Goal: Task Accomplishment & Management: Manage account settings

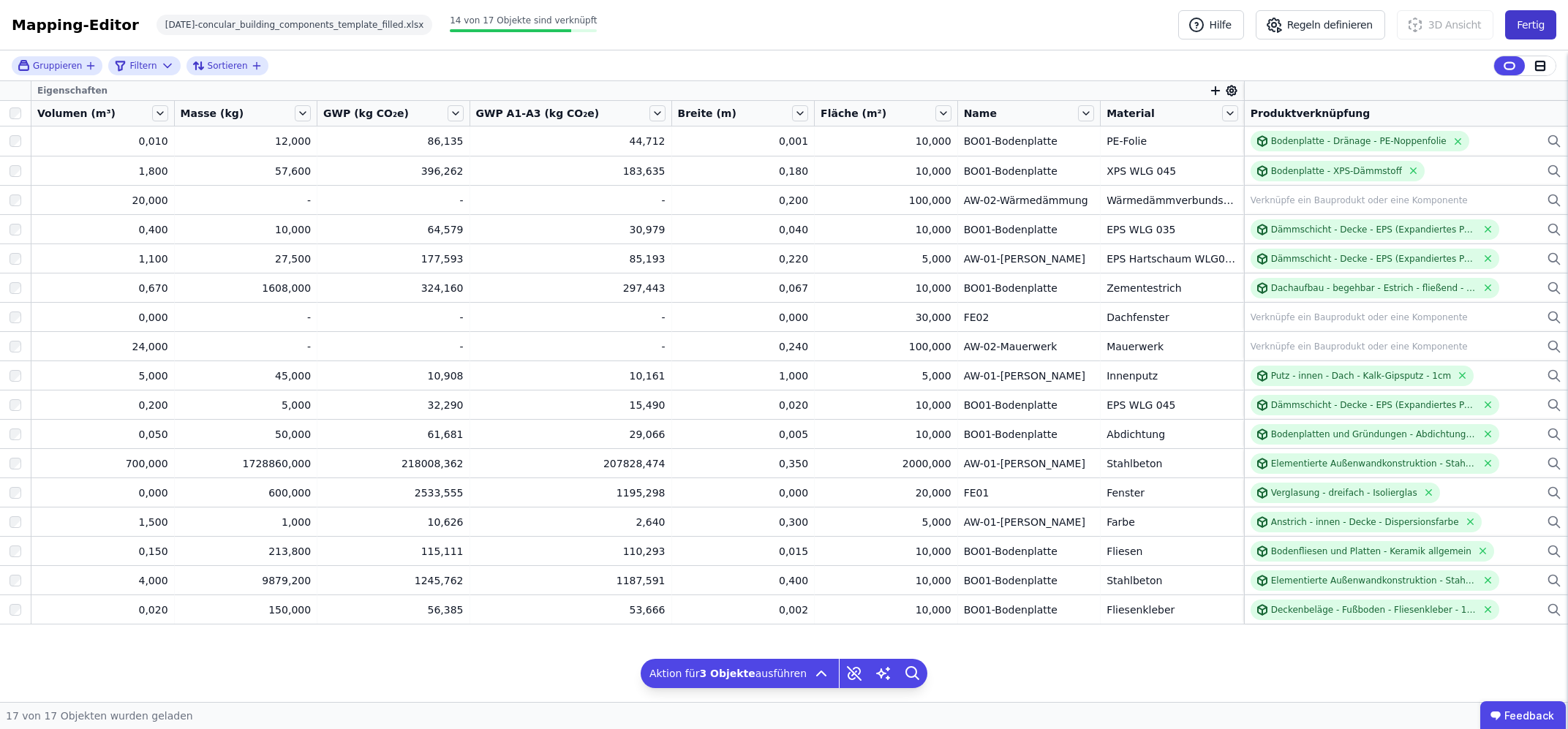
click at [1545, 21] on button "Fertig" at bounding box center [1530, 25] width 52 height 29
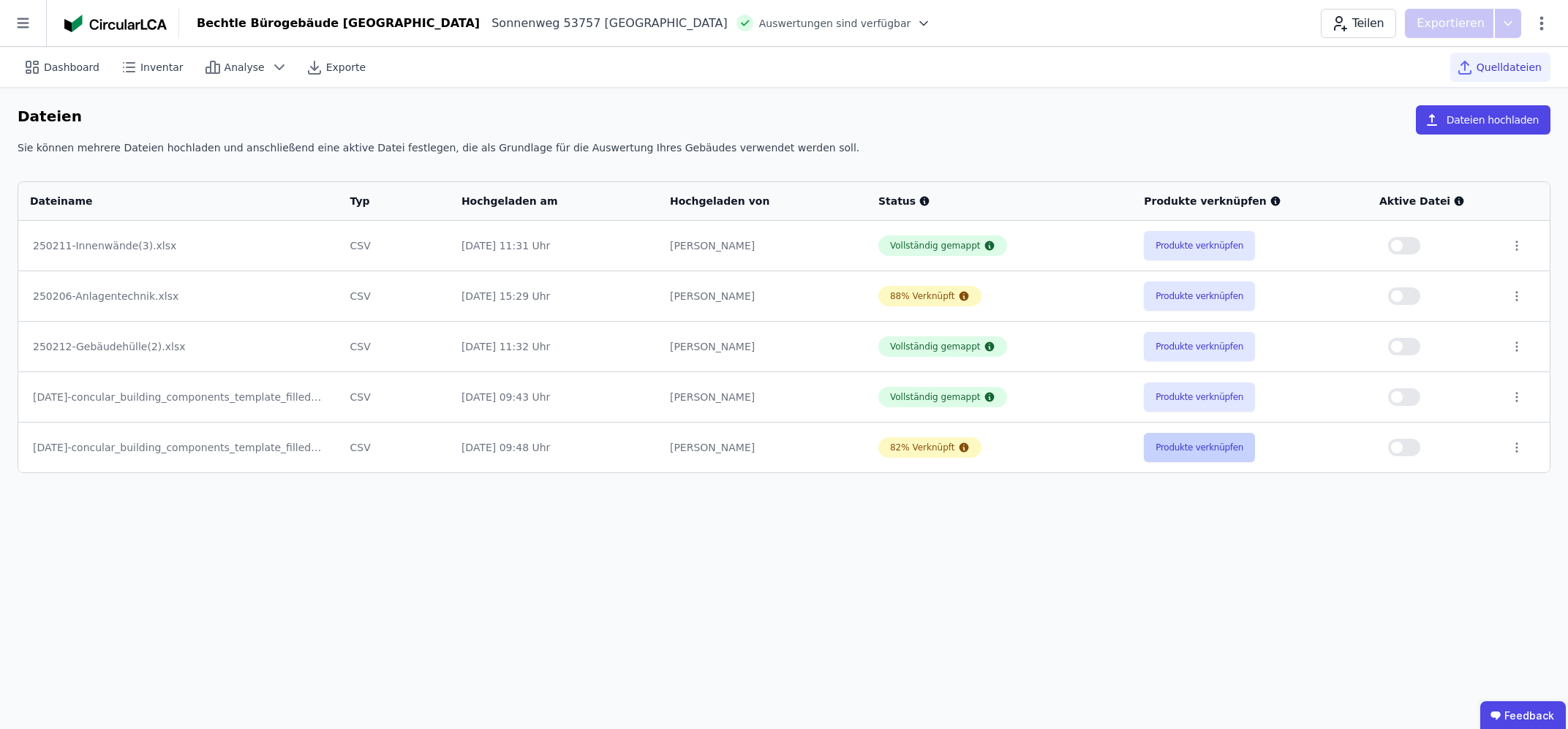
click at [1236, 447] on button "Produkte verknüpfen" at bounding box center [1199, 448] width 111 height 29
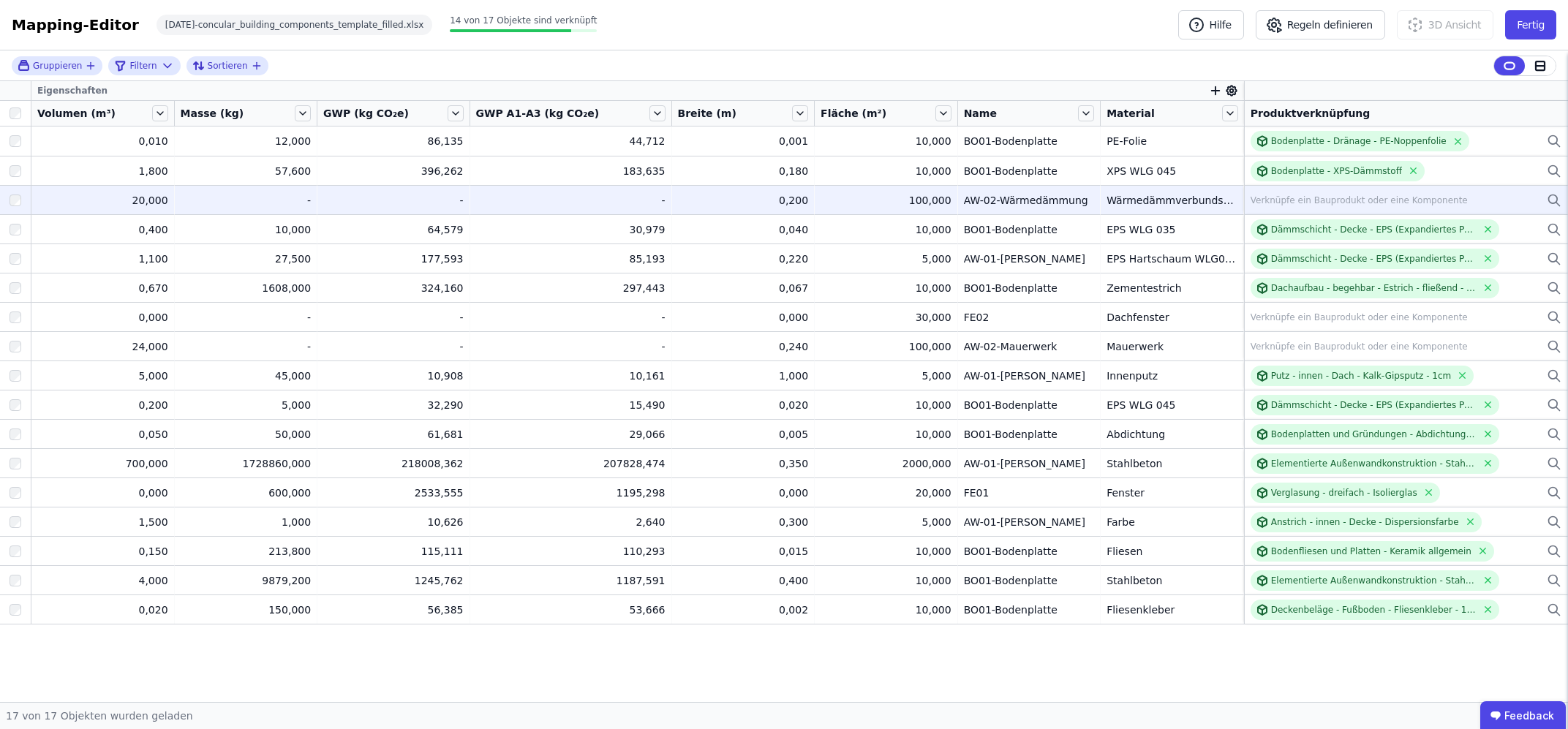
click at [1289, 200] on div "Verknüpfe ein Bauprodukt oder eine Komponente" at bounding box center [1359, 200] width 217 height 12
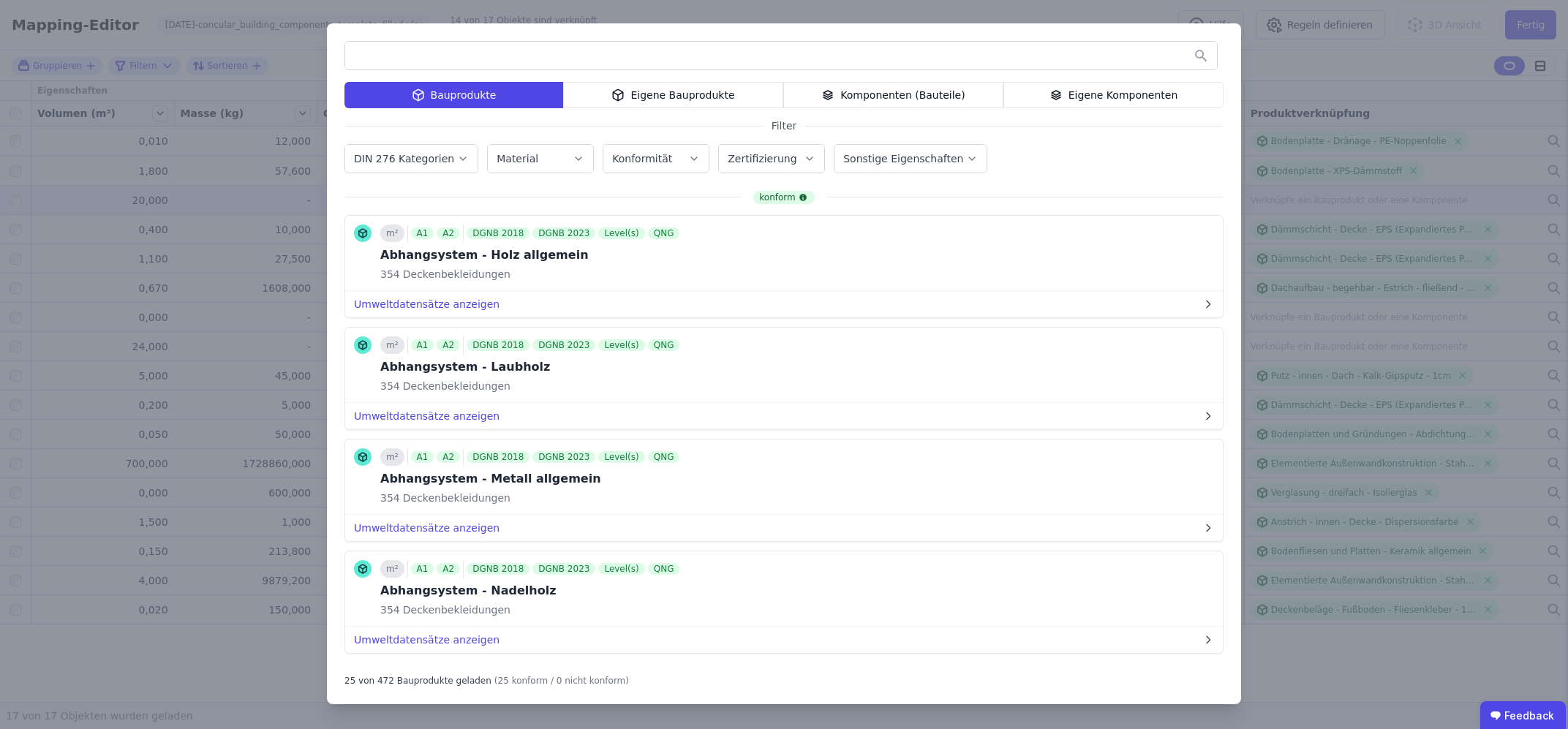
click at [601, 60] on input "text" at bounding box center [781, 56] width 872 height 27
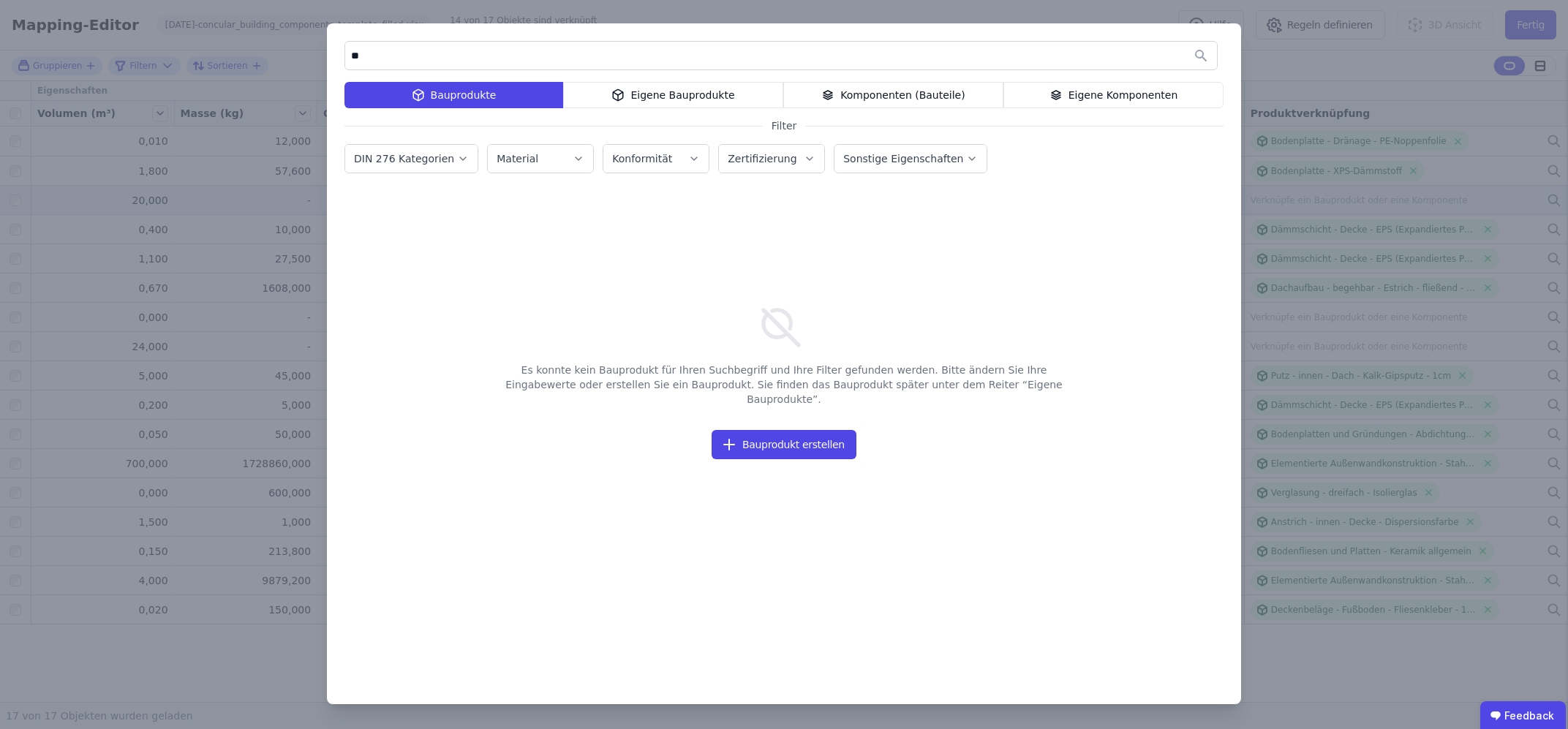
type input "*"
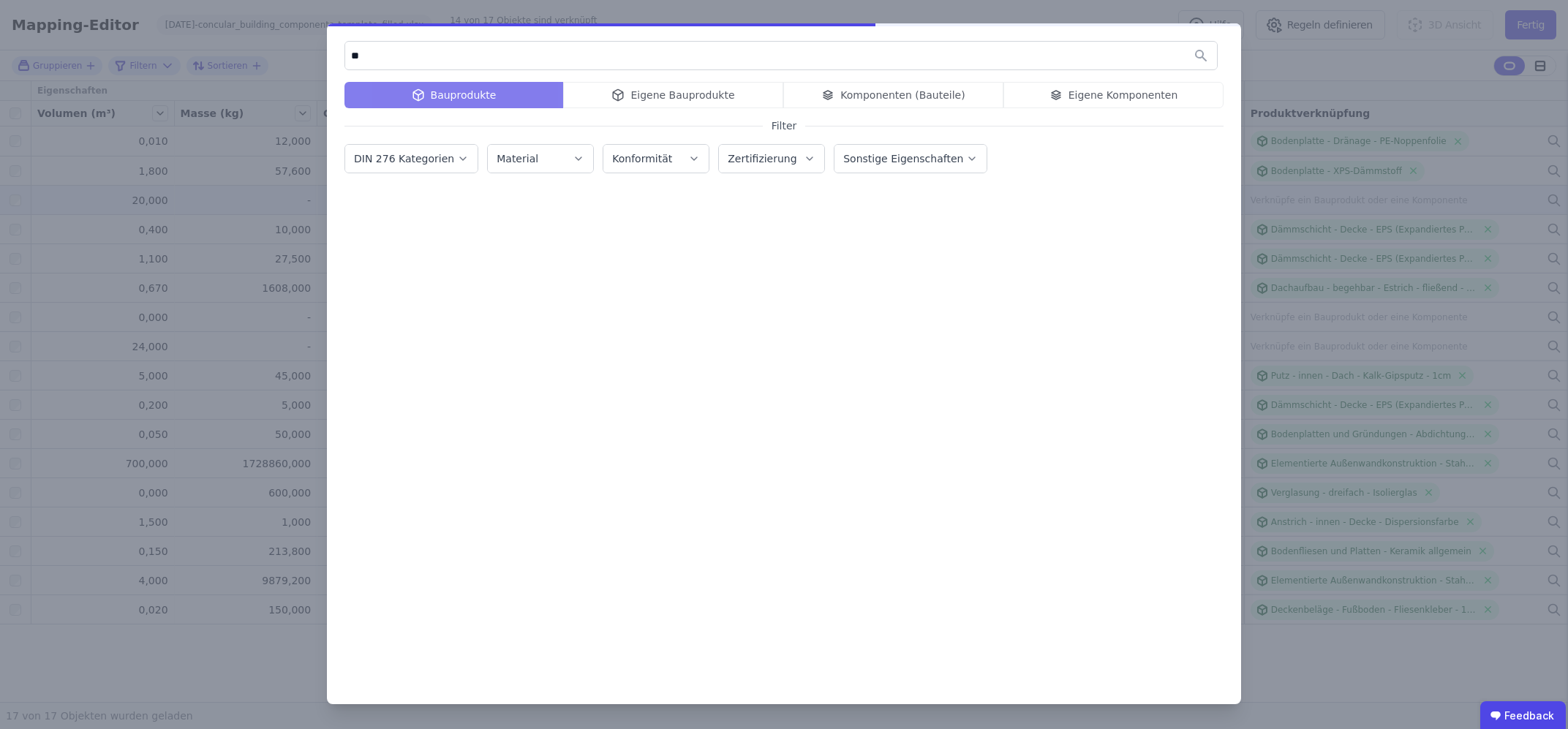
type input "*"
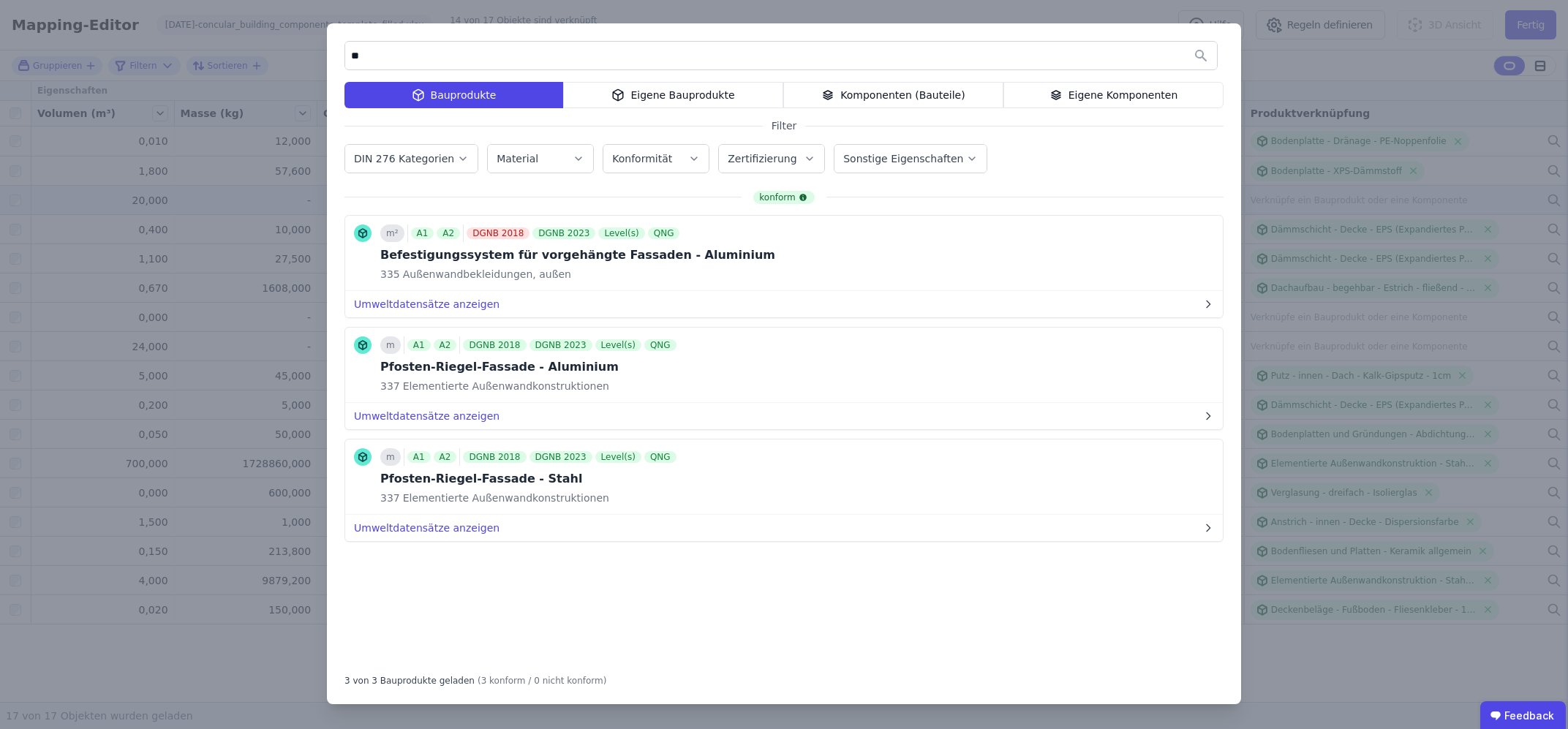
type input "*"
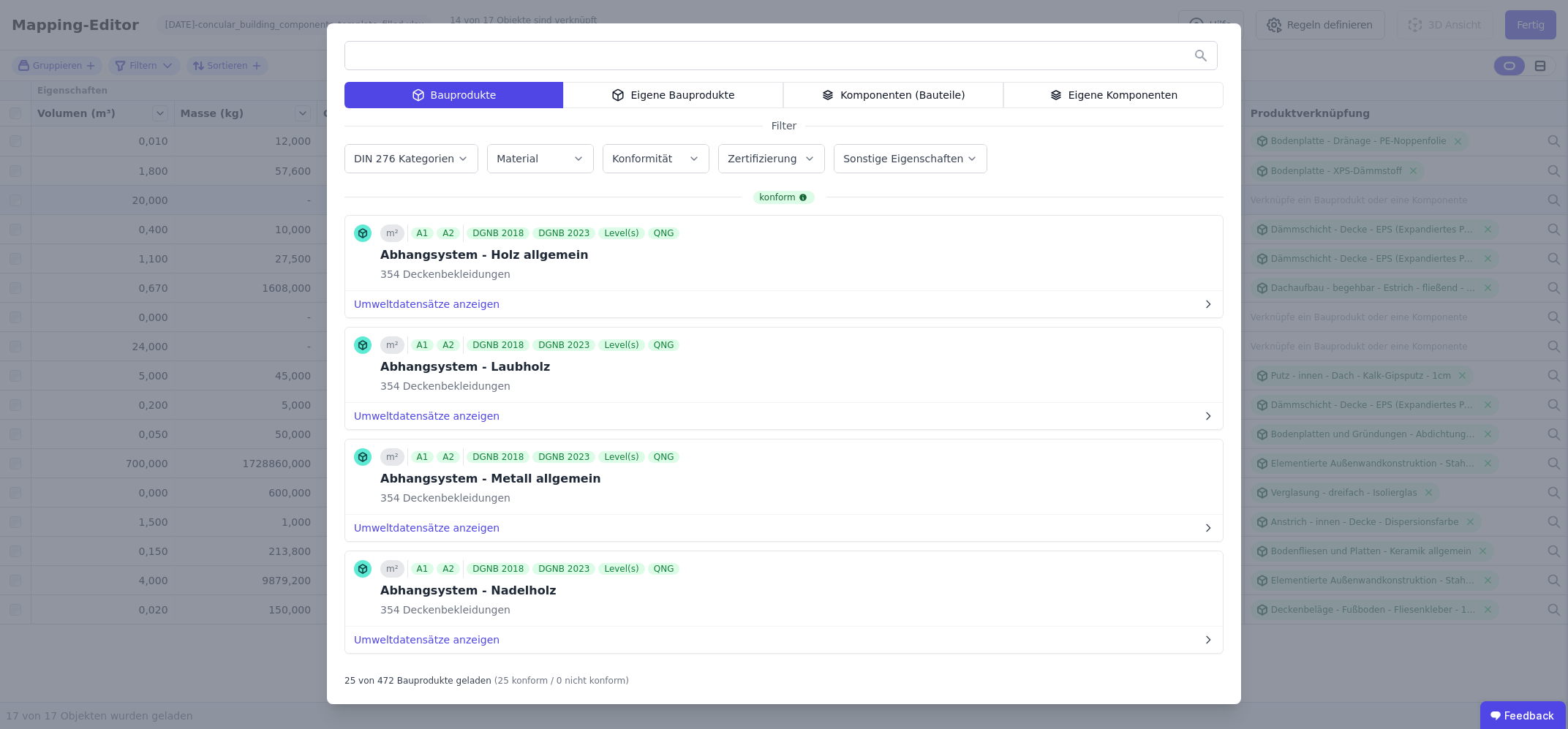
click at [533, 148] on button "Material" at bounding box center [540, 159] width 105 height 28
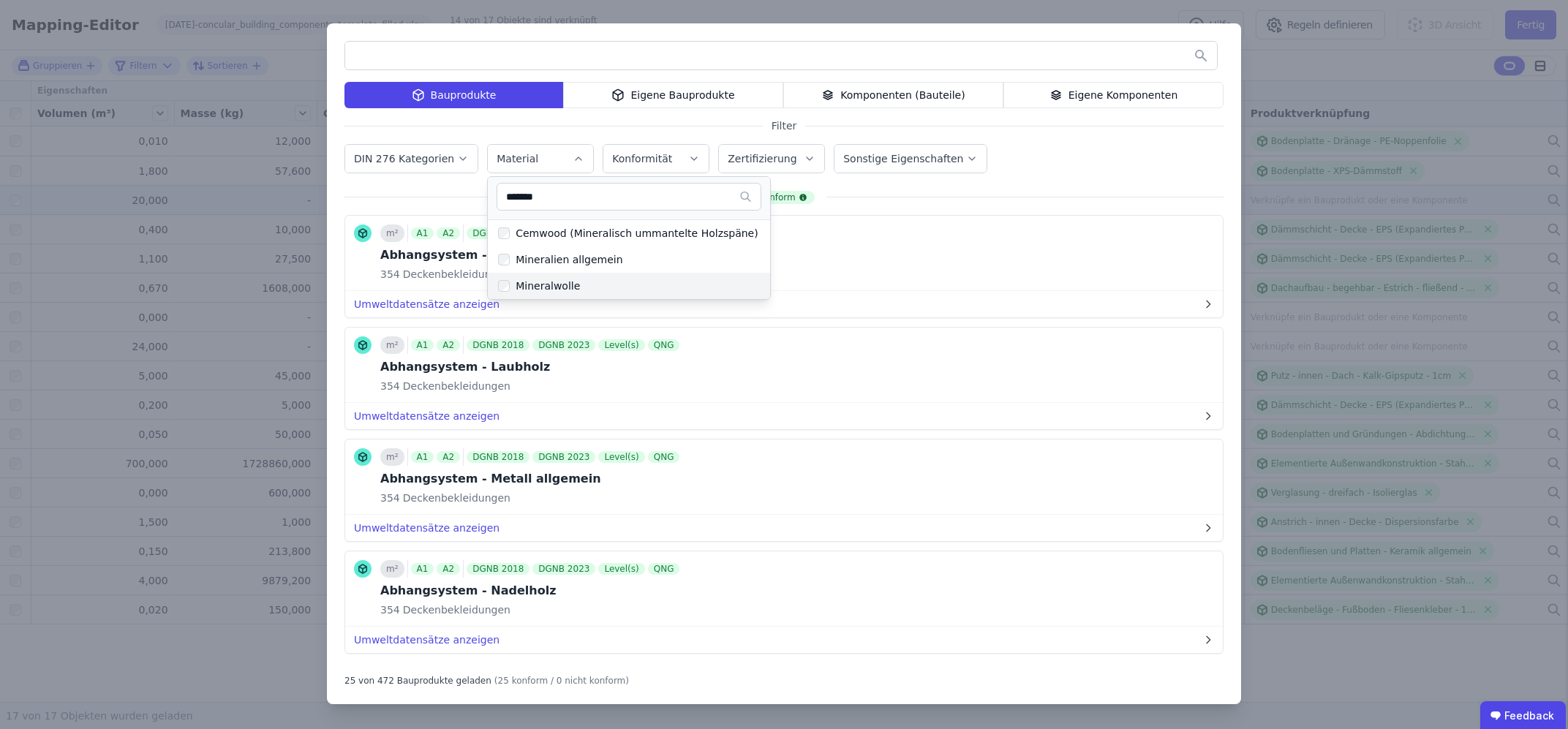
type input "*******"
click at [522, 289] on div "Mineralwolle" at bounding box center [544, 286] width 70 height 15
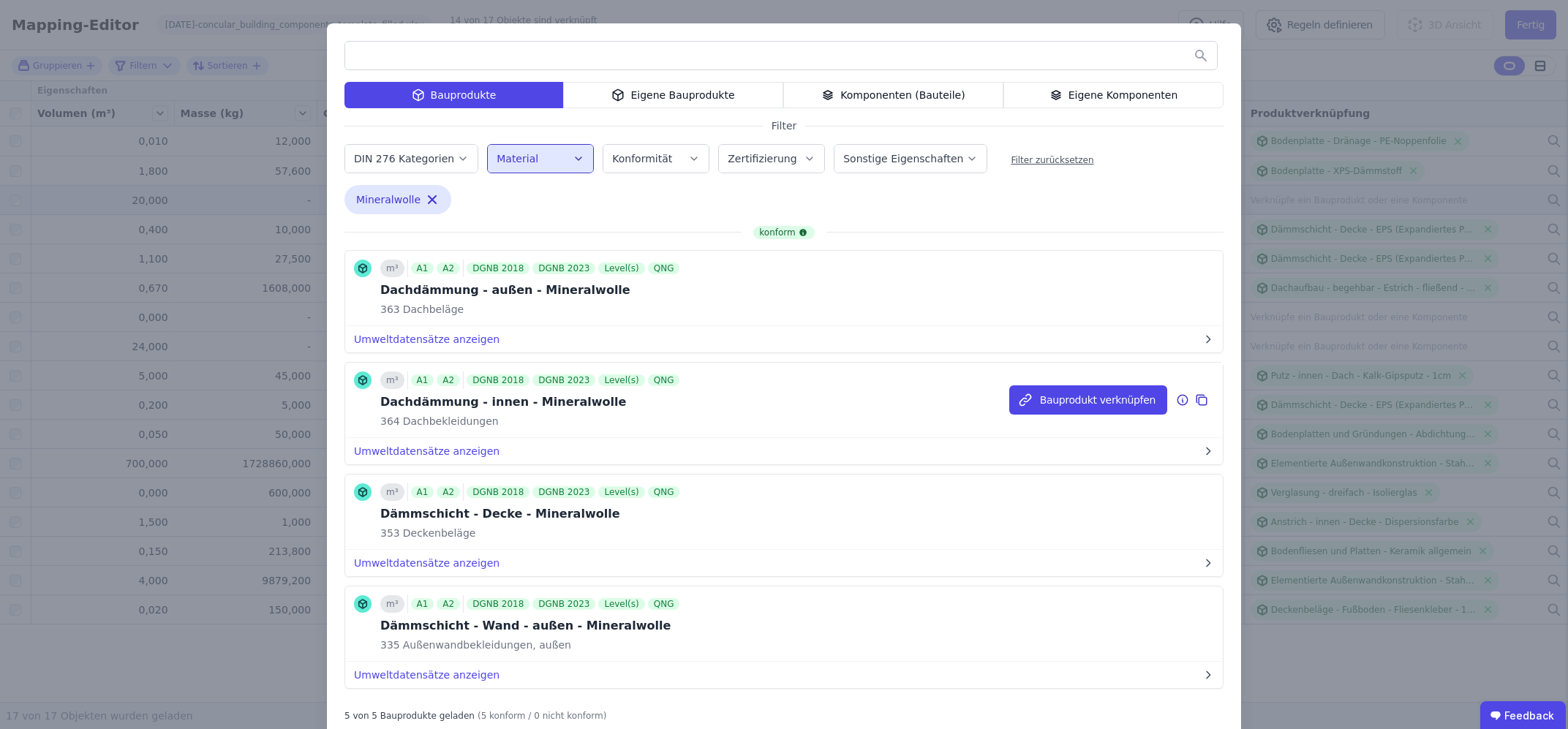
scroll to position [136, 0]
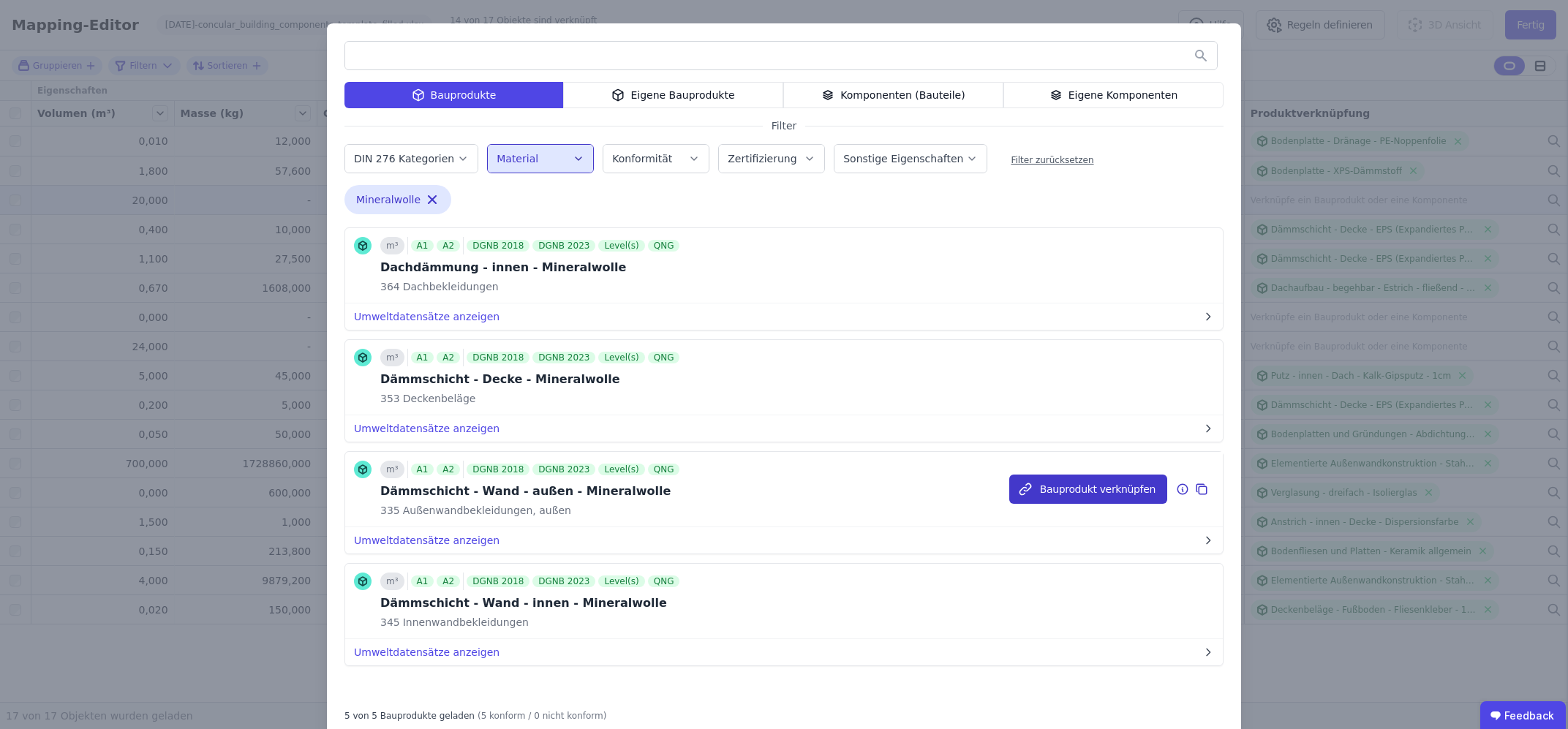
click at [1078, 496] on button "Bauprodukt verknüpfen" at bounding box center [1088, 490] width 158 height 29
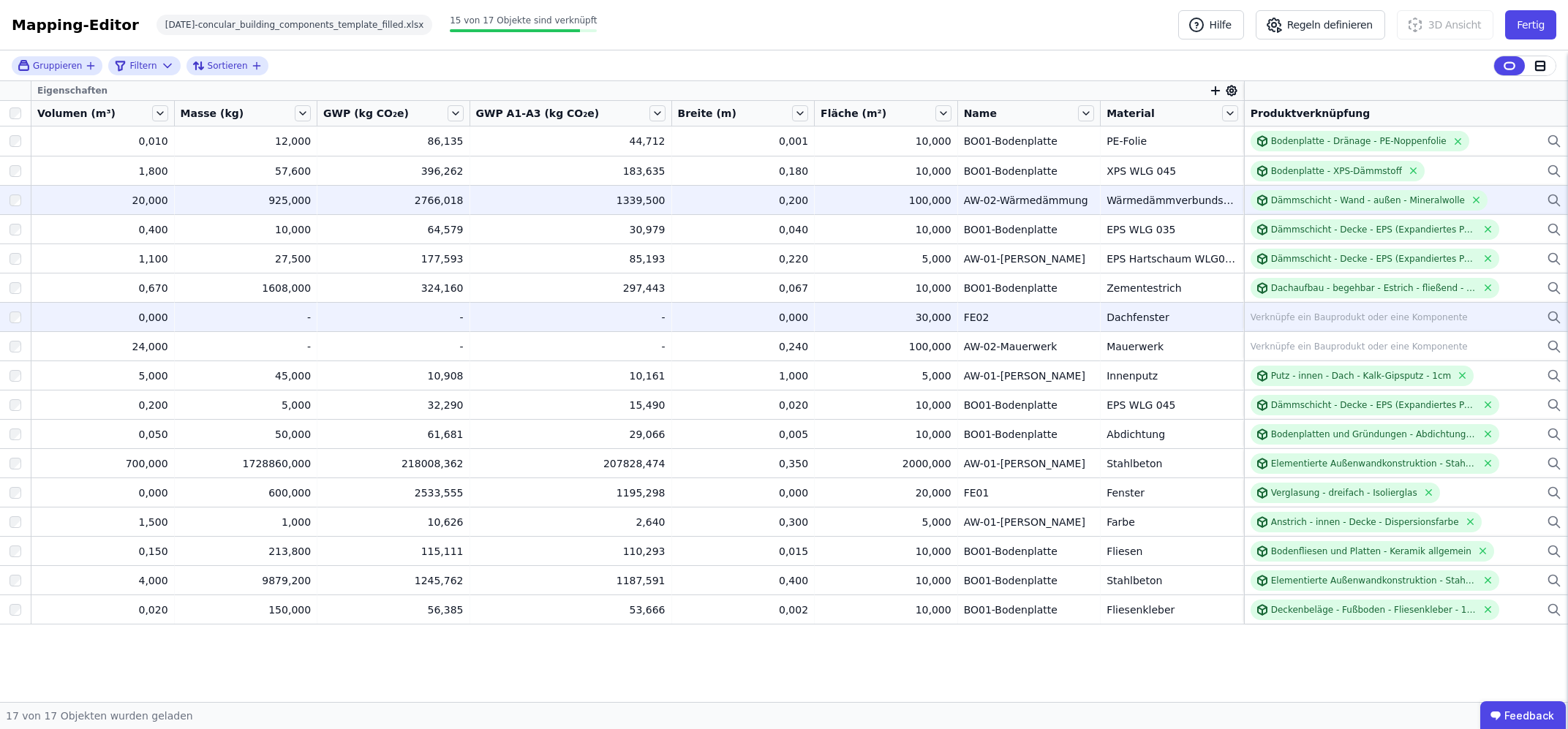
click at [1296, 320] on div "Verknüpfe ein Bauprodukt oder eine Komponente" at bounding box center [1359, 317] width 217 height 12
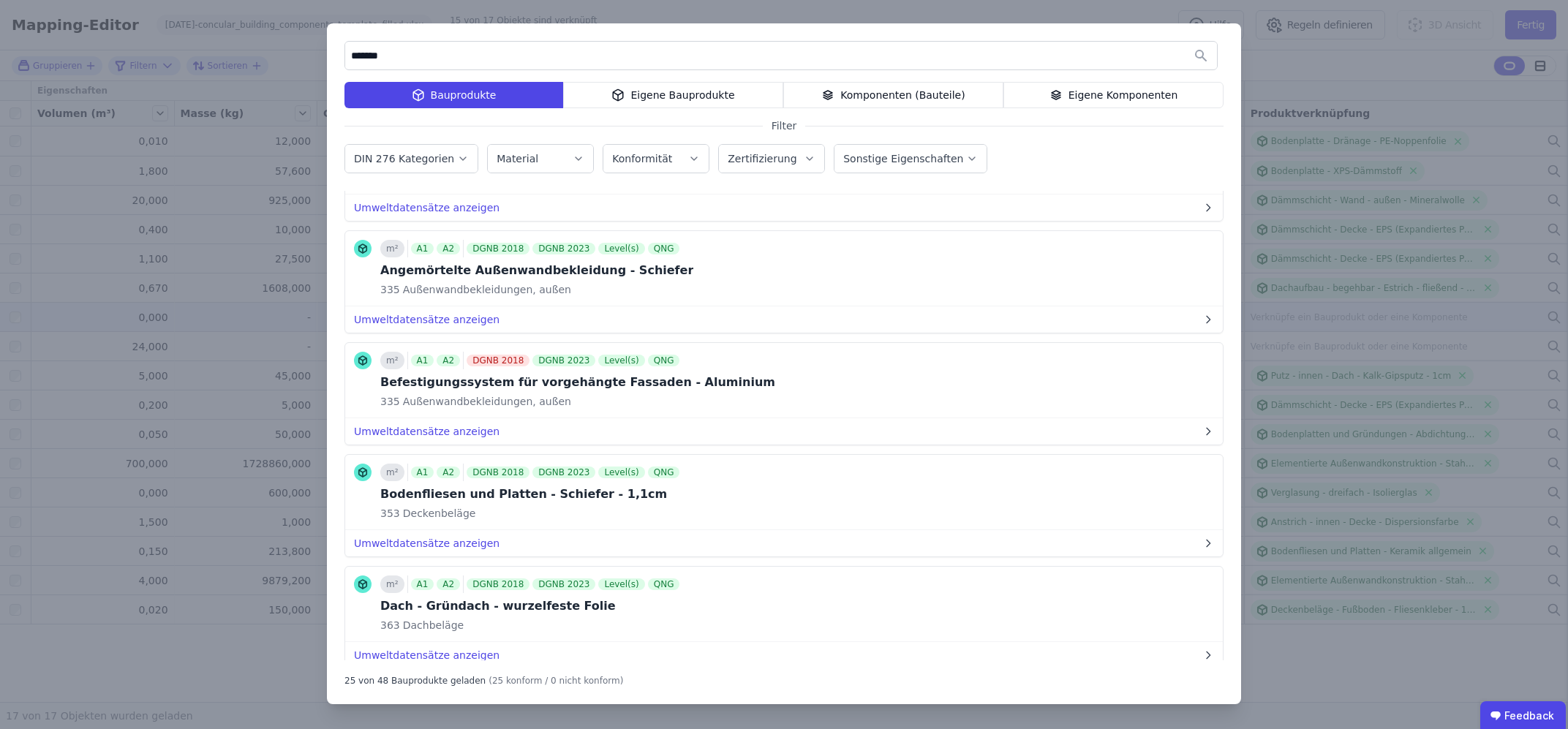
scroll to position [0, 0]
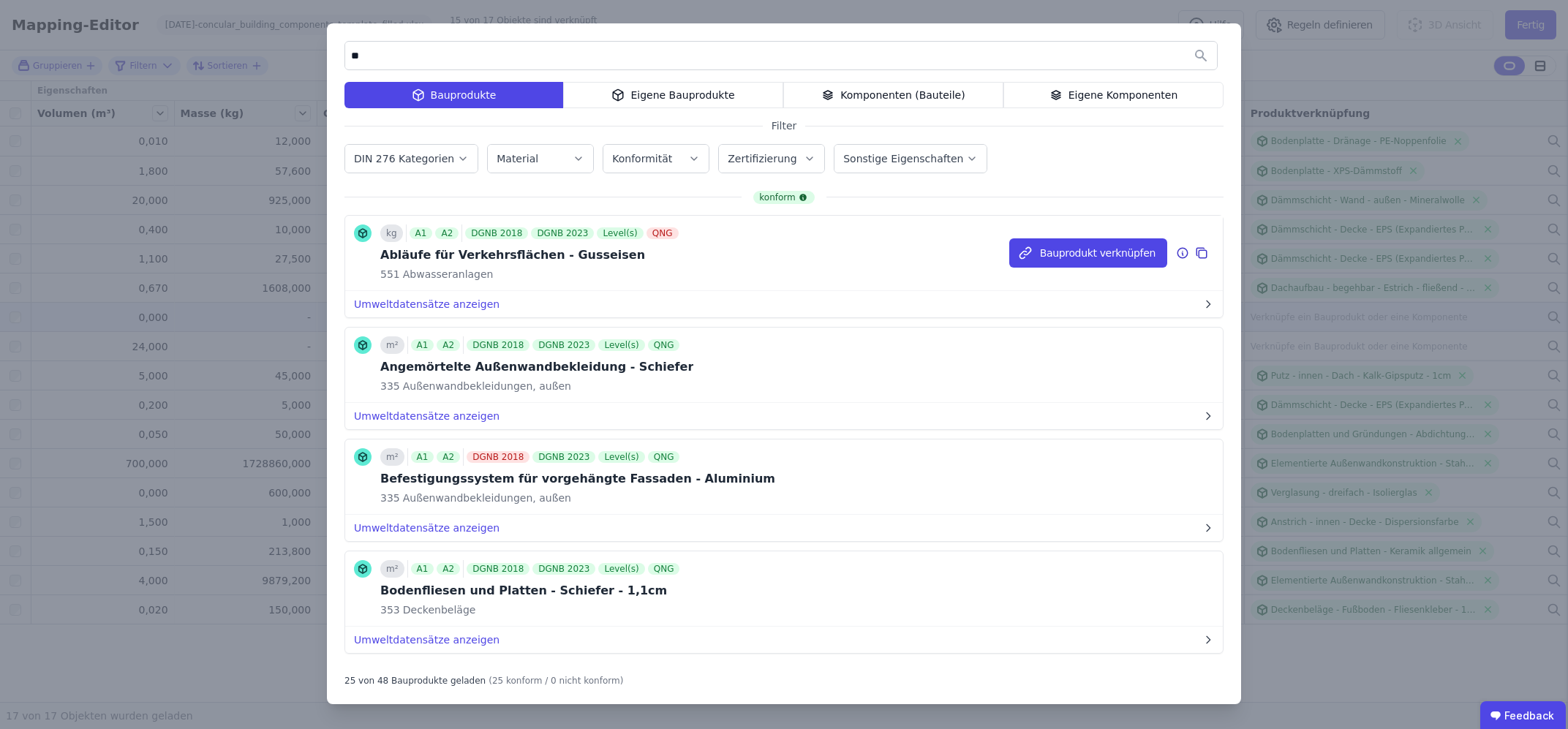
type input "*"
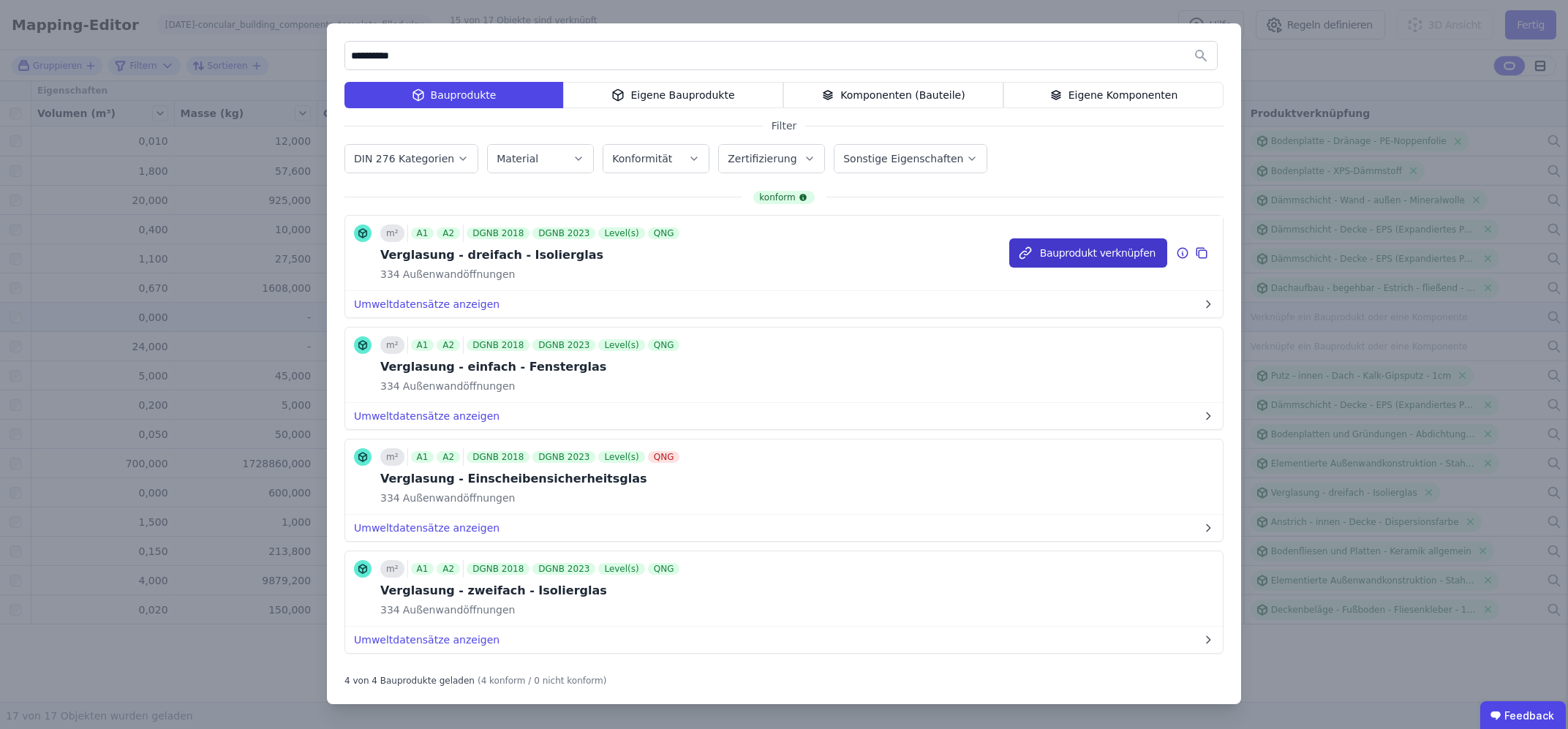
type input "**********"
click at [1048, 254] on button "Bauprodukt verknüpfen" at bounding box center [1088, 253] width 158 height 29
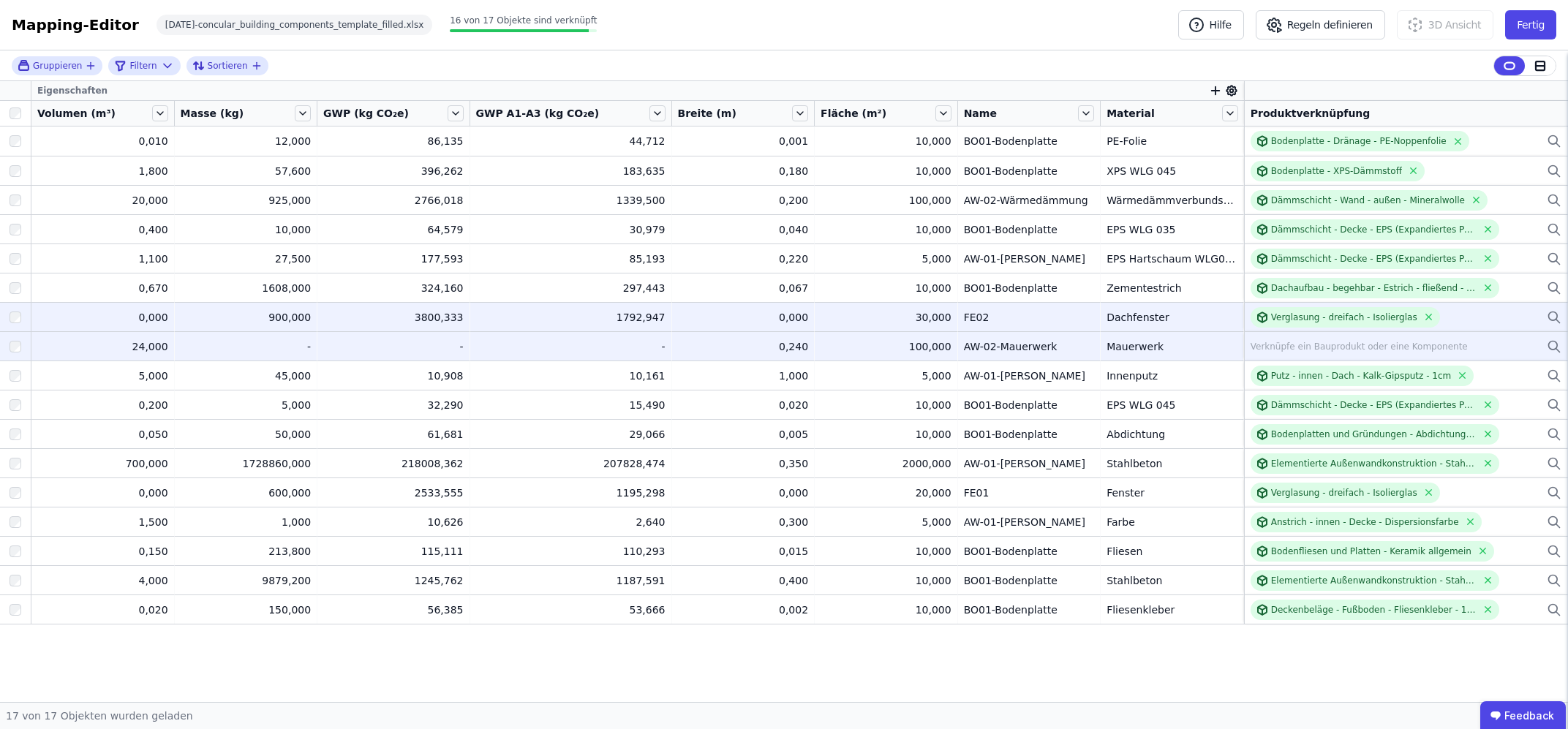
click at [1294, 344] on div "Verknüpfe ein Bauprodukt oder eine Komponente" at bounding box center [1359, 347] width 217 height 12
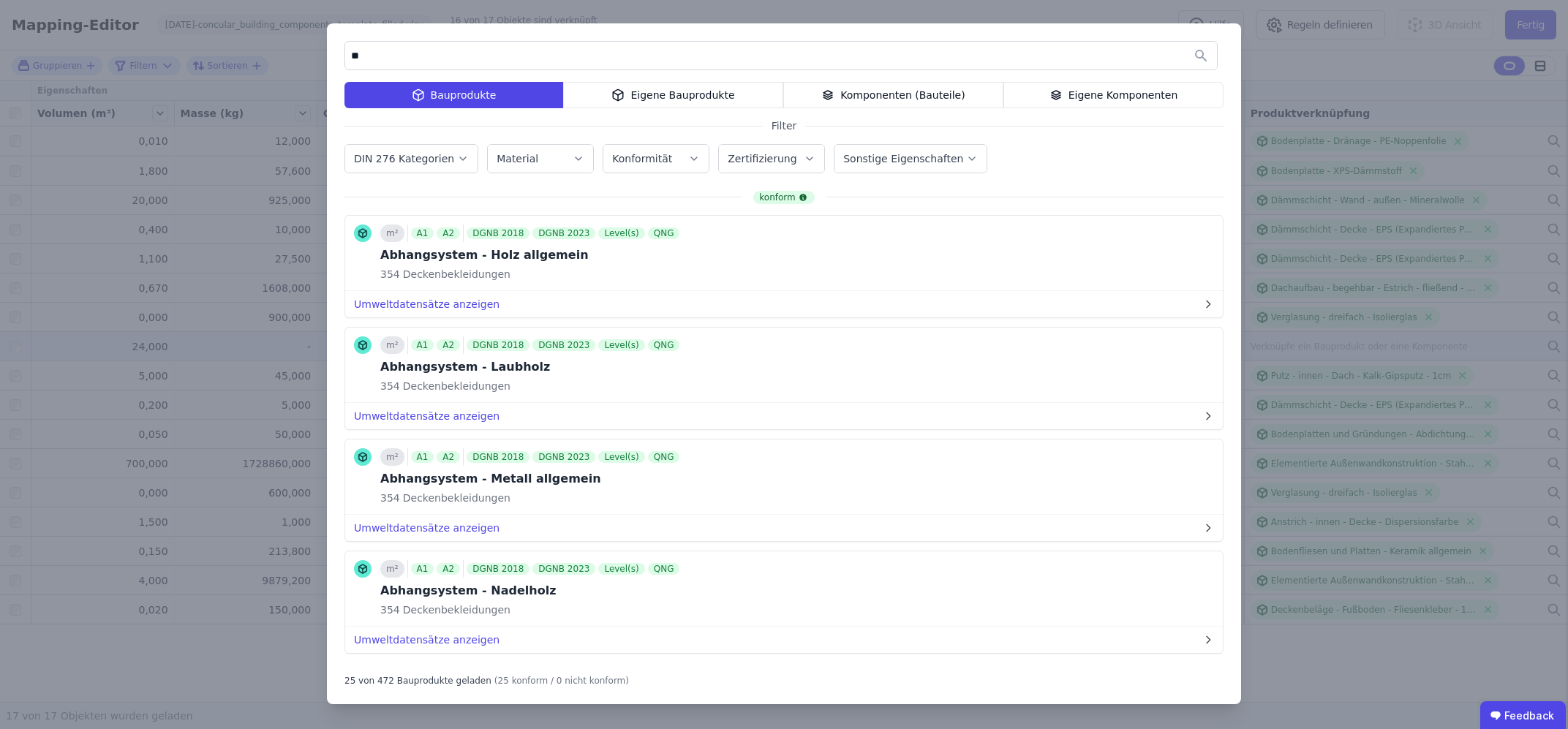
type input "*"
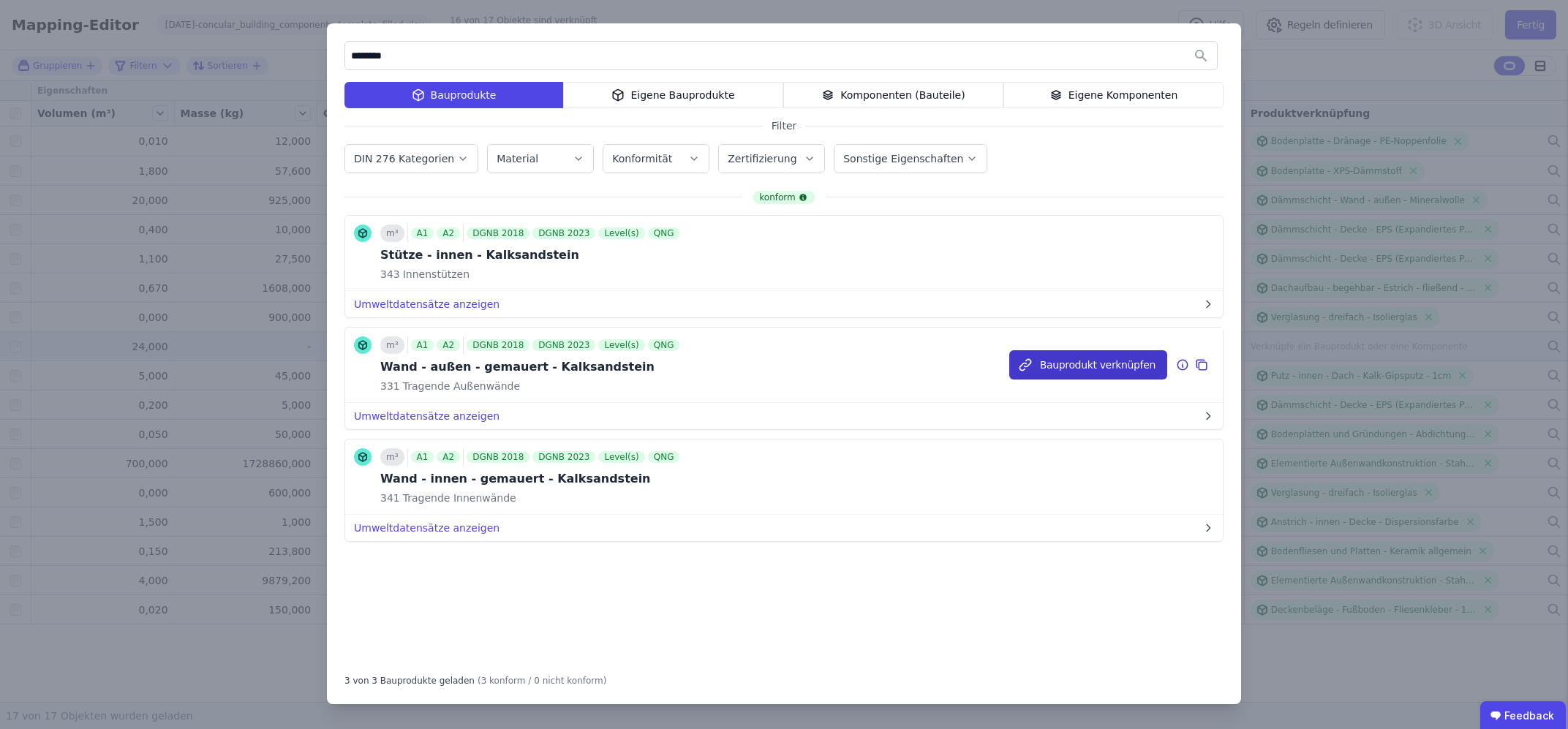
type input "********"
click at [1103, 355] on button "Bauprodukt verknüpfen" at bounding box center [1088, 365] width 158 height 29
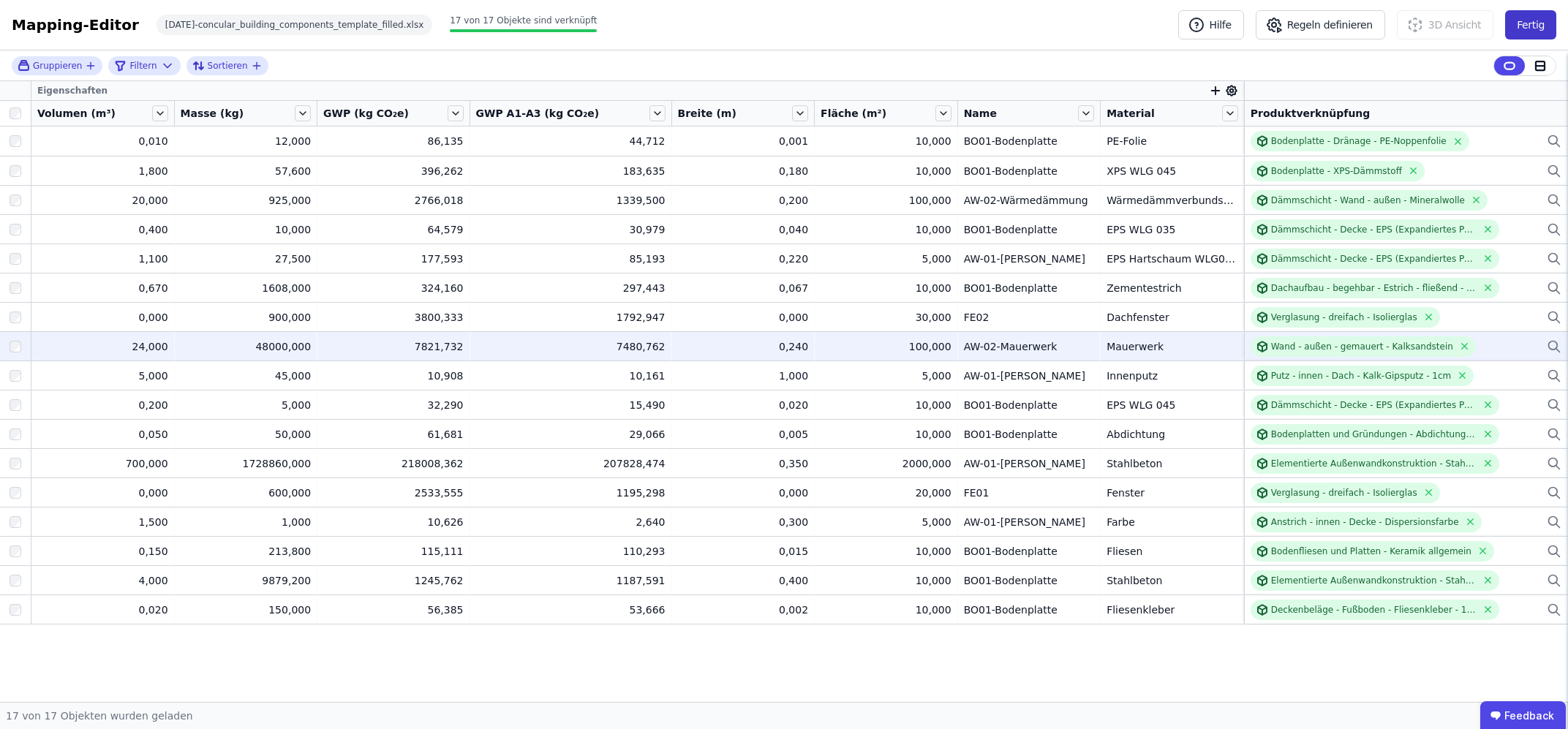
click at [1533, 29] on button "Fertig" at bounding box center [1530, 25] width 52 height 29
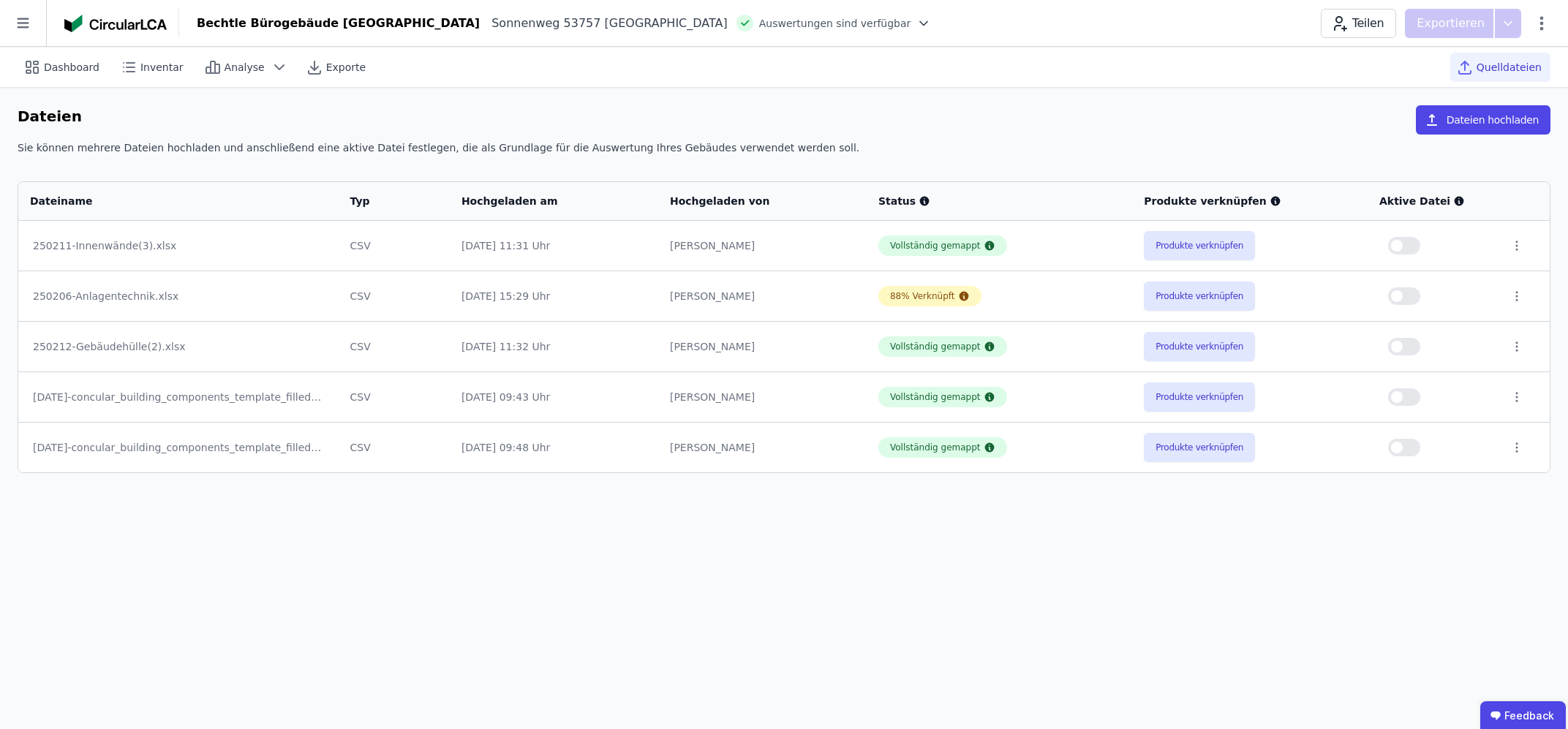
click at [1408, 450] on button "button" at bounding box center [1404, 448] width 32 height 18
click at [120, 74] on icon at bounding box center [129, 67] width 18 height 18
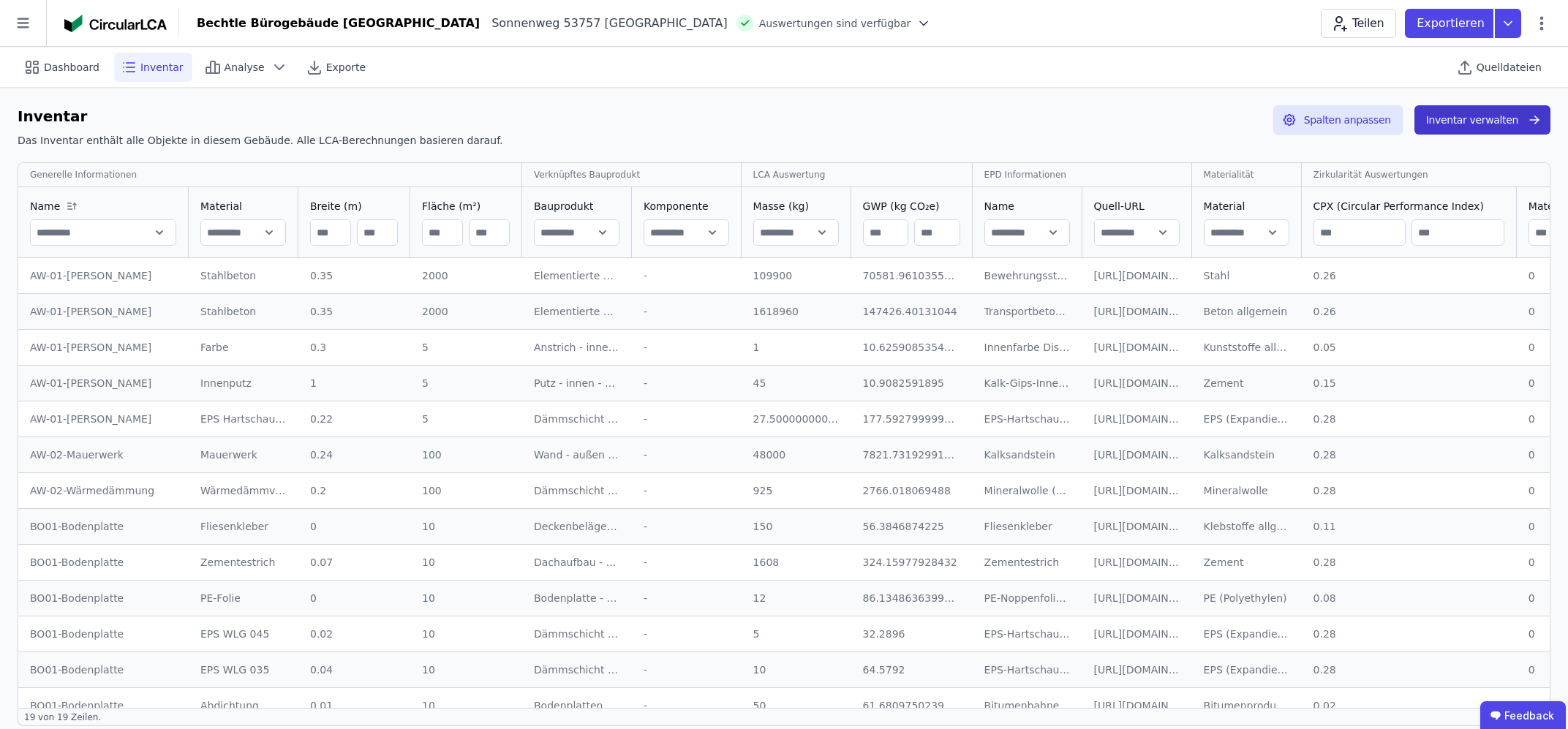
click at [1498, 130] on button "Inventar verwalten" at bounding box center [1482, 120] width 136 height 29
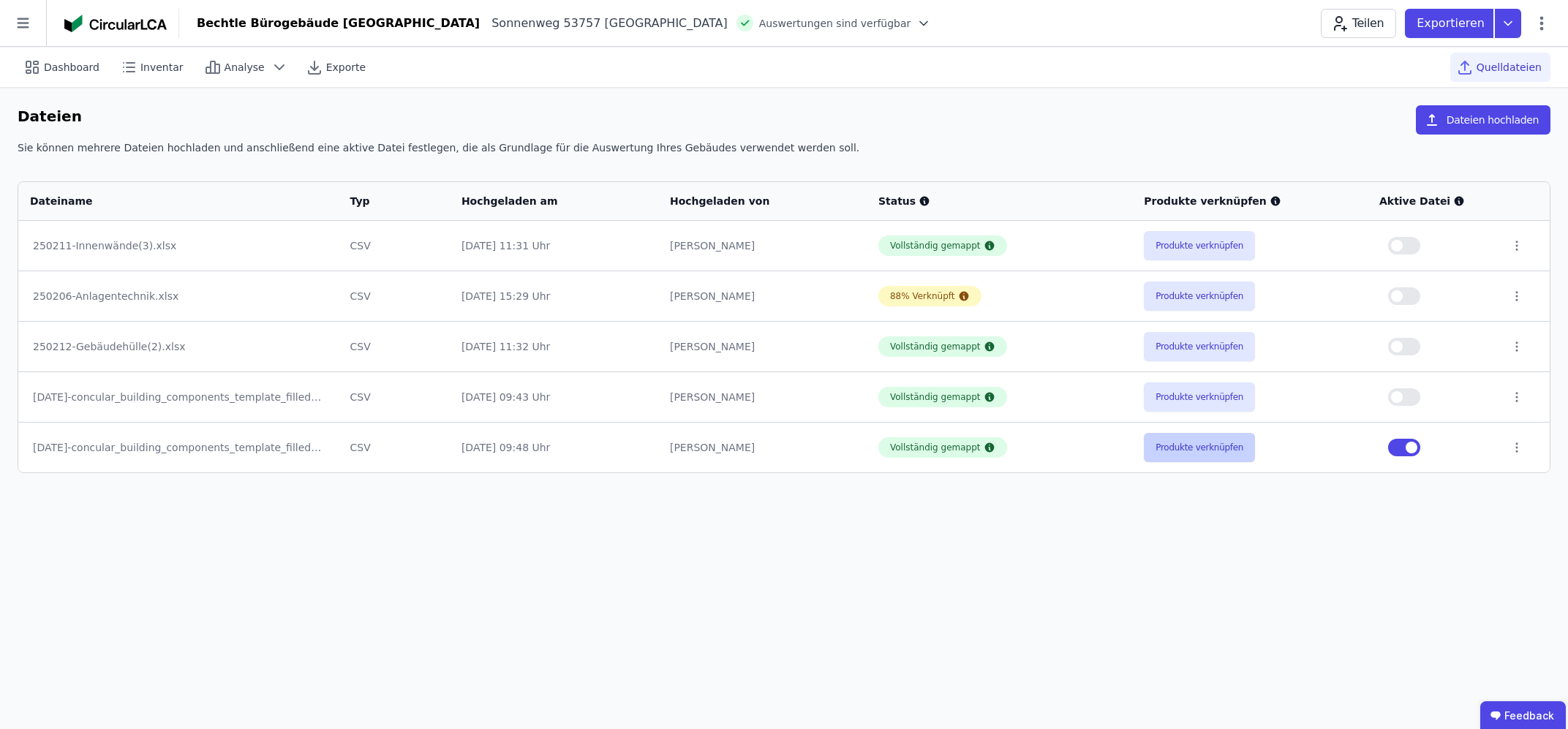
click at [1199, 449] on button "Produkte verknüpfen" at bounding box center [1199, 448] width 111 height 29
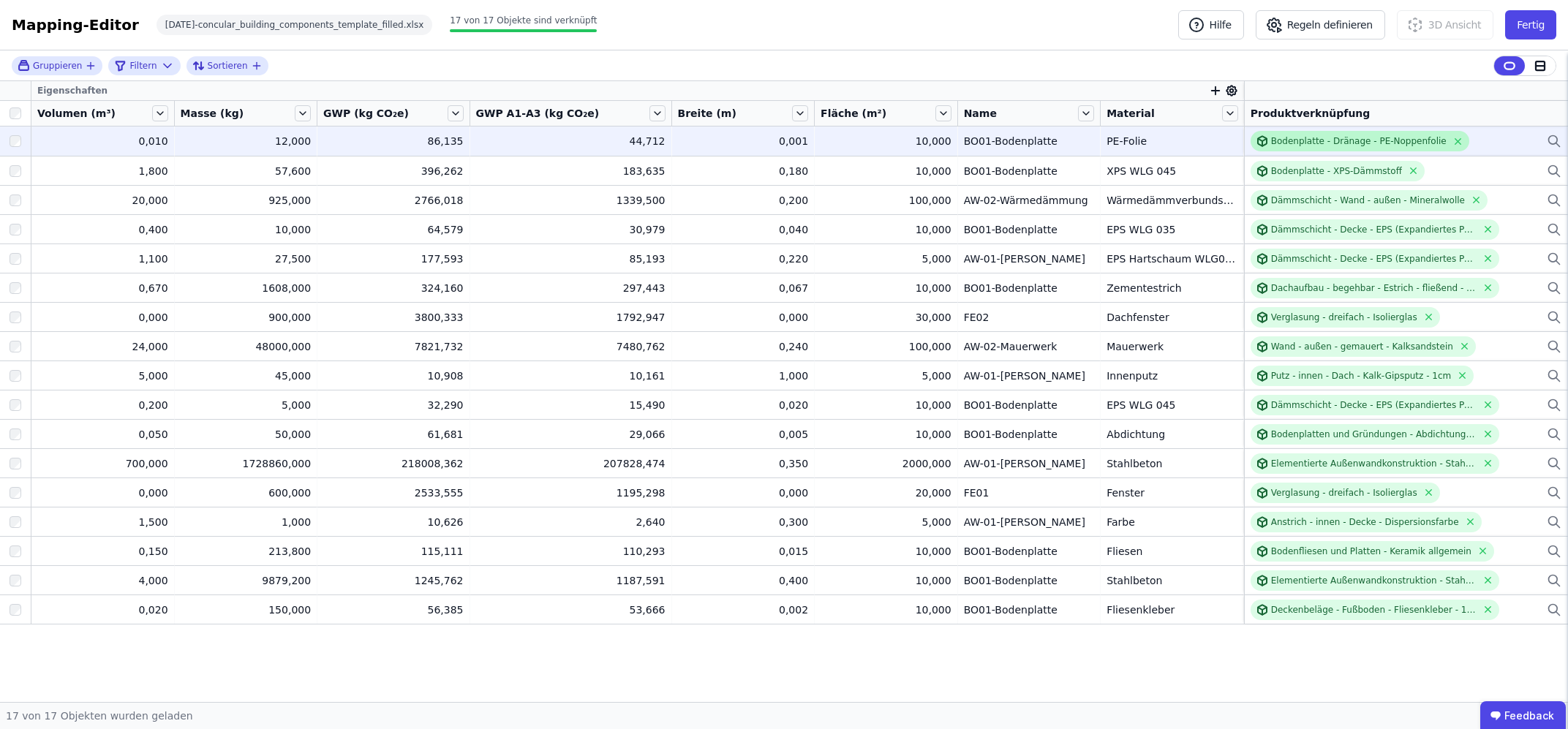
click at [1296, 144] on div "Bodenplatte - Dränage - PE-Noppenfolie" at bounding box center [1358, 141] width 175 height 12
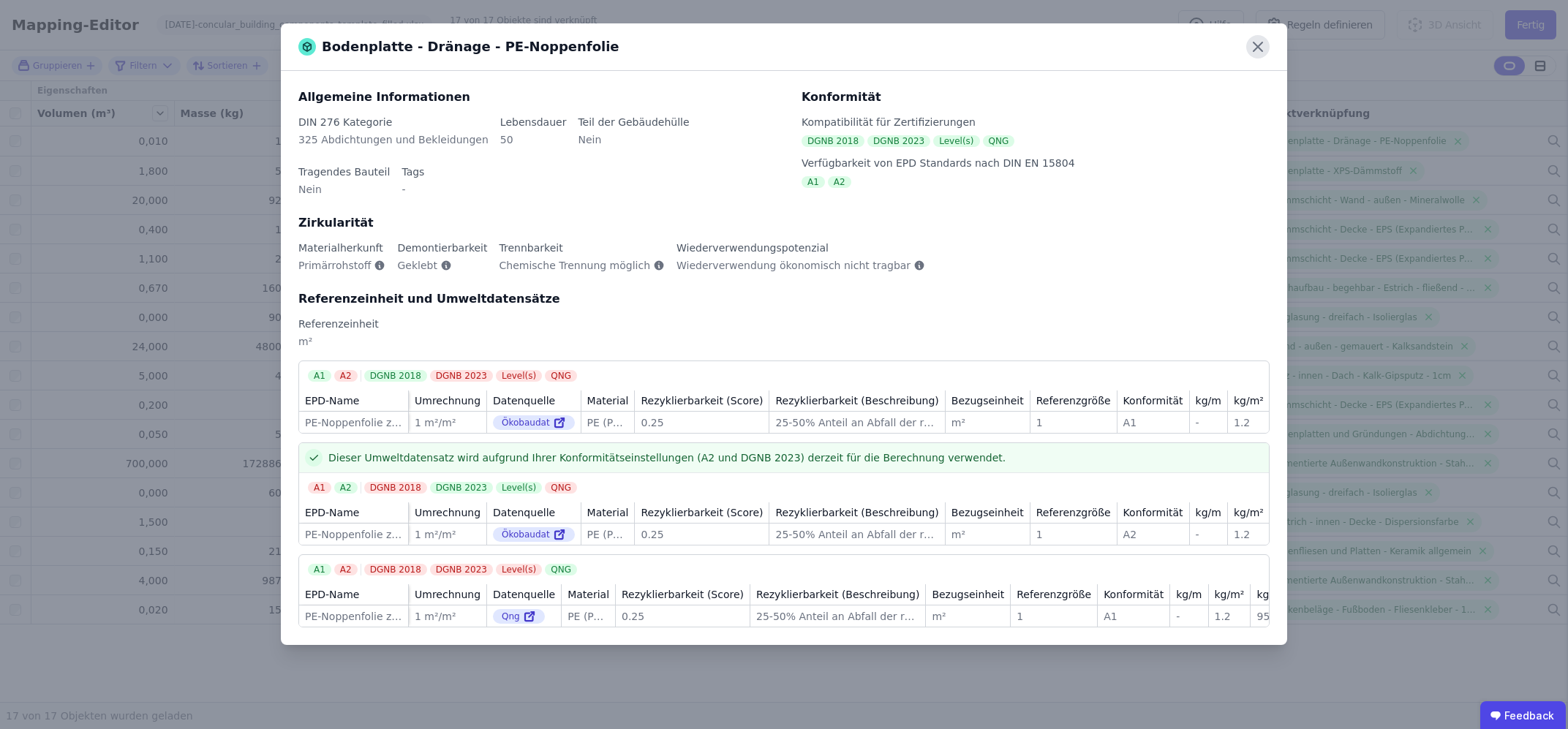
click at [1259, 44] on icon at bounding box center [1258, 47] width 24 height 24
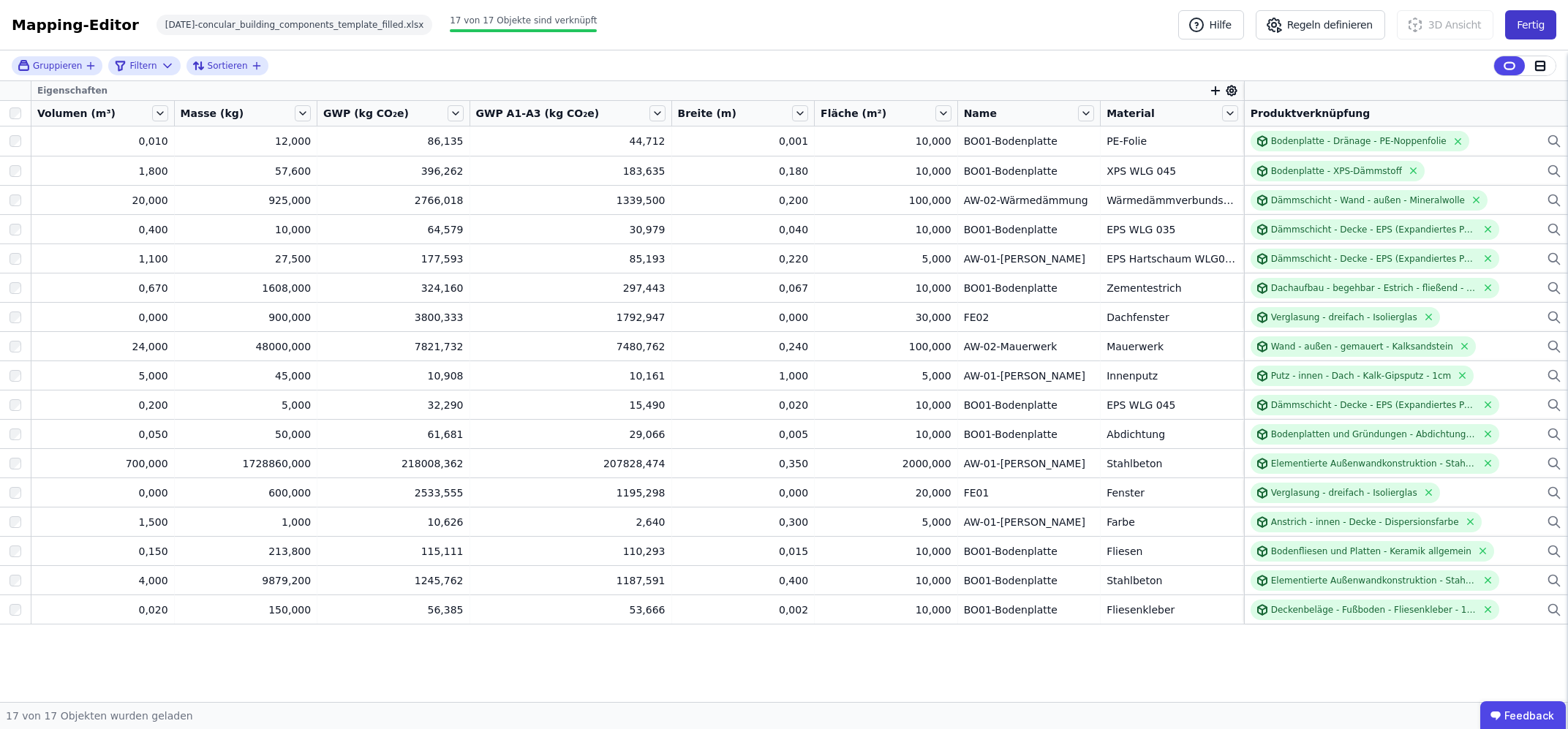
click at [1528, 20] on button "Fertig" at bounding box center [1530, 25] width 52 height 29
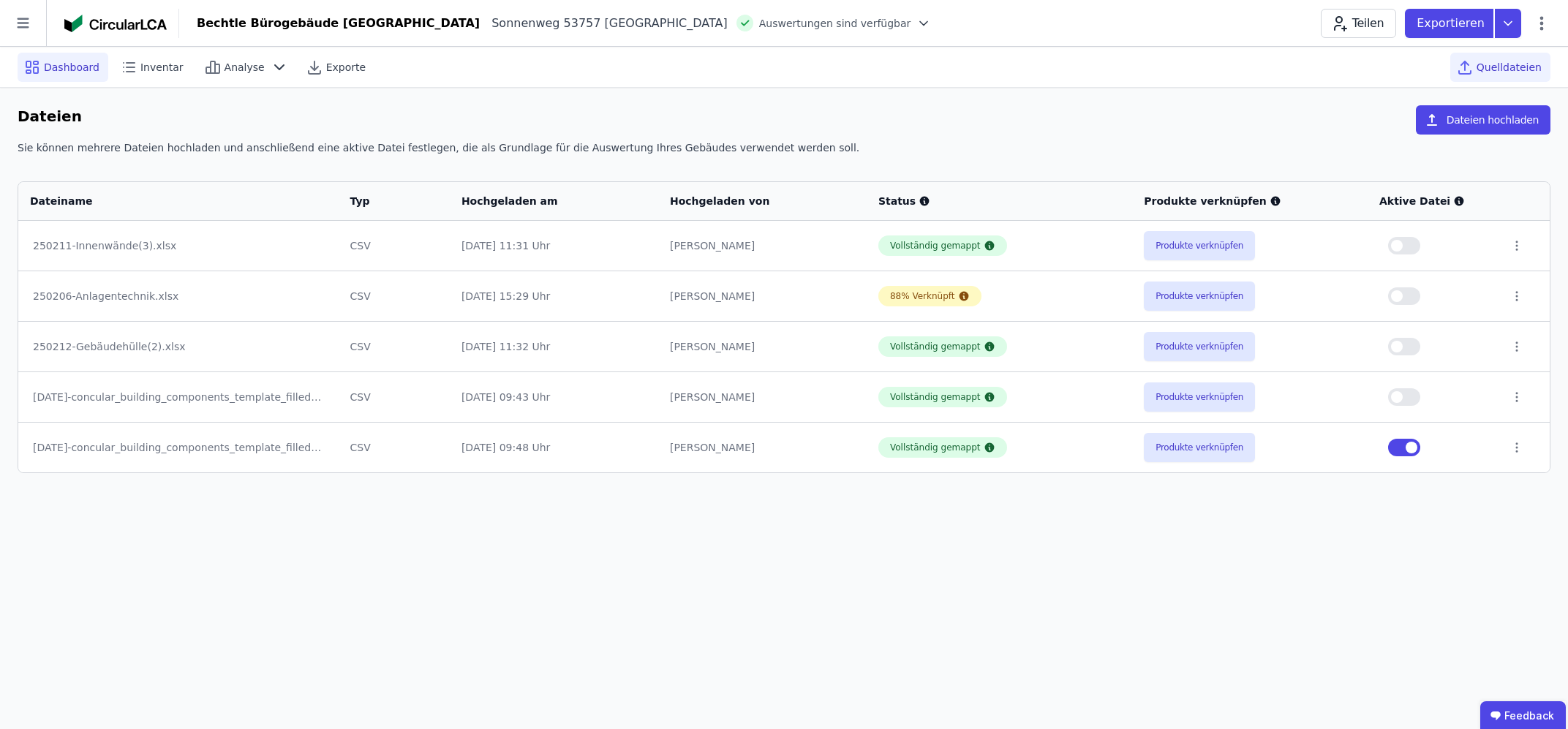
click at [45, 69] on span "Dashboard" at bounding box center [71, 67] width 55 height 15
select select "*"
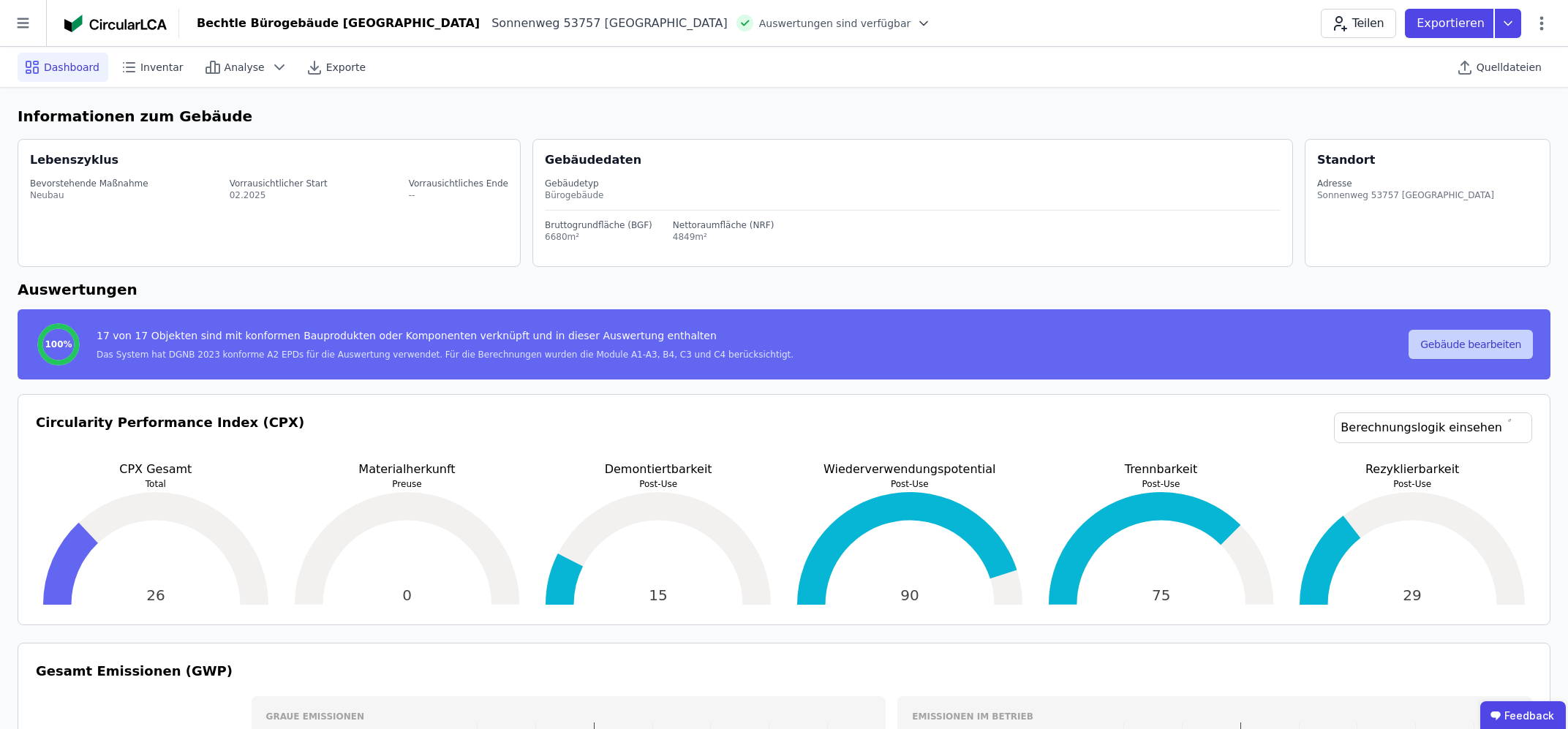
click at [1478, 342] on button "Gebäude bearbeiten" at bounding box center [1470, 345] width 124 height 29
select select "*"
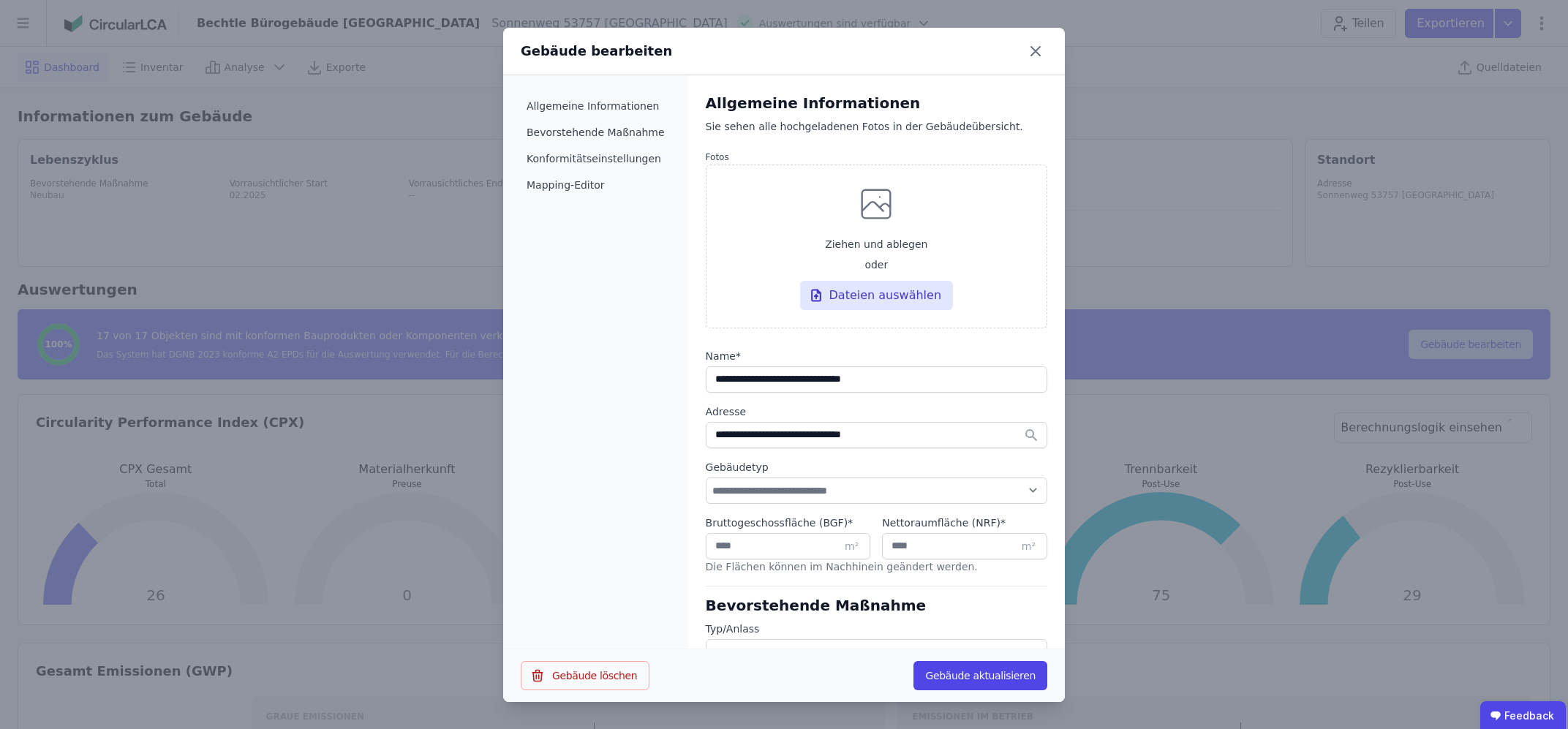
select select "**********"
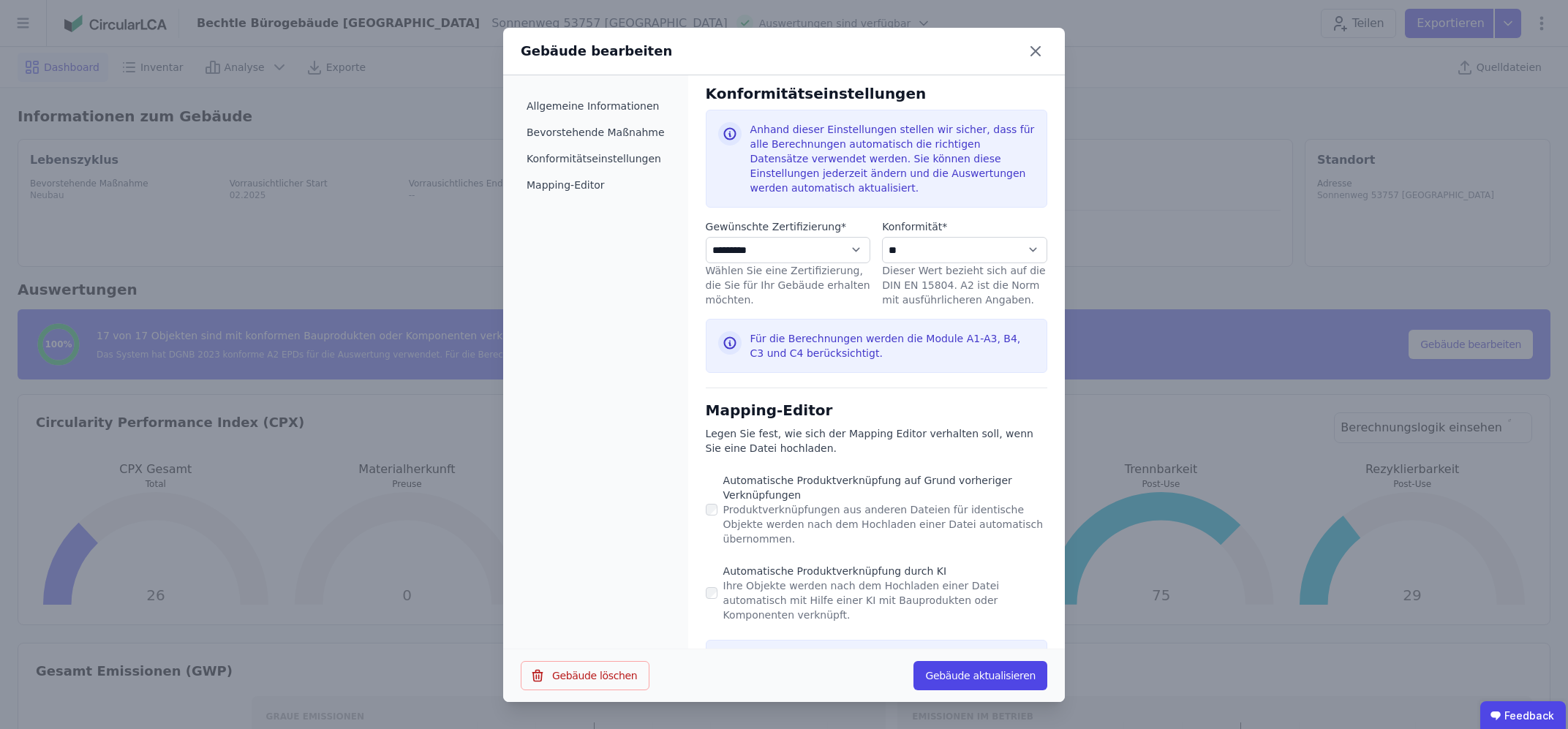
scroll to position [684, 0]
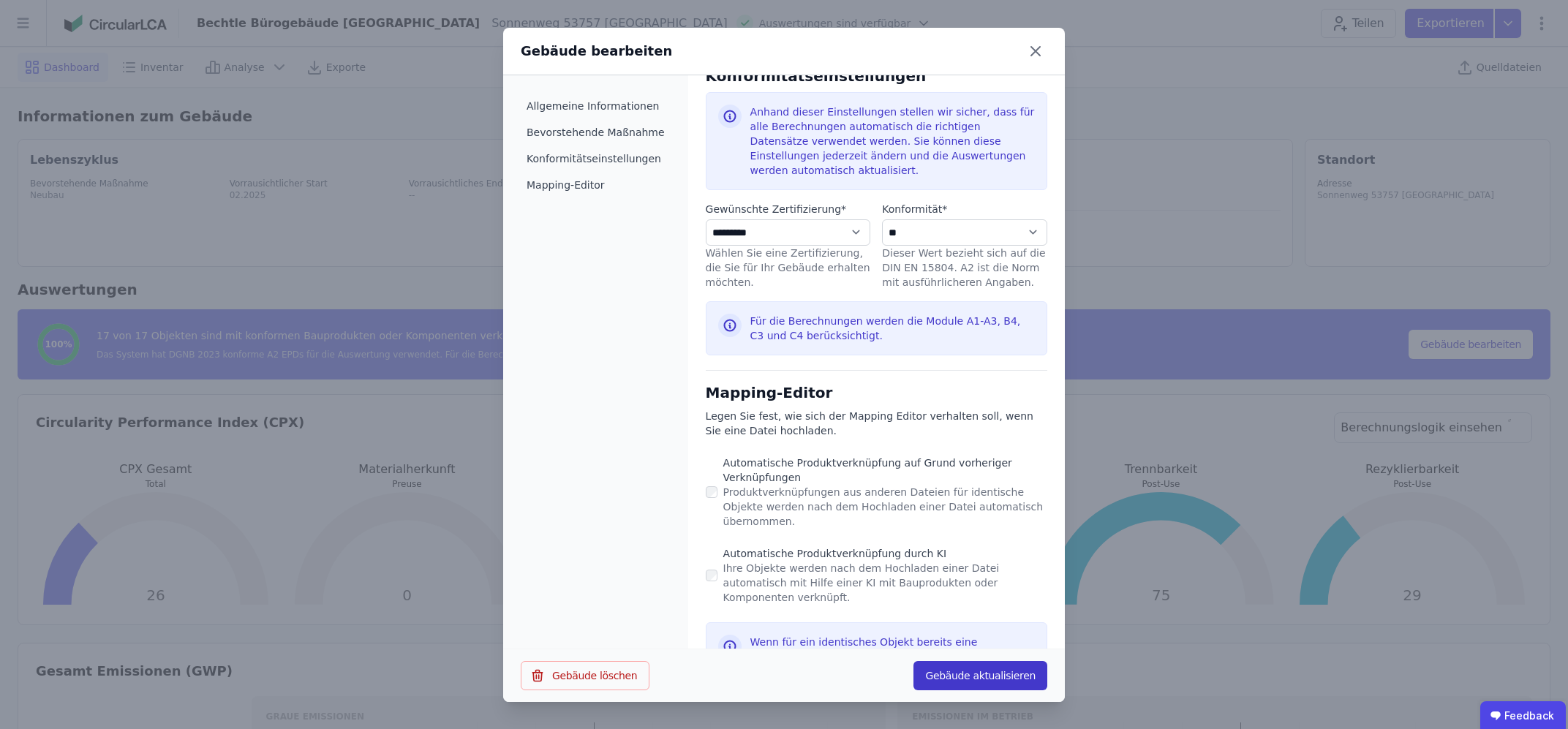
click at [970, 678] on button "Gebäude aktualisieren" at bounding box center [981, 676] width 134 height 29
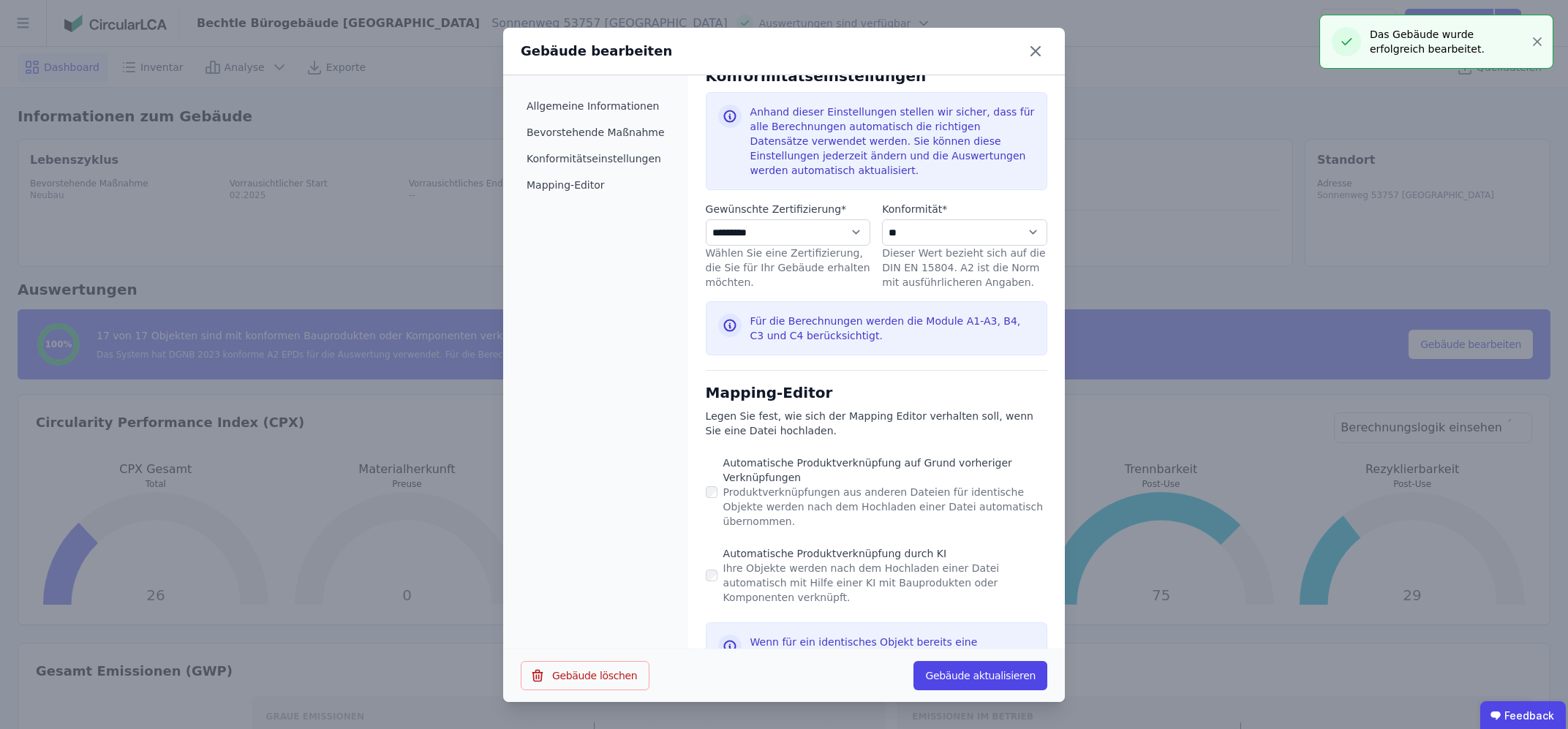
select select "*"
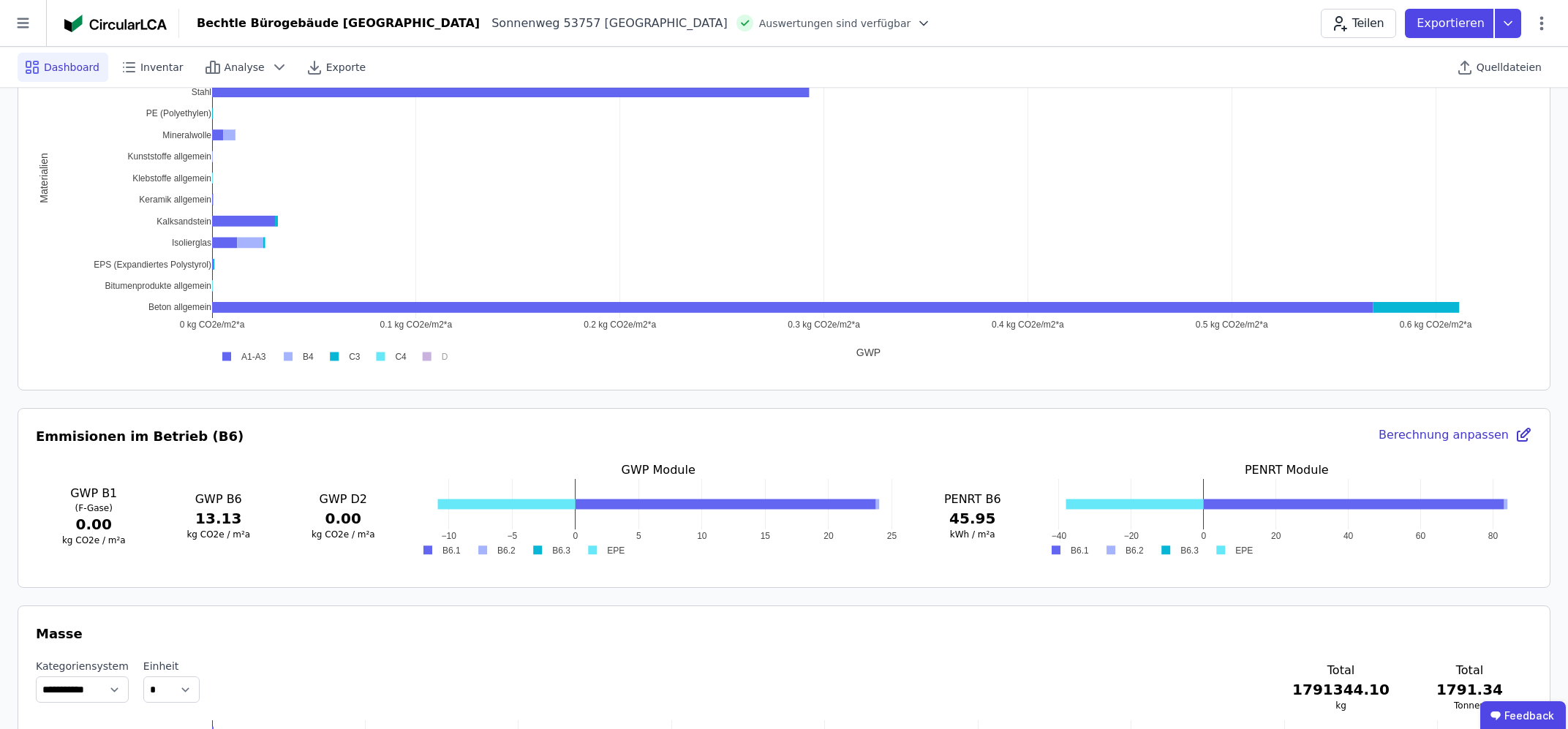
scroll to position [313, 0]
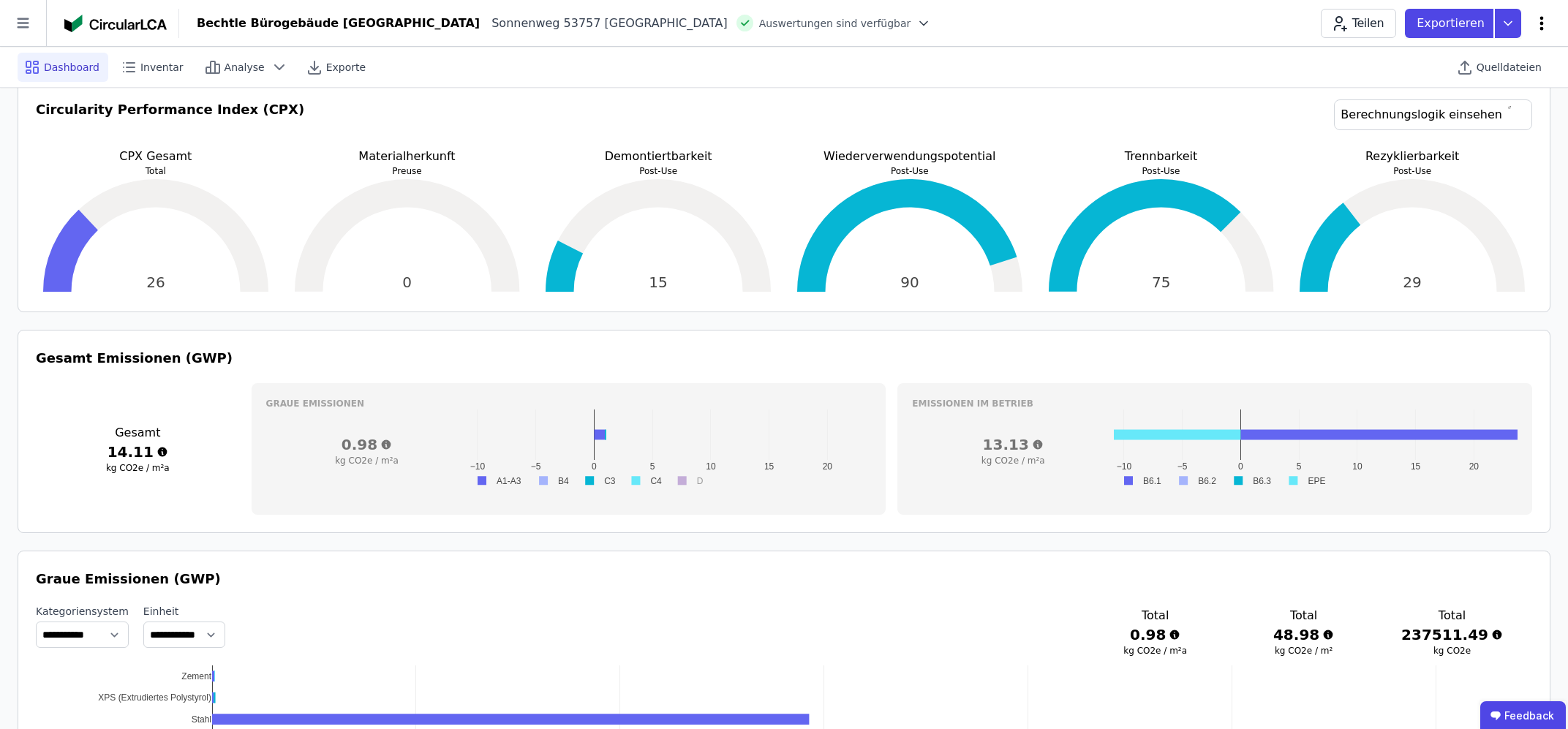
click at [1541, 22] on icon at bounding box center [1541, 23] width 4 height 14
click at [1497, 104] on span "Energie im Betrieb (B6)" at bounding box center [1479, 118] width 118 height 29
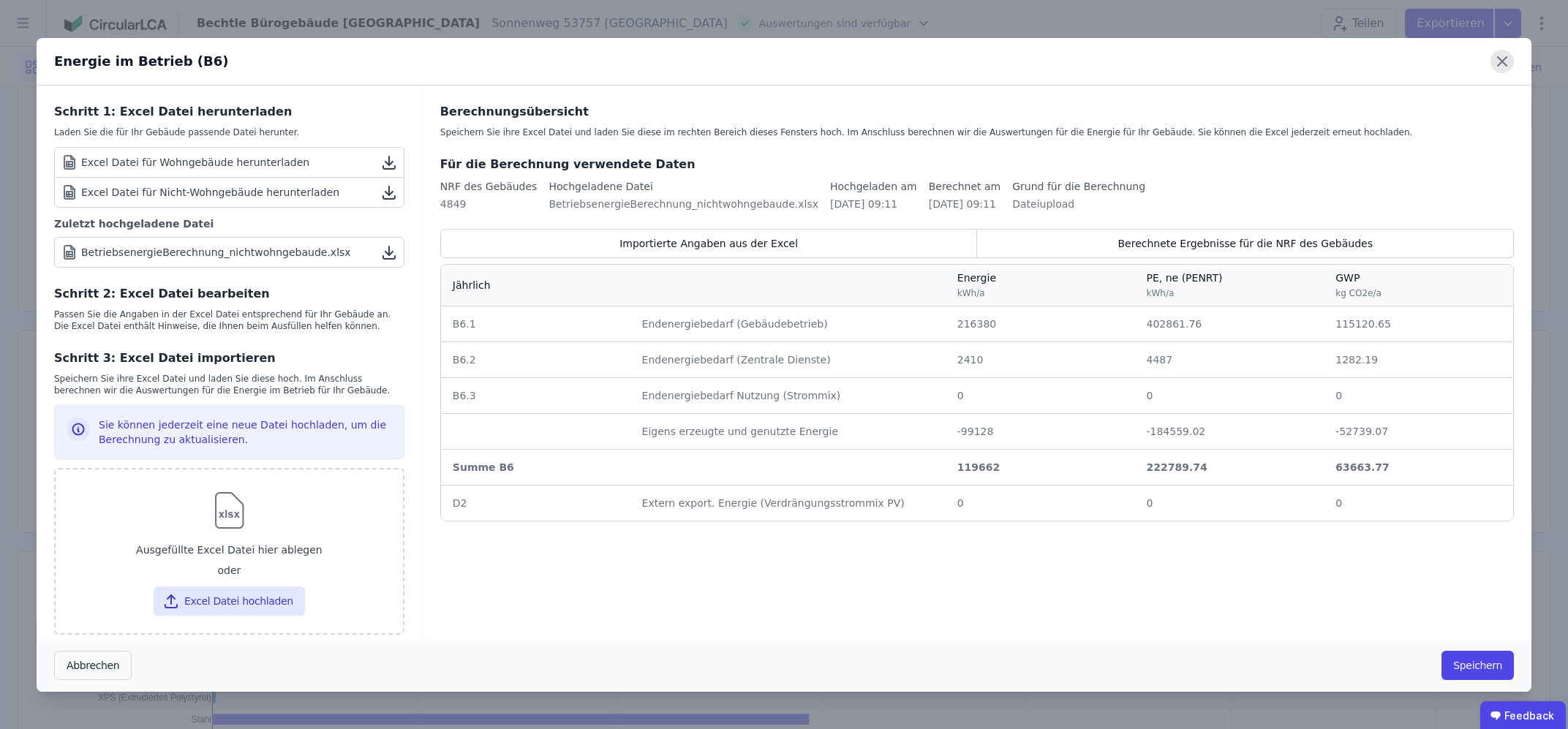
click at [1502, 65] on icon at bounding box center [1502, 62] width 24 height 24
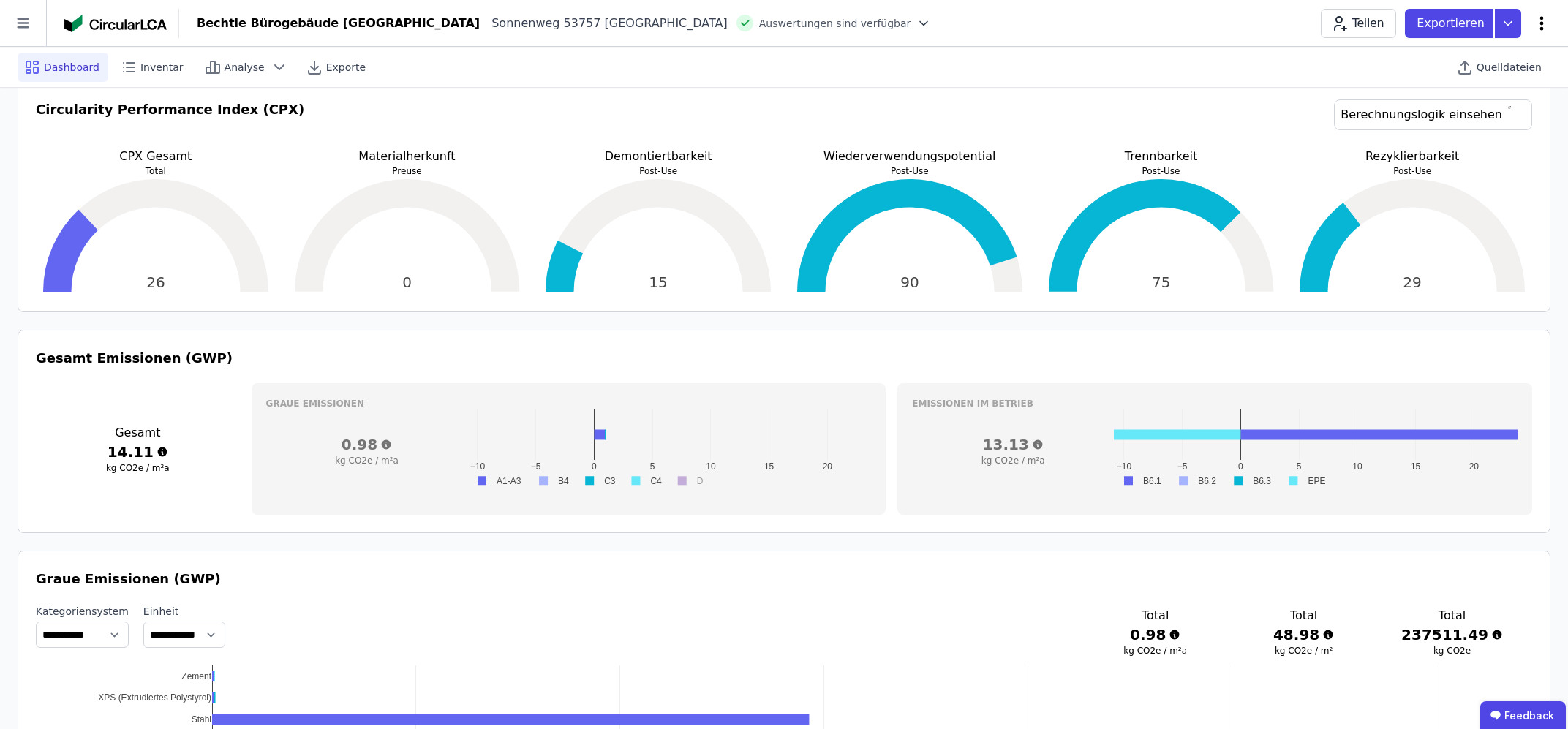
click at [1539, 29] on icon at bounding box center [1541, 24] width 18 height 18
click at [1475, 112] on span "Energie im Betrieb (B6)" at bounding box center [1479, 118] width 118 height 29
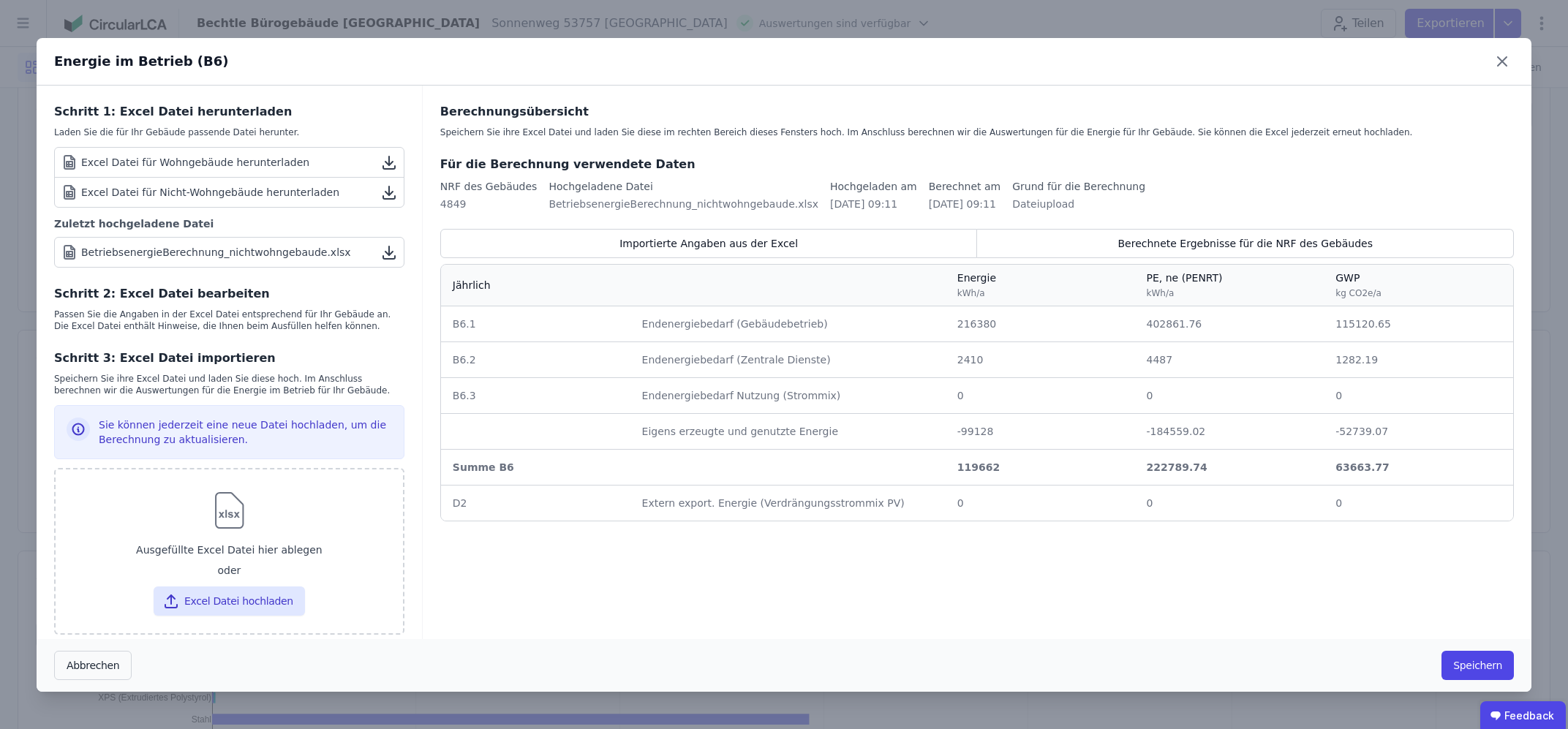
click at [385, 160] on icon at bounding box center [389, 163] width 18 height 18
click at [389, 189] on icon at bounding box center [389, 191] width 0 height 9
click at [387, 250] on icon at bounding box center [389, 253] width 18 height 18
click at [1505, 60] on icon at bounding box center [1502, 62] width 24 height 24
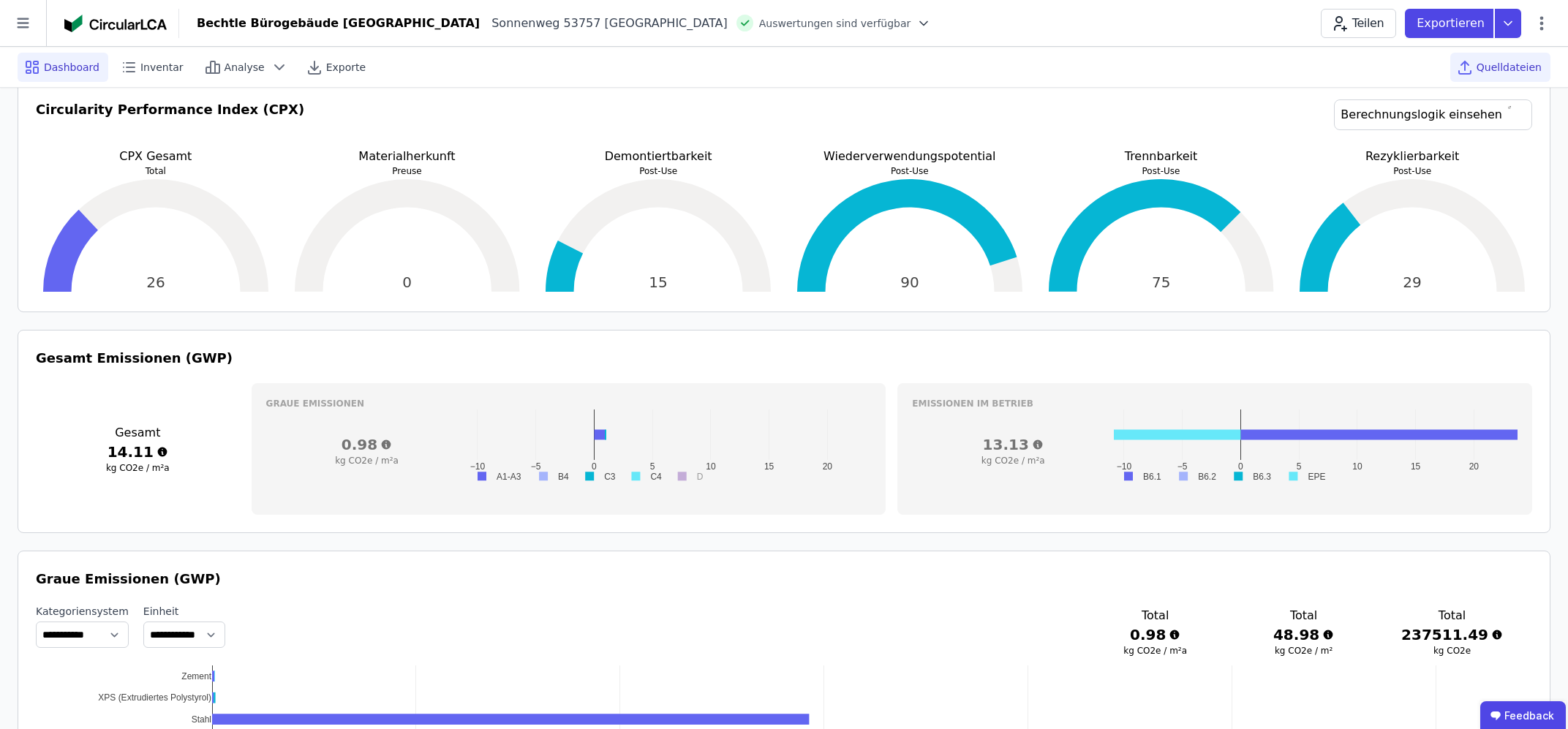
click at [1474, 67] on icon at bounding box center [1465, 67] width 18 height 18
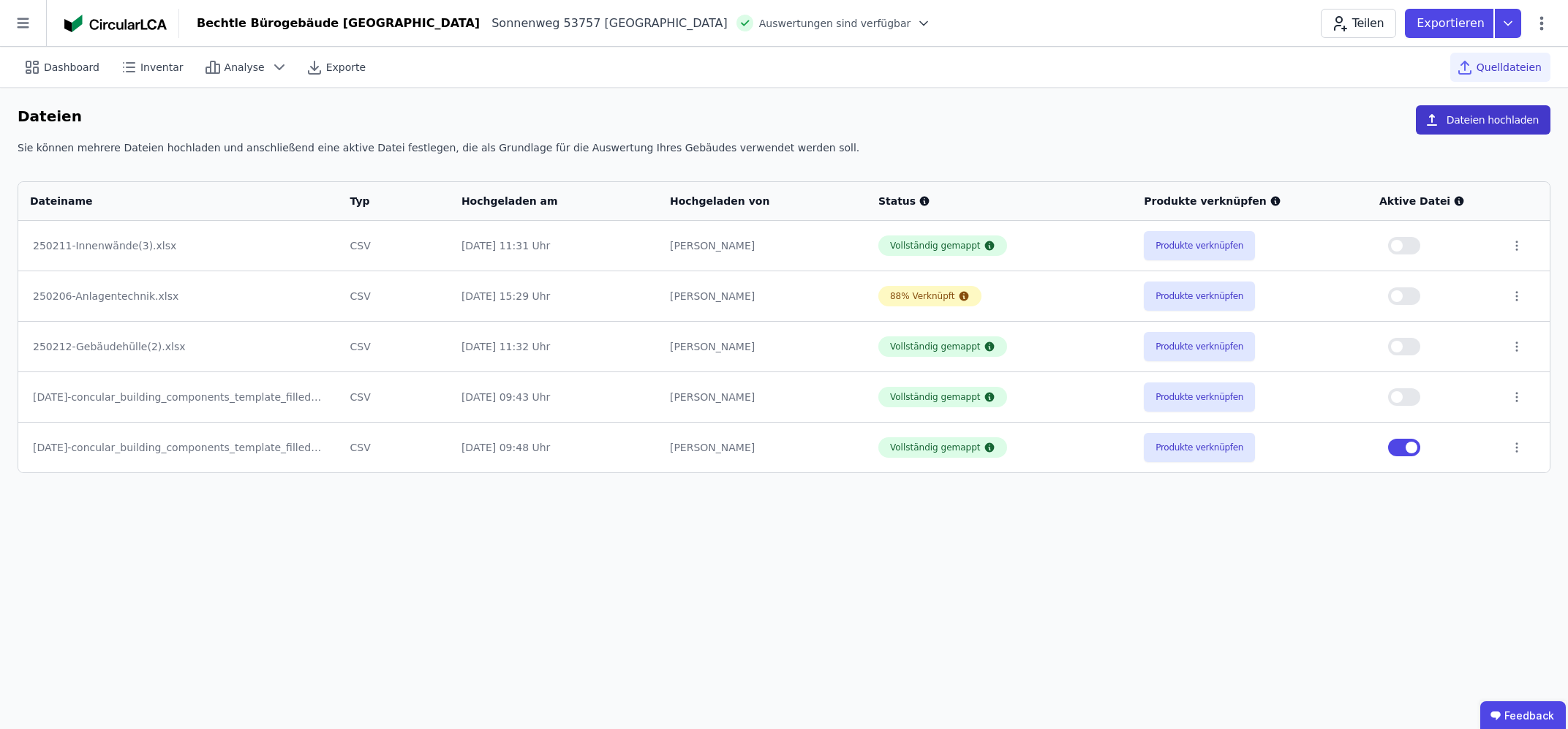
click at [1465, 119] on button "Dateien hochladen" at bounding box center [1483, 120] width 135 height 29
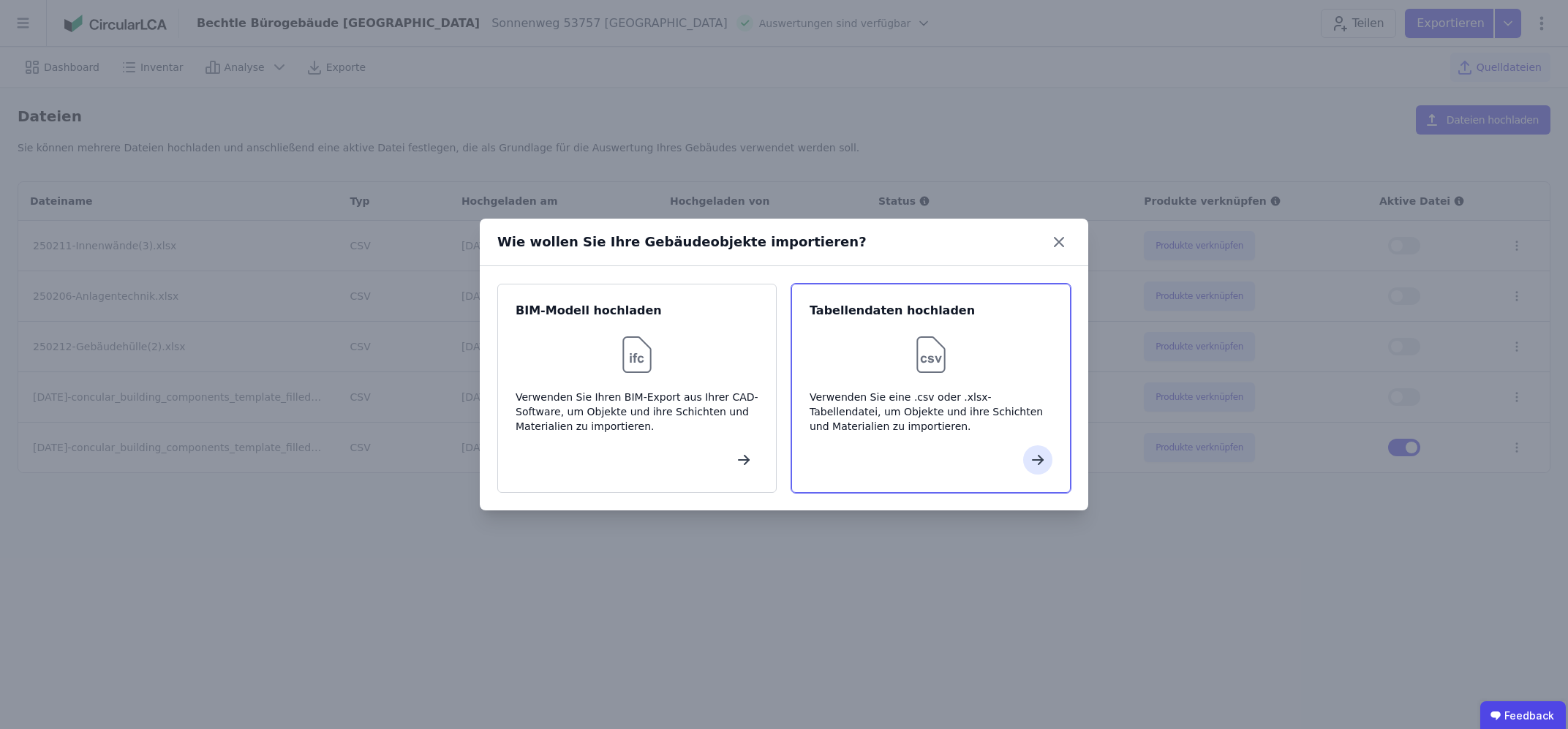
click at [930, 389] on div "Tabellendaten hochladen Verwenden Sie eine .csv oder .xlsx-Tabellendatei, um Ob…" at bounding box center [930, 388] width 279 height 209
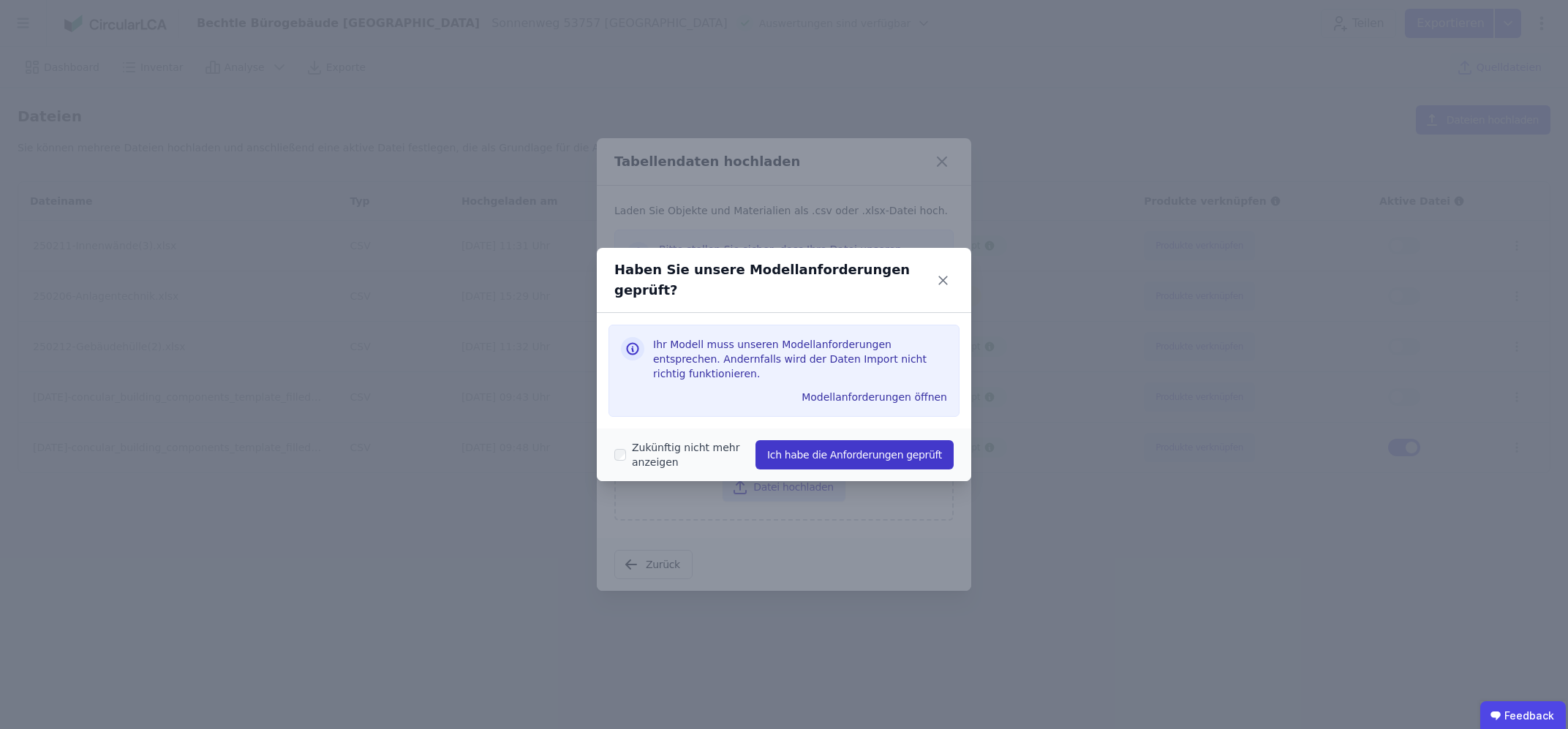
click at [858, 440] on button "Ich habe die Anforderungen geprüft" at bounding box center [854, 455] width 198 height 29
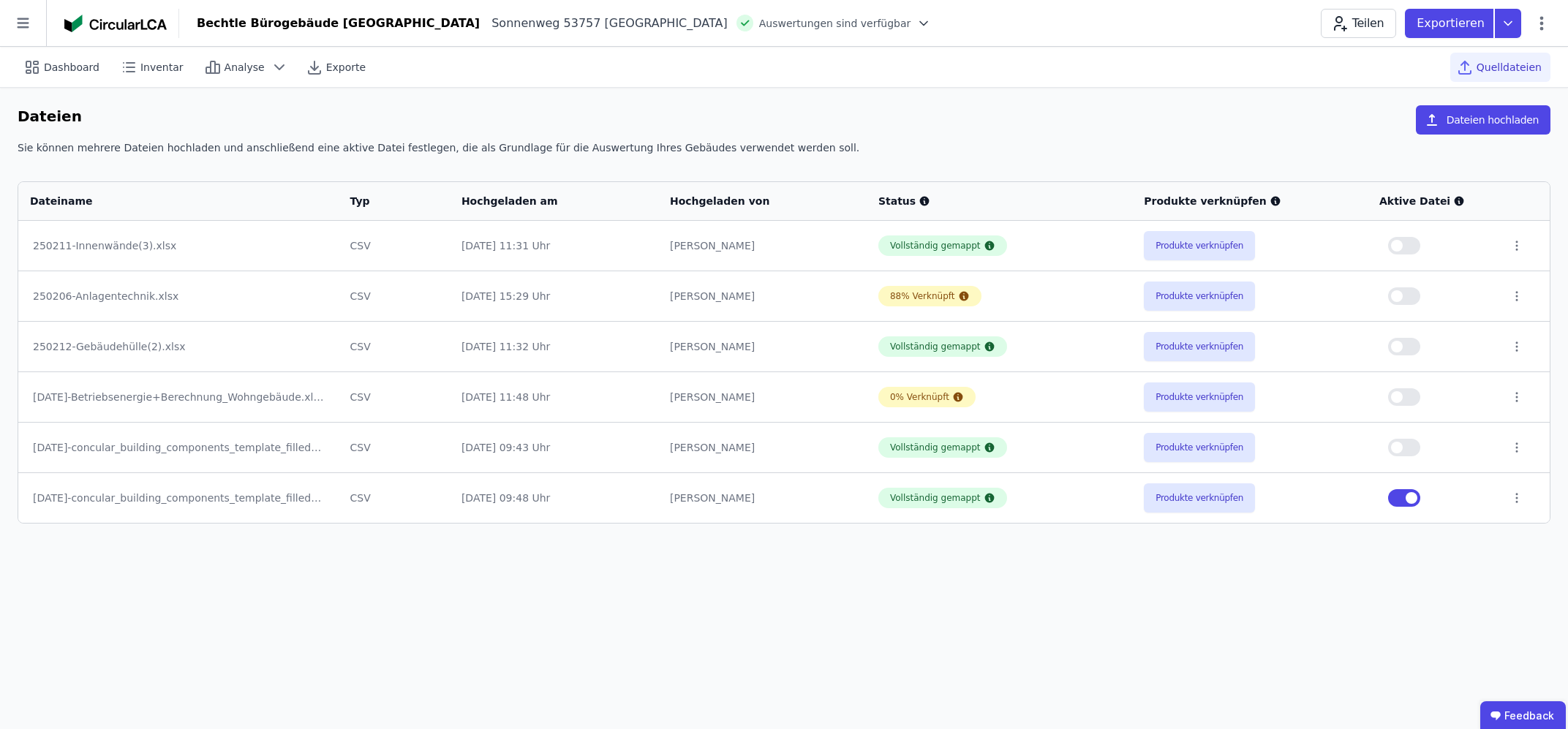
click at [1414, 289] on button "button" at bounding box center [1404, 296] width 32 height 18
click at [1211, 301] on button "Produkte verknüpfen" at bounding box center [1199, 296] width 111 height 29
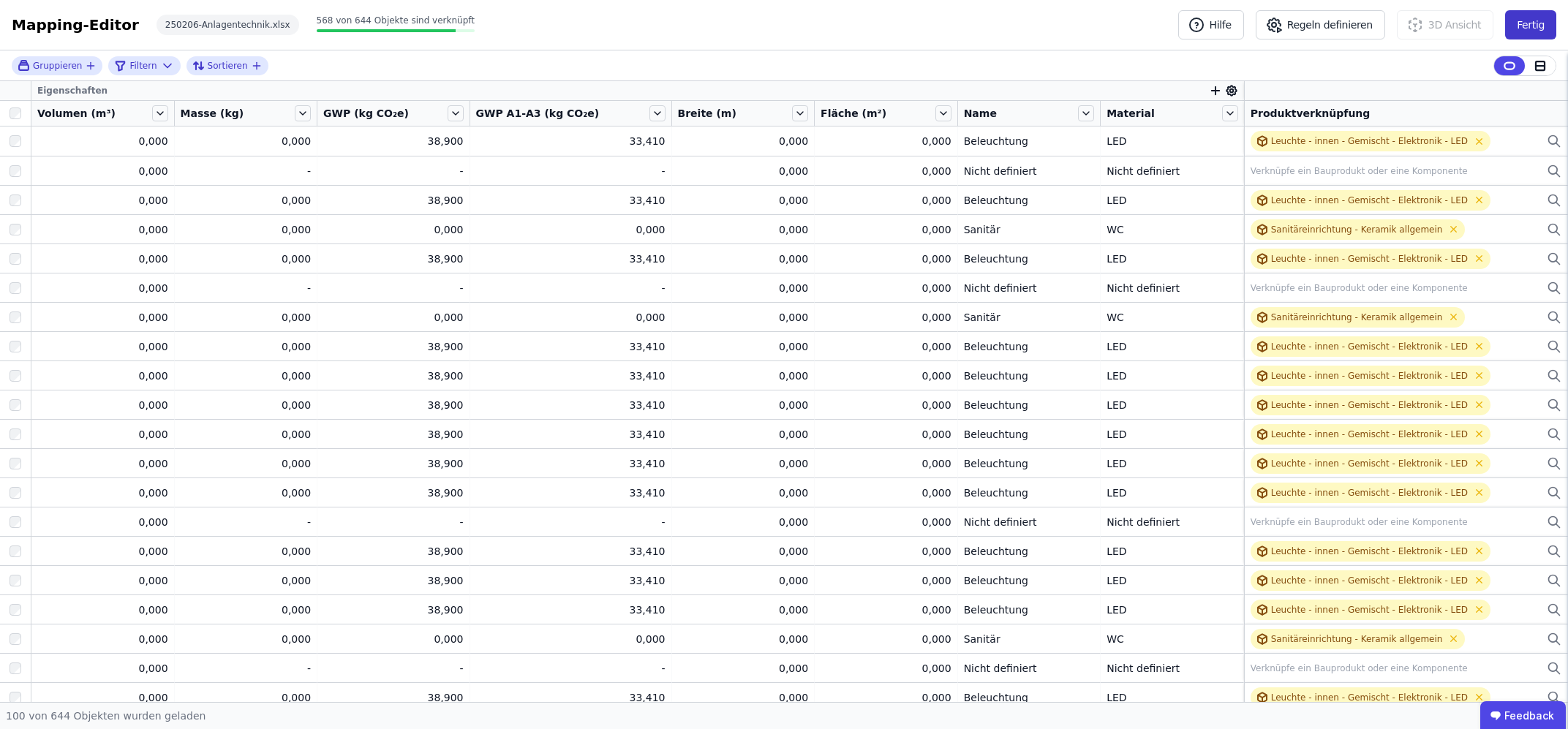
click at [1528, 35] on button "Fertig" at bounding box center [1530, 25] width 52 height 29
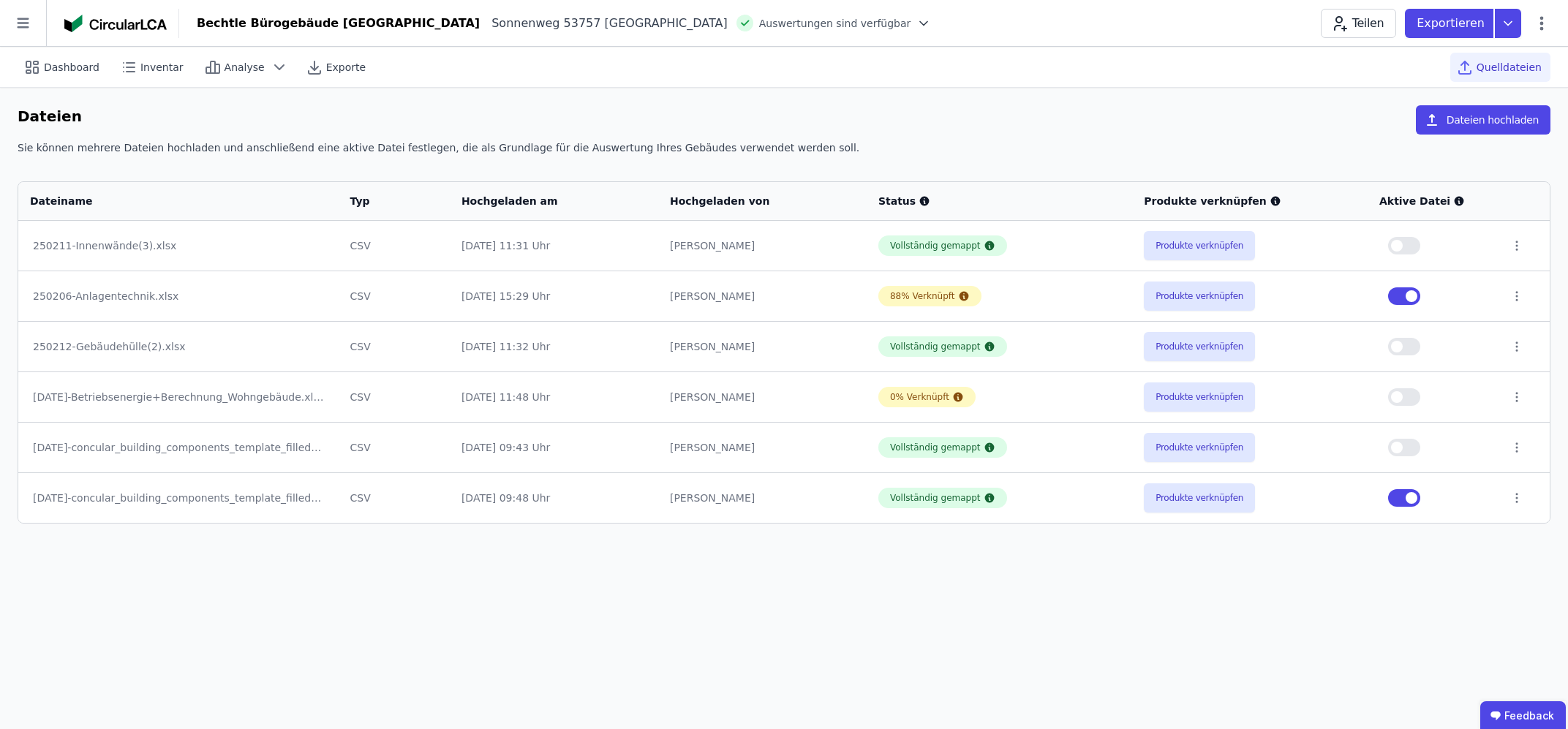
click at [509, 302] on div "[DATE] 15:29 Uhr" at bounding box center [554, 296] width 185 height 15
click at [1195, 296] on button "Produkte verknüpfen" at bounding box center [1199, 296] width 111 height 29
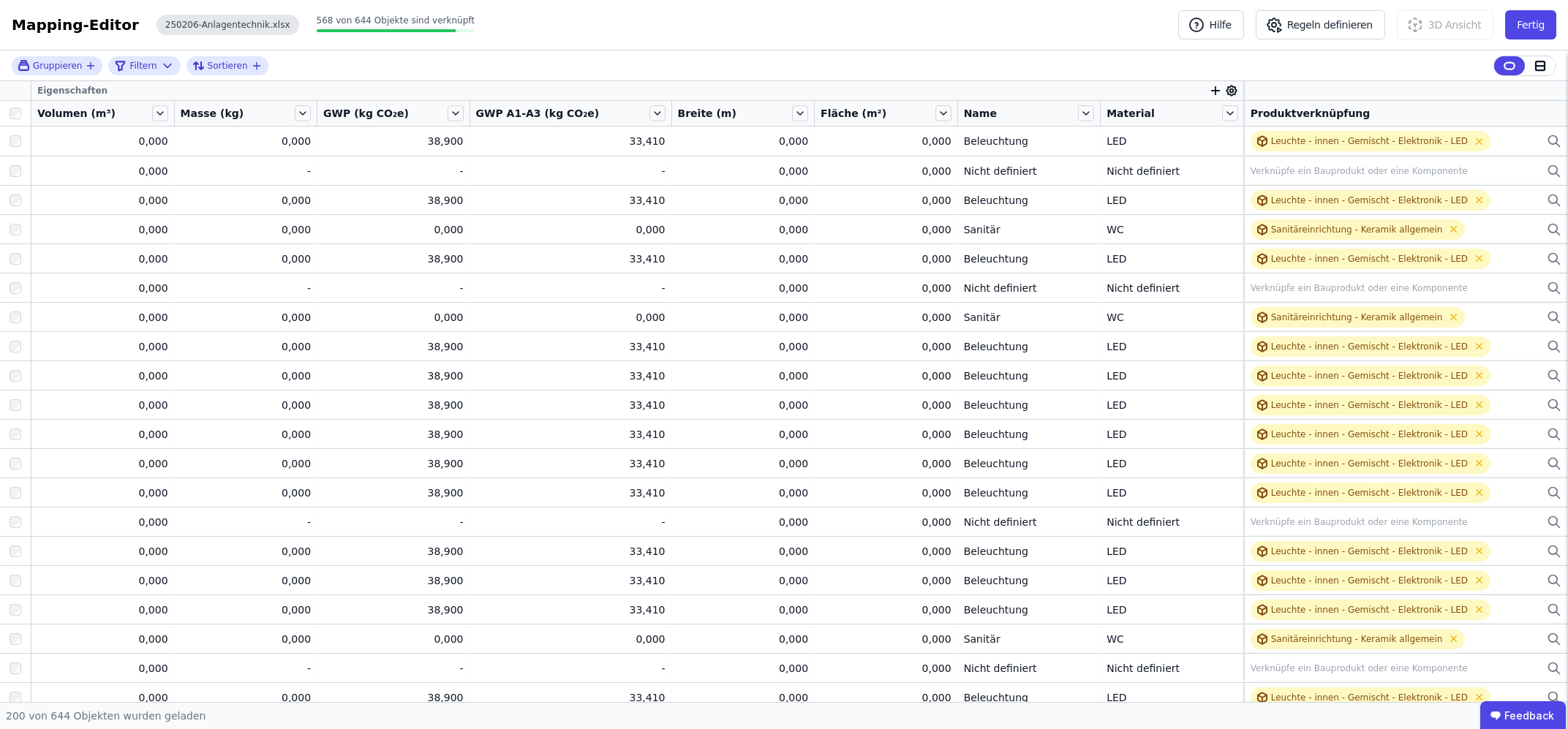
click at [176, 26] on div "250206-Anlagentechnik.xlsx" at bounding box center [228, 25] width 143 height 21
click at [1538, 22] on button "Fertig" at bounding box center [1530, 25] width 52 height 29
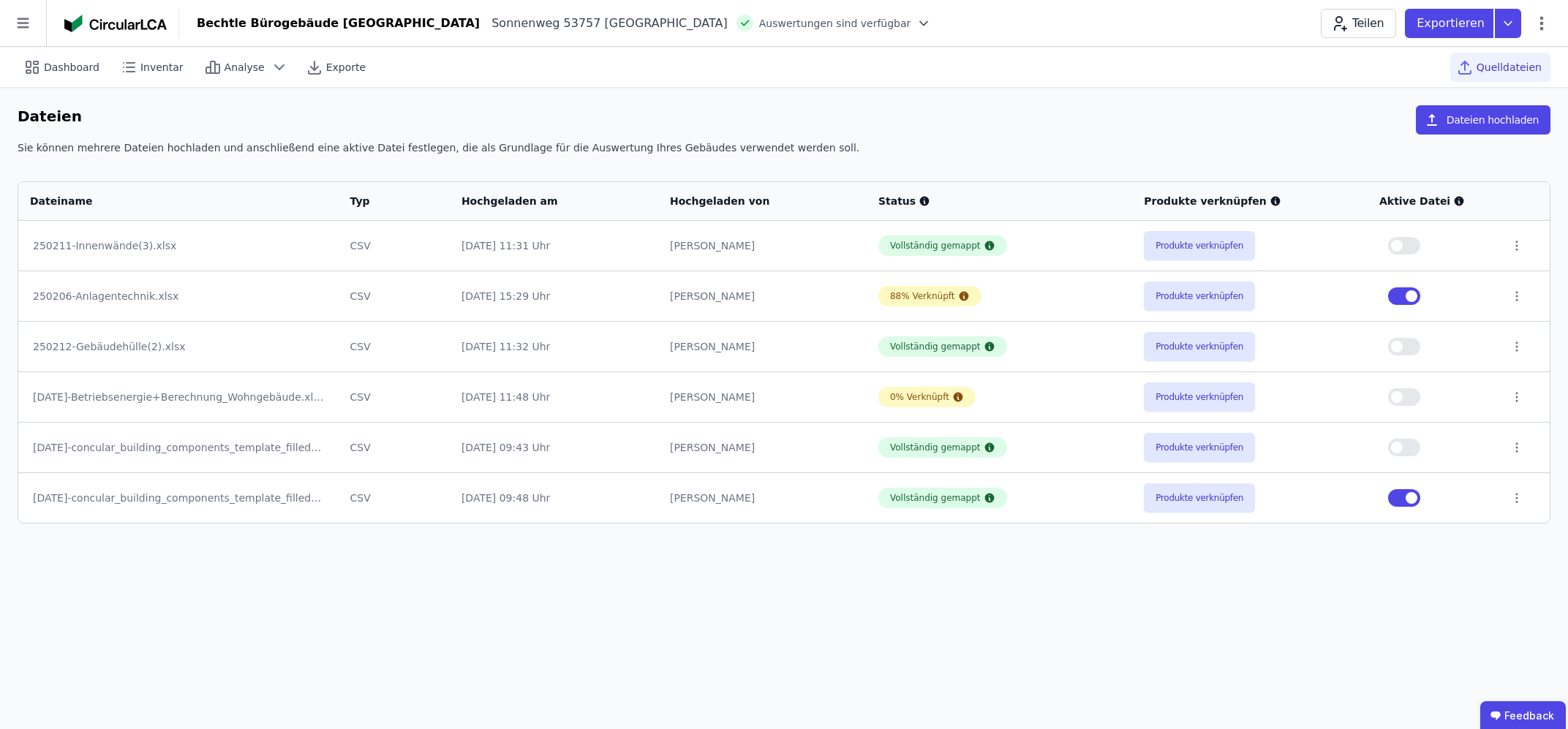
click at [139, 294] on div "250206-Anlagentechnik.xlsx" at bounding box center [178, 296] width 291 height 15
click at [398, 303] on div "CSV" at bounding box center [394, 296] width 88 height 15
click at [1405, 295] on button "button" at bounding box center [1404, 296] width 32 height 18
click at [1408, 398] on button "button" at bounding box center [1404, 397] width 32 height 18
click at [1201, 399] on button "Produkte verknüpfen" at bounding box center [1199, 398] width 111 height 29
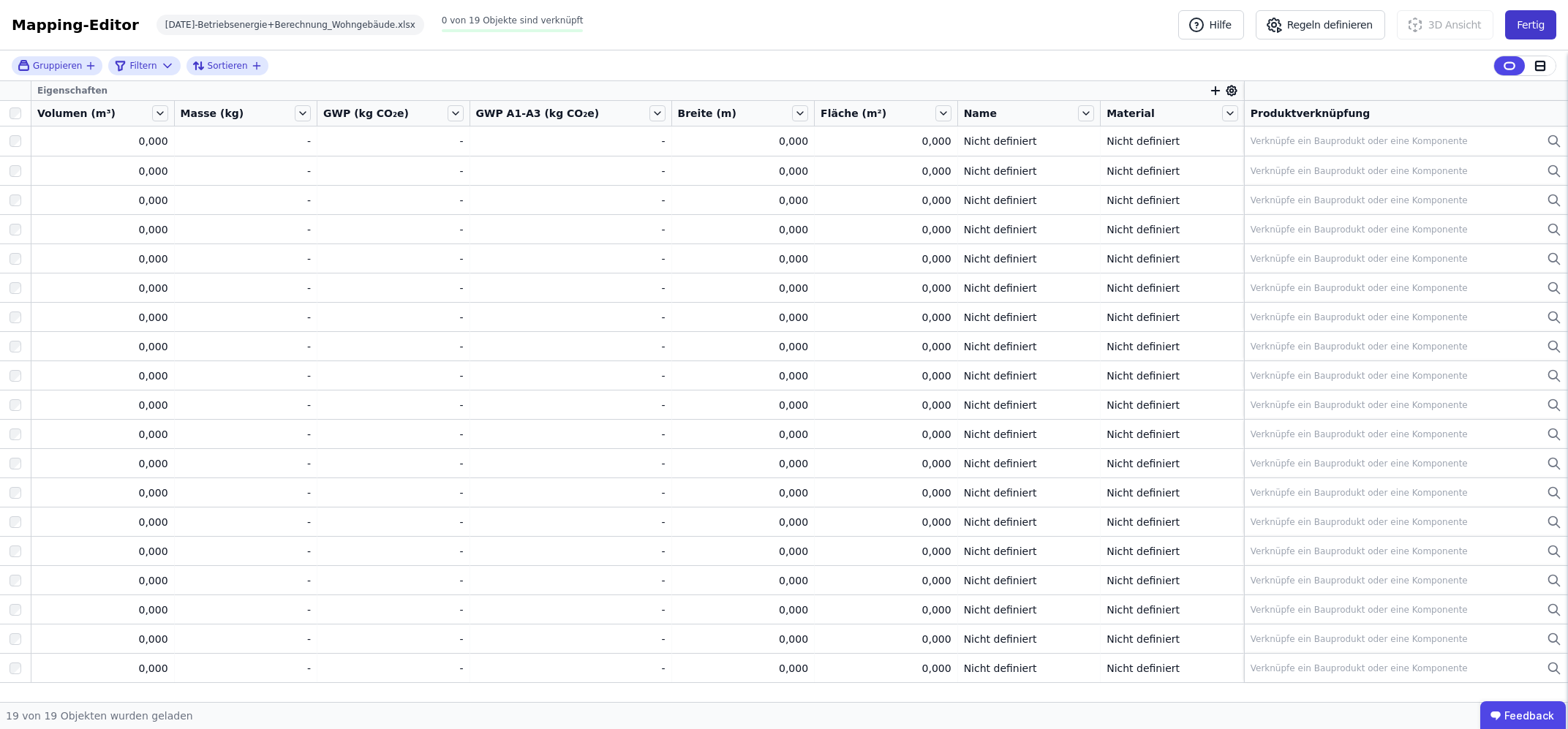
click at [1541, 20] on button "Fertig" at bounding box center [1530, 25] width 52 height 29
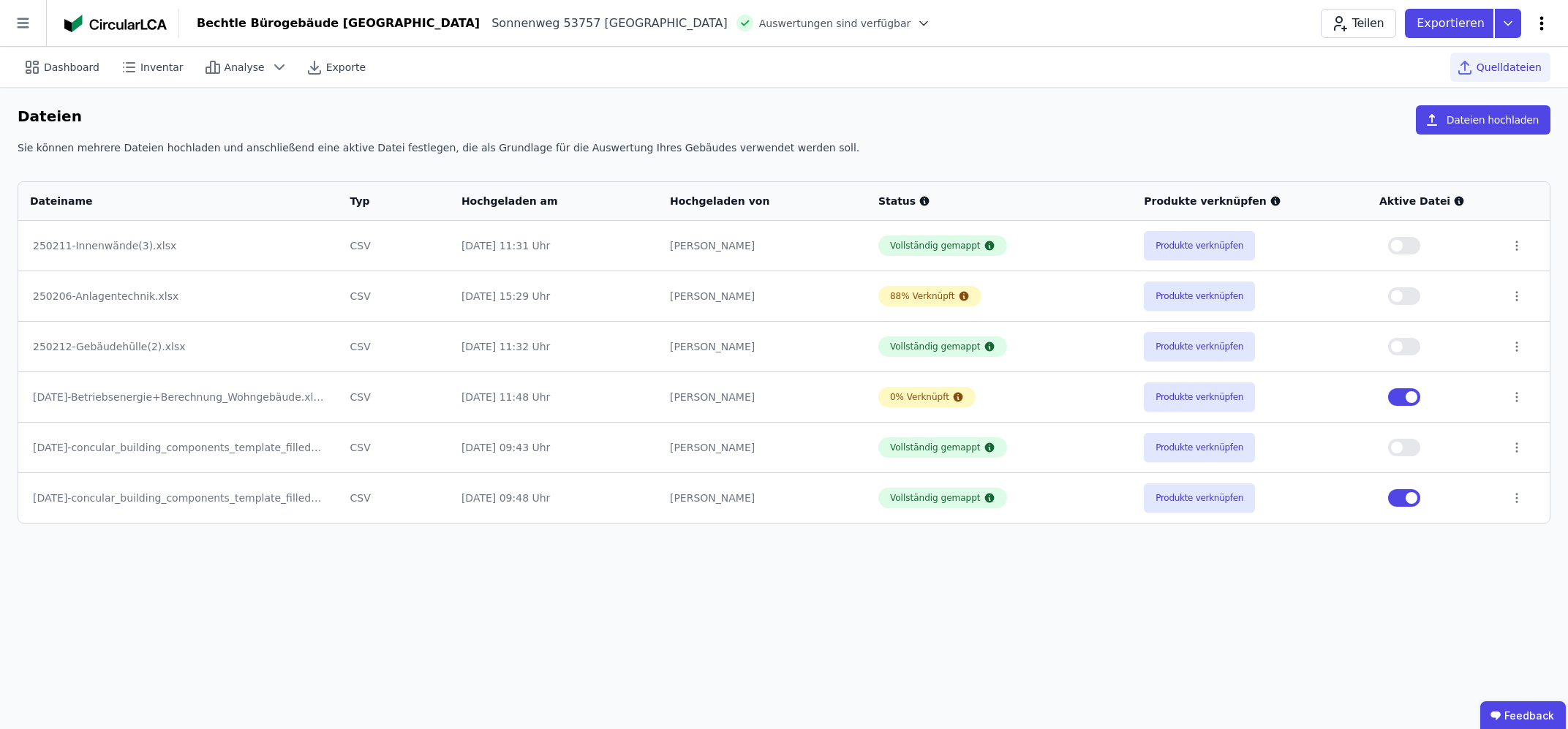
click at [1544, 21] on icon at bounding box center [1541, 24] width 18 height 18
click at [1478, 112] on span "Energie im Betrieb (B6)" at bounding box center [1479, 118] width 118 height 29
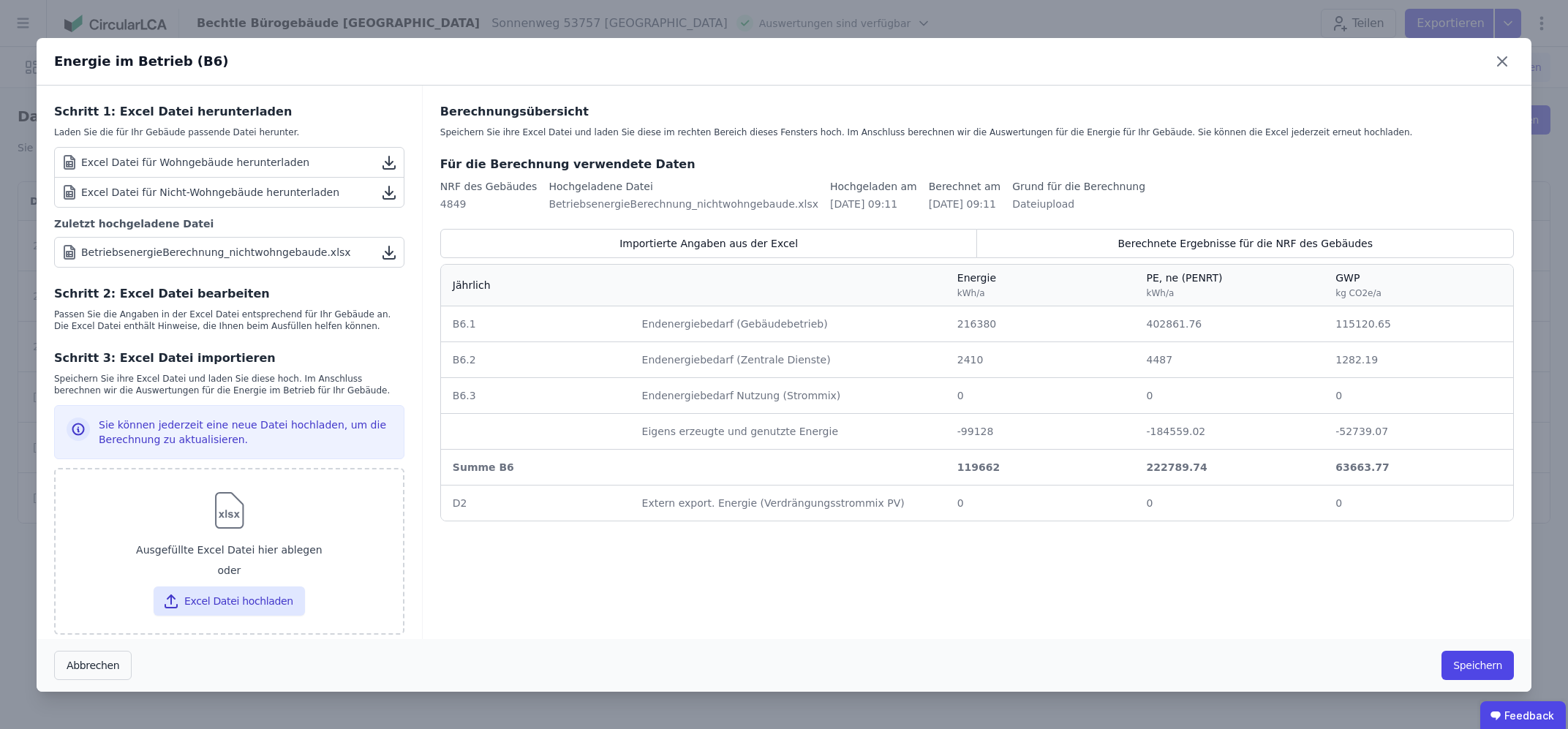
drag, startPoint x: 553, startPoint y: 272, endPoint x: 812, endPoint y: 376, distance: 279.1
click at [815, 378] on table "Jährlich Energie kWh/a PE, ne (PENRT) kWh/a GWP kg CO2e/a B6.1 B6.1 Endenergieb…" at bounding box center [977, 393] width 1072 height 256
click at [858, 240] on div "Importierte Angaben aus der Excel" at bounding box center [709, 244] width 537 height 29
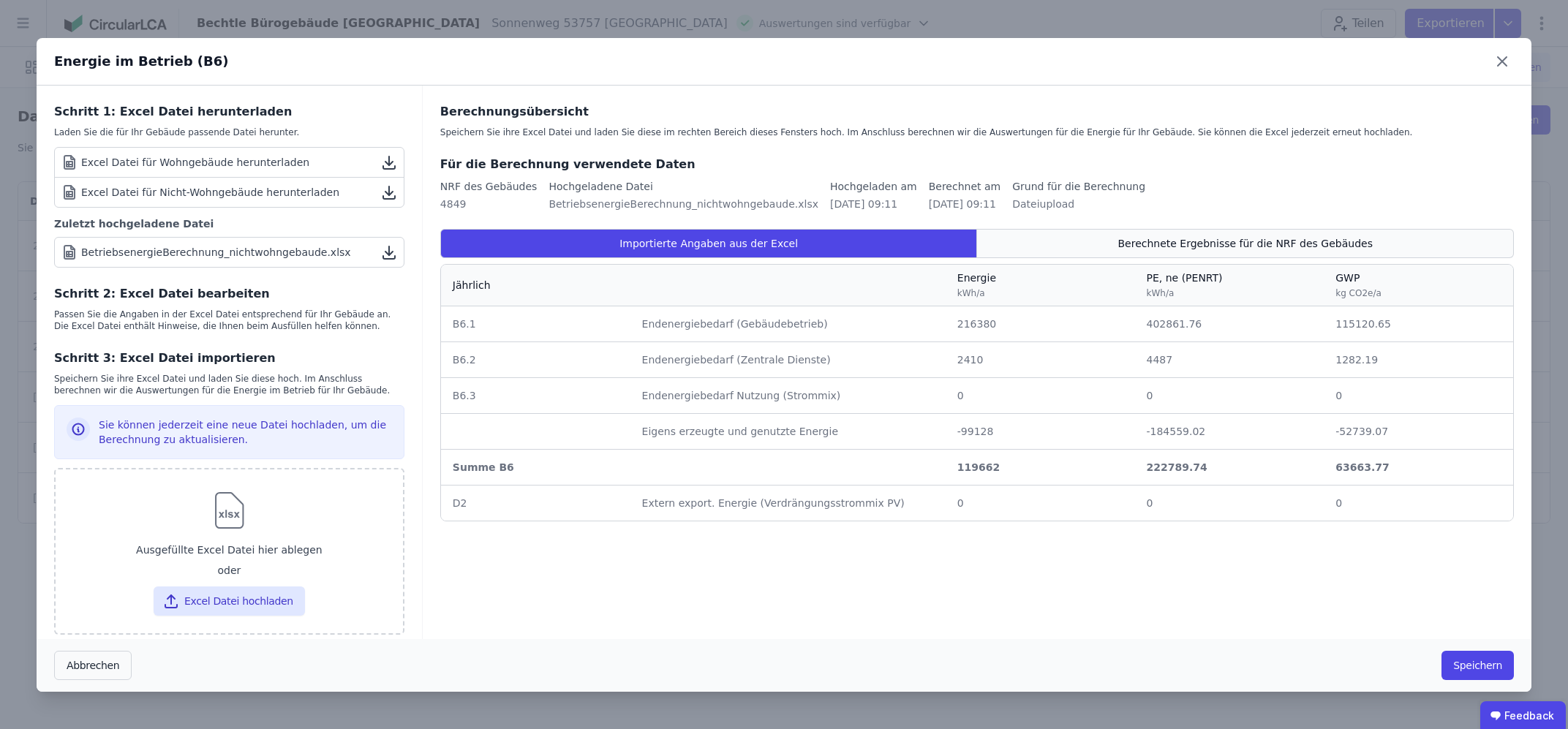
click at [1039, 243] on div "Berechnete Ergebnisse für die NRF des Gebäudes" at bounding box center [1245, 244] width 537 height 29
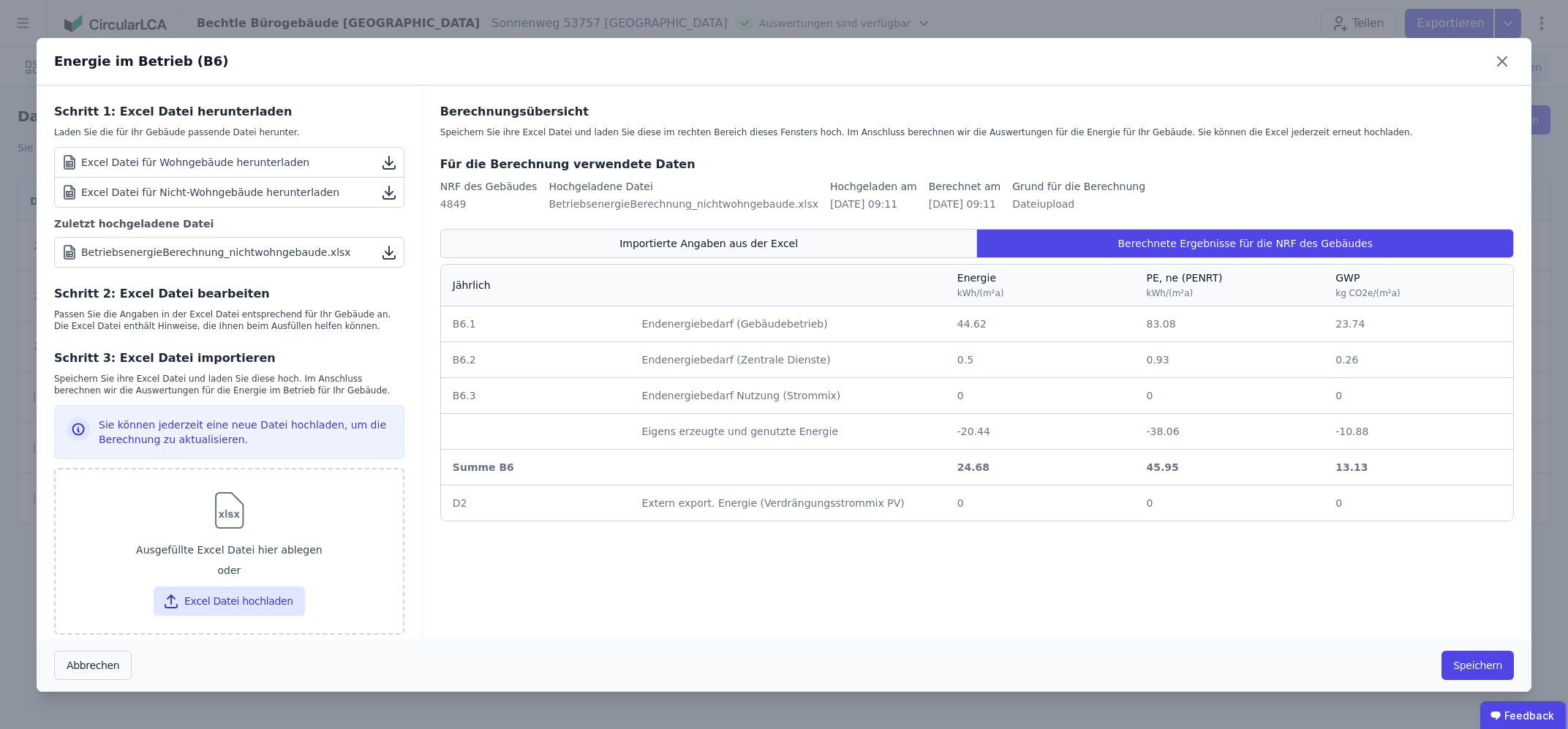
click at [882, 236] on div "Importierte Angaben aus der Excel" at bounding box center [709, 244] width 537 height 29
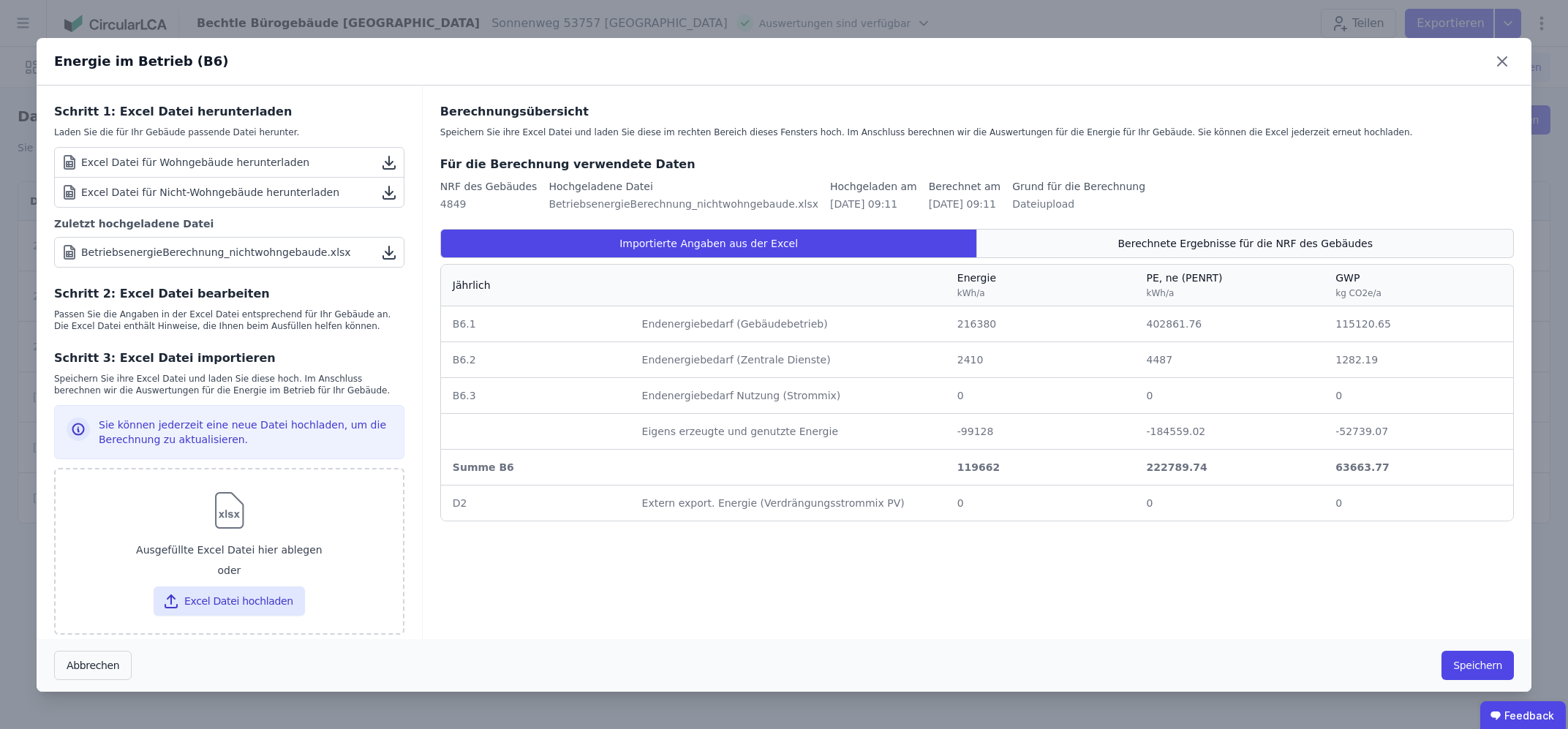
click at [1027, 229] on div "Berechnete Ergebnisse für die NRF des Gebäudes" at bounding box center [1245, 244] width 537 height 29
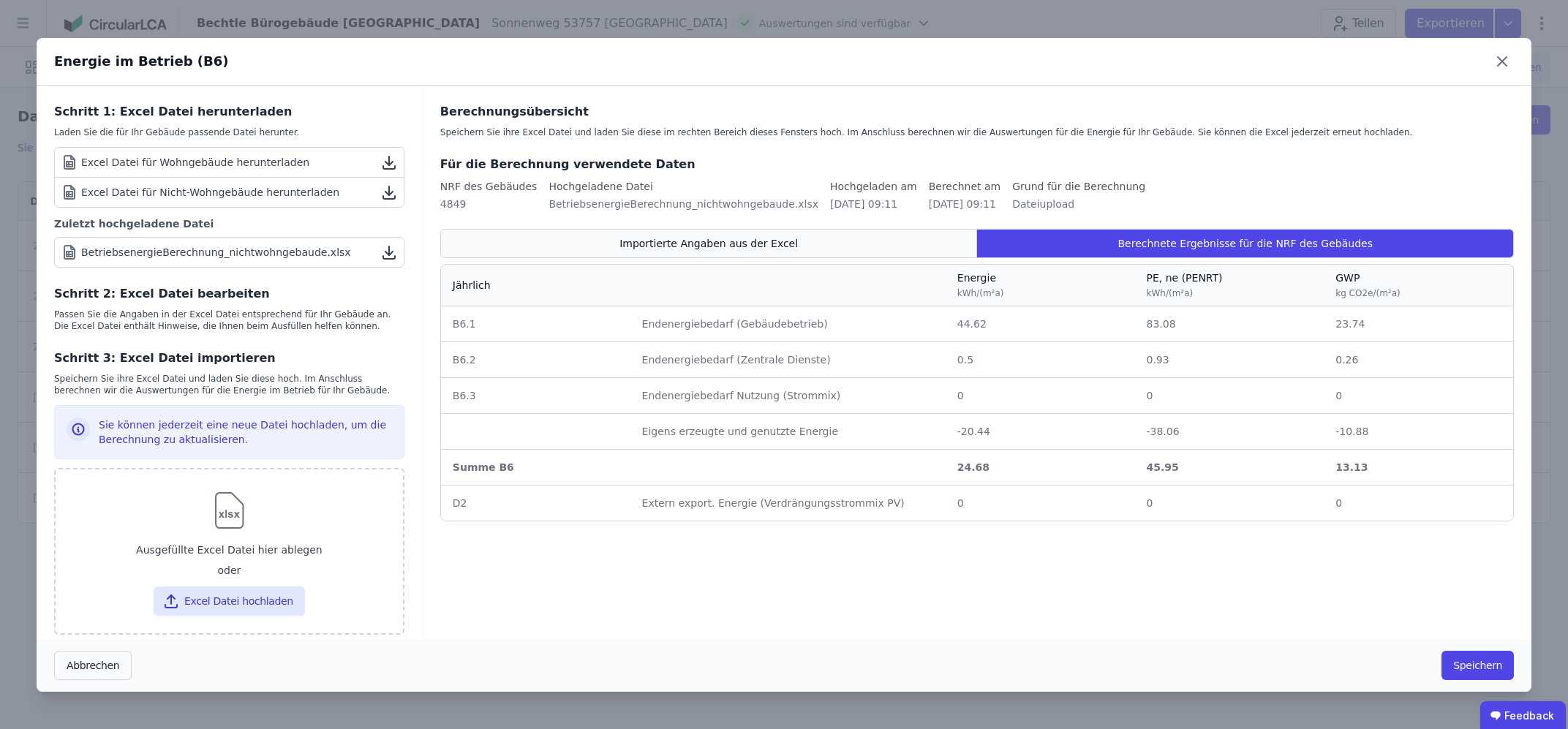
click at [885, 230] on div "Importierte Angaben aus der Excel" at bounding box center [709, 244] width 537 height 29
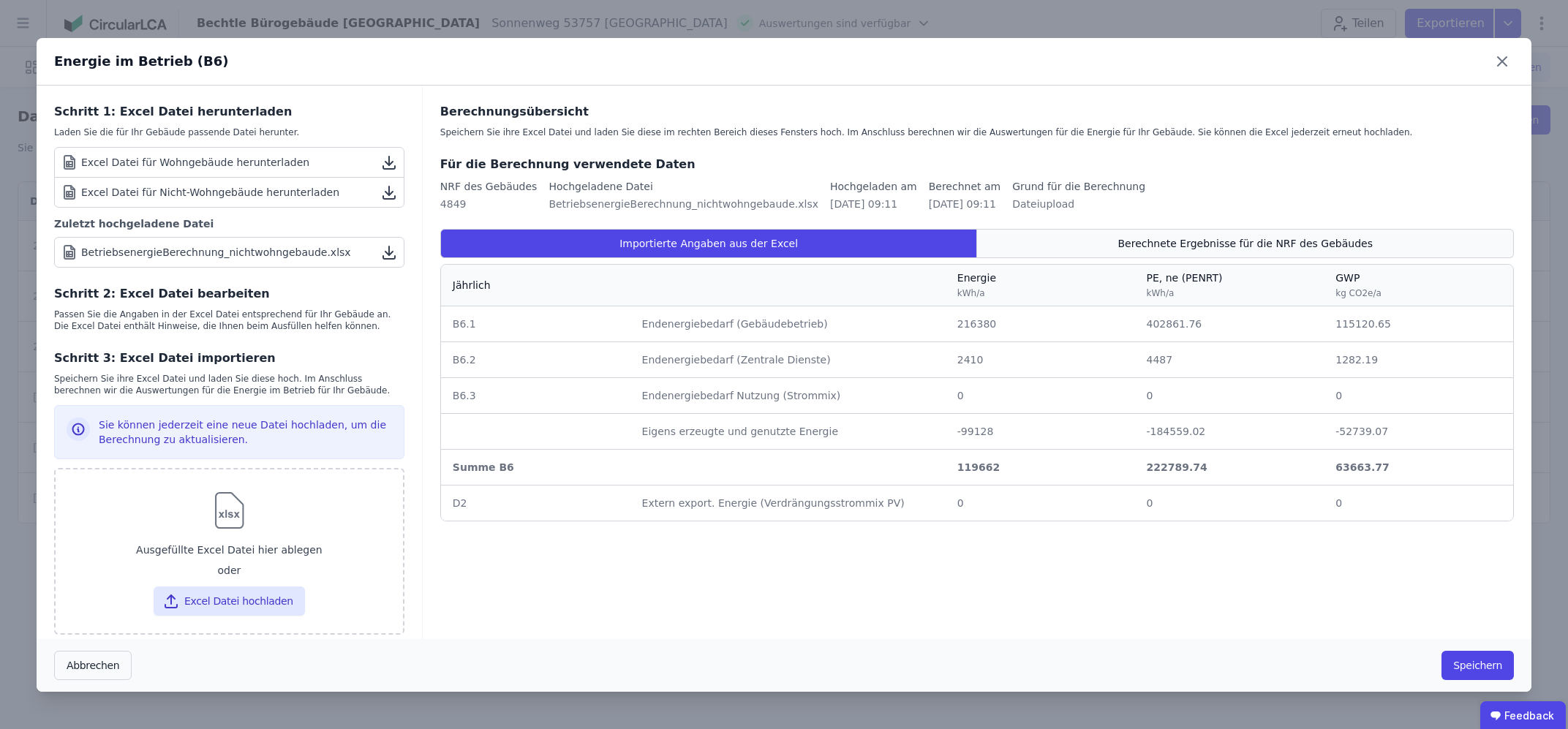
click at [1090, 233] on div "Berechnete Ergebnisse für die NRF des Gebäudes" at bounding box center [1245, 244] width 537 height 29
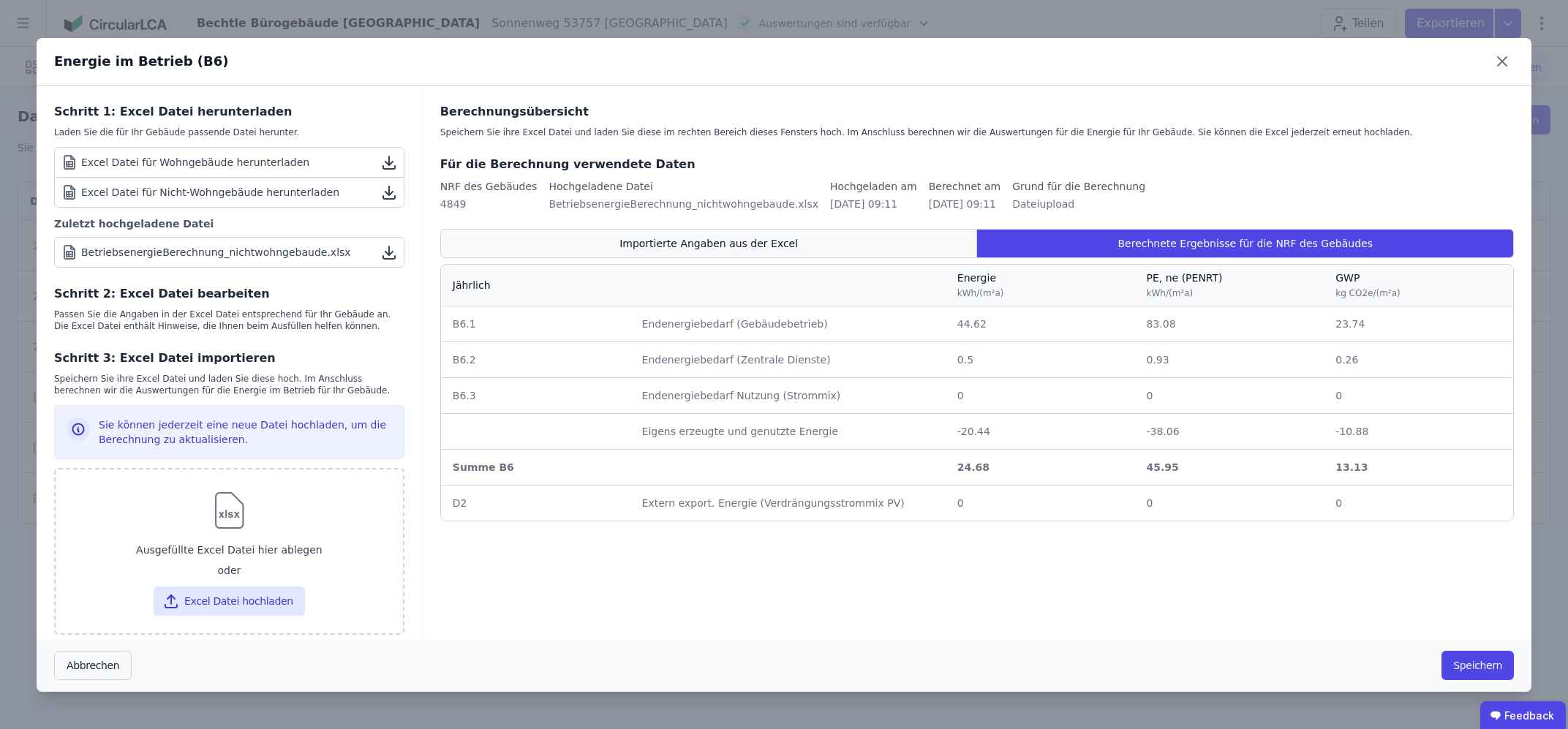
click at [877, 251] on div "Importierte Angaben aus der Excel" at bounding box center [709, 244] width 537 height 29
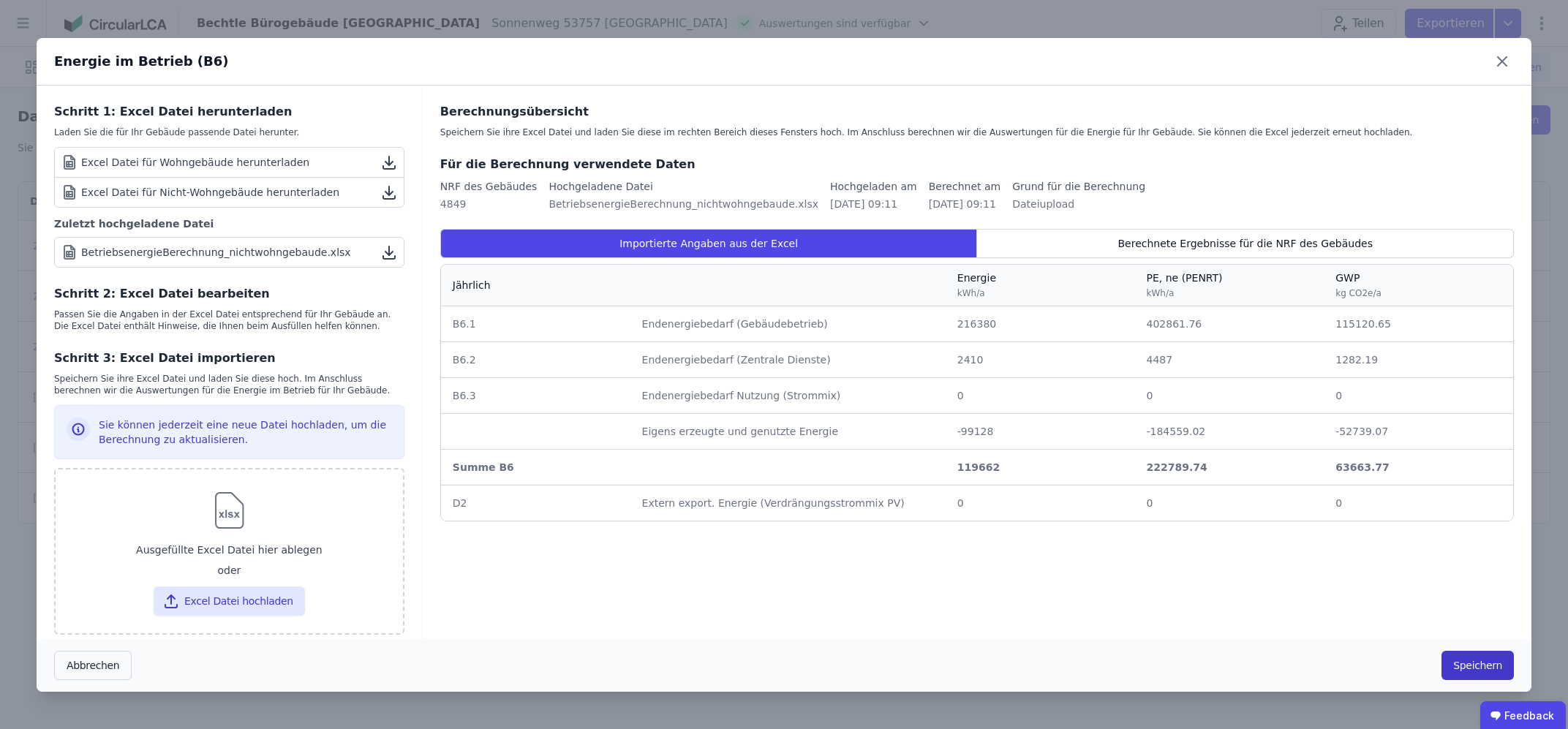
click at [1483, 668] on button "Speichern" at bounding box center [1477, 666] width 72 height 29
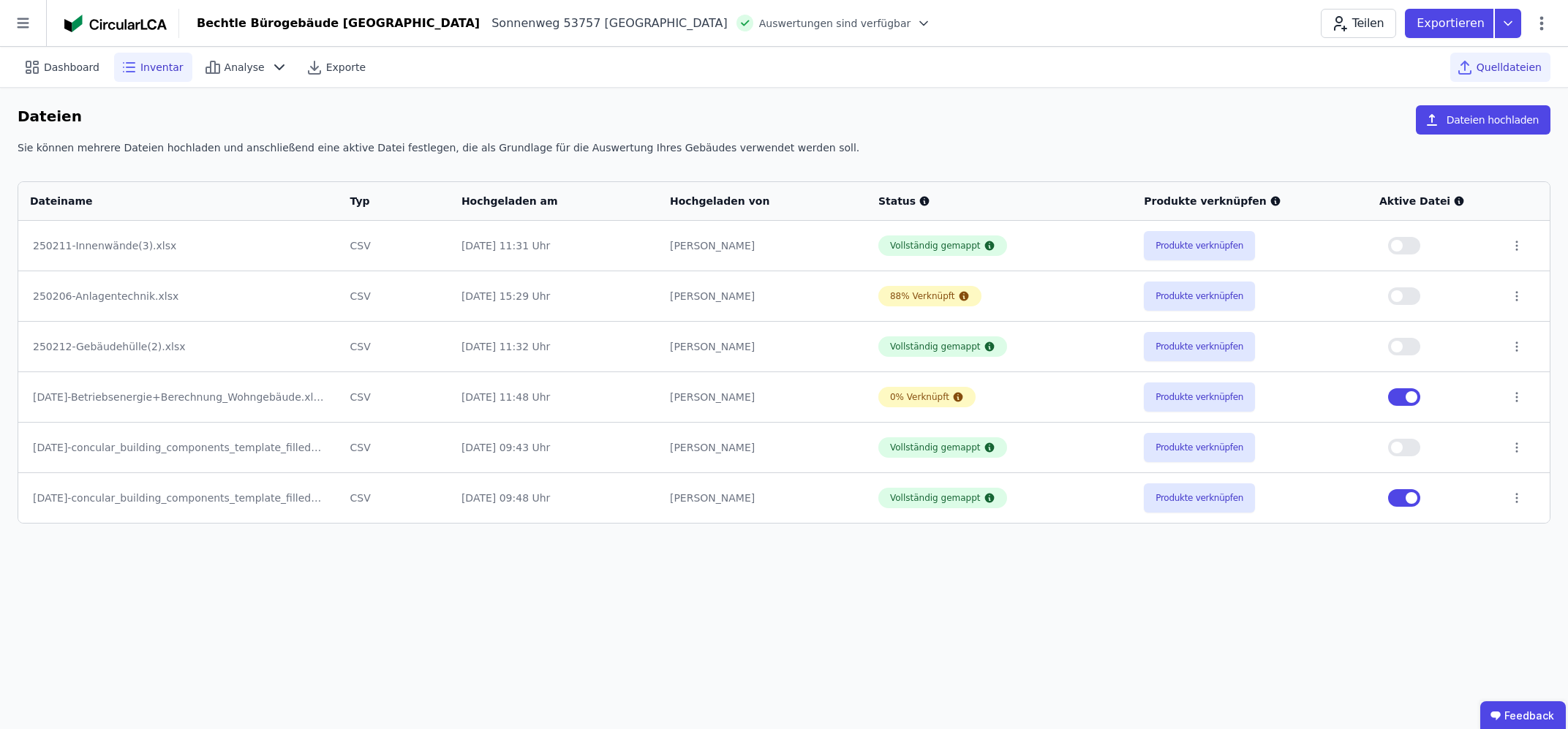
click at [123, 68] on icon at bounding box center [129, 67] width 18 height 18
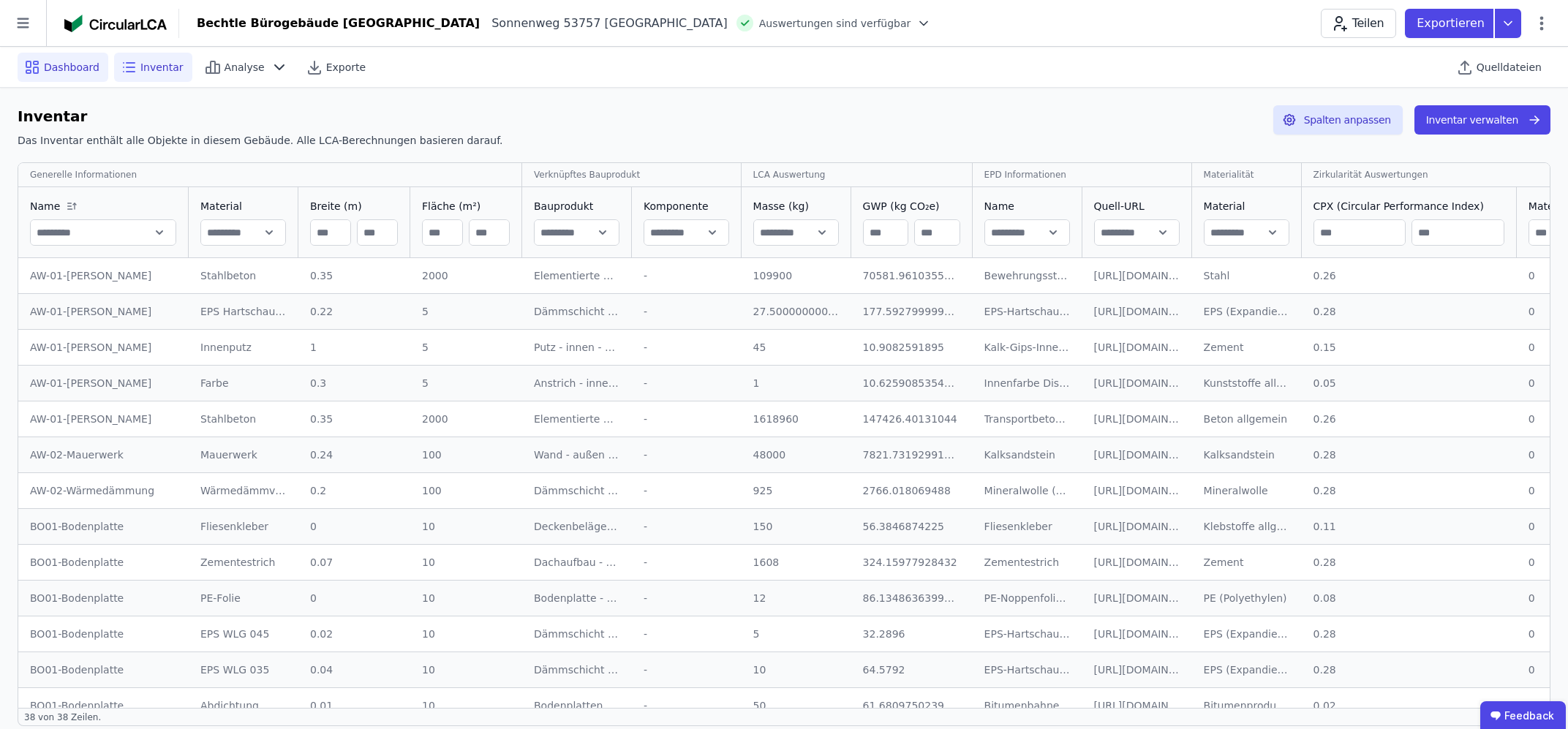
click at [58, 68] on span "Dashboard" at bounding box center [71, 67] width 55 height 15
select select "*"
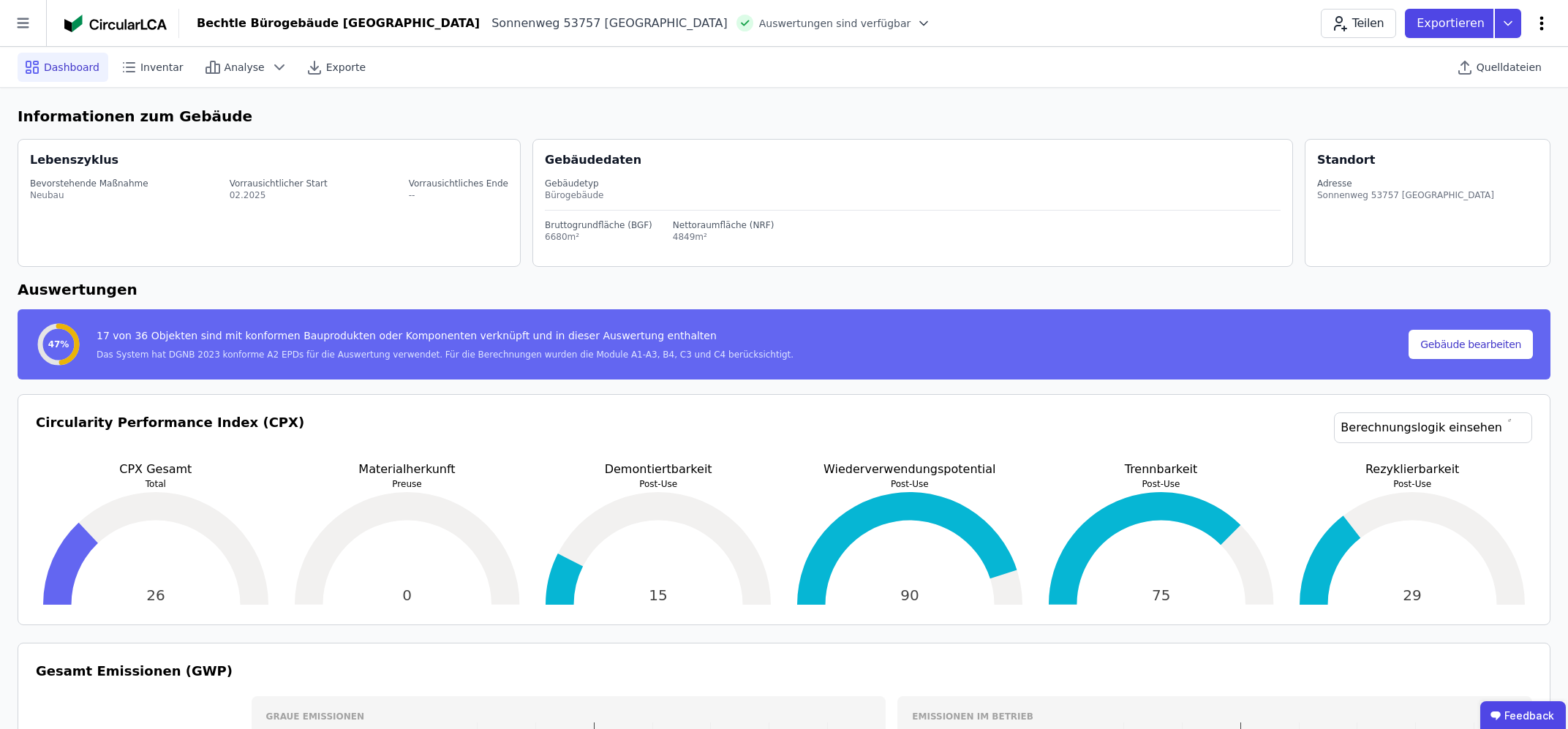
click at [1539, 26] on icon at bounding box center [1541, 24] width 18 height 18
click at [1492, 57] on span "Gebäude bearbeiten" at bounding box center [1472, 58] width 105 height 15
select select "**********"
select select "*"
select select "**********"
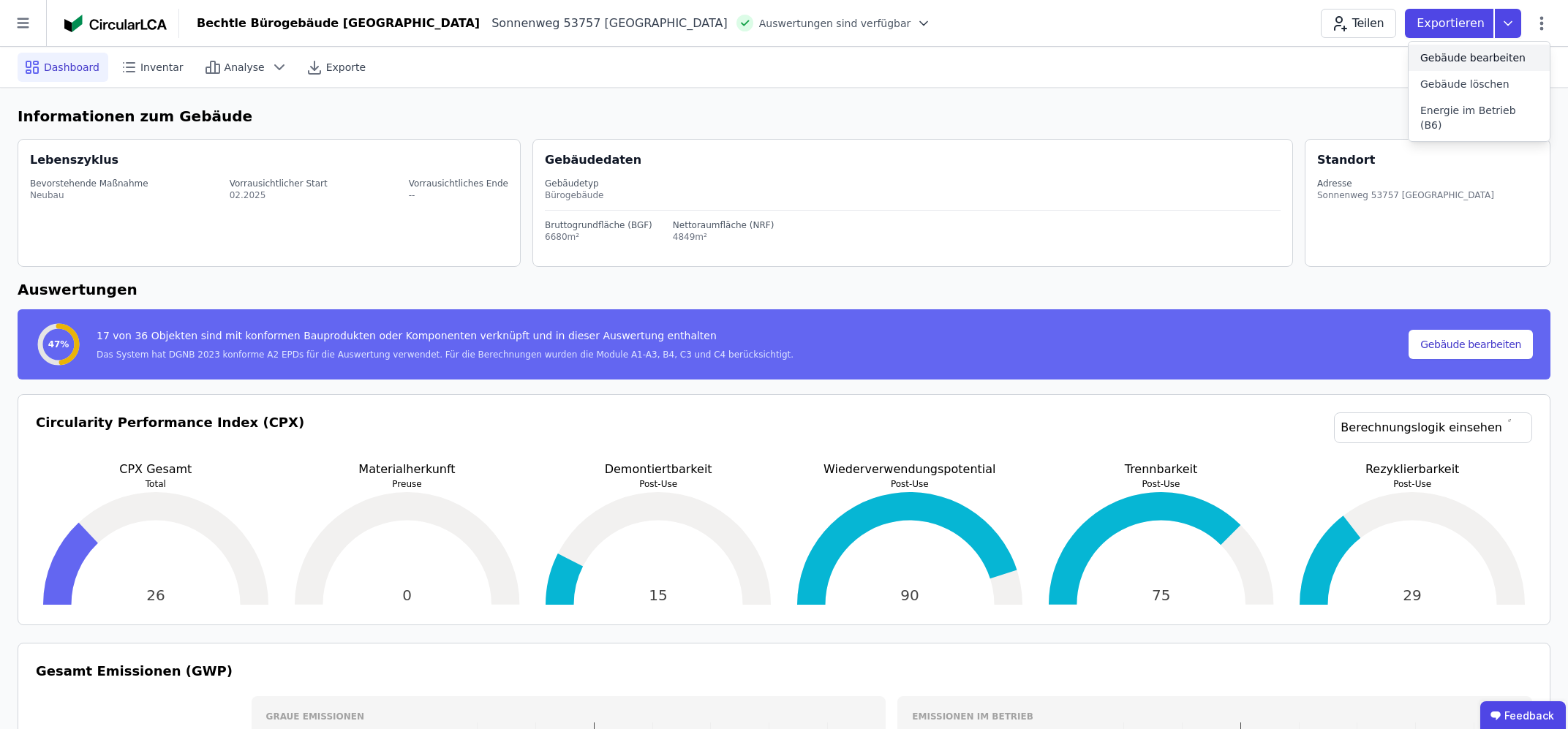
select select "**********"
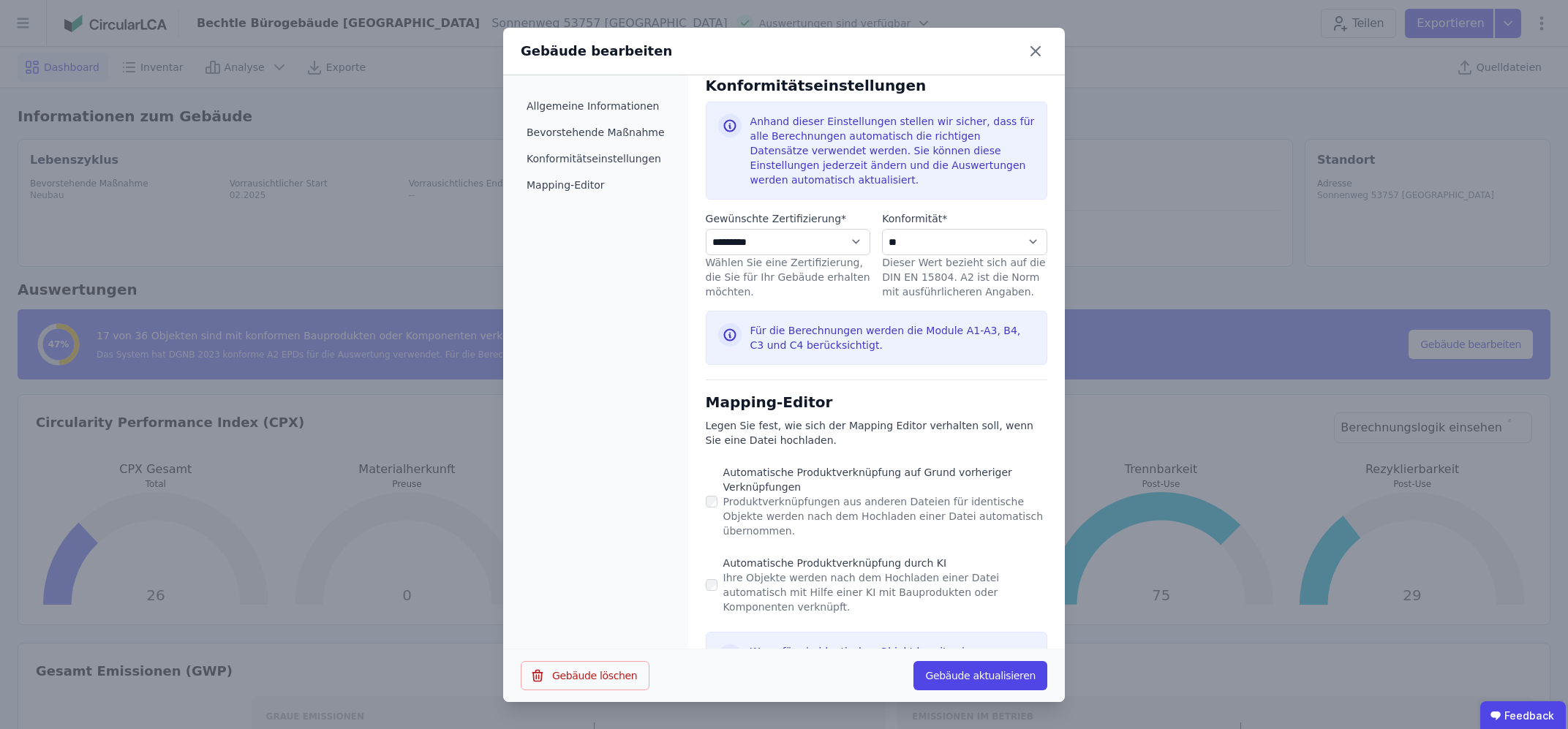
scroll to position [684, 0]
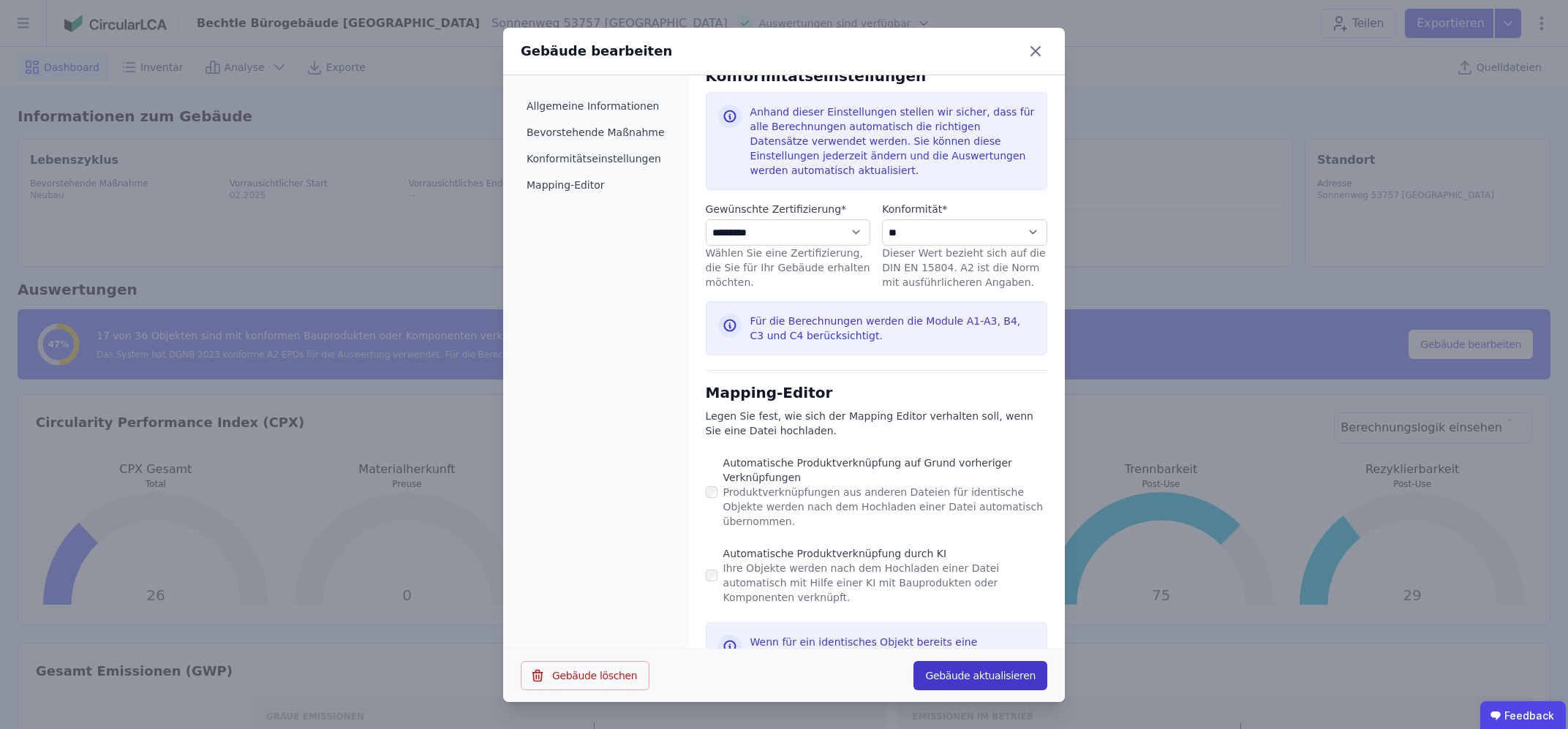
click at [975, 675] on button "Gebäude aktualisieren" at bounding box center [981, 676] width 134 height 29
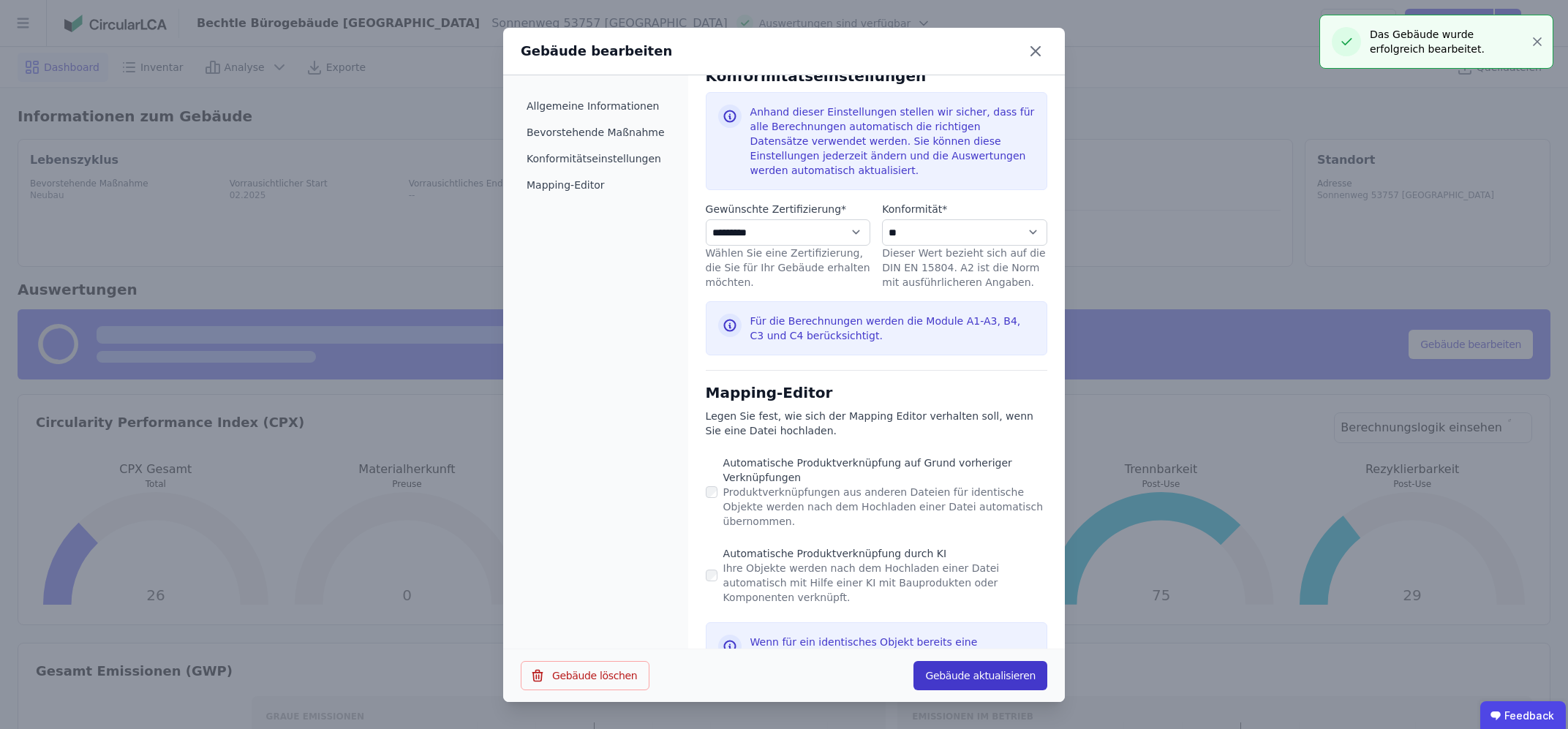
select select "*"
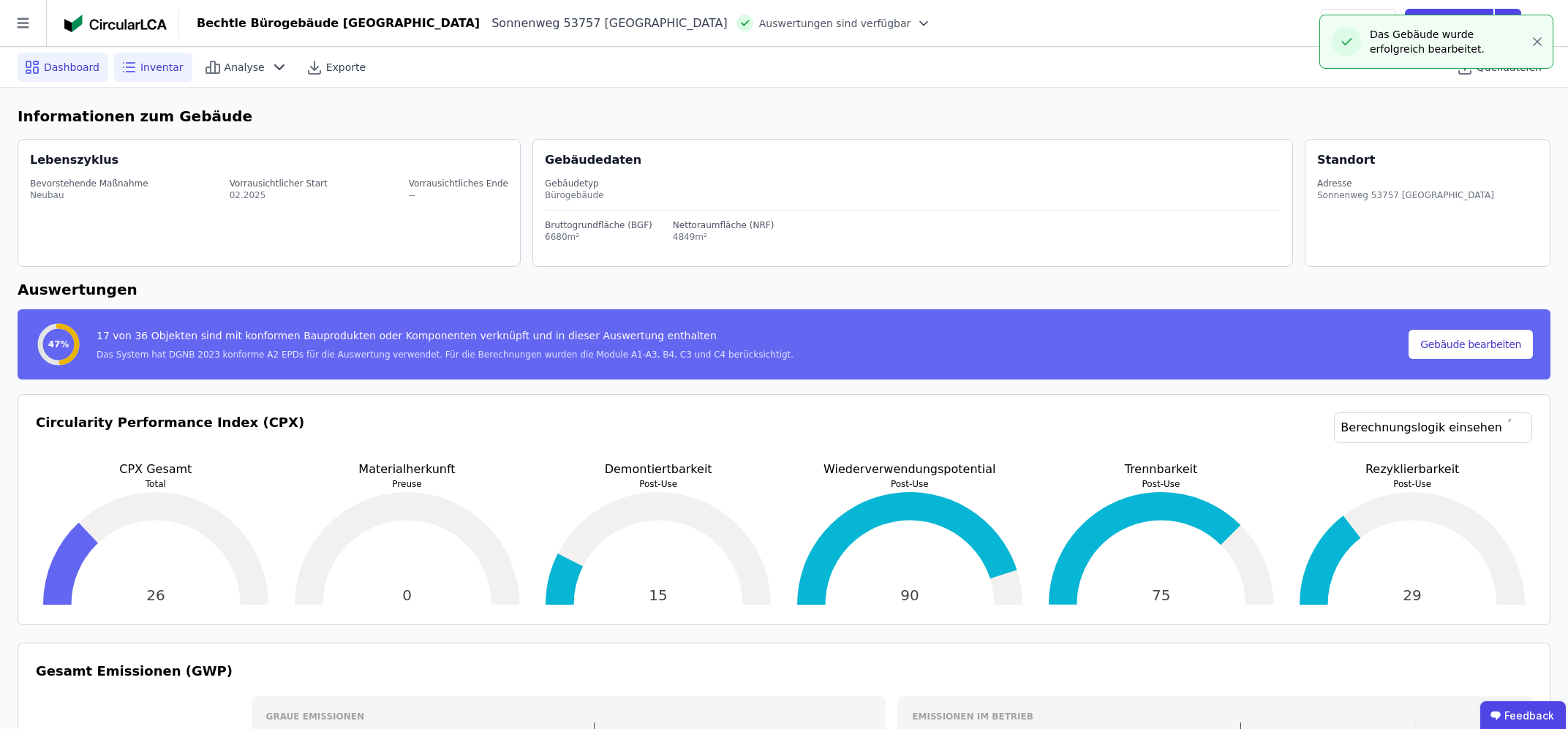
click at [141, 61] on span "Inventar" at bounding box center [162, 67] width 43 height 15
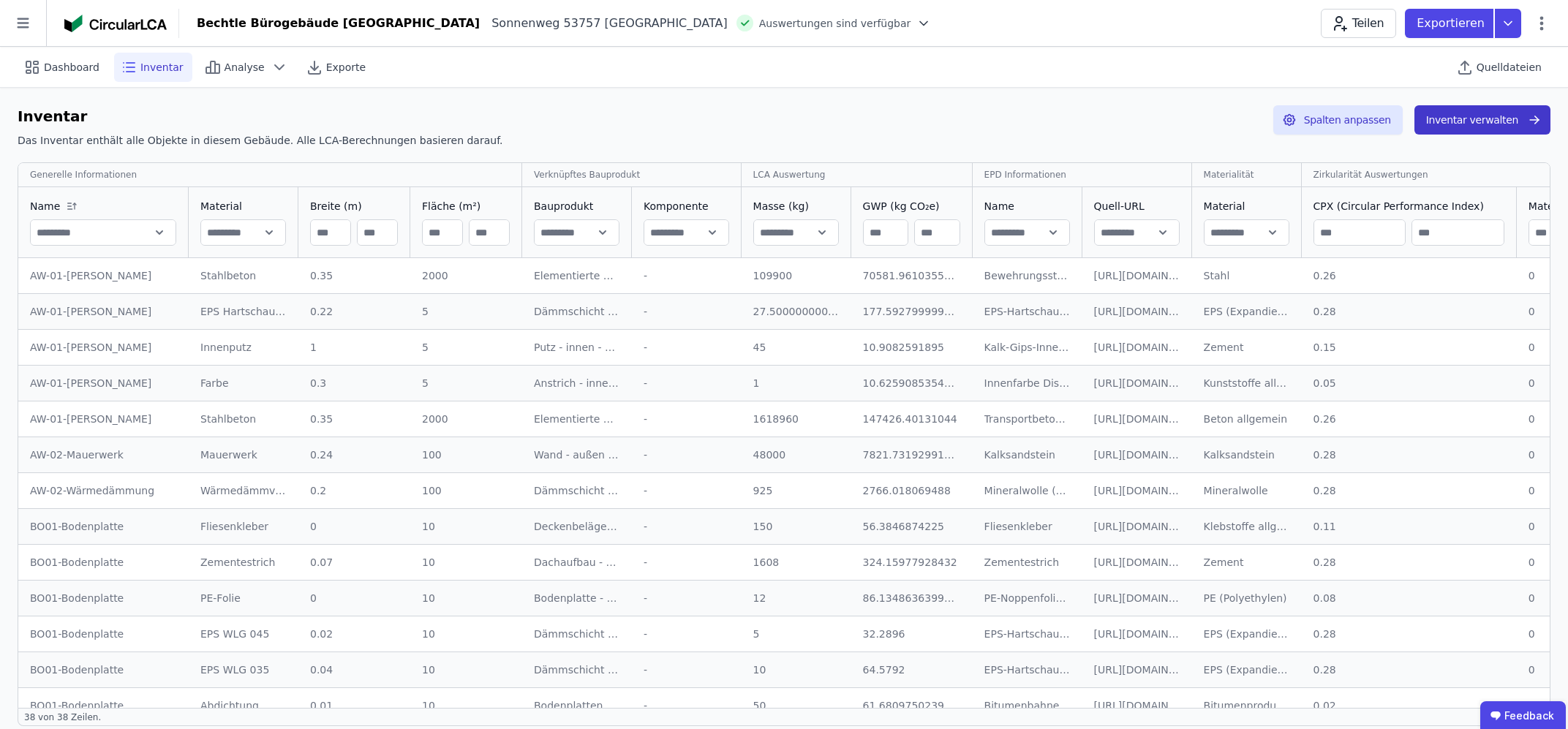
click at [1456, 111] on button "Inventar verwalten" at bounding box center [1482, 120] width 136 height 29
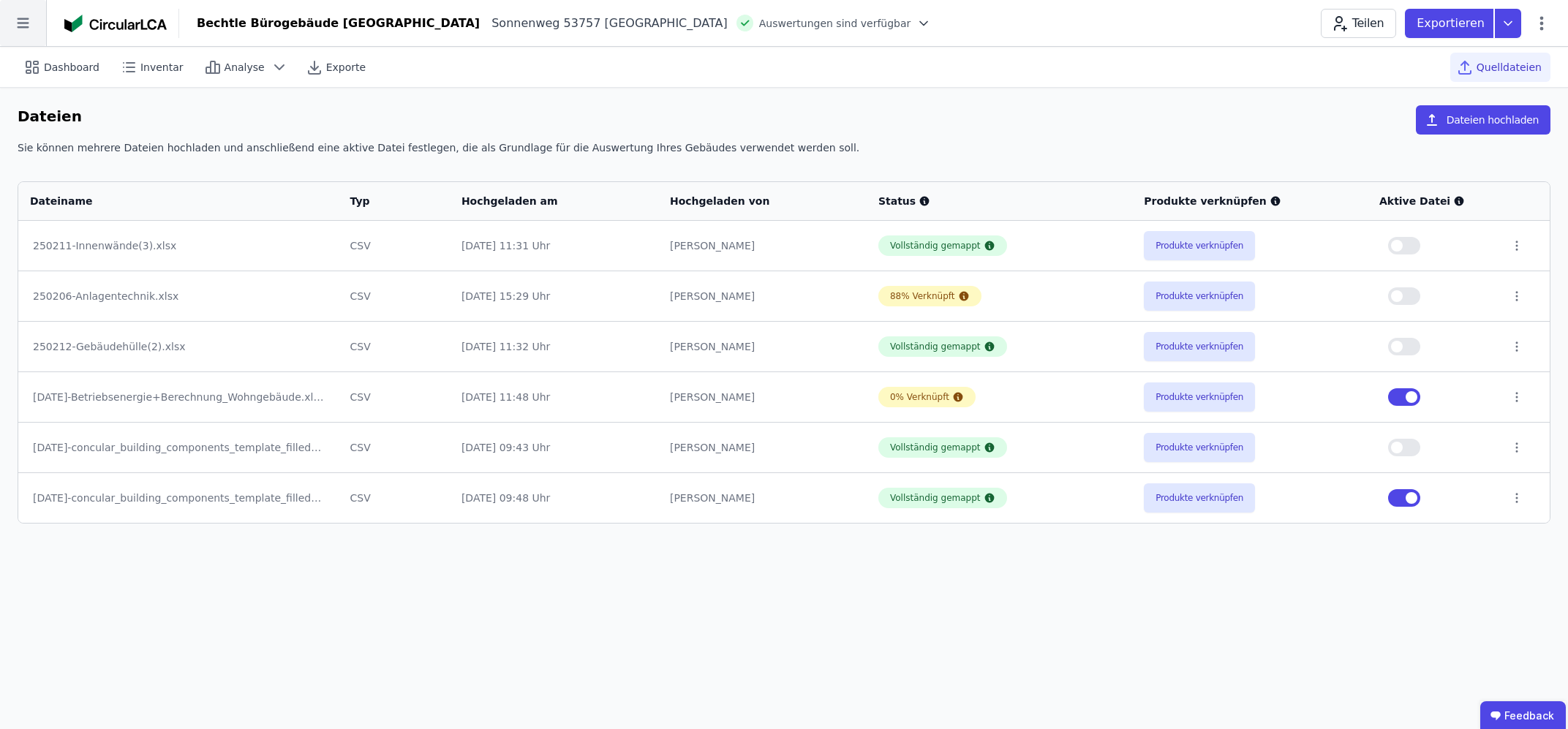
click at [25, 21] on icon at bounding box center [23, 23] width 46 height 46
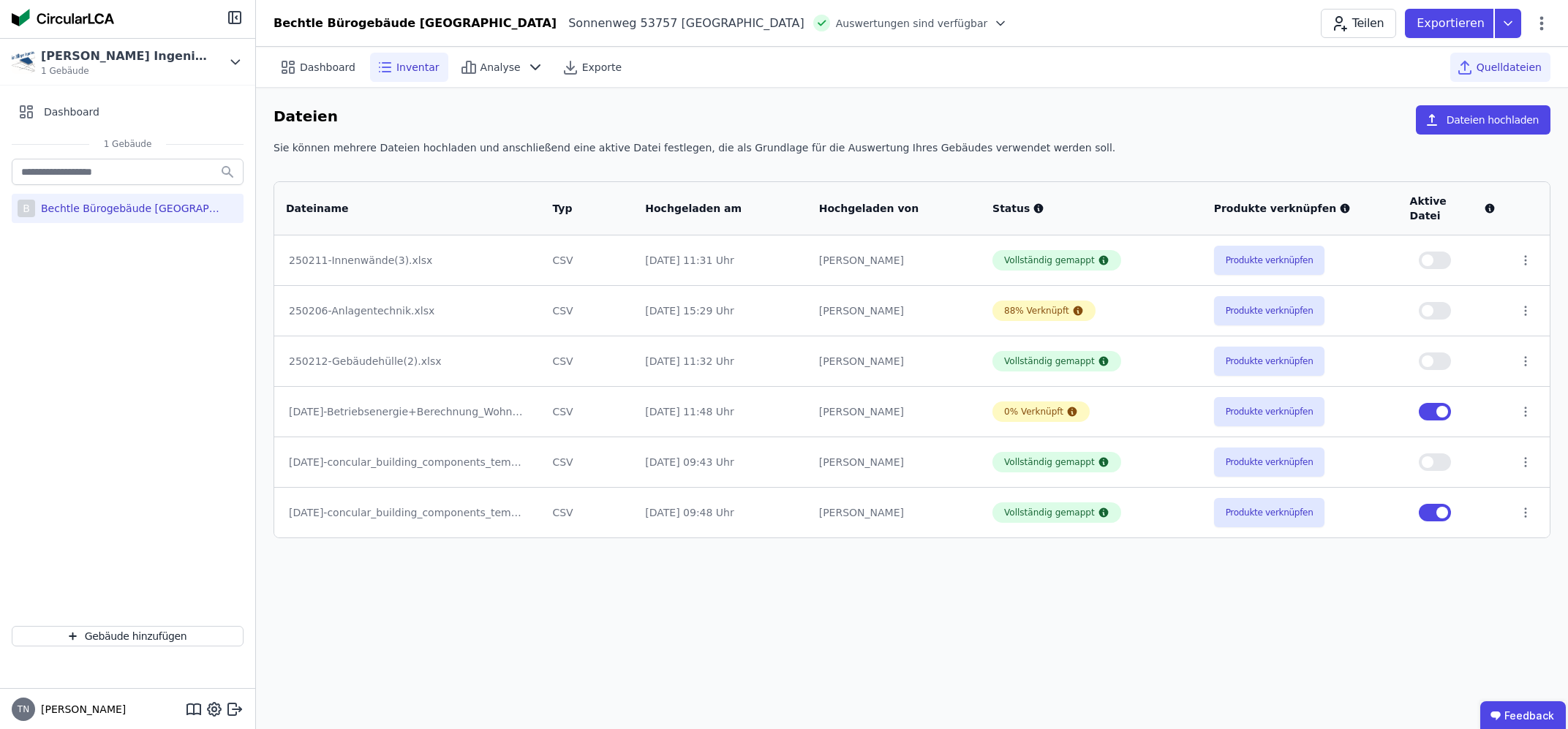
click at [407, 58] on div "Inventar" at bounding box center [409, 68] width 78 height 29
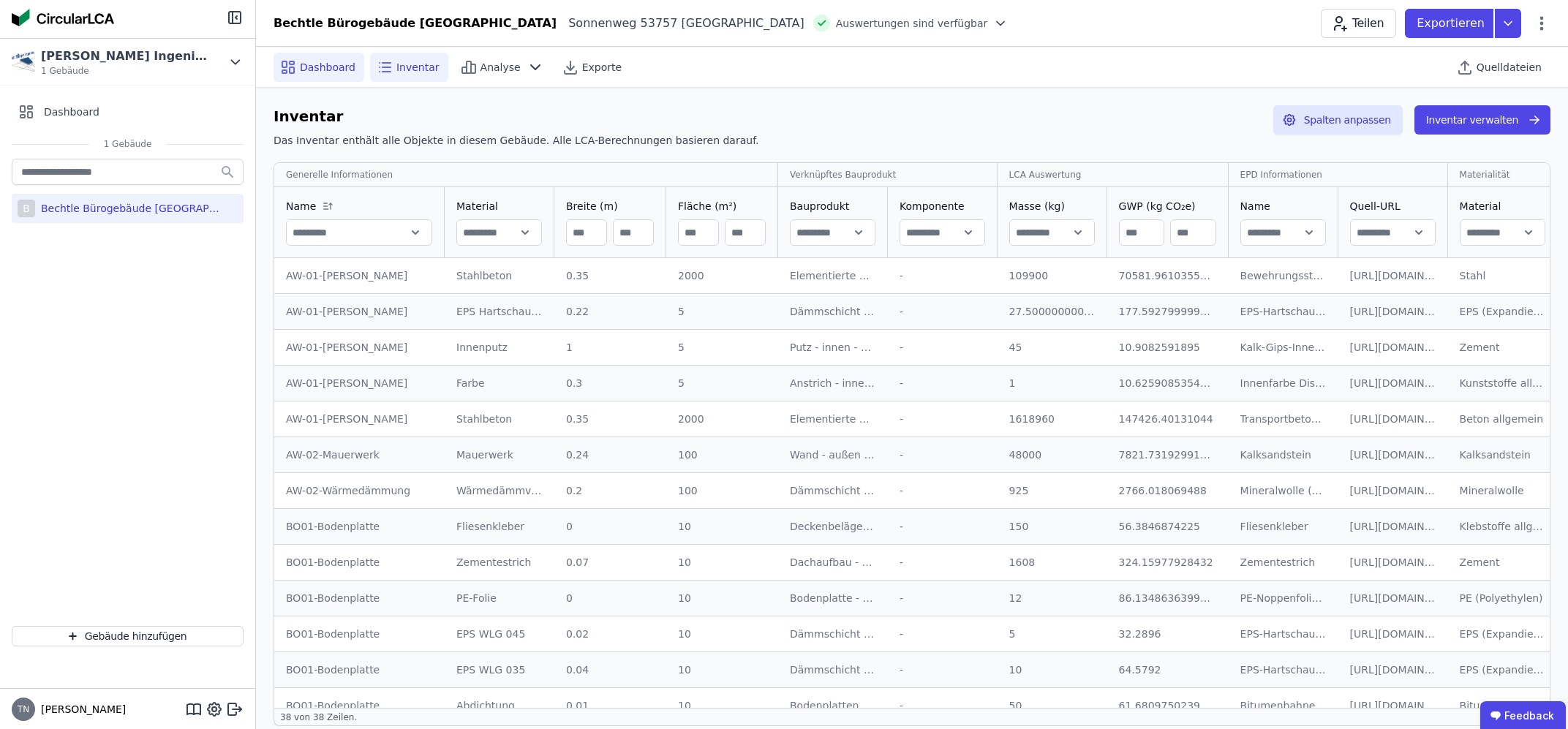
click at [295, 66] on icon at bounding box center [288, 67] width 18 height 18
select select "*"
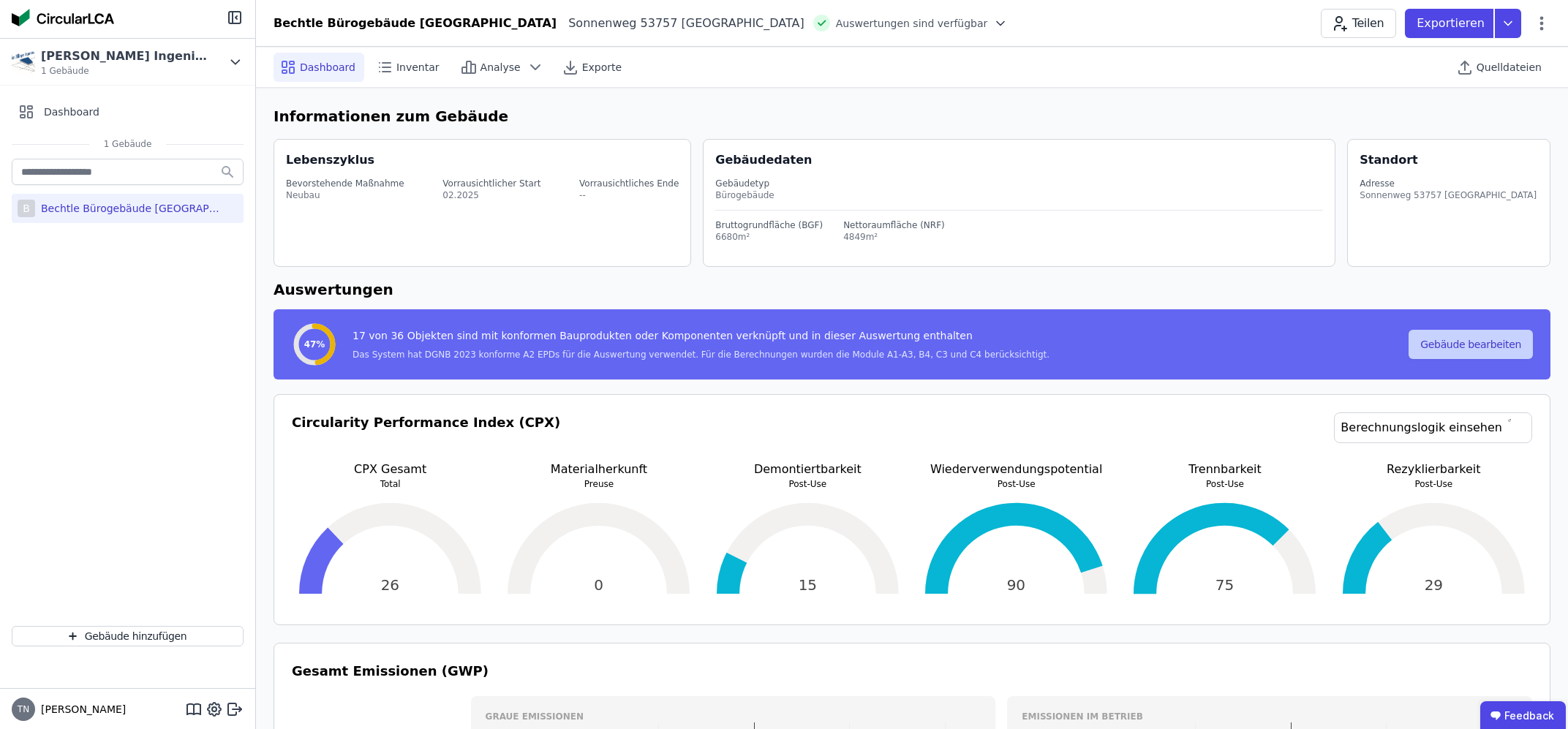
click at [1446, 334] on button "Gebäude bearbeiten" at bounding box center [1470, 345] width 124 height 29
select select "**********"
select select "*"
select select "**********"
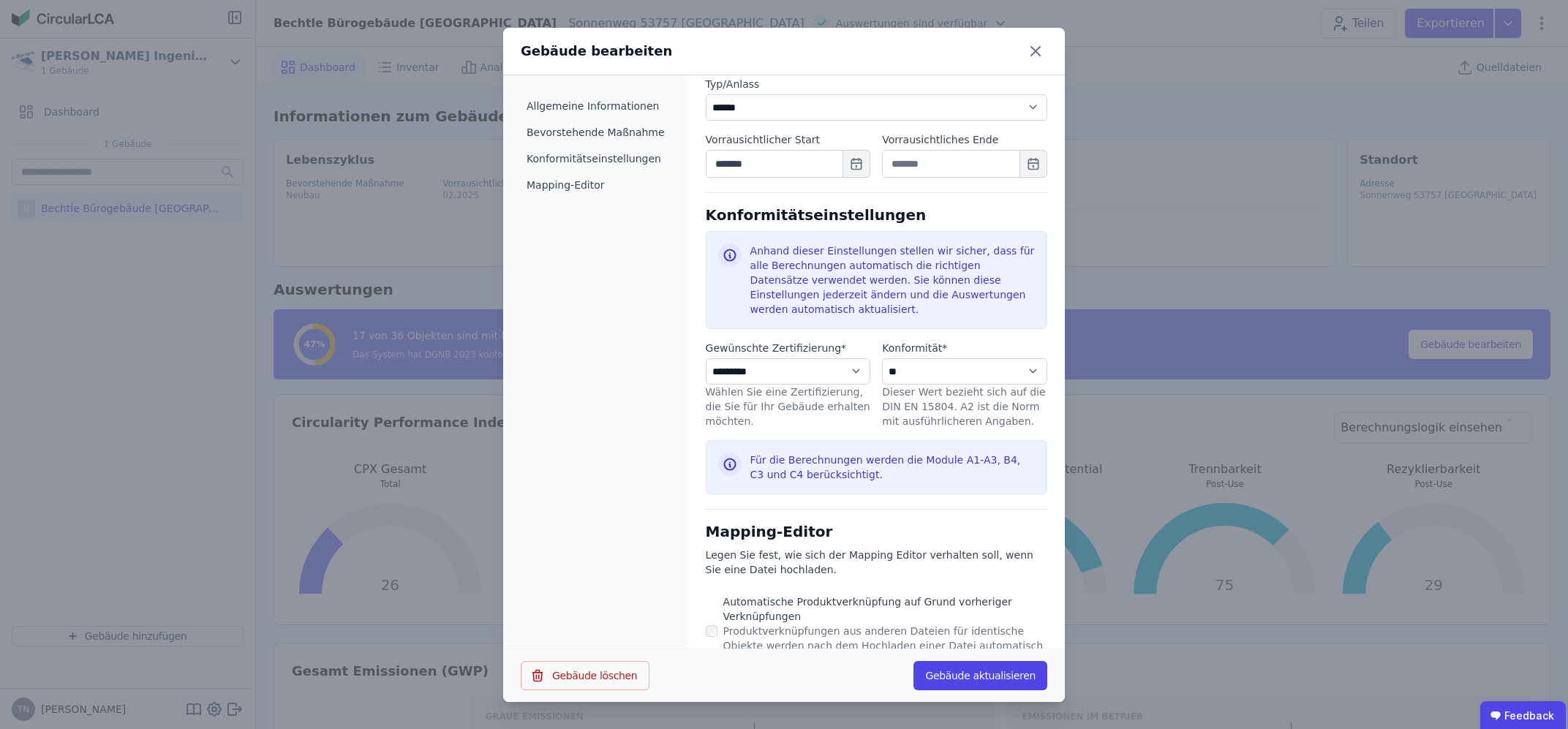
scroll to position [558, 0]
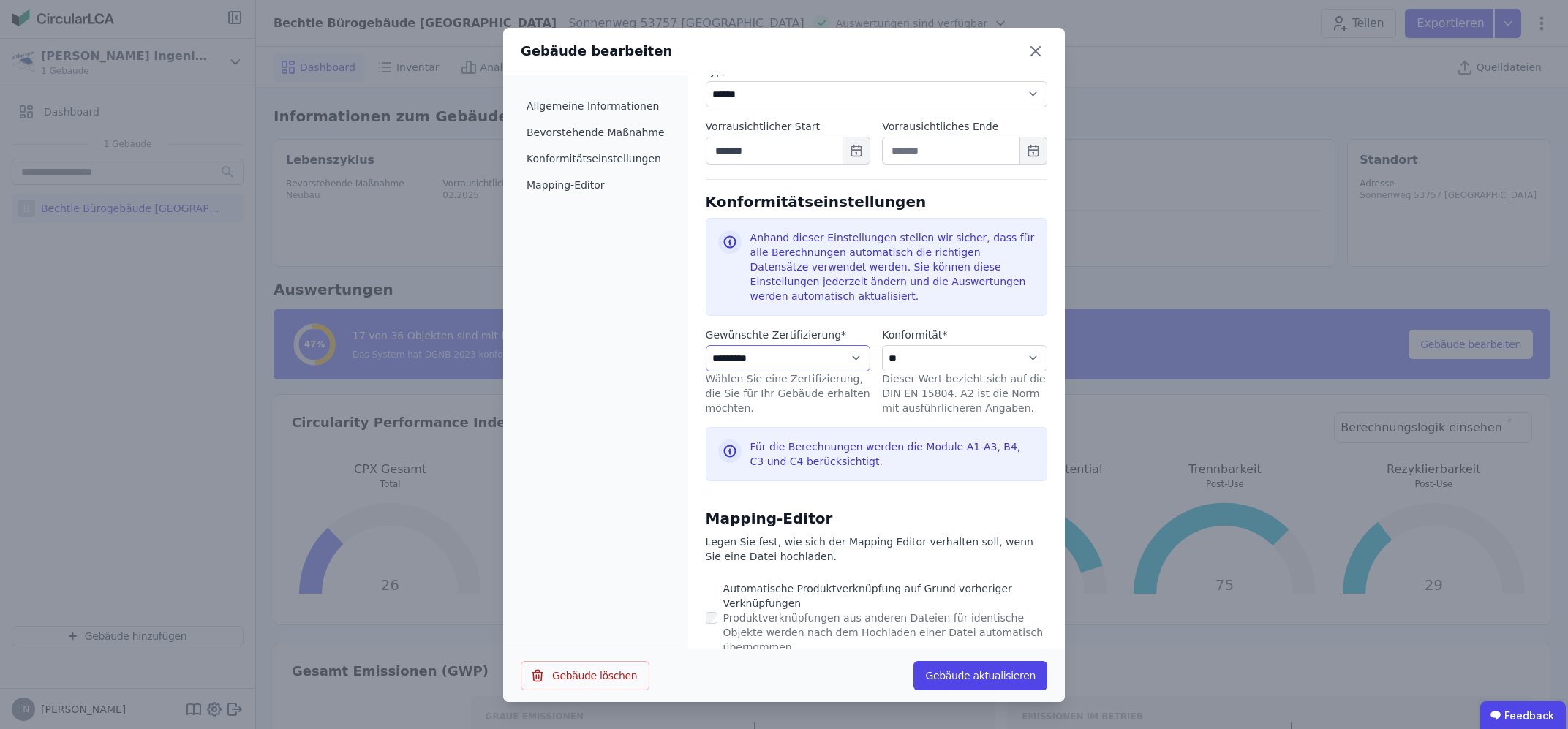
click at [706, 345] on select "**********" at bounding box center [788, 359] width 165 height 27
select select "**********"
click option "*********" at bounding box center [0, 0] width 0 height 0
select select "**********"
click at [981, 672] on button "Gebäude aktualisieren" at bounding box center [981, 676] width 134 height 29
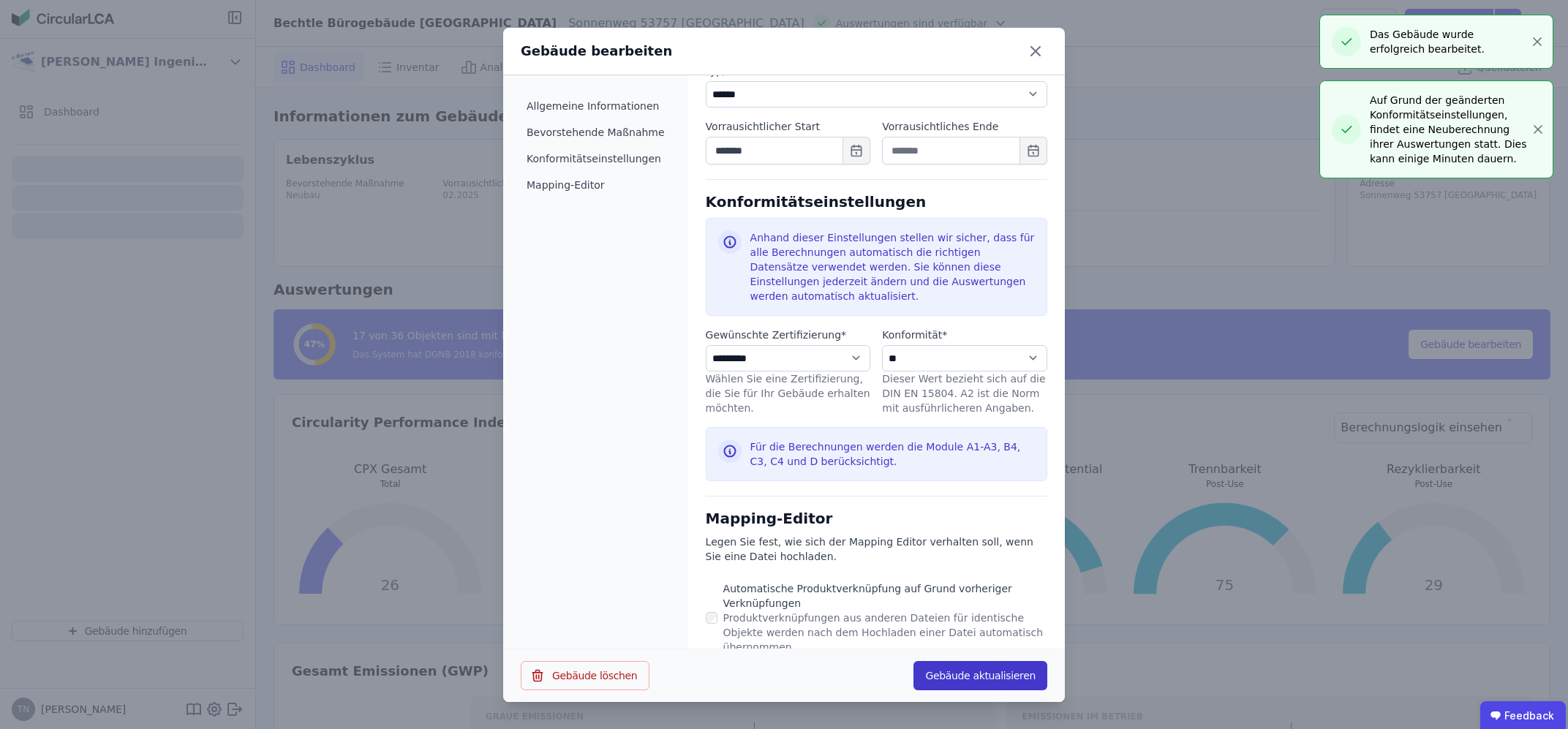
select select "*"
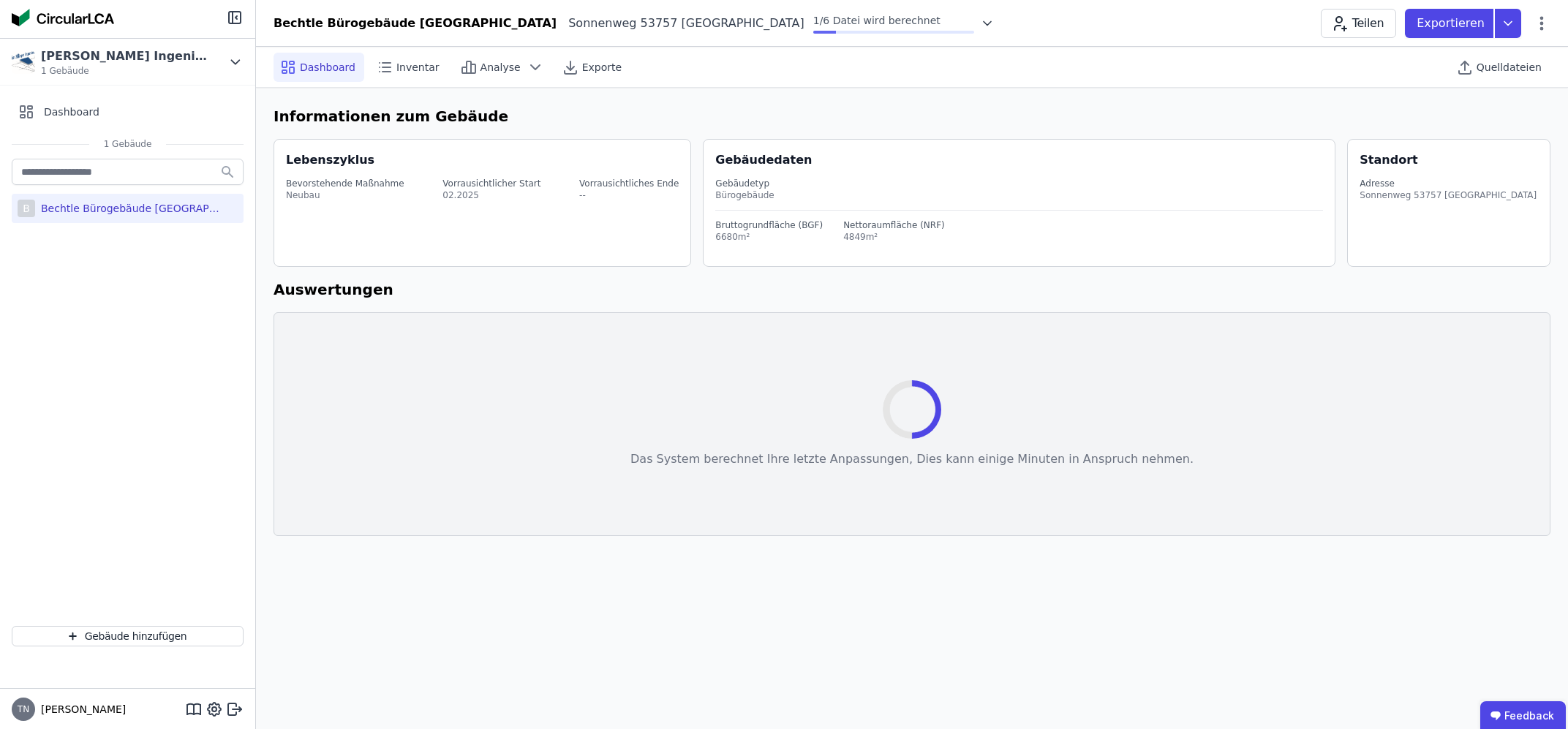
select select "*"
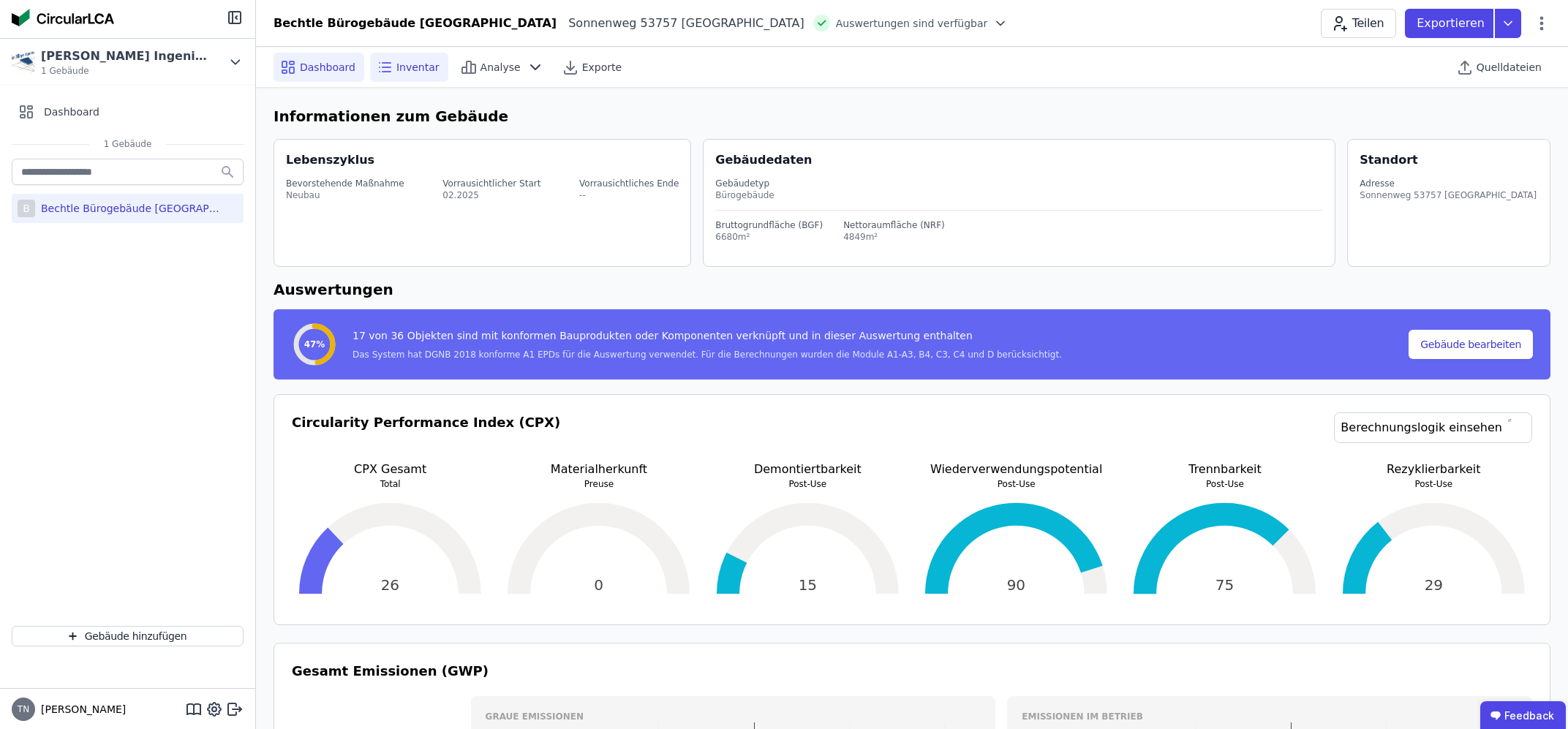
click at [389, 60] on div "Inventar" at bounding box center [409, 68] width 78 height 29
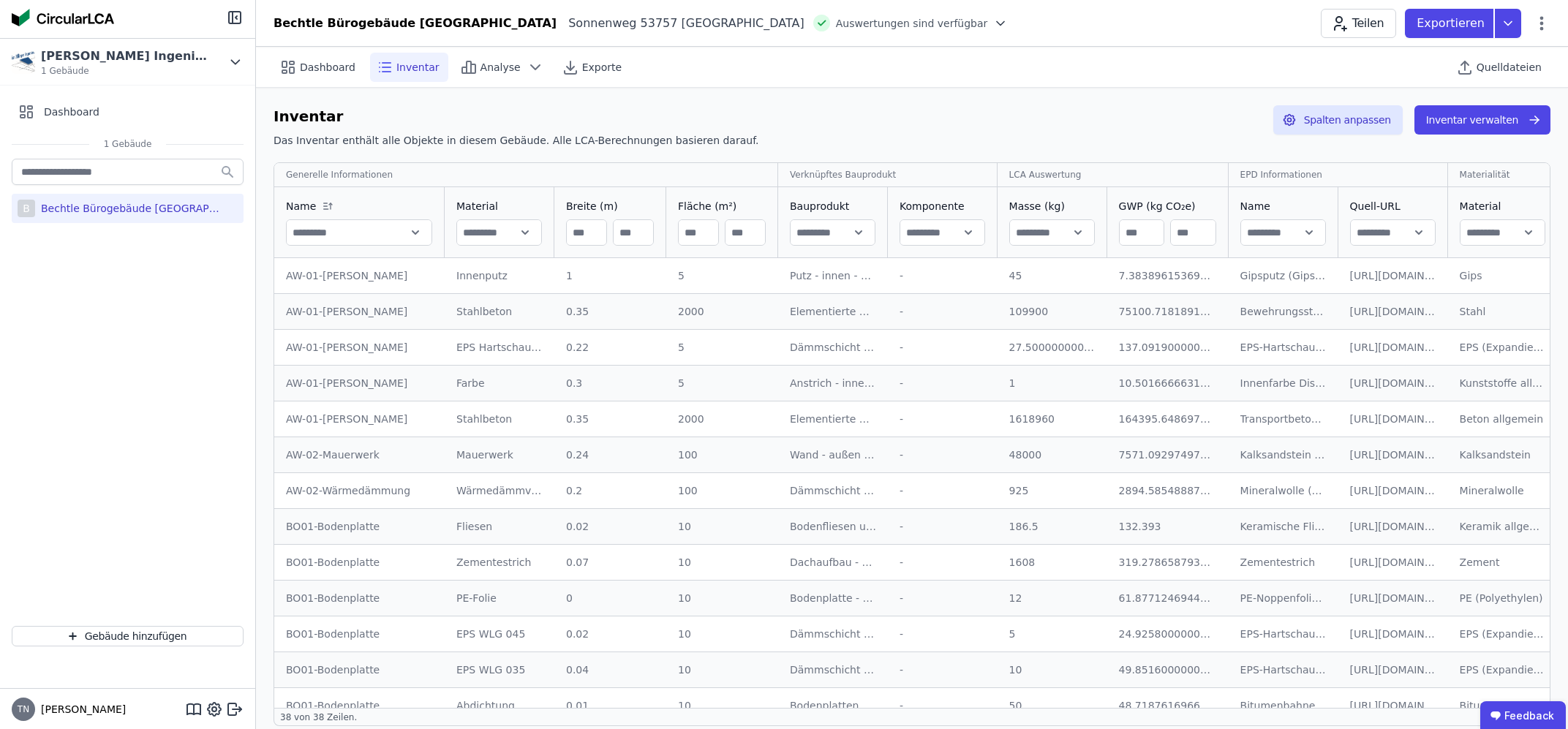
click at [1409, 230] on input "text" at bounding box center [1393, 233] width 84 height 27
click at [1489, 71] on span "Quelldateien" at bounding box center [1509, 67] width 65 height 15
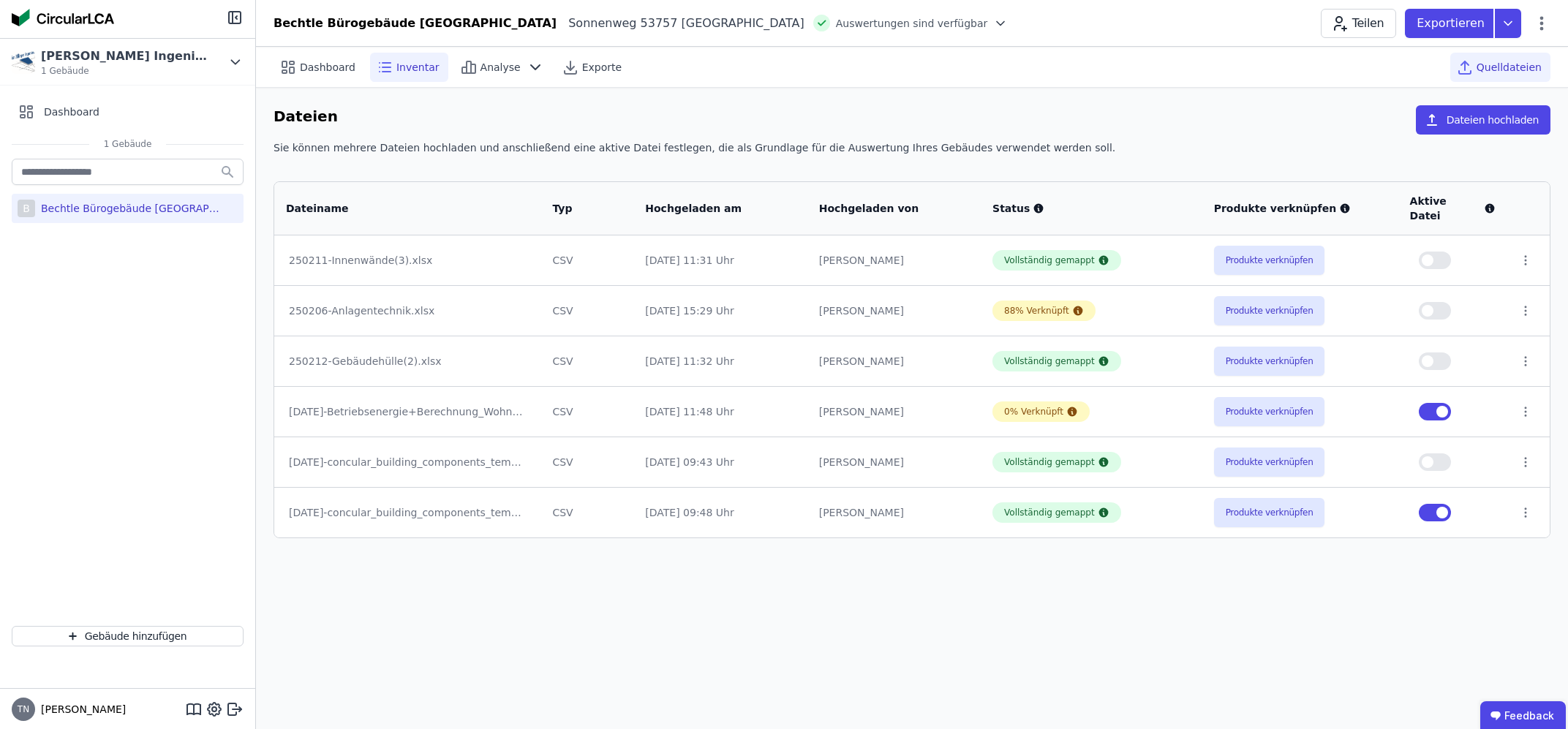
click at [383, 63] on icon at bounding box center [385, 67] width 18 height 18
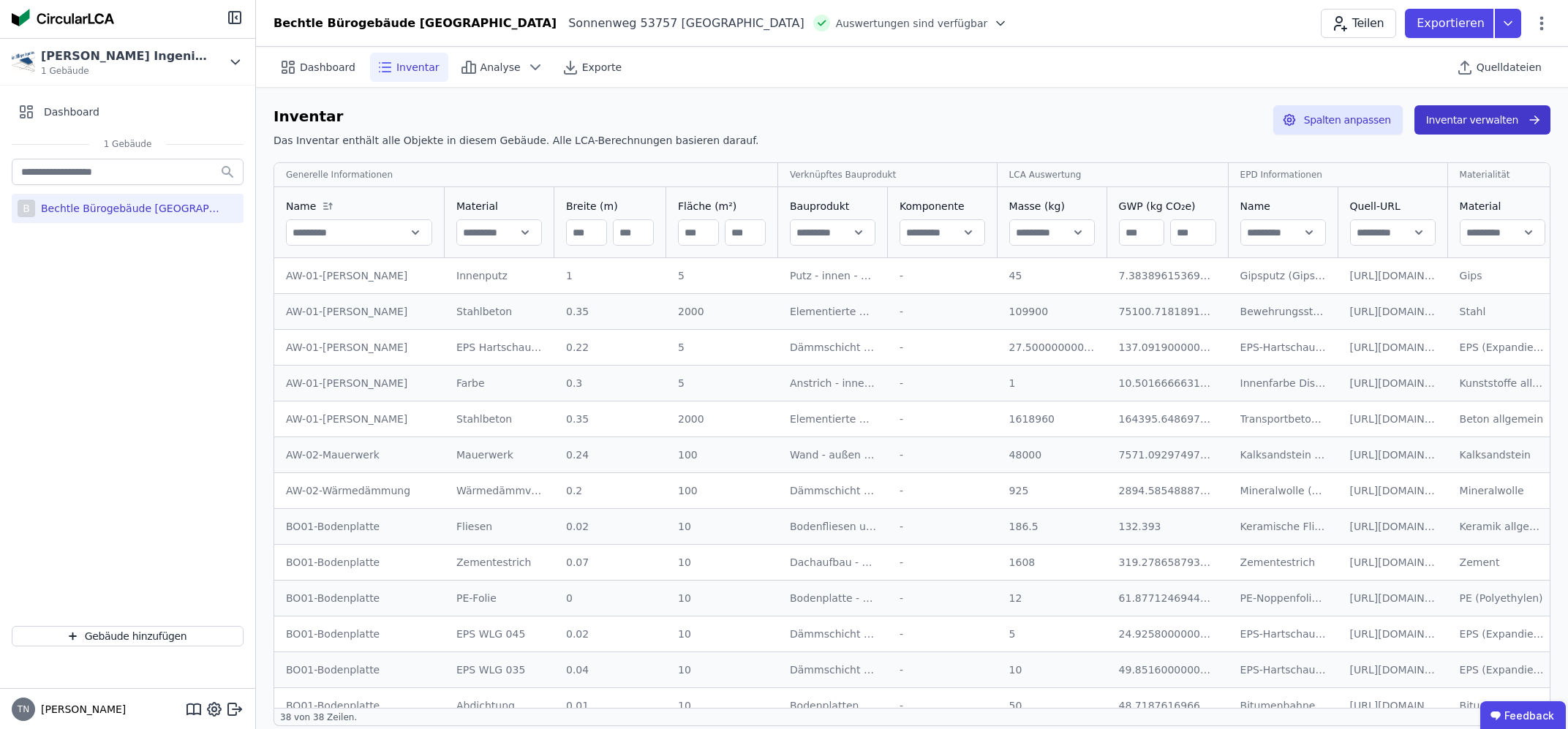
click at [1477, 119] on button "Inventar verwalten" at bounding box center [1482, 120] width 136 height 29
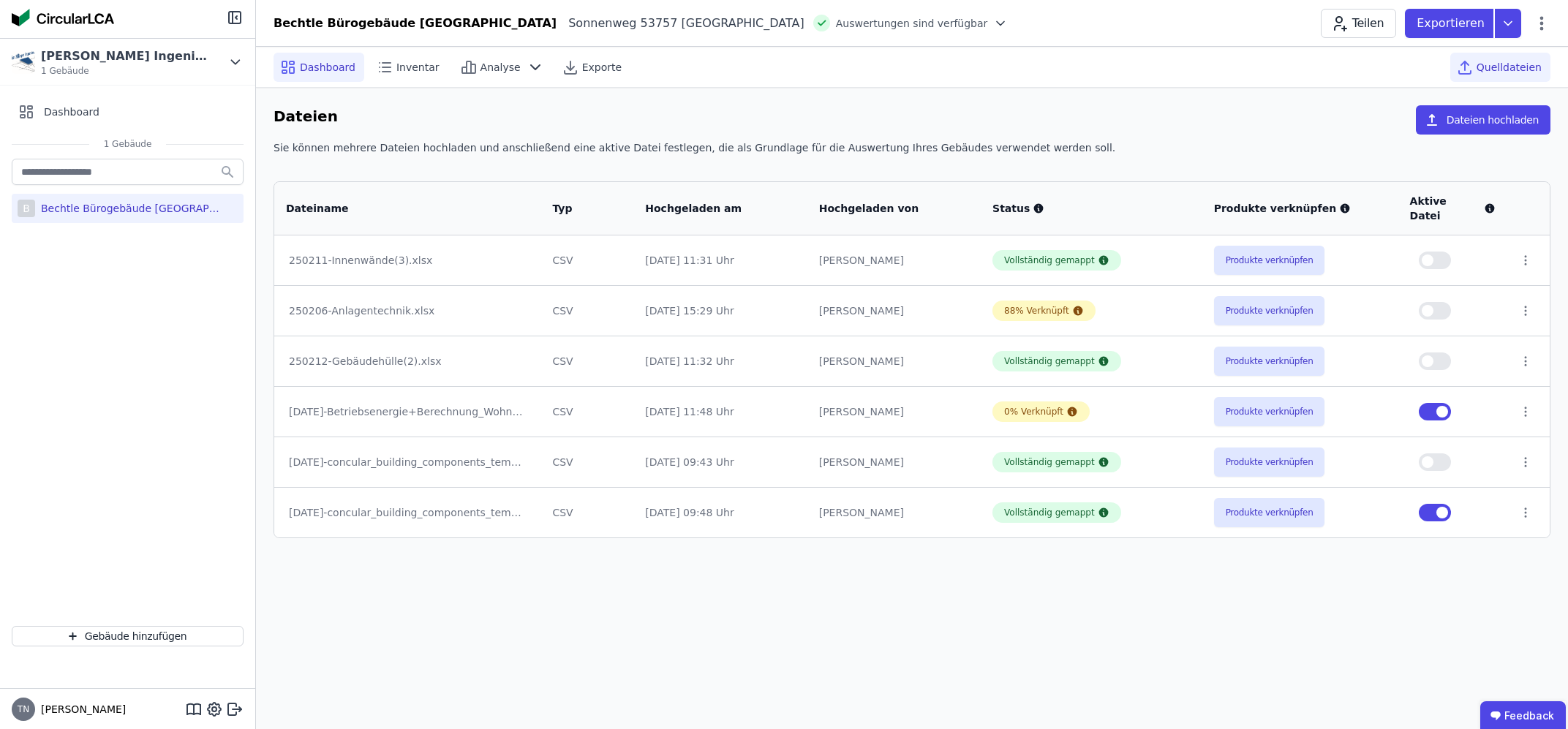
click at [331, 66] on span "Dashboard" at bounding box center [327, 67] width 55 height 15
select select "*"
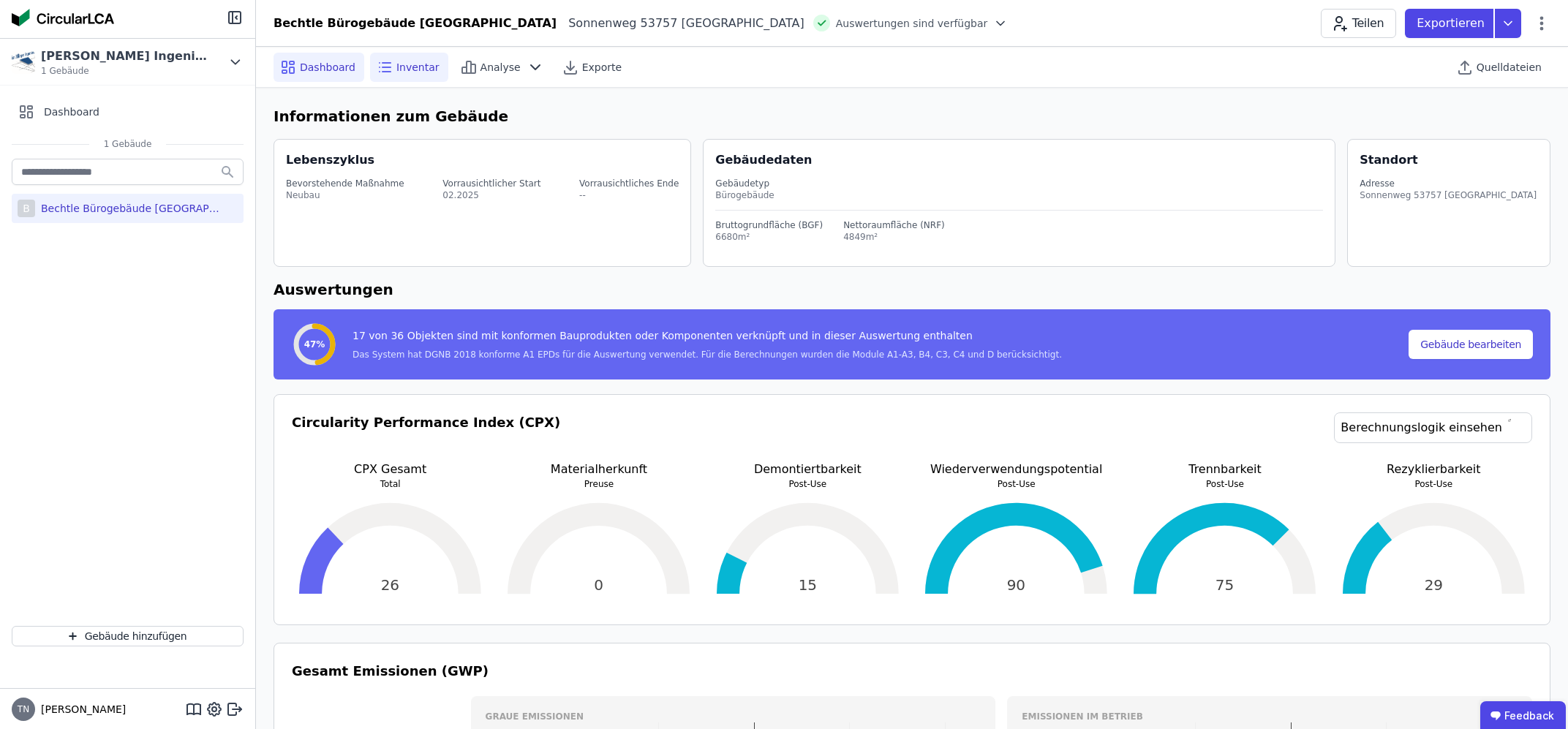
click at [396, 69] on span "Inventar" at bounding box center [417, 67] width 43 height 15
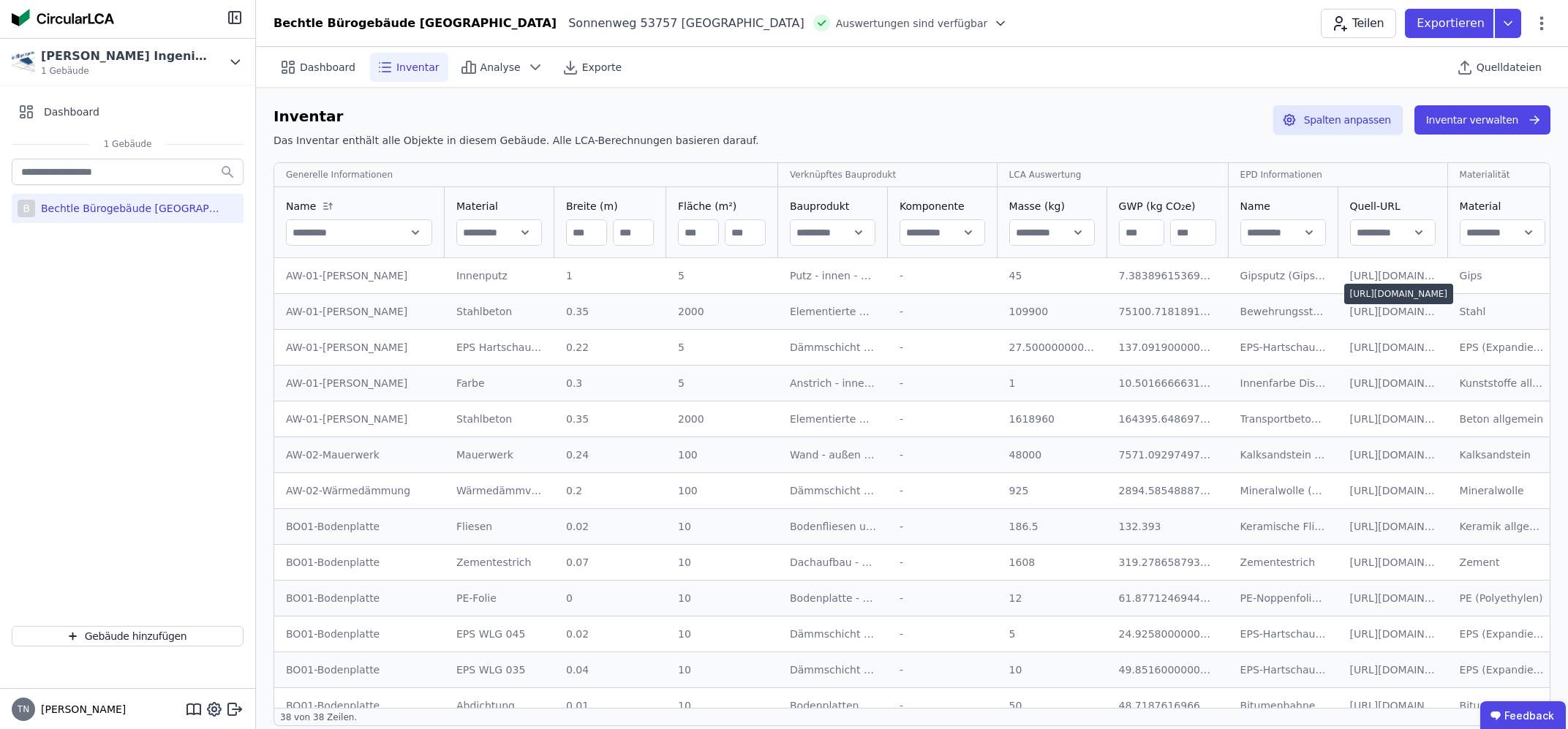
click at [1366, 311] on div "[URL][DOMAIN_NAME]" at bounding box center [1393, 311] width 86 height 15
click at [1364, 277] on div "[URL][DOMAIN_NAME]" at bounding box center [1393, 276] width 86 height 15
click at [317, 63] on span "Dashboard" at bounding box center [327, 67] width 55 height 15
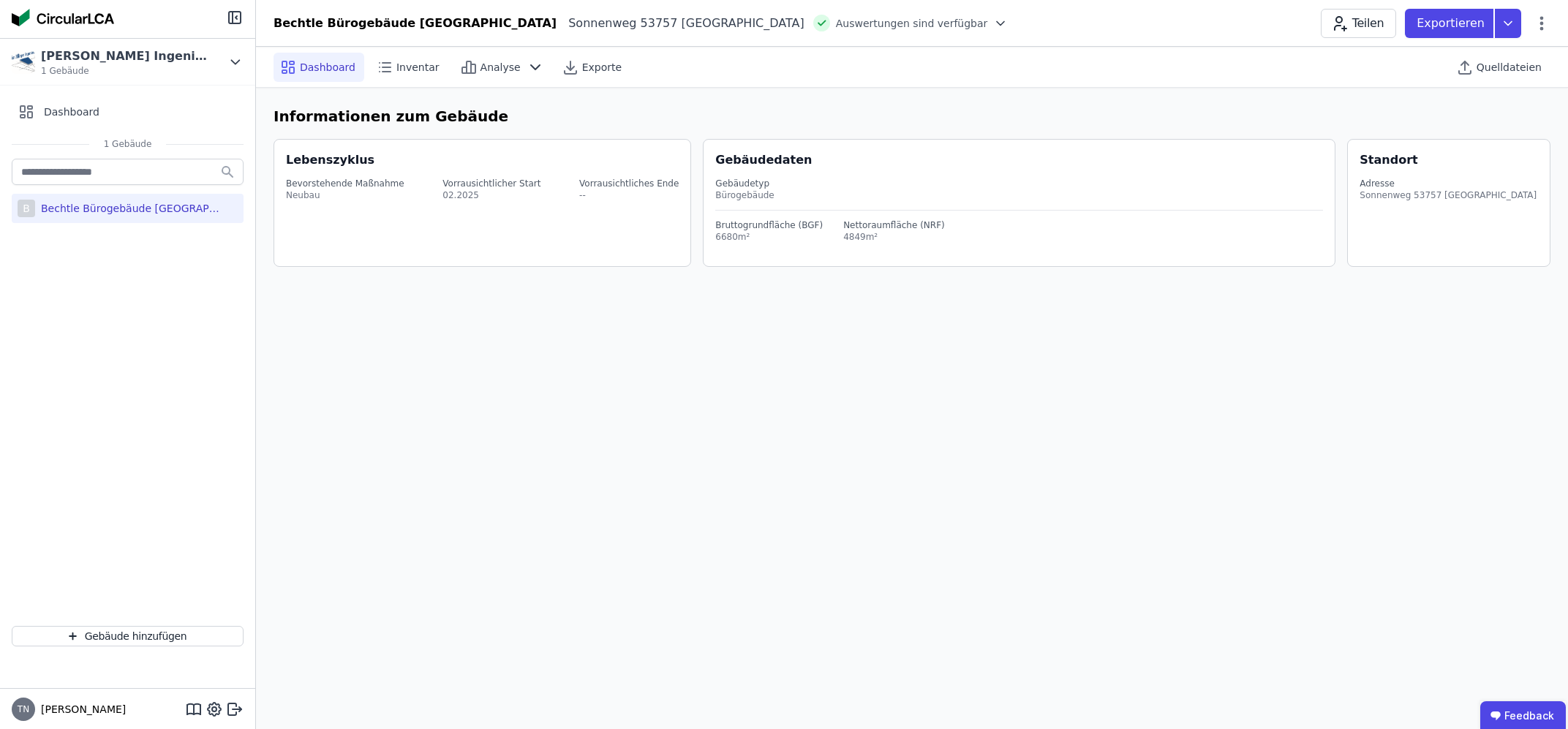
select select "*"
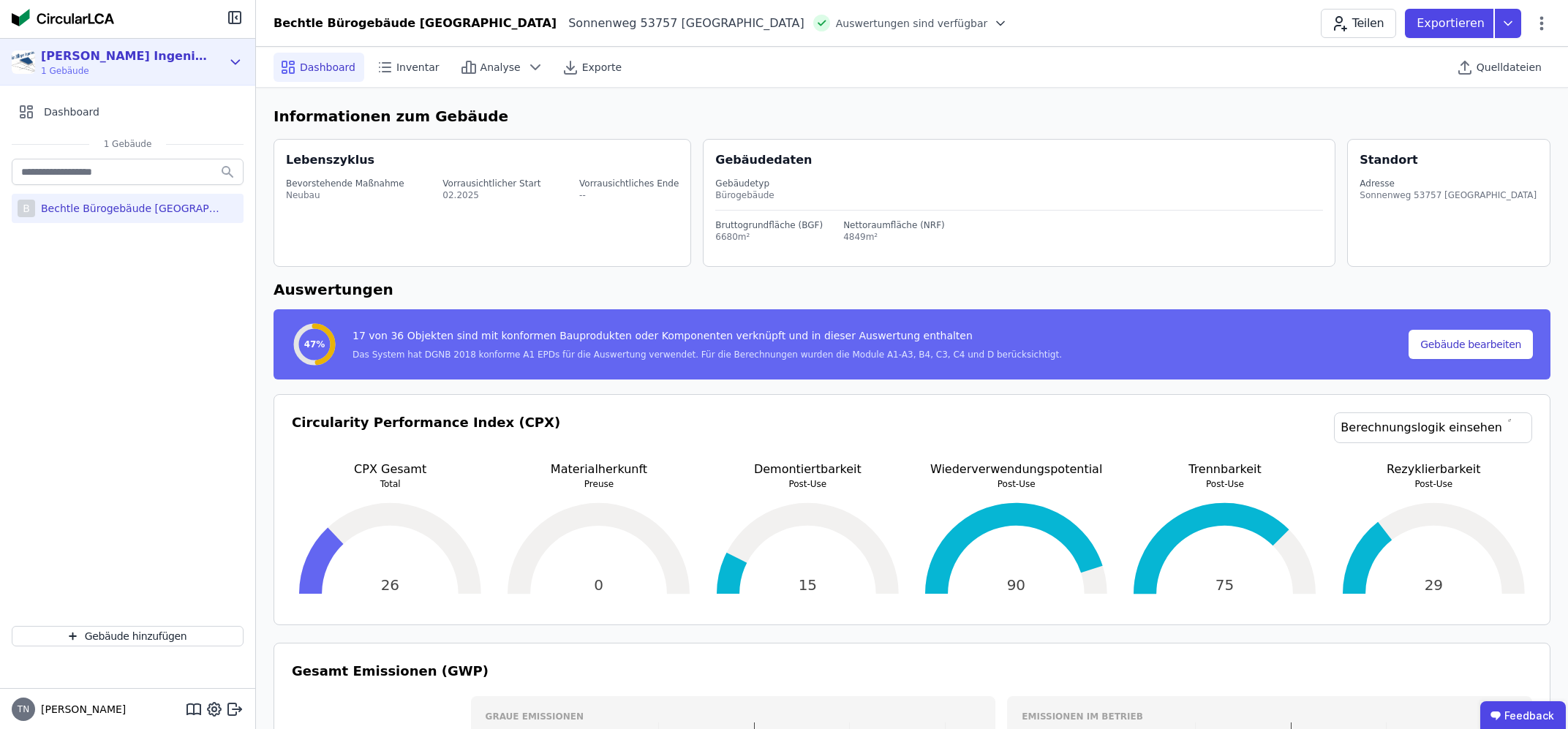
click at [127, 57] on div "[PERSON_NAME] Ingenieure" at bounding box center [125, 57] width 168 height 18
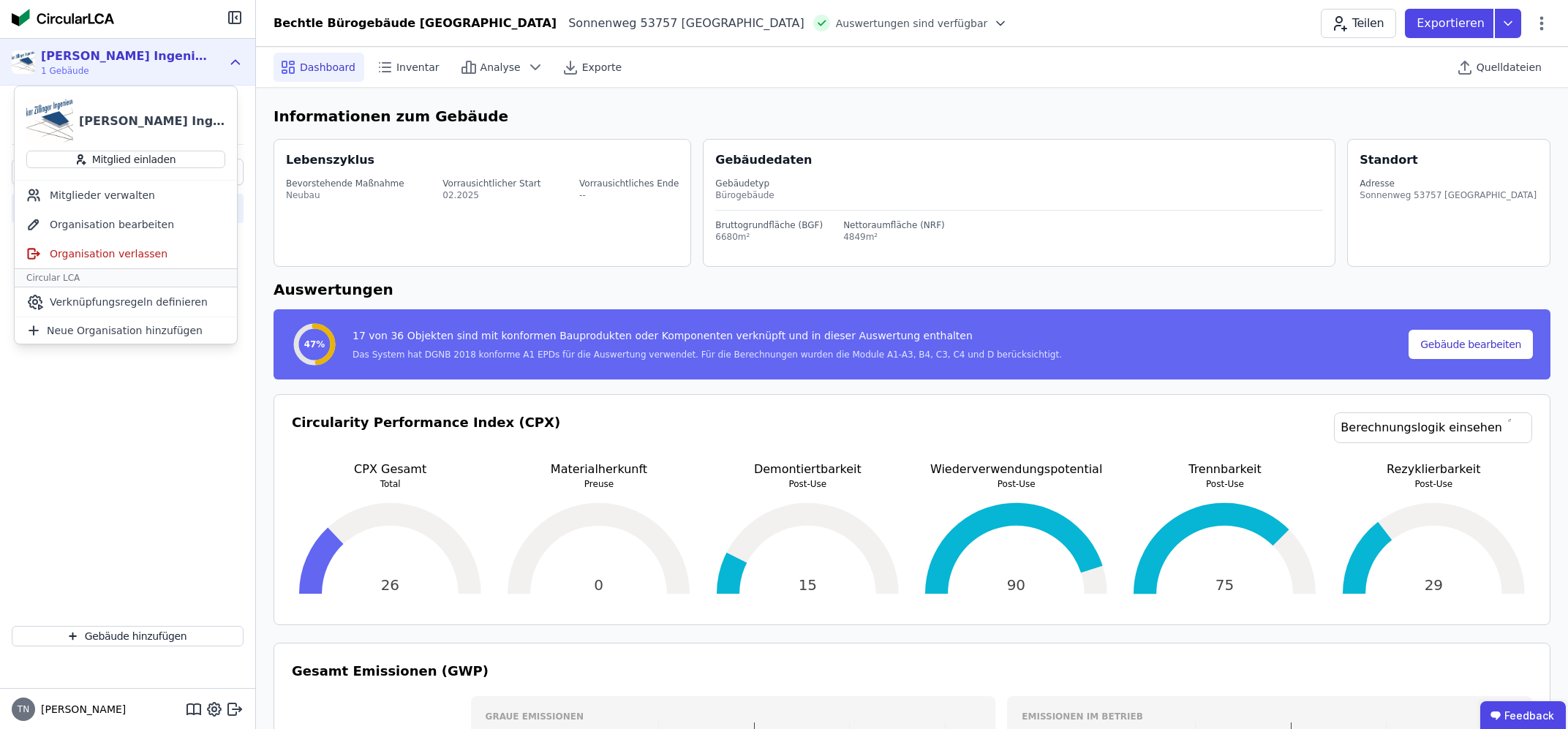
click at [218, 60] on div "[PERSON_NAME] Ingenieure 1 Gebäude" at bounding box center [116, 63] width 210 height 29
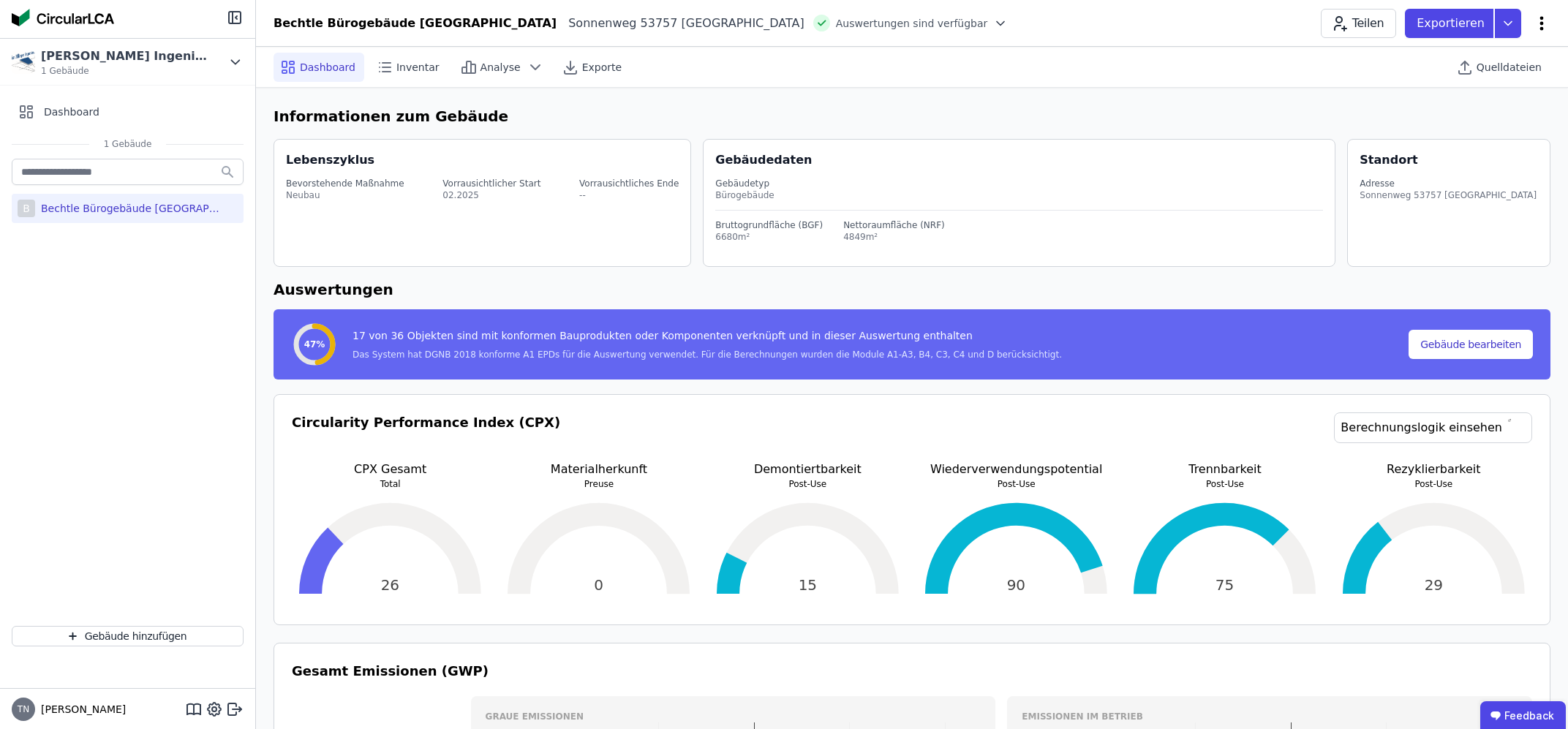
click at [1544, 17] on icon at bounding box center [1541, 24] width 18 height 18
click at [1477, 61] on span "Gebäude bearbeiten" at bounding box center [1472, 58] width 105 height 15
select select "**********"
select select "*"
select select "**********"
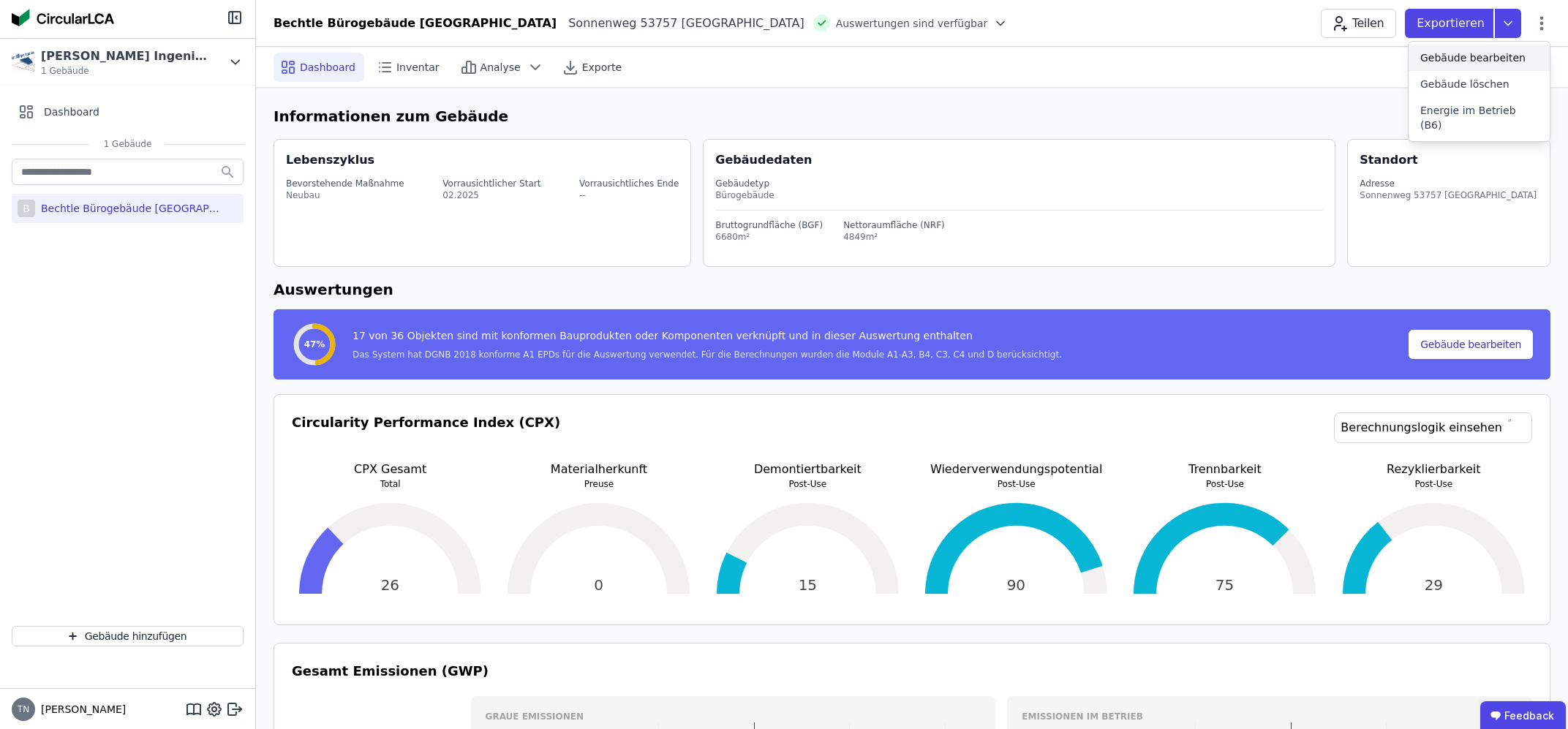
select select "**********"
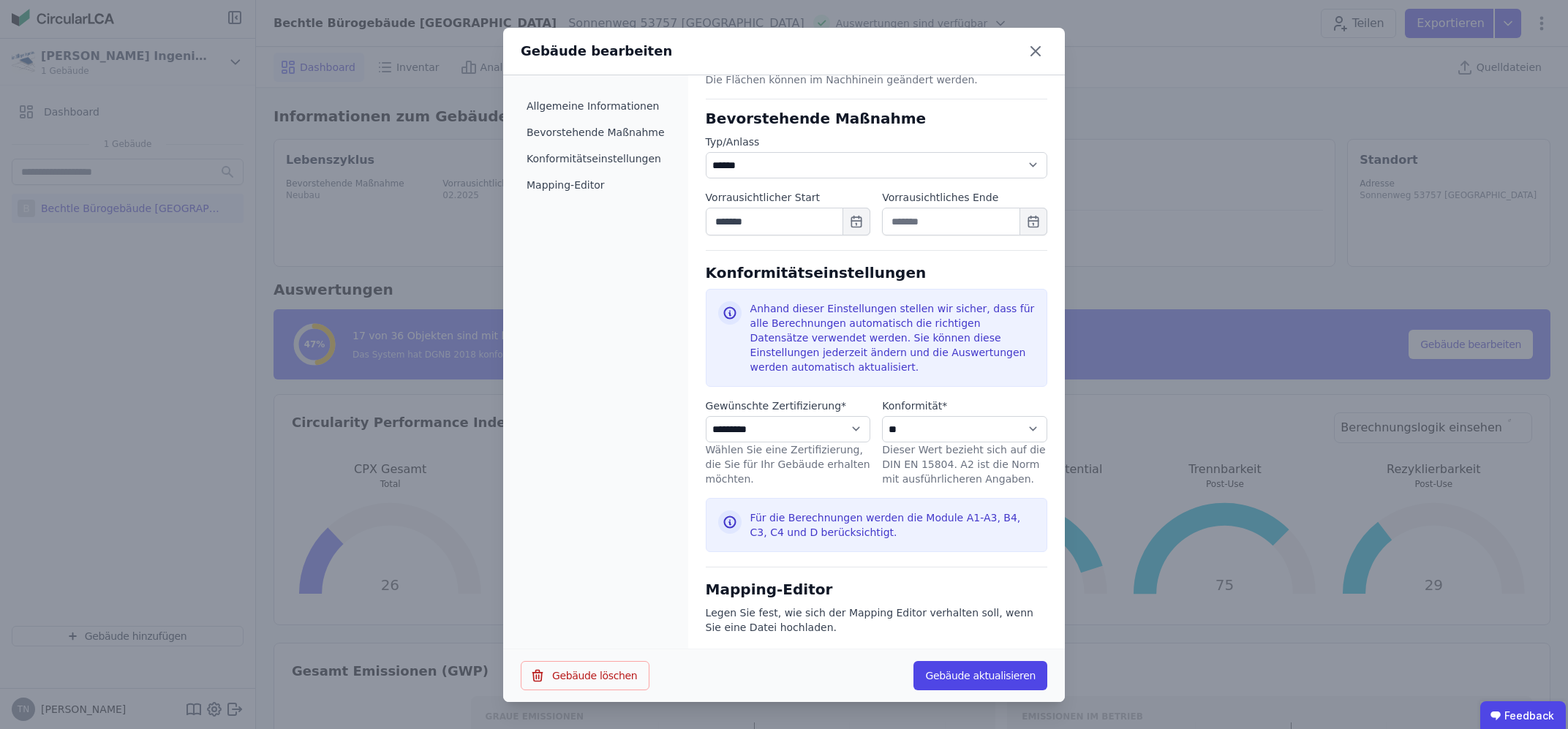
scroll to position [652, 0]
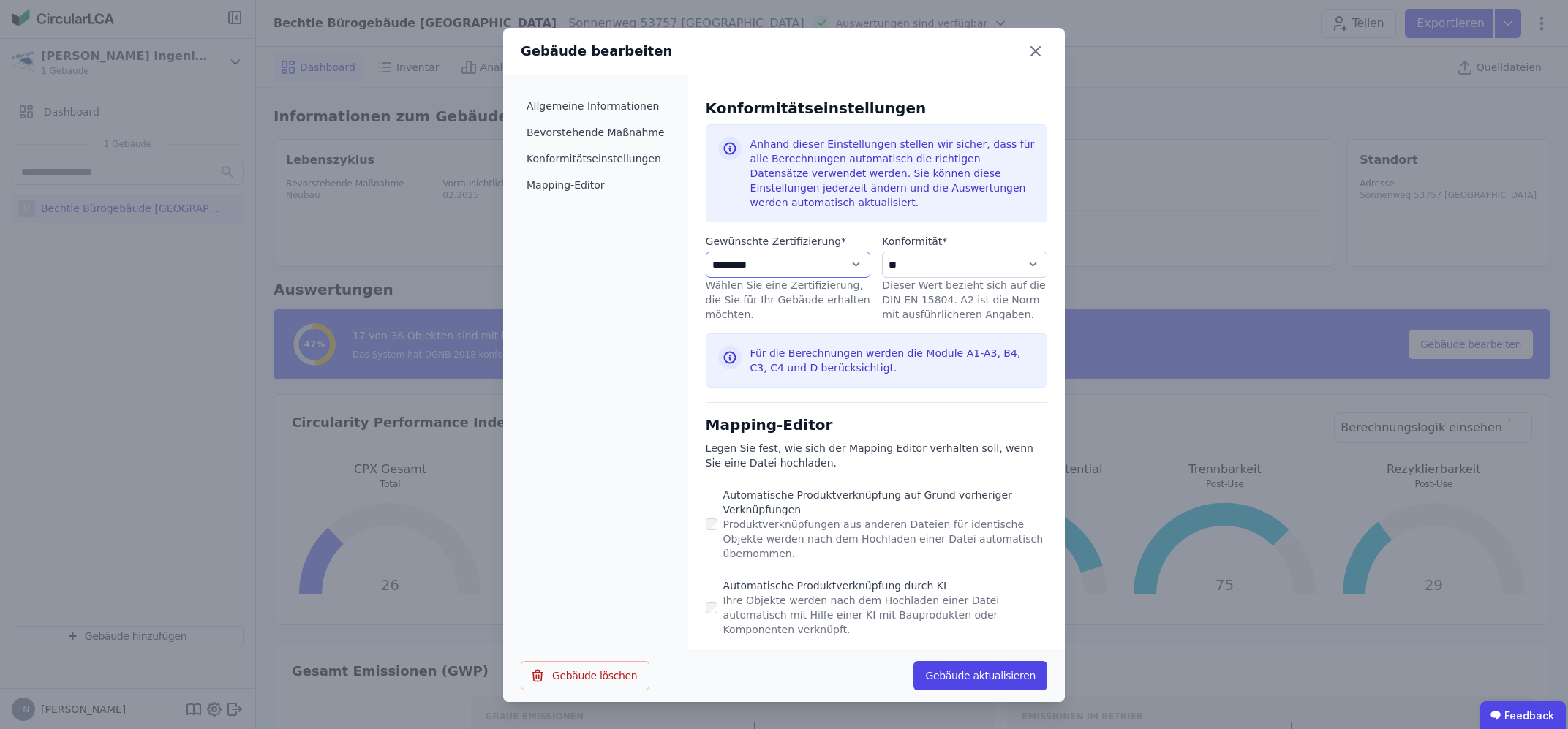
click at [706, 252] on select "**********" at bounding box center [788, 265] width 165 height 27
select select "**********"
click option "*********" at bounding box center [0, 0] width 0 height 0
select select "**********"
click at [882, 252] on select "**********" at bounding box center [964, 265] width 165 height 27
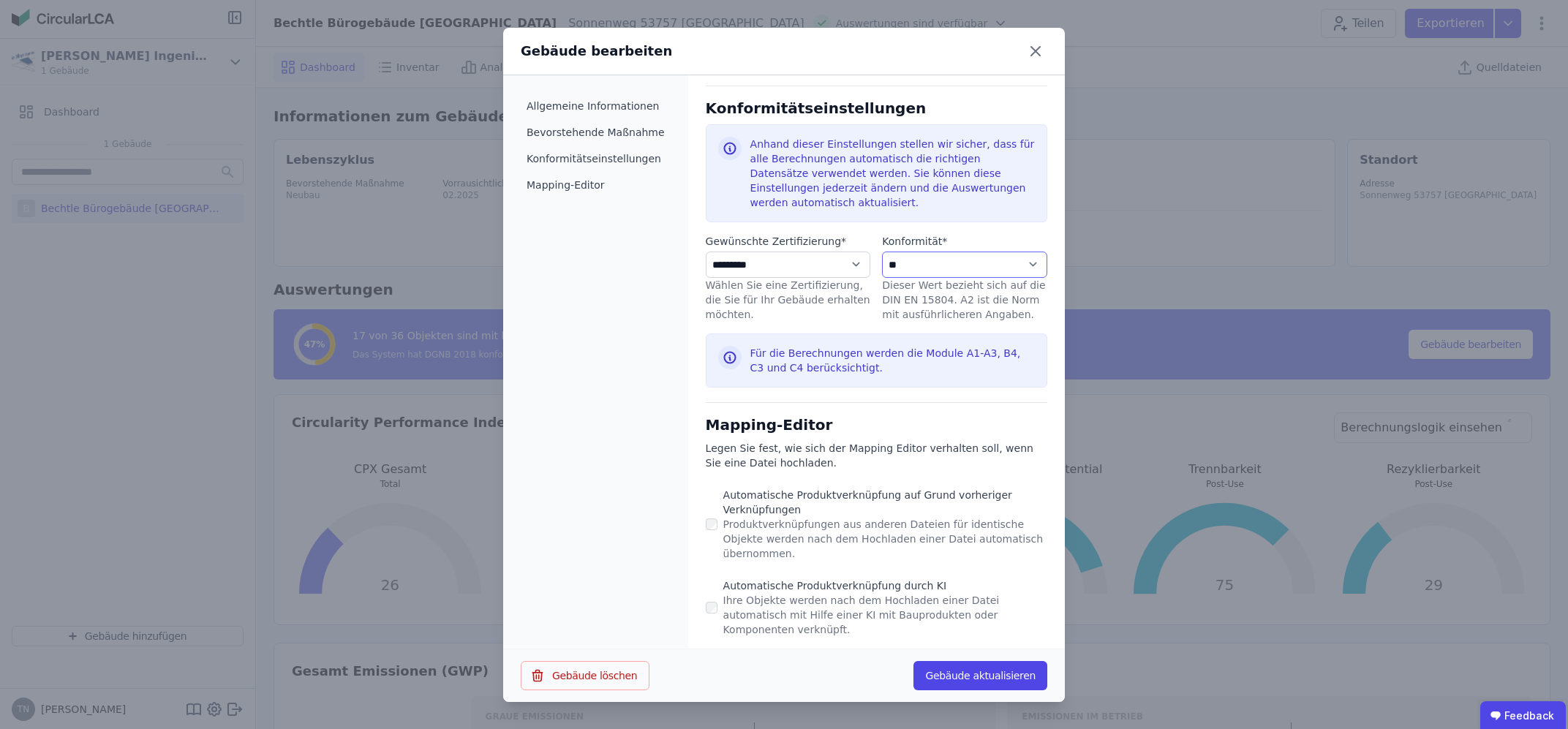
click at [1031, 256] on select "**********" at bounding box center [964, 265] width 165 height 27
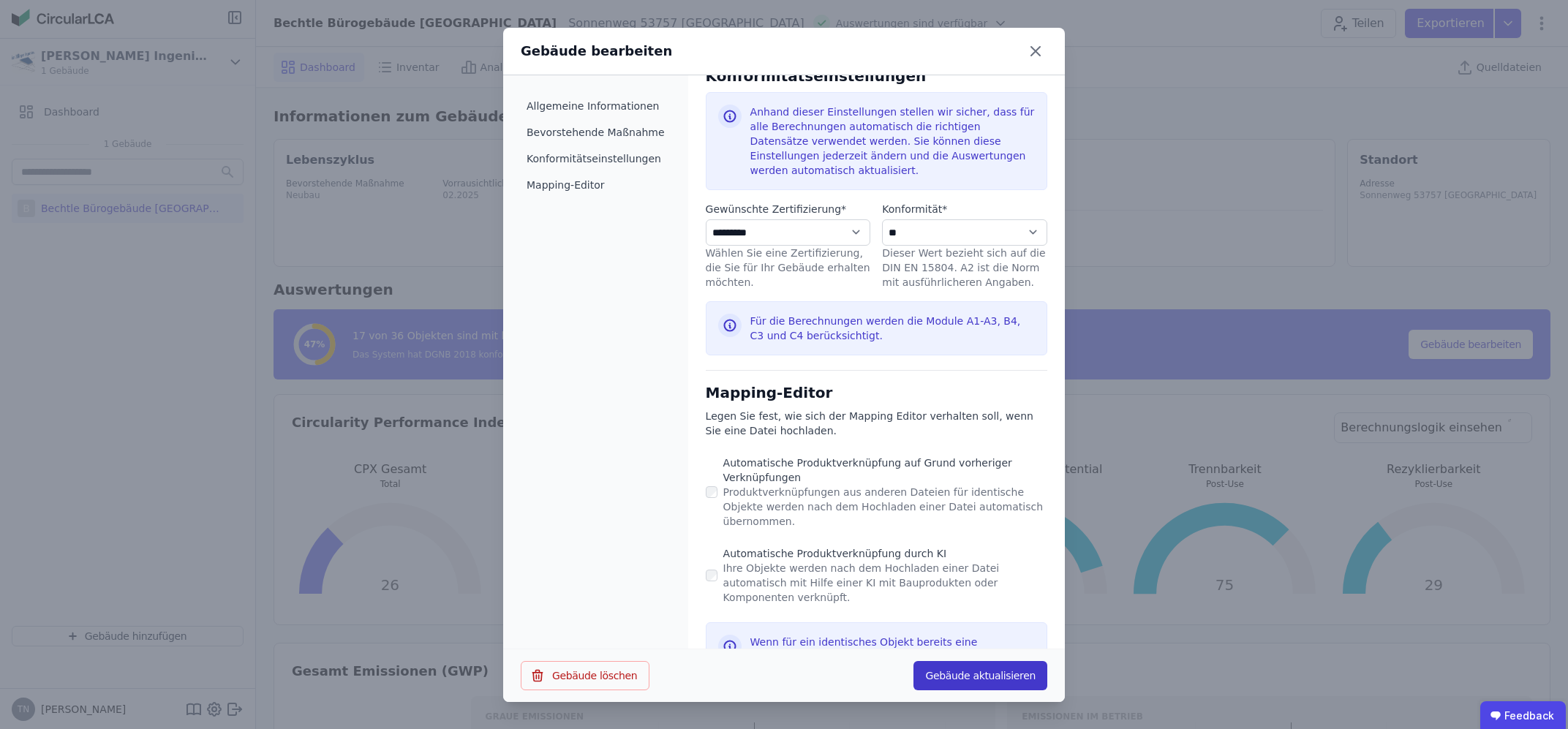
click at [985, 672] on button "Gebäude aktualisieren" at bounding box center [981, 676] width 134 height 29
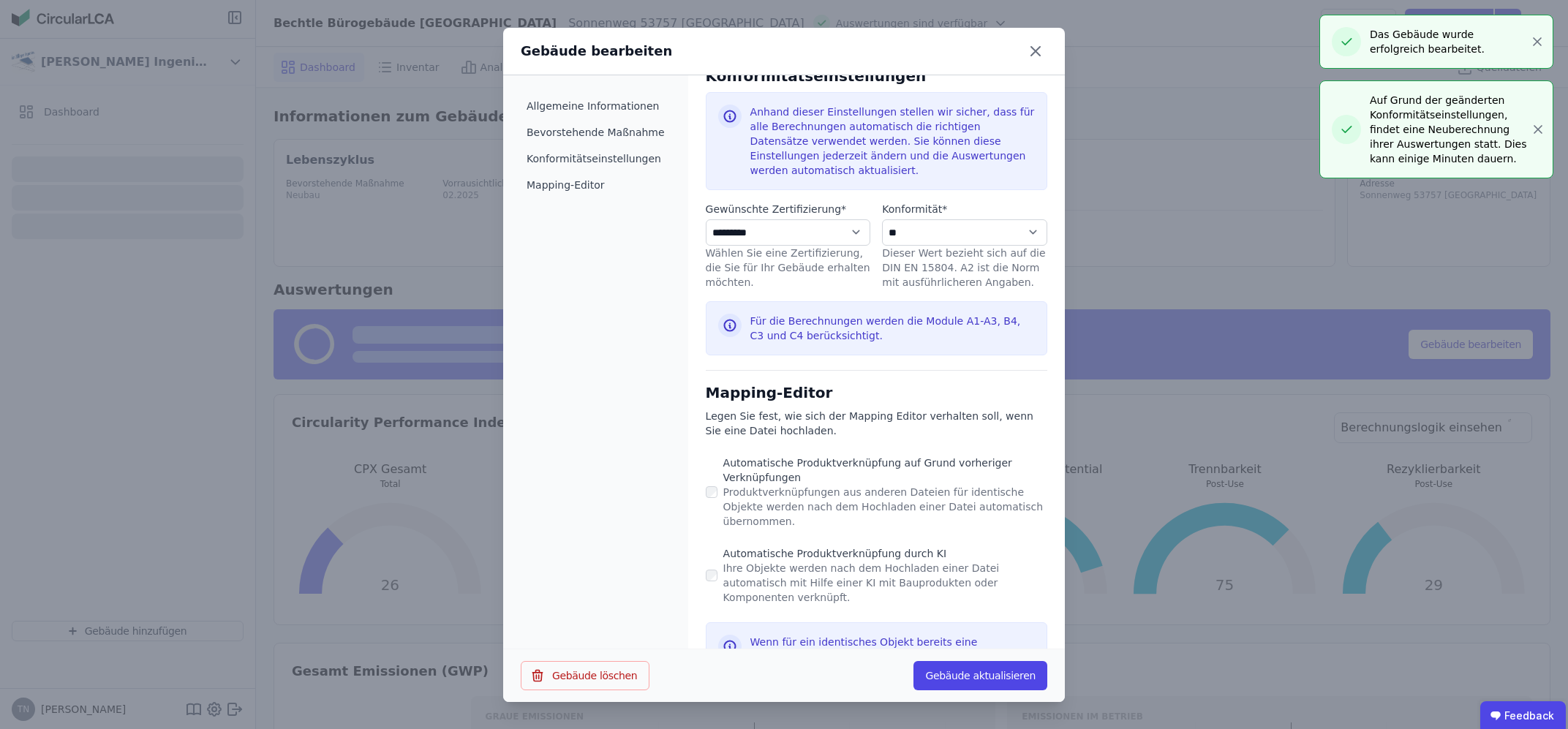
select select "*"
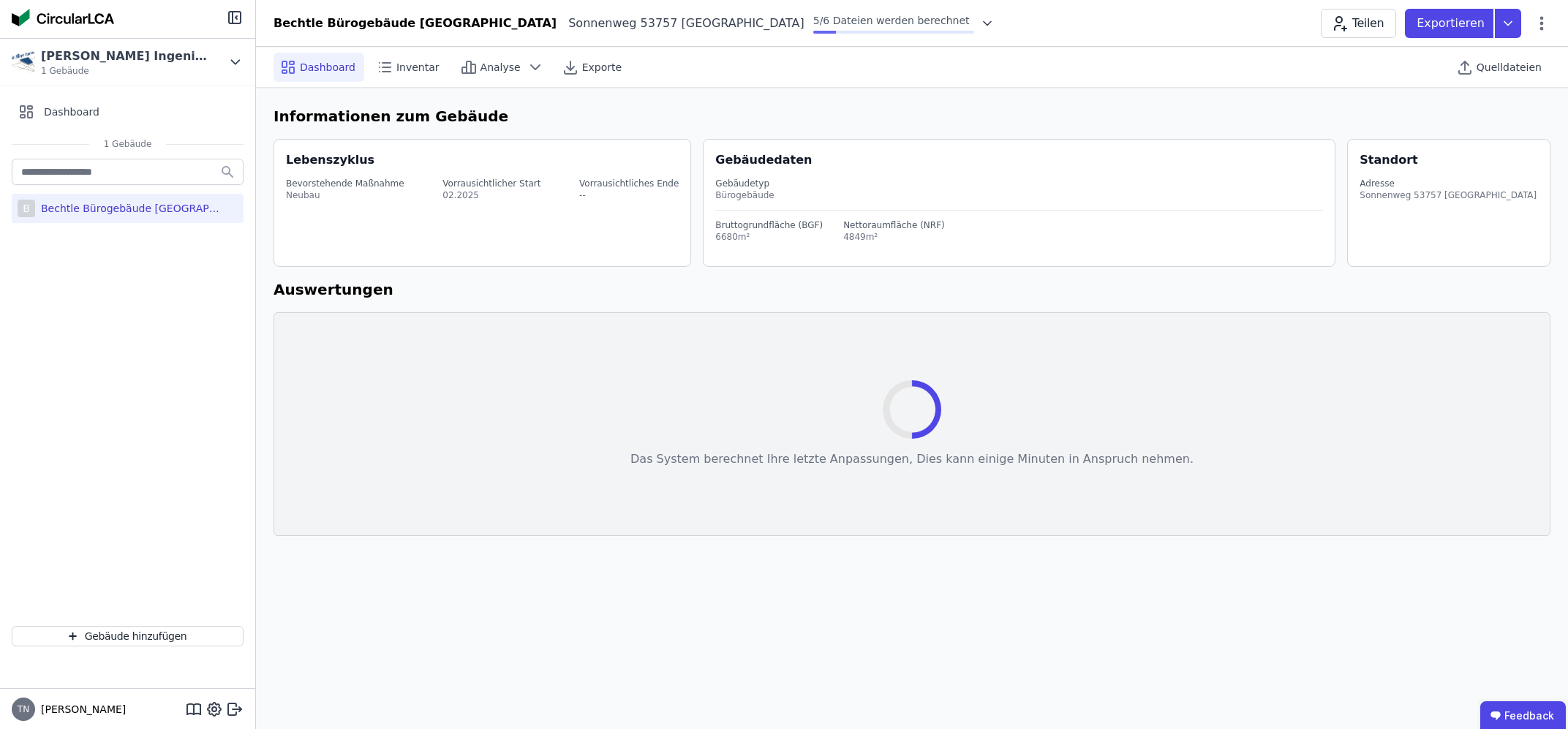
select select "*"
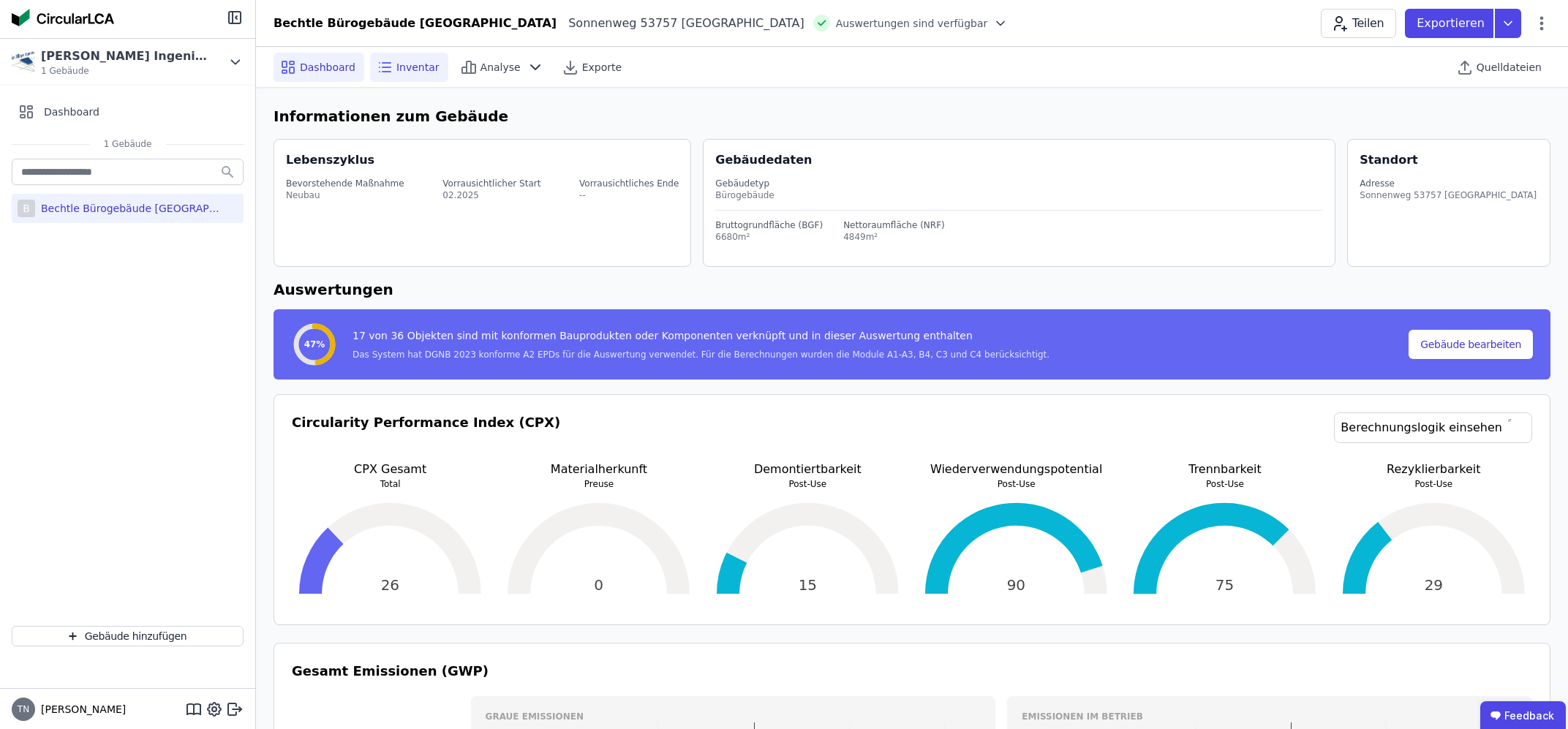
click at [406, 62] on span "Inventar" at bounding box center [417, 67] width 43 height 15
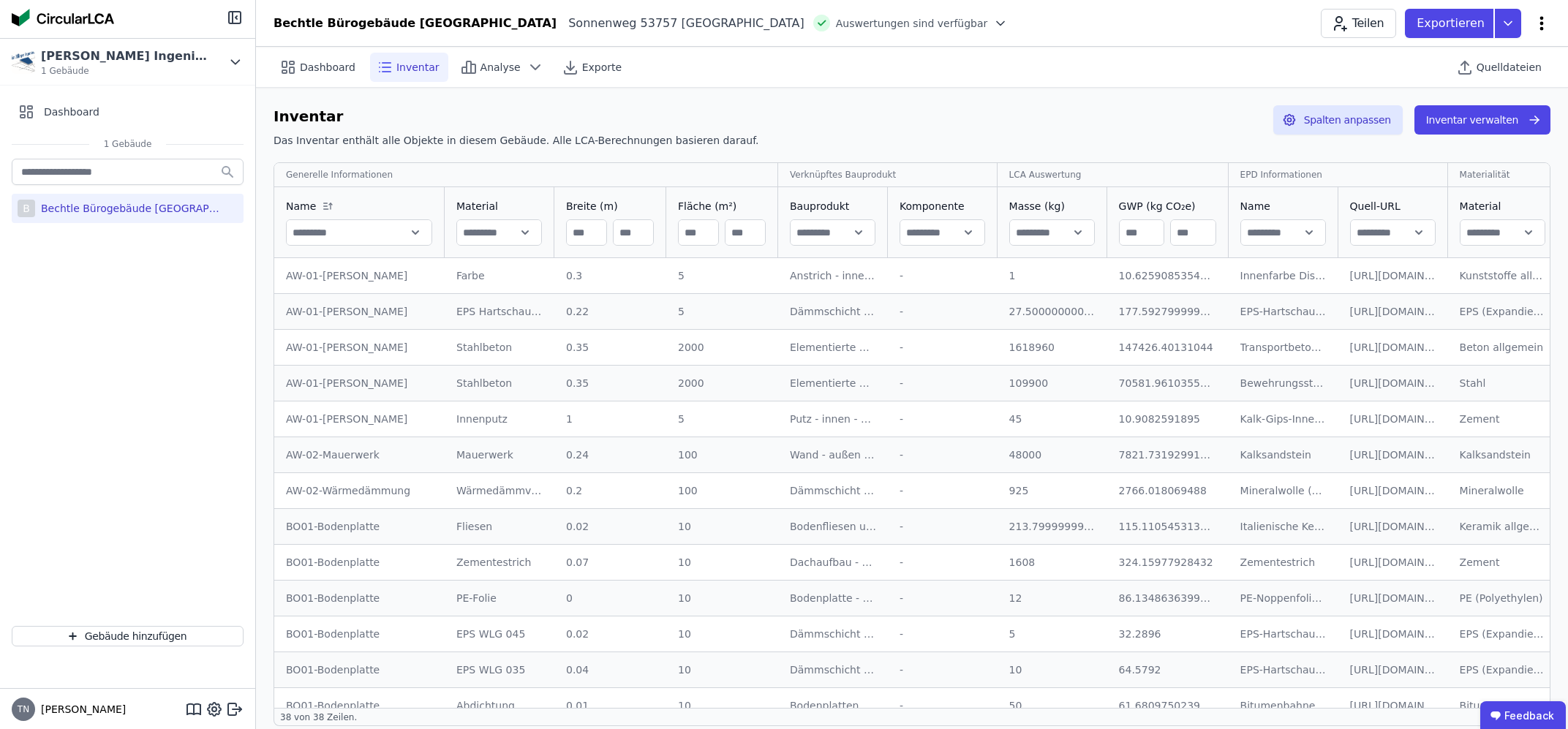
click at [1541, 19] on icon at bounding box center [1541, 23] width 4 height 14
click at [1475, 113] on span "Energie im Betrieb (B6)" at bounding box center [1479, 118] width 118 height 29
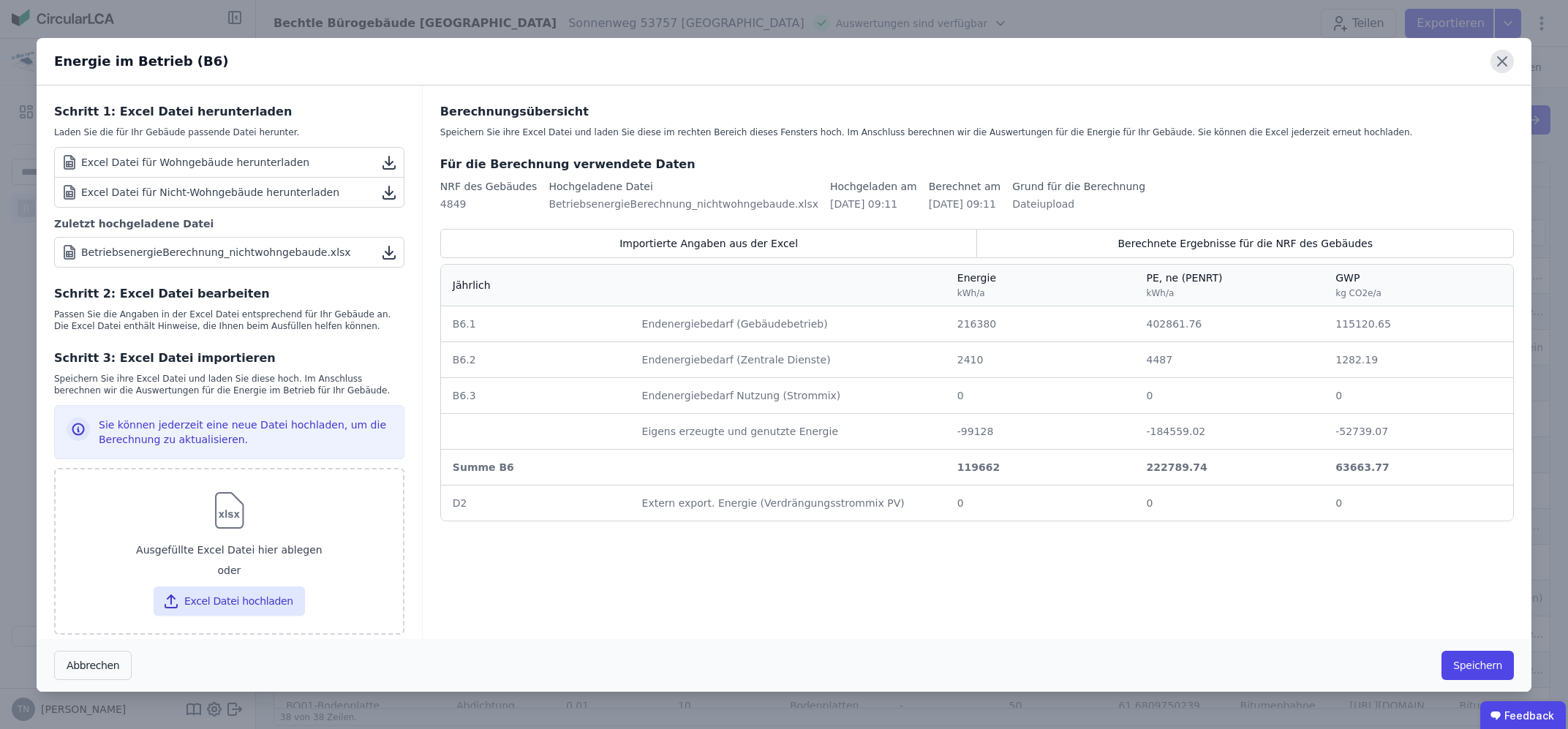
click at [1508, 63] on icon at bounding box center [1502, 62] width 24 height 24
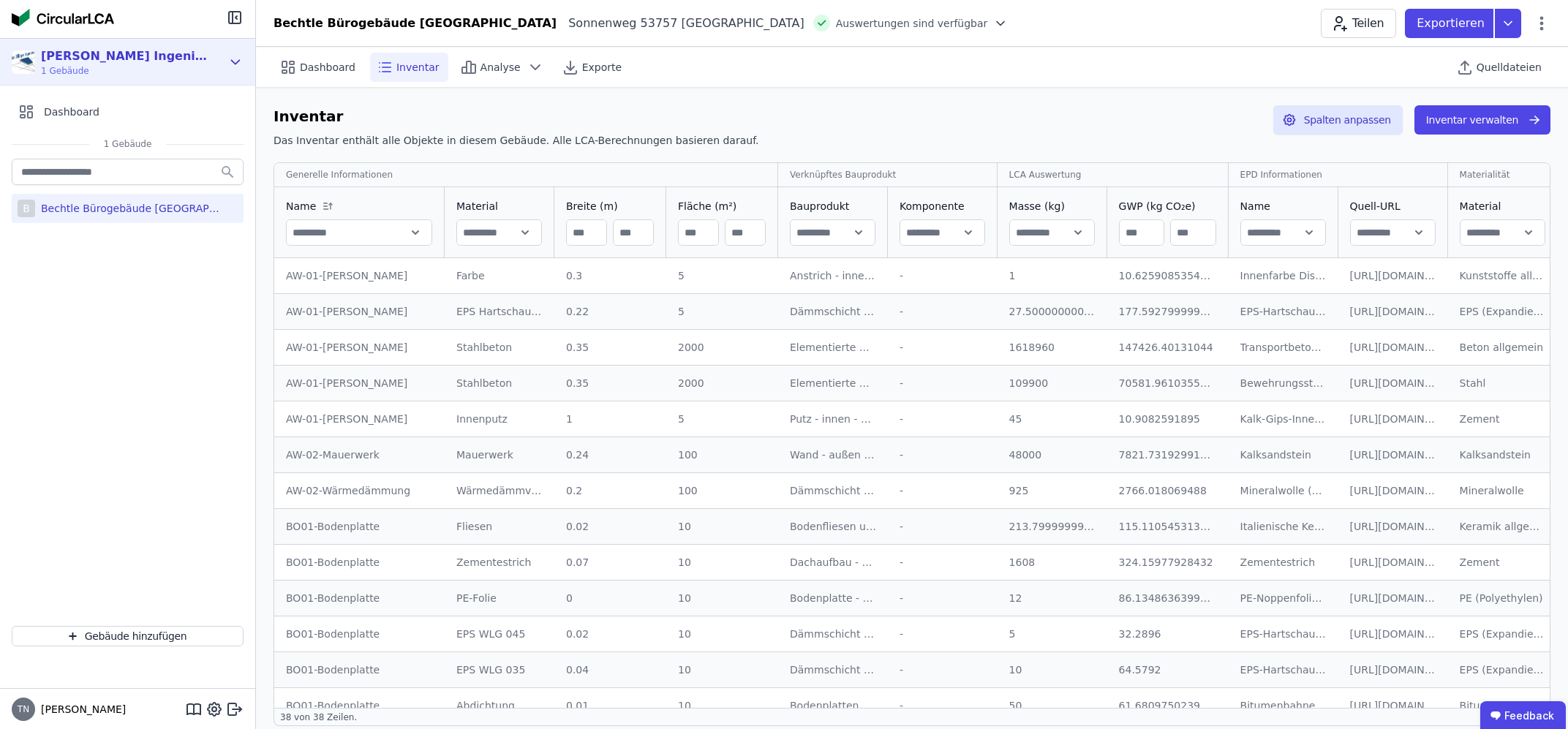
click at [83, 55] on div "[PERSON_NAME] Ingenieure" at bounding box center [125, 57] width 168 height 18
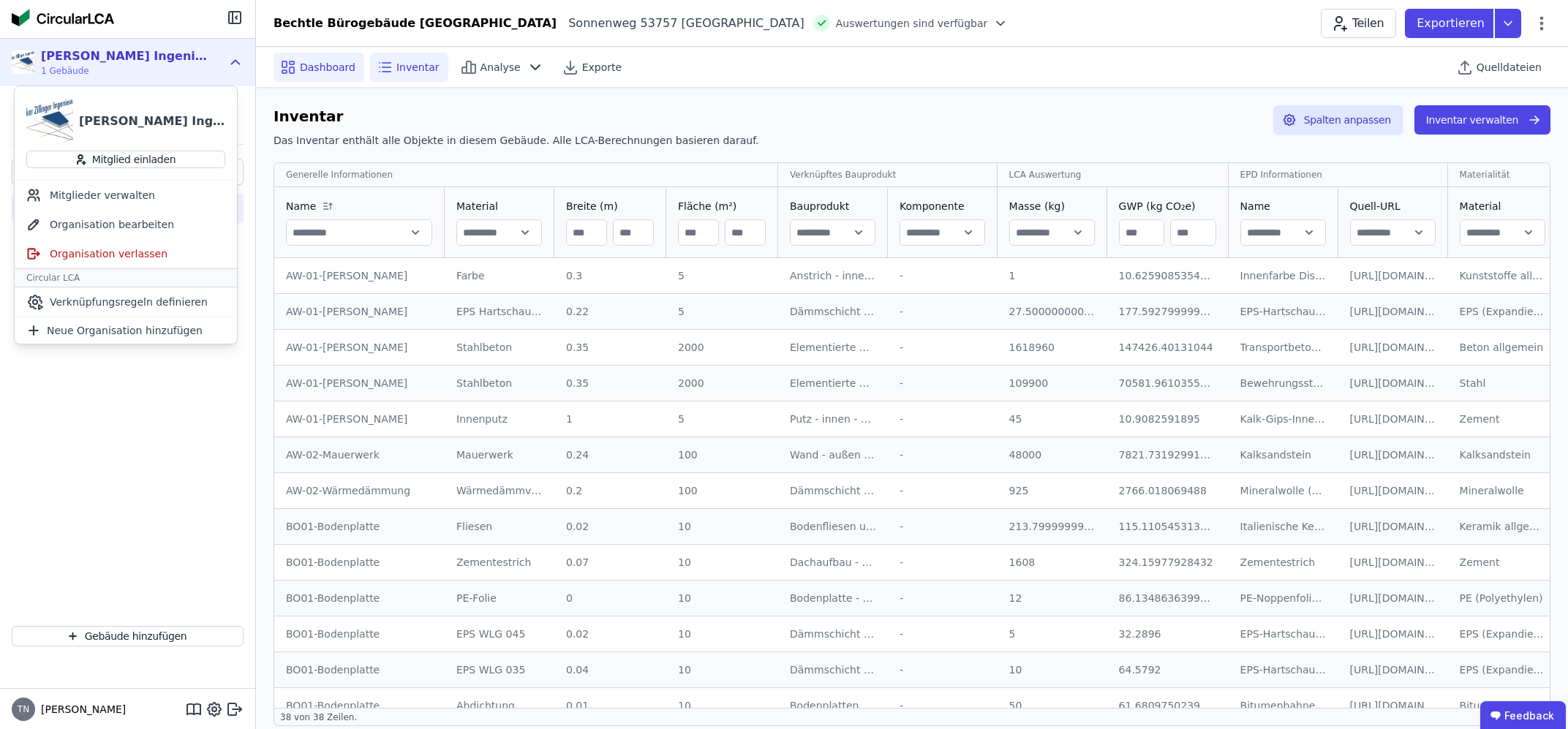
click at [320, 74] on span "Dashboard" at bounding box center [327, 67] width 55 height 15
select select "*"
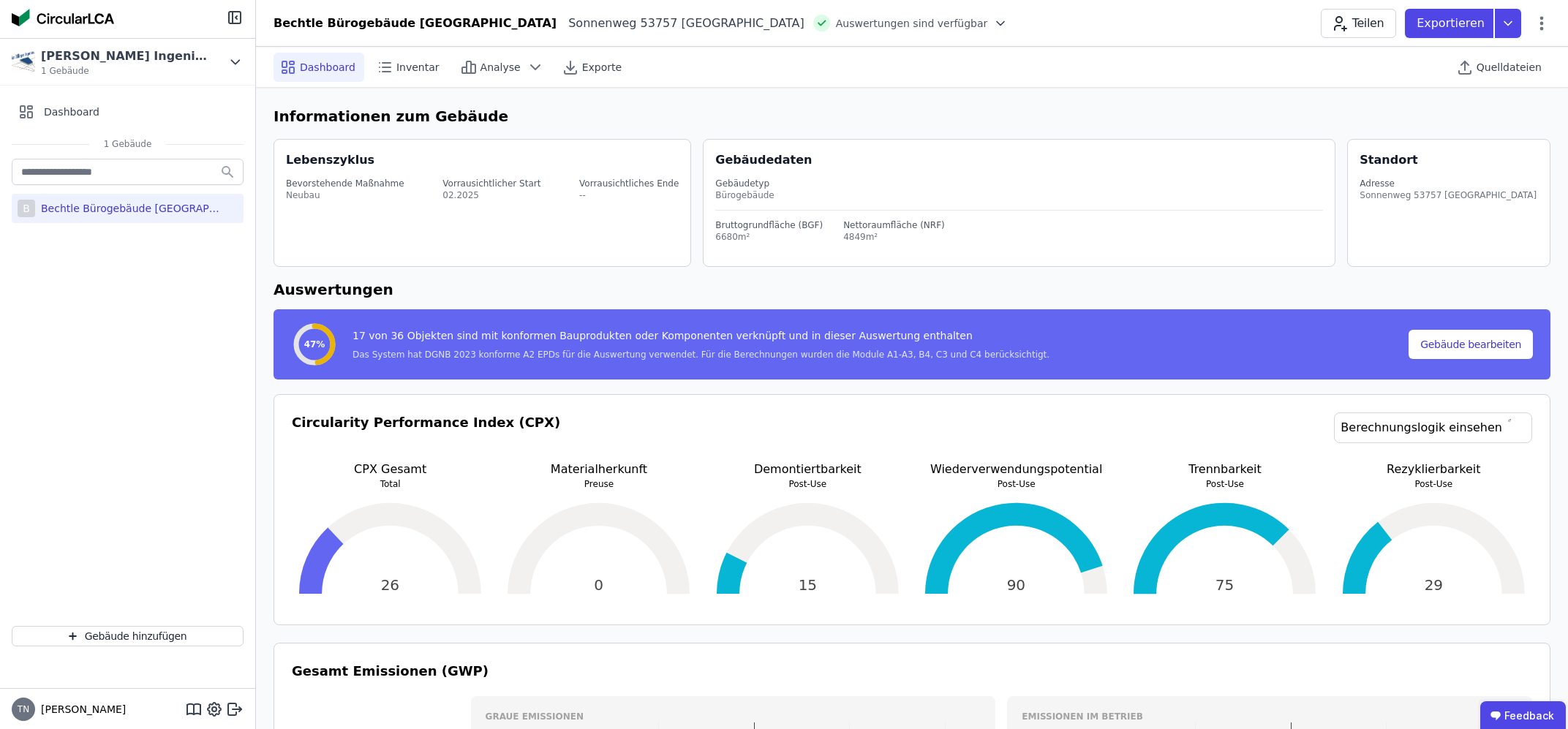
select select "*"
click at [1499, 74] on span "Quelldateien" at bounding box center [1509, 67] width 65 height 15
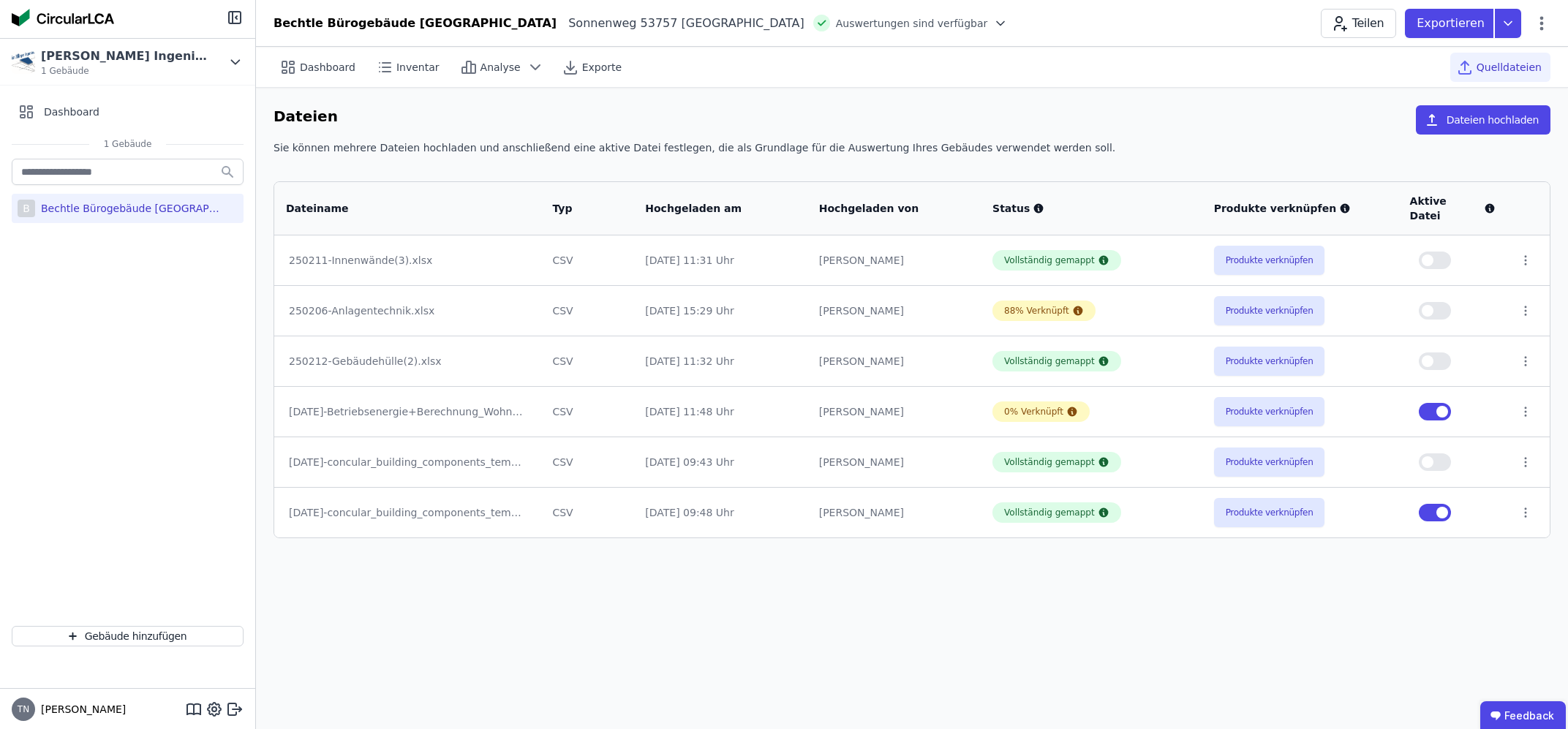
click at [1521, 390] on td at bounding box center [1528, 411] width 43 height 51
click at [1525, 405] on icon at bounding box center [1525, 412] width 13 height 13
click at [1475, 397] on div "Löschen" at bounding box center [1449, 409] width 146 height 24
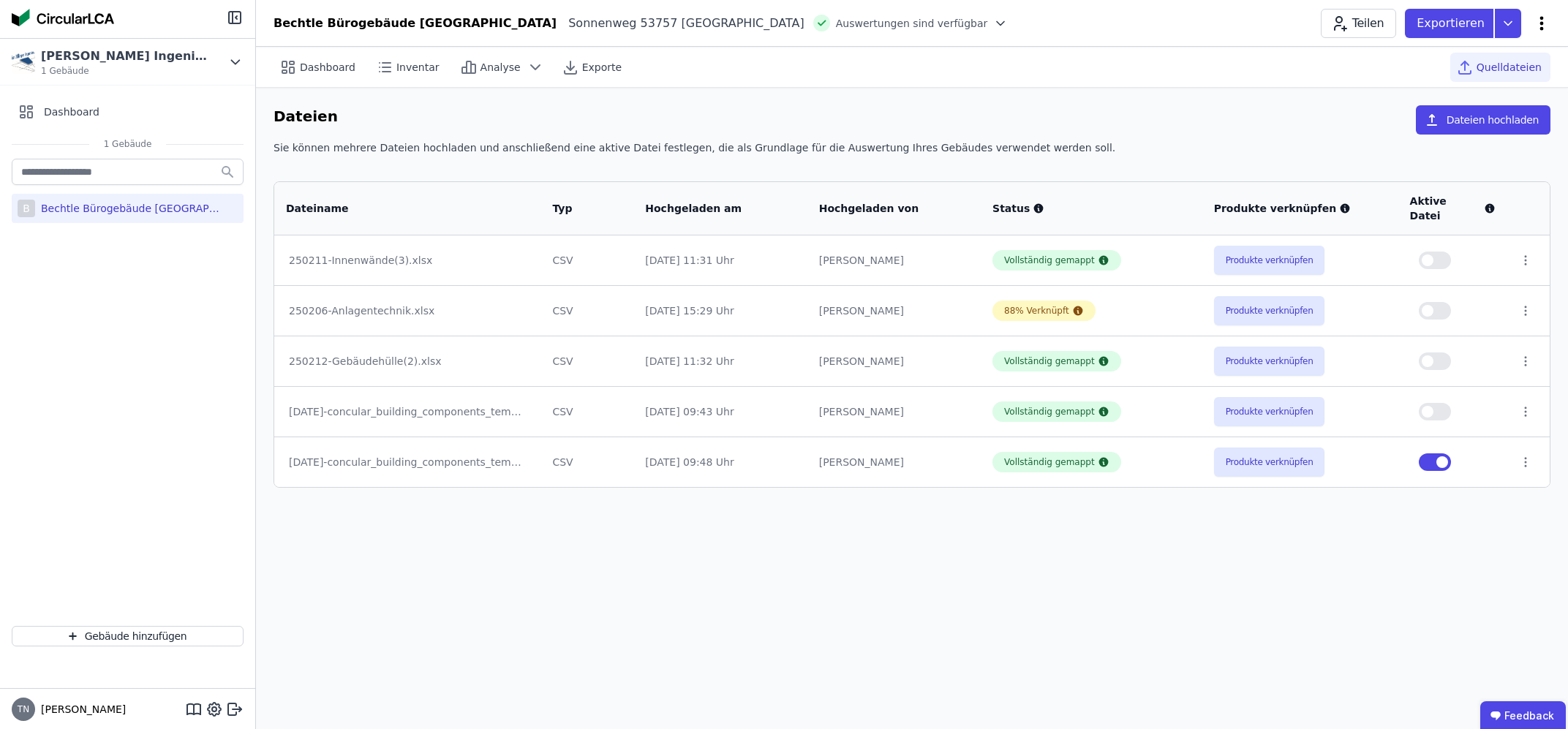
click at [1544, 27] on icon at bounding box center [1541, 24] width 18 height 18
click at [1472, 115] on span "Energie im Betrieb (B6)" at bounding box center [1479, 118] width 118 height 29
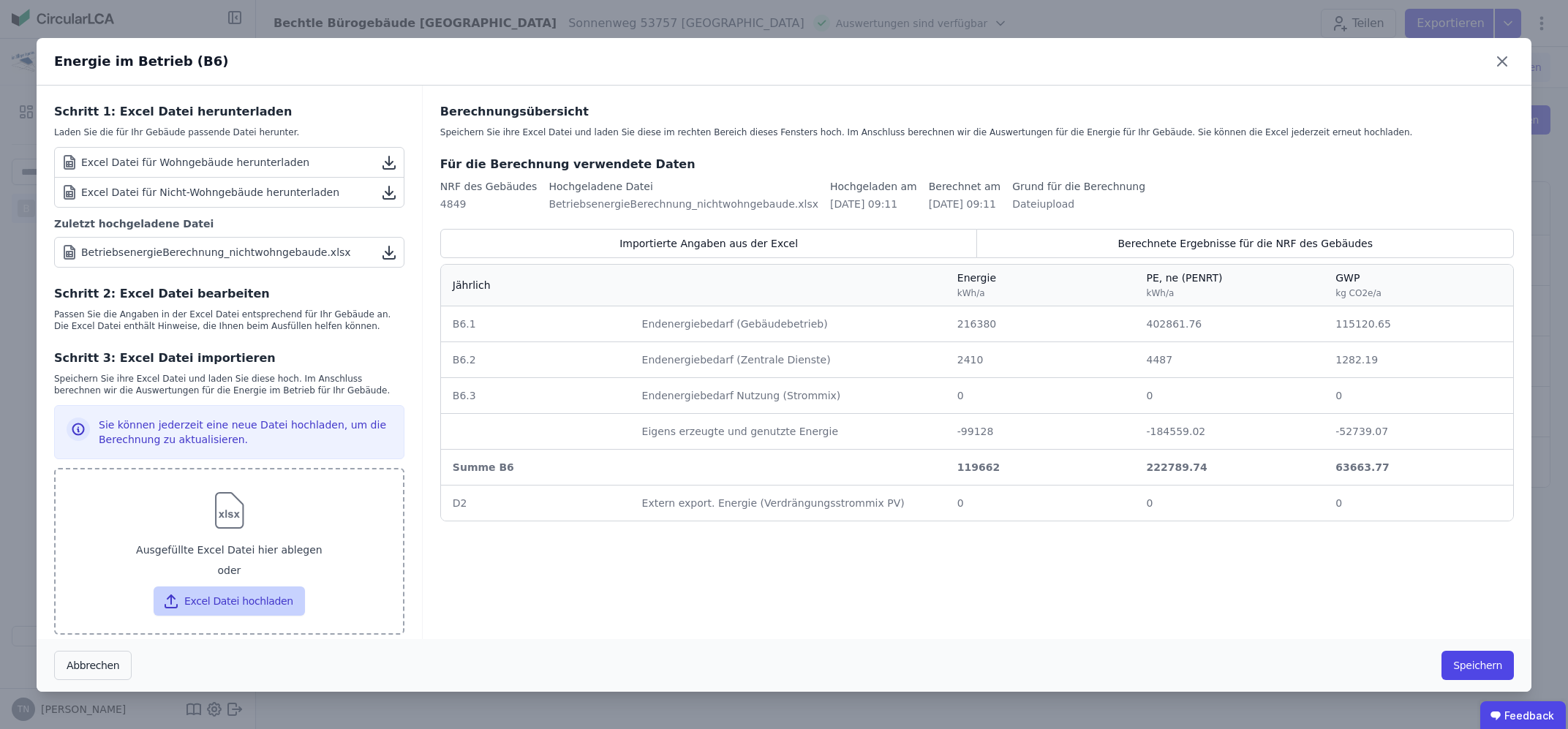
click at [275, 593] on button "Excel Datei hochladen" at bounding box center [230, 602] width 152 height 29
type input "**********"
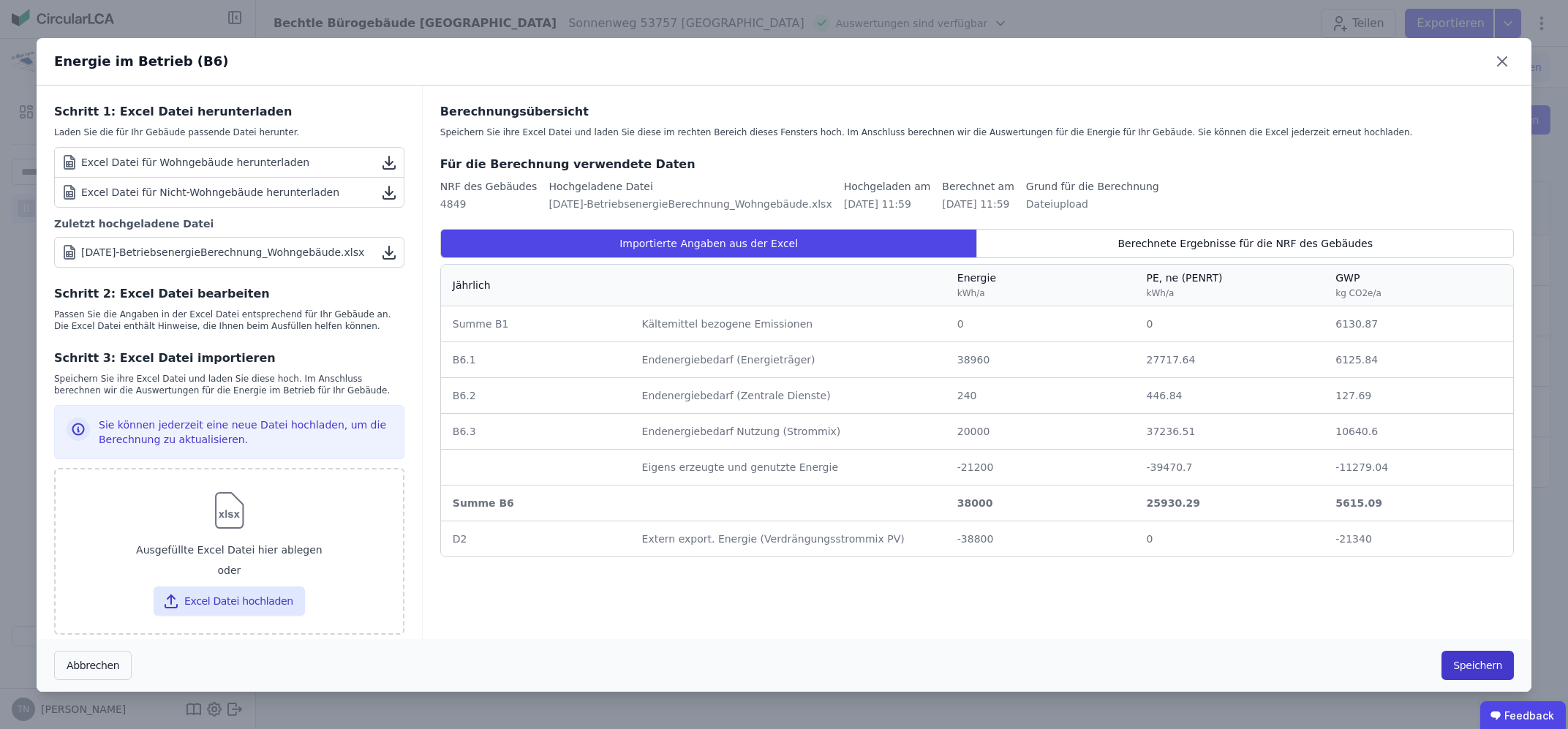
click at [1458, 660] on button "Speichern" at bounding box center [1477, 666] width 72 height 29
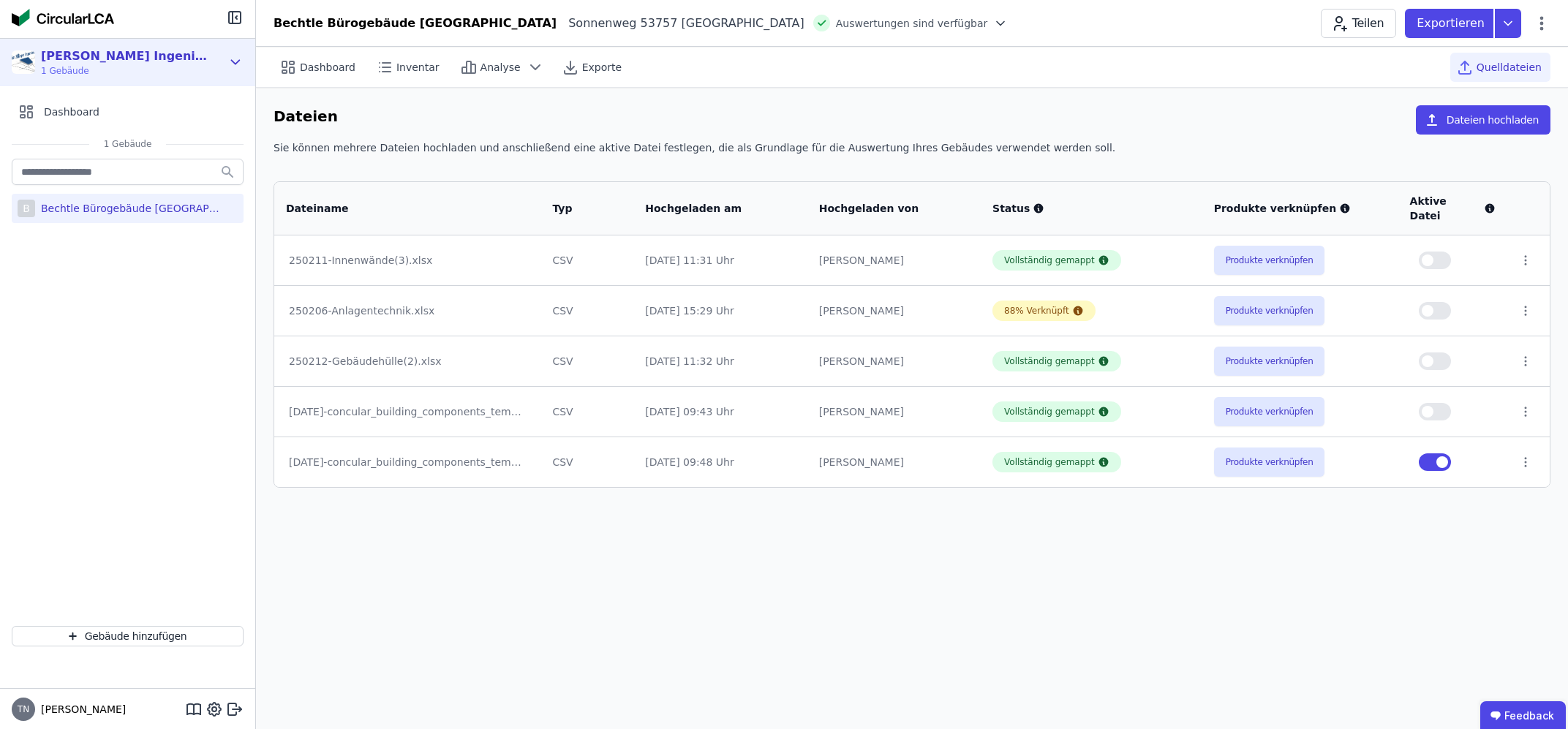
click at [67, 63] on div "[PERSON_NAME] Ingenieure" at bounding box center [125, 57] width 168 height 18
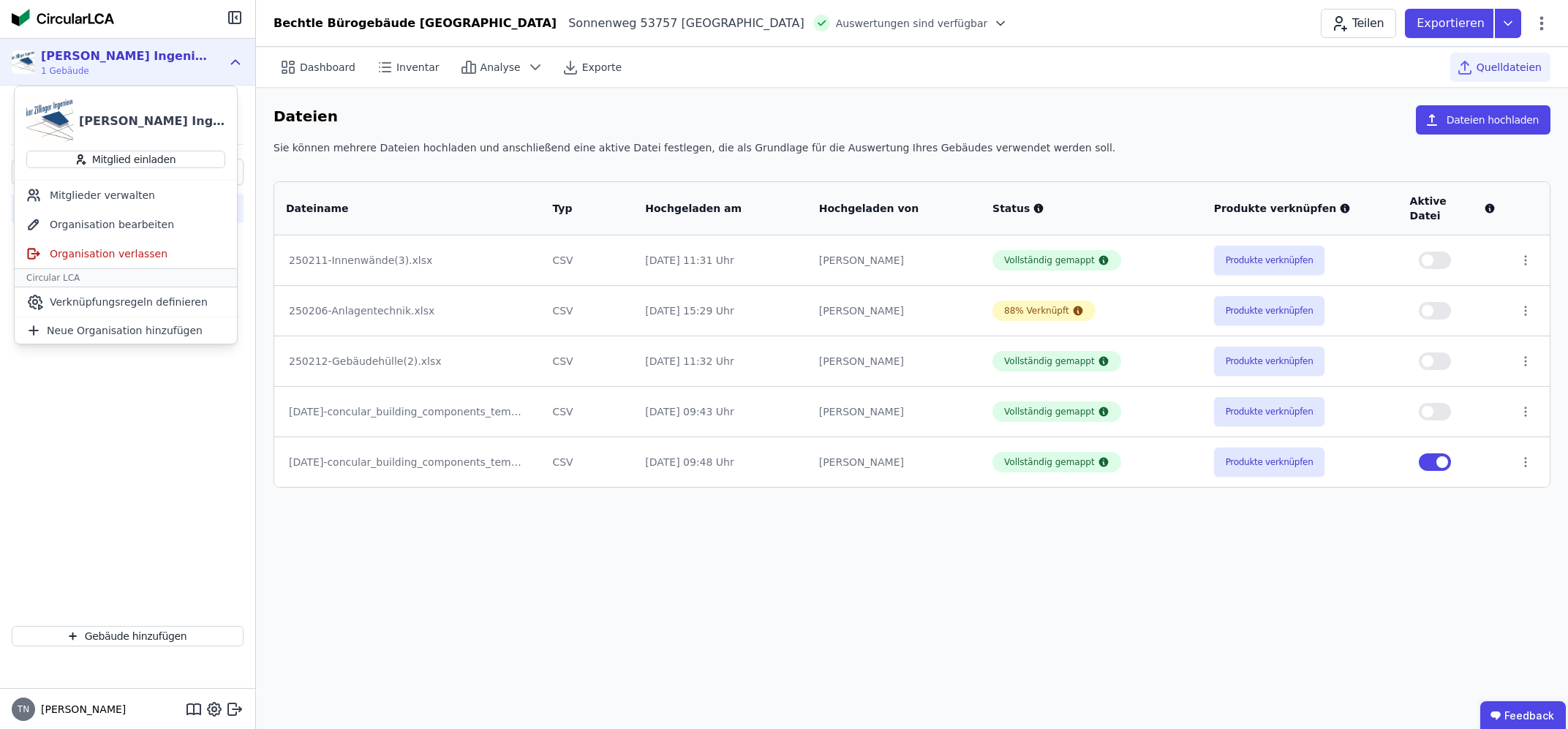
click at [107, 58] on div "[PERSON_NAME] Ingenieure" at bounding box center [125, 57] width 168 height 18
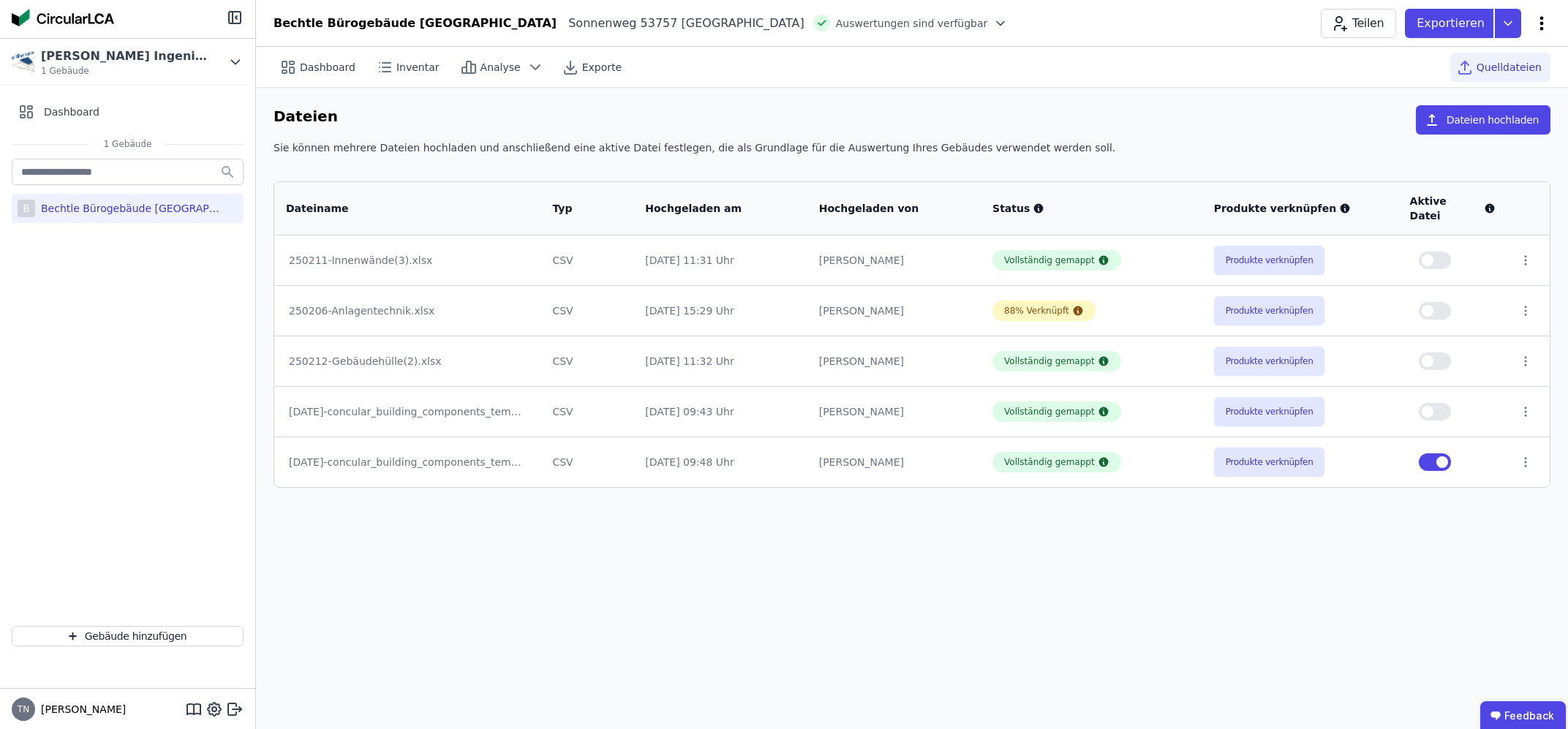
click at [1539, 21] on icon at bounding box center [1541, 24] width 18 height 18
click at [1484, 109] on span "Energie im Betrieb (B6)" at bounding box center [1479, 118] width 118 height 29
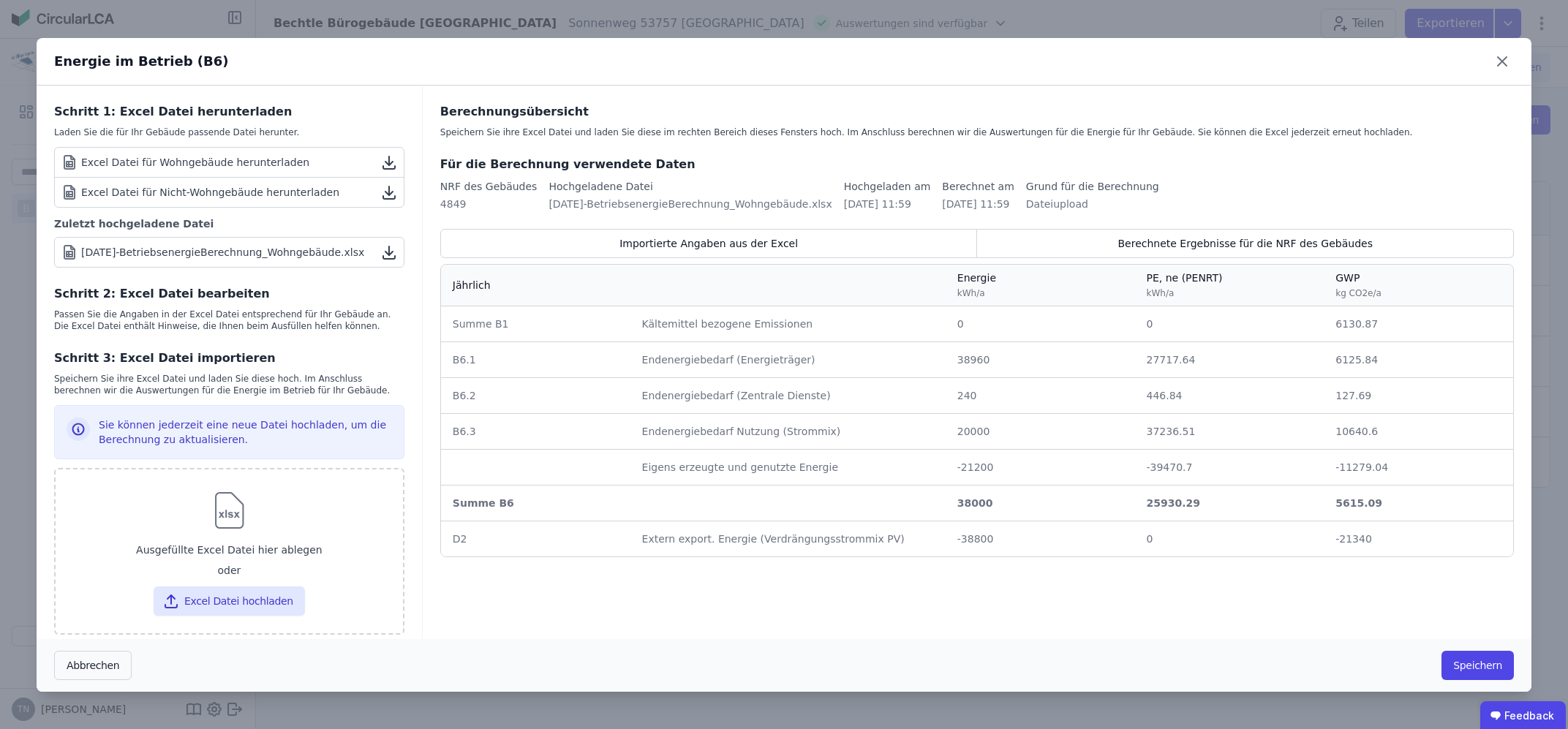
click at [96, 654] on button "Abbrechen" at bounding box center [93, 666] width 77 height 29
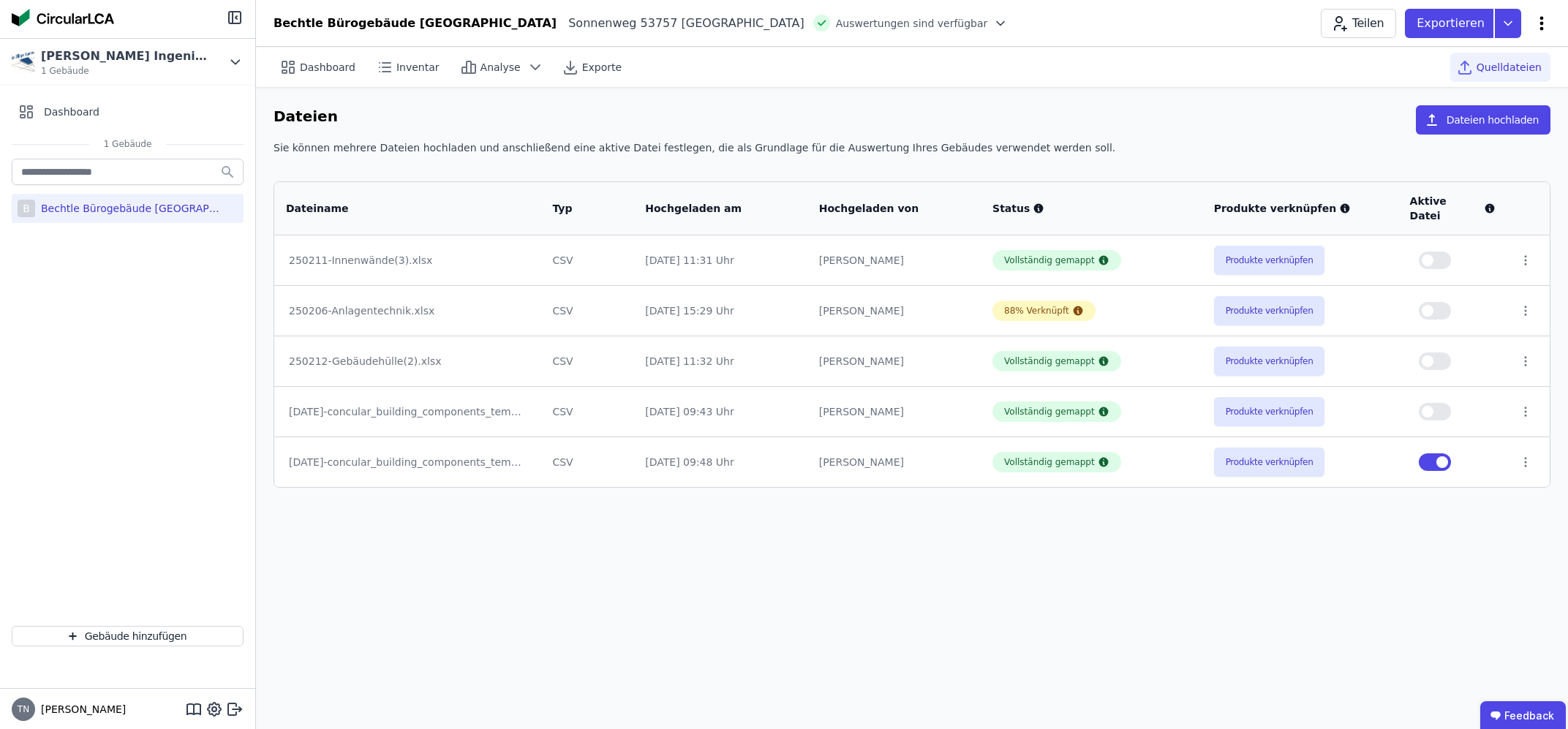
click at [1537, 21] on icon at bounding box center [1541, 24] width 18 height 18
click at [1442, 108] on span "Energie im Betrieb (B6)" at bounding box center [1479, 118] width 118 height 29
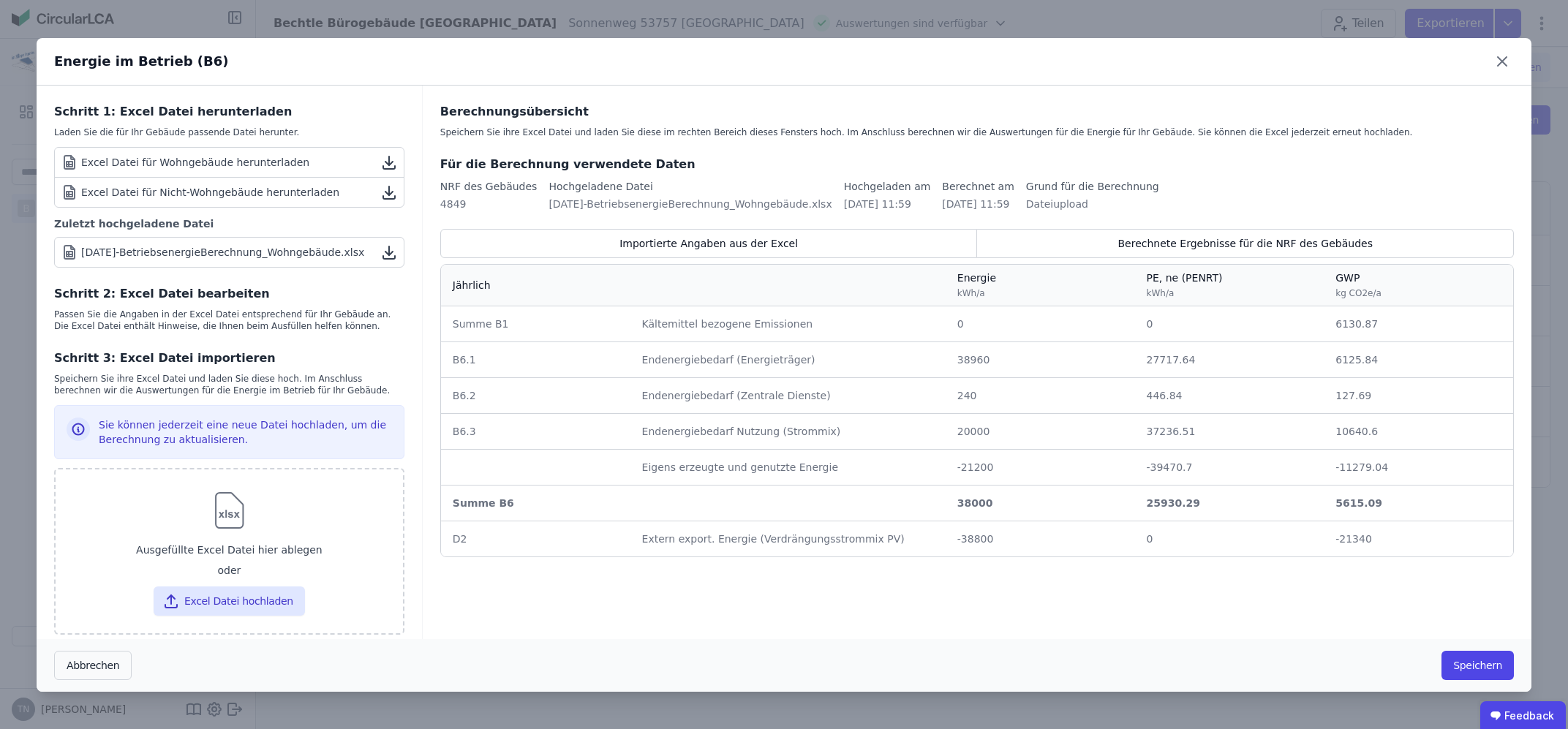
drag, startPoint x: 863, startPoint y: 58, endPoint x: 1553, endPoint y: 175, distance: 699.8
click at [1531, 194] on div "Energie im Betrieb (B6) Schritt 1: Excel Datei herunterladen Laden Sie die für …" at bounding box center [784, 365] width 1494 height 654
click at [1507, 62] on icon at bounding box center [1502, 62] width 24 height 24
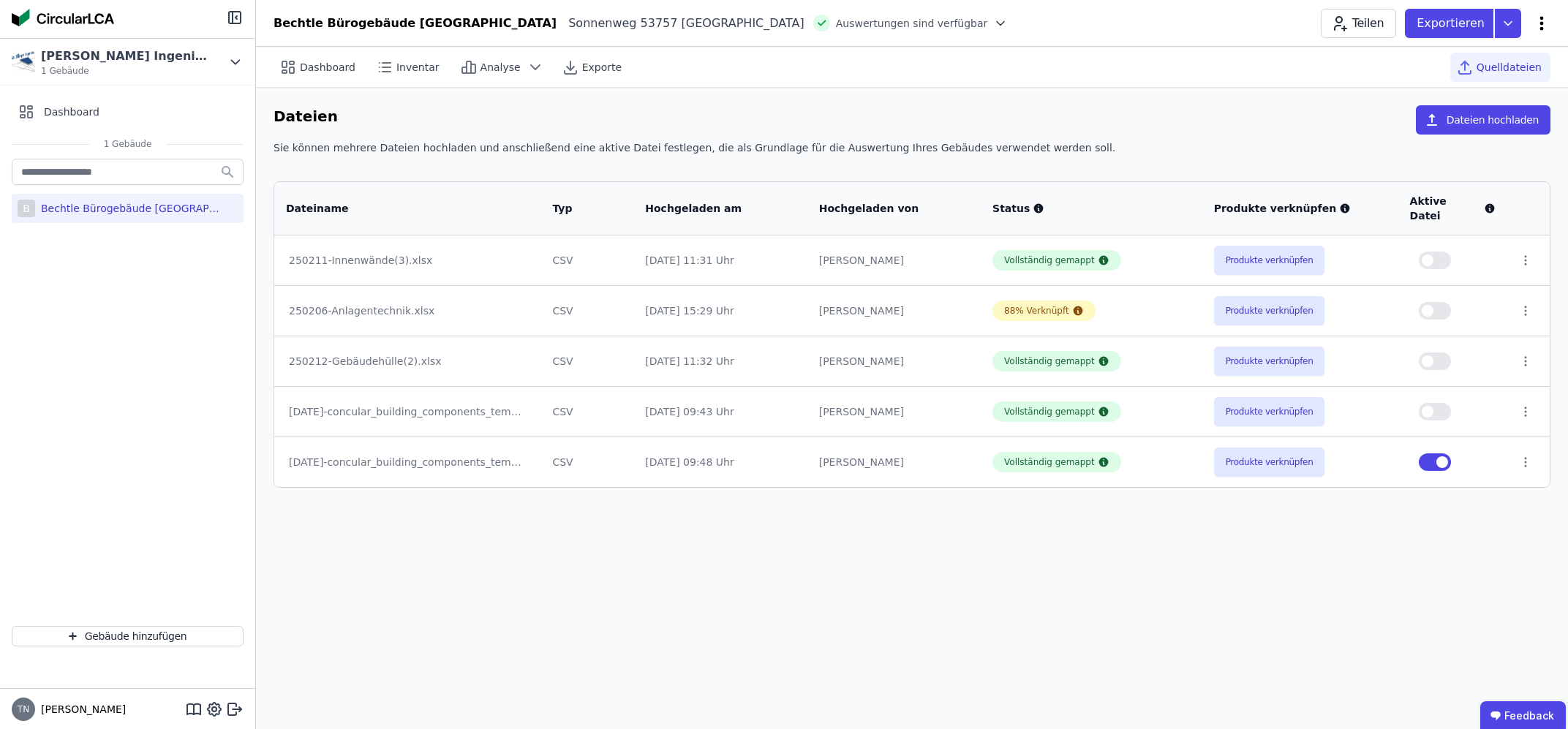
click at [1539, 21] on icon at bounding box center [1541, 24] width 18 height 18
click at [1439, 111] on span "Energie im Betrieb (B6)" at bounding box center [1479, 118] width 118 height 29
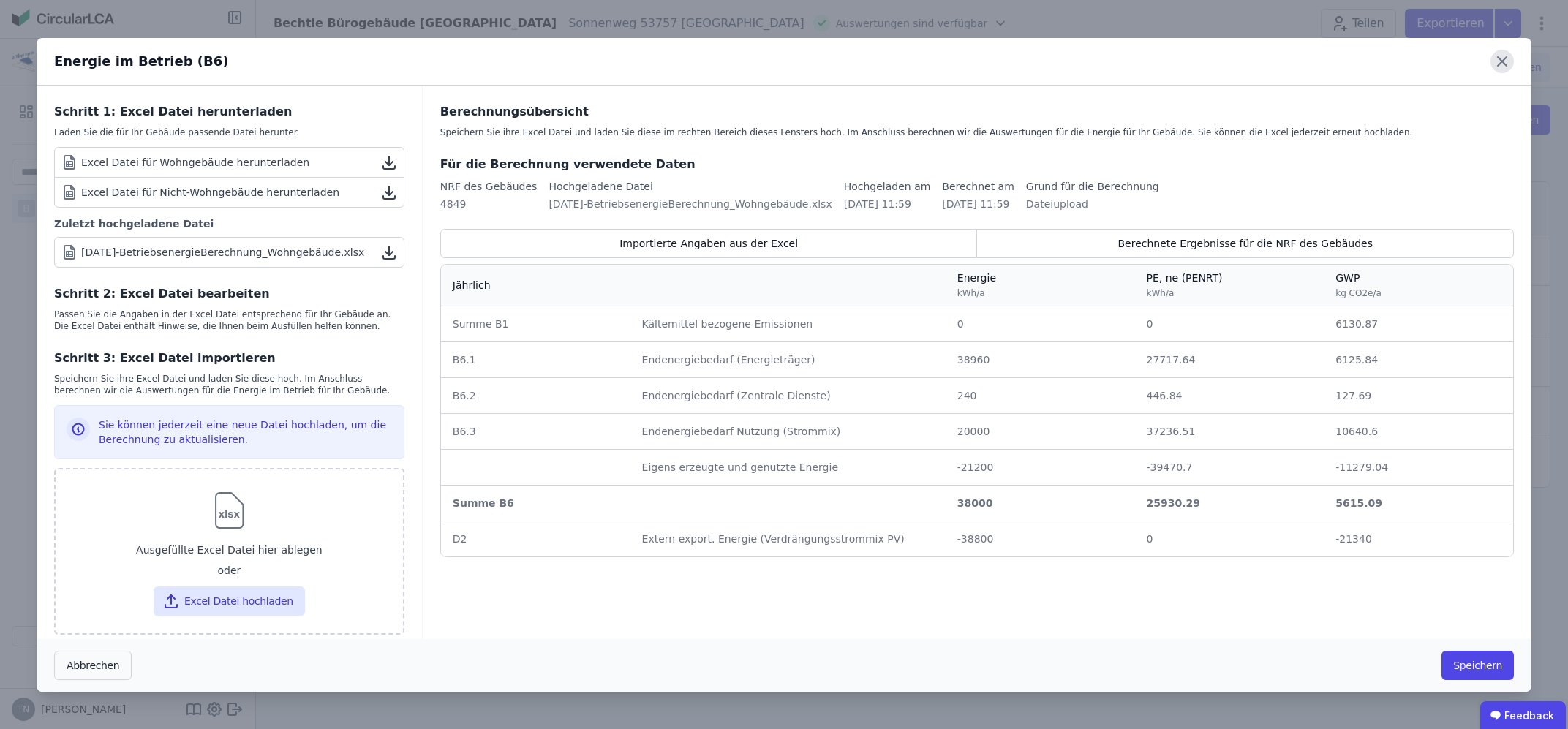
click at [1506, 57] on icon at bounding box center [1502, 61] width 9 height 9
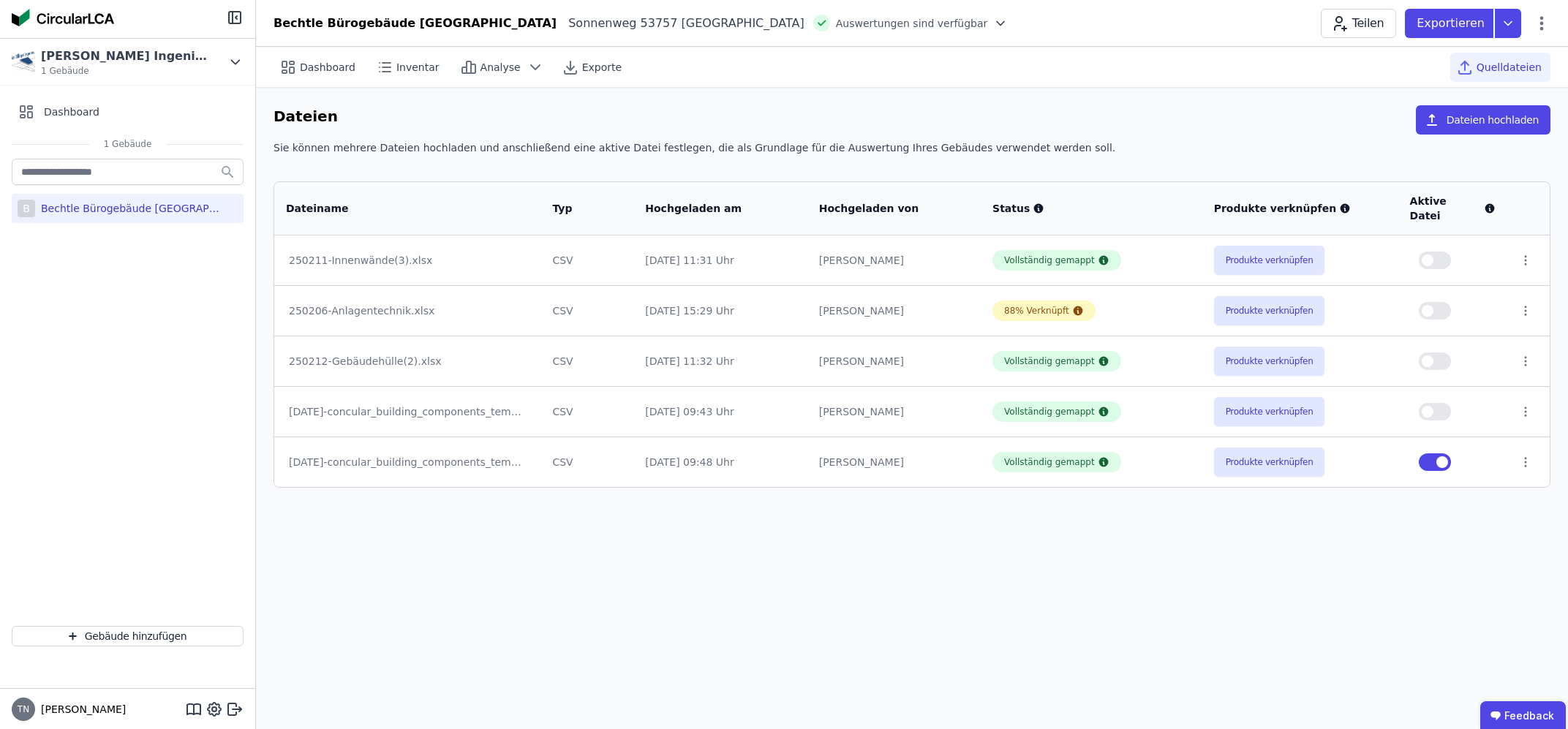
click at [103, 211] on div "Bechtle Bürogebäude [GEOGRAPHIC_DATA]" at bounding box center [130, 208] width 190 height 15
select select "*"
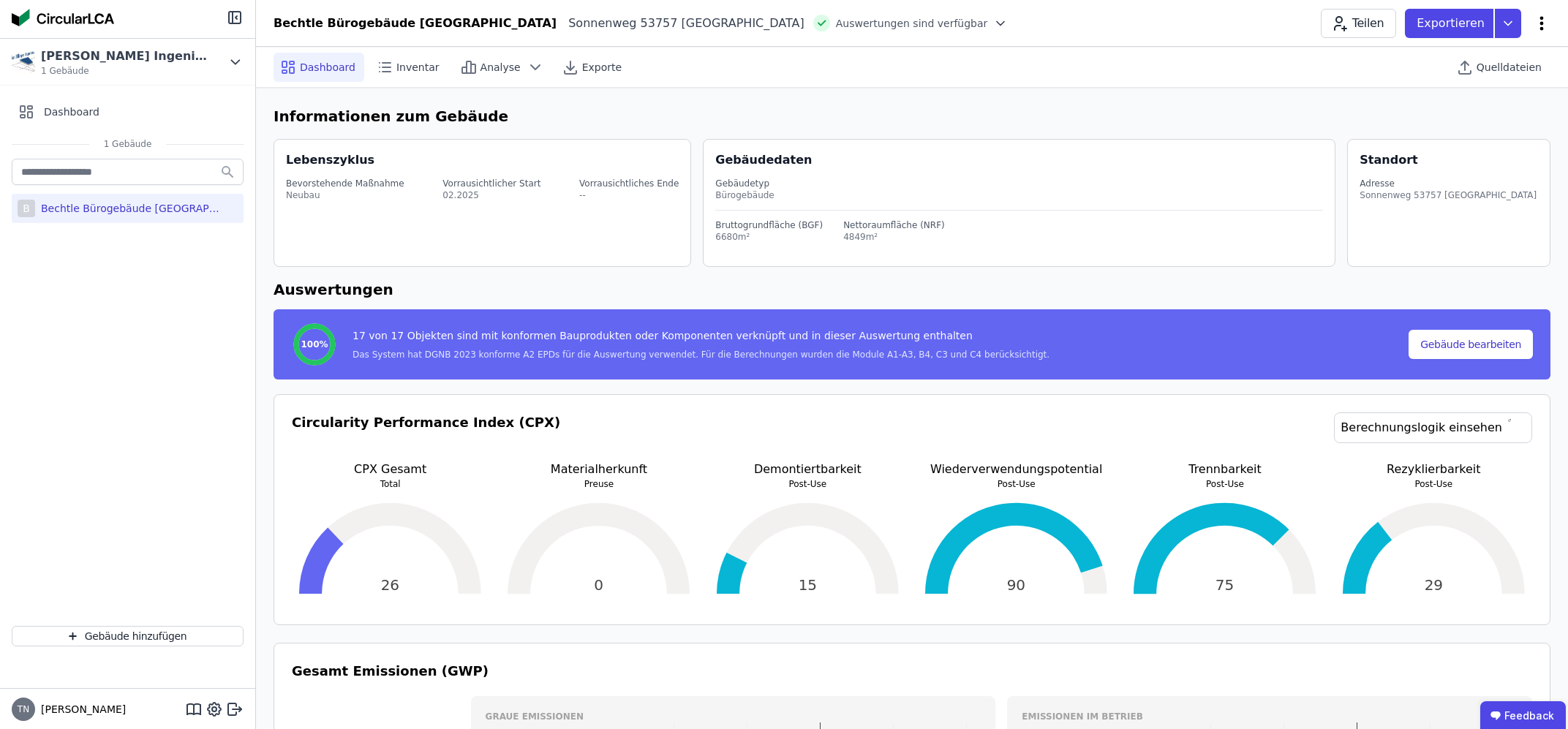
click at [1538, 18] on icon at bounding box center [1541, 24] width 18 height 18
click at [1478, 103] on div "Energie im Betrieb (B6)" at bounding box center [1479, 118] width 141 height 41
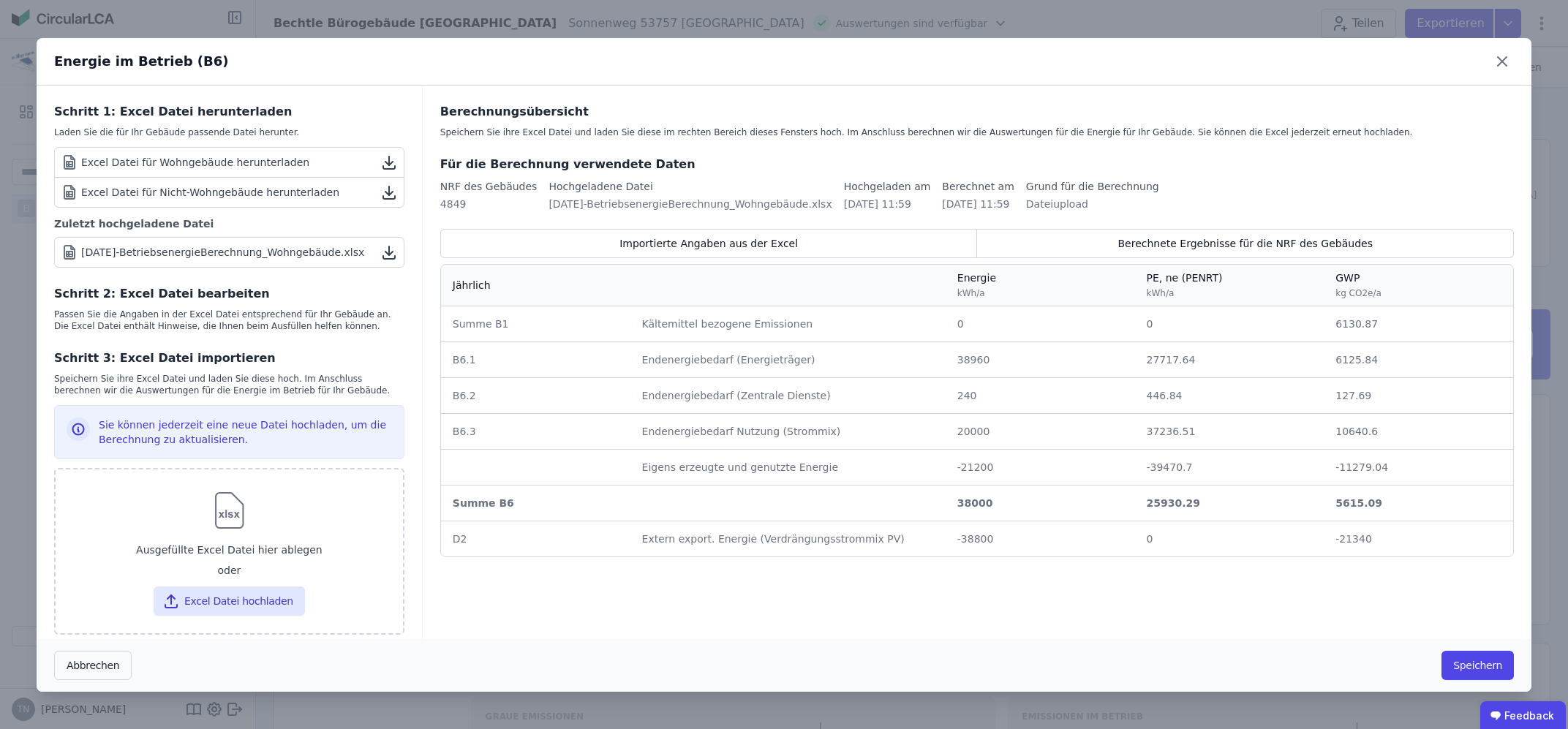
drag, startPoint x: 420, startPoint y: 58, endPoint x: 448, endPoint y: 62, distance: 28.3
click at [448, 62] on div "Energie im Betrieb (B6)" at bounding box center [784, 62] width 1494 height 48
click at [270, 599] on button "Excel Datei hochladen" at bounding box center [230, 602] width 152 height 29
click at [188, 601] on button "Excel Datei hochladen" at bounding box center [230, 602] width 152 height 29
click at [1493, 62] on icon at bounding box center [1502, 62] width 24 height 24
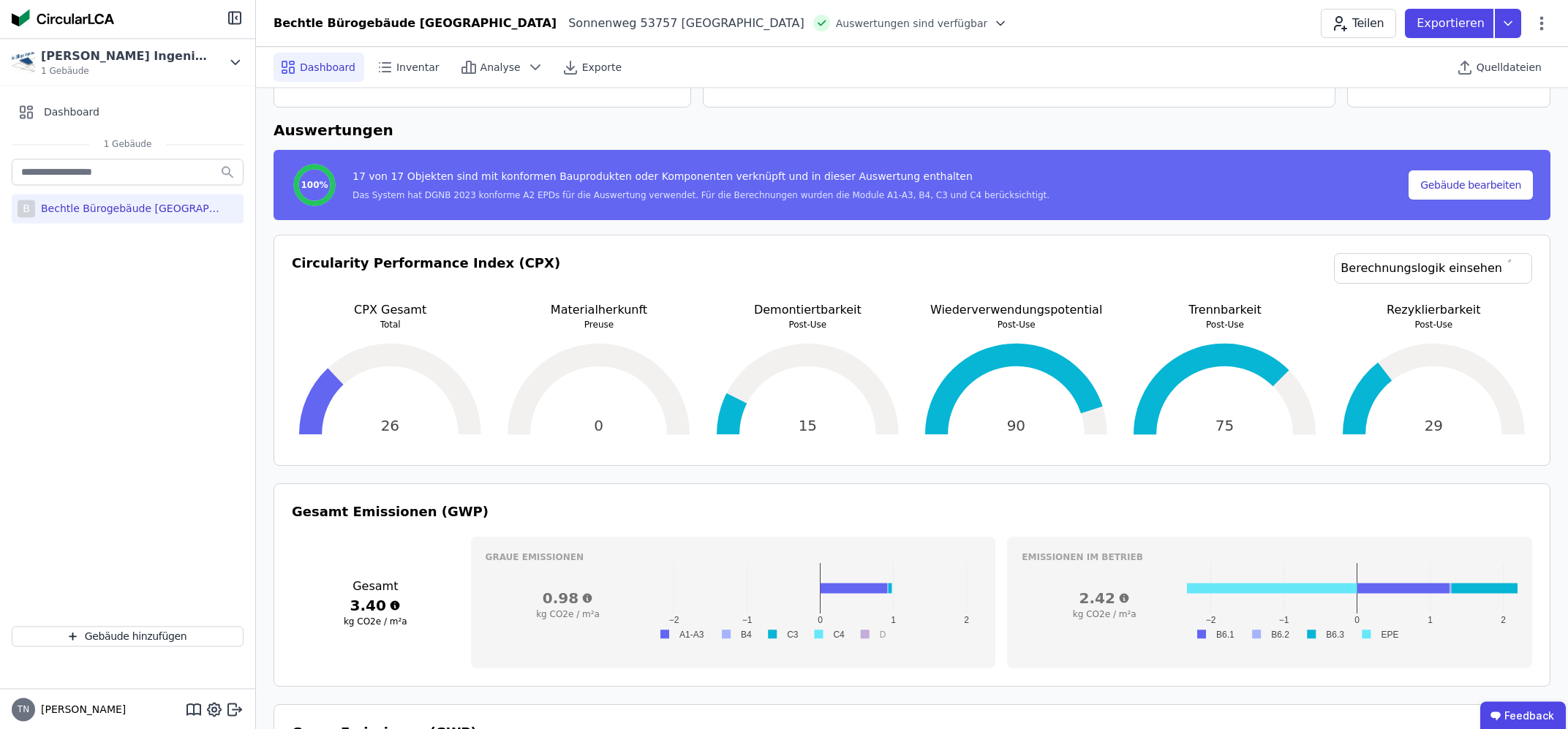
scroll to position [78, 0]
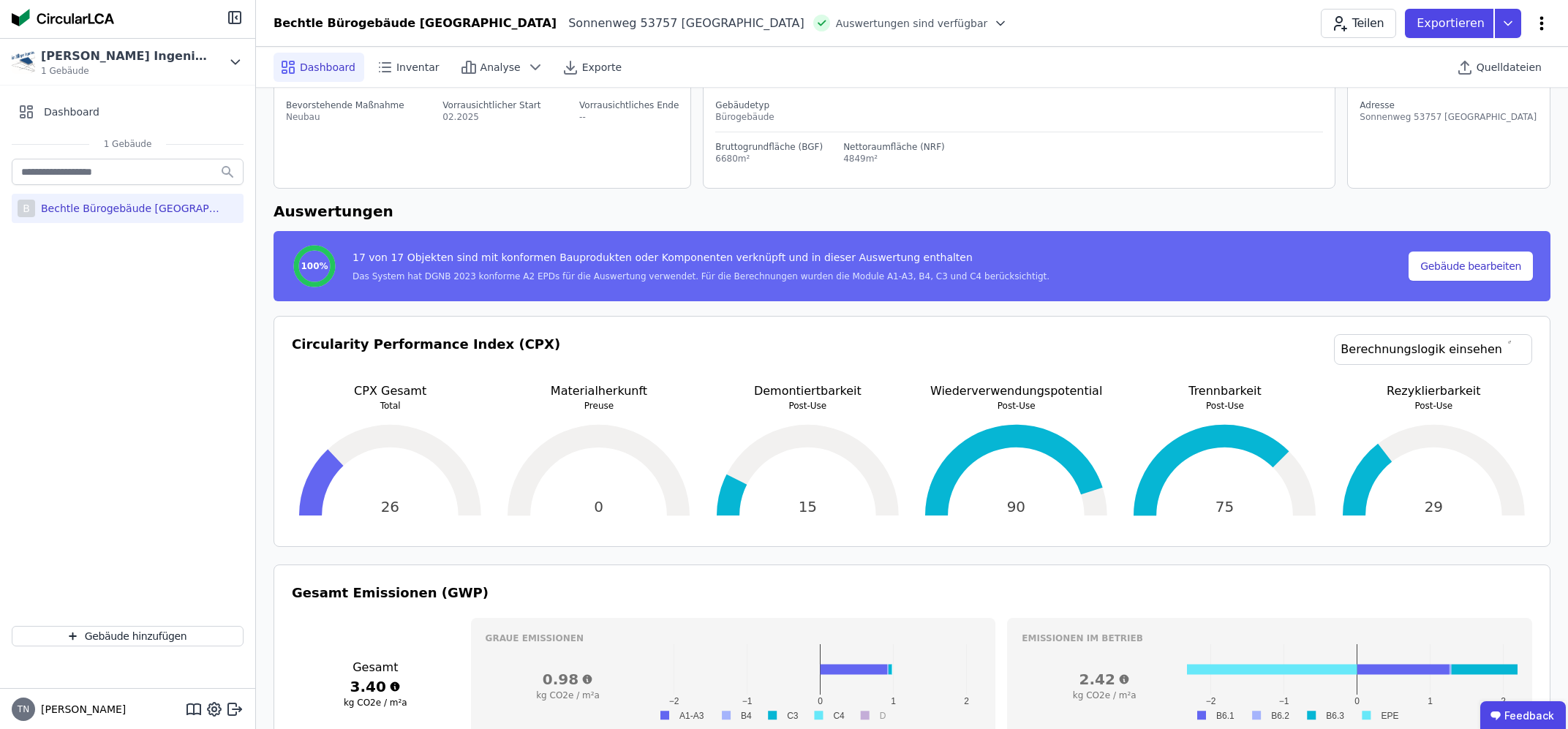
click at [1540, 19] on icon at bounding box center [1541, 24] width 18 height 18
click at [1423, 107] on span "Energie im Betrieb (B6)" at bounding box center [1479, 118] width 118 height 29
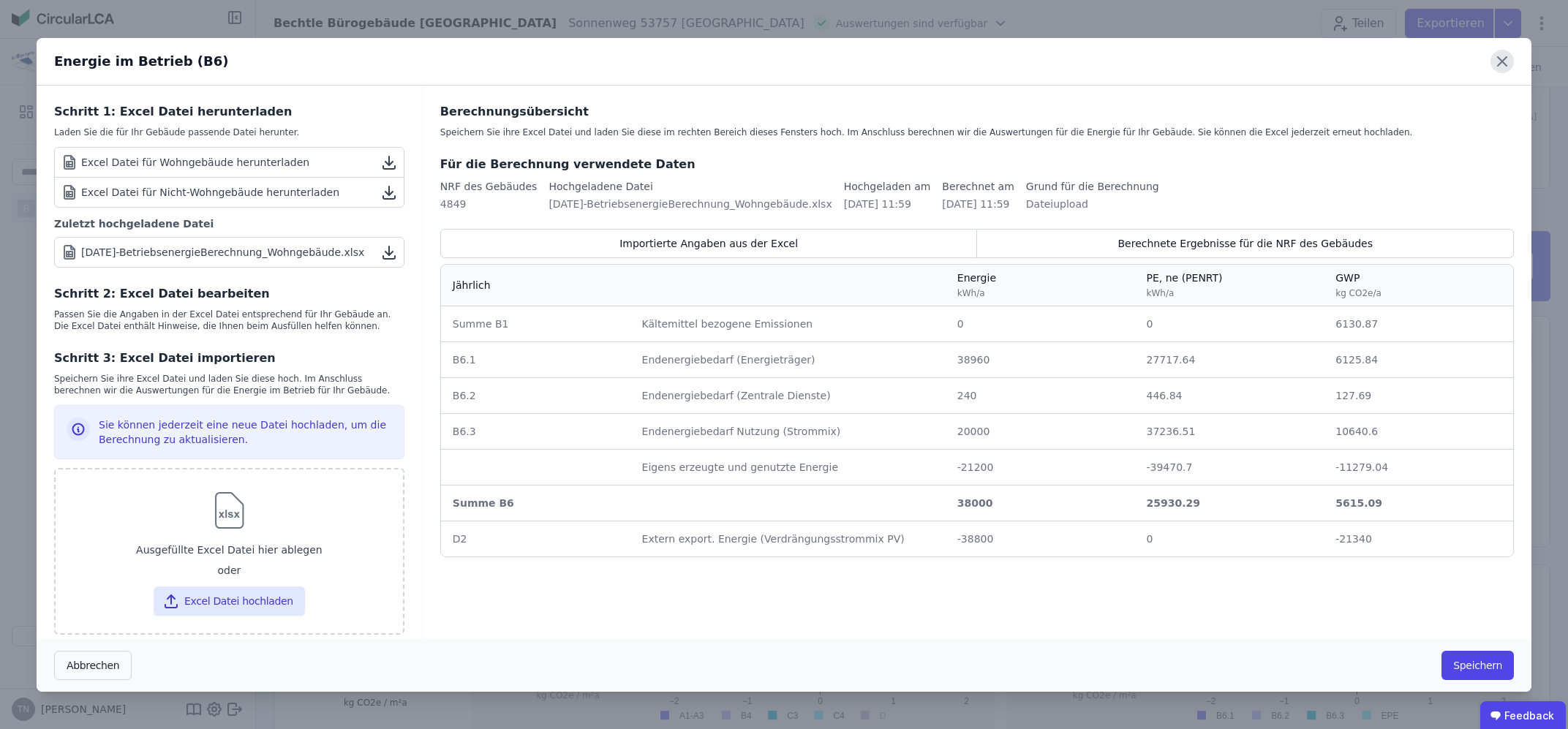
click at [1506, 57] on icon at bounding box center [1502, 62] width 24 height 24
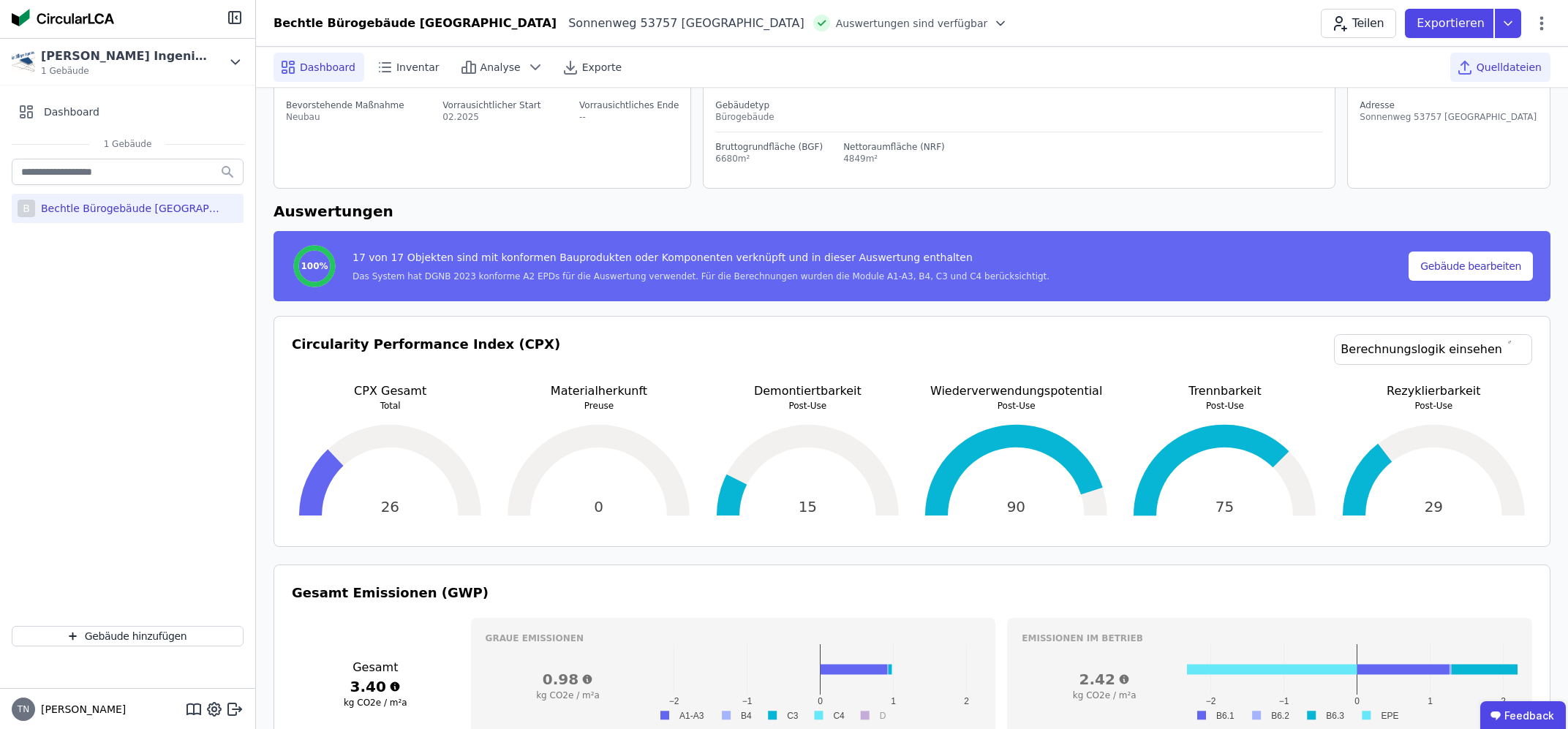
click at [1490, 66] on span "Quelldateien" at bounding box center [1509, 67] width 65 height 15
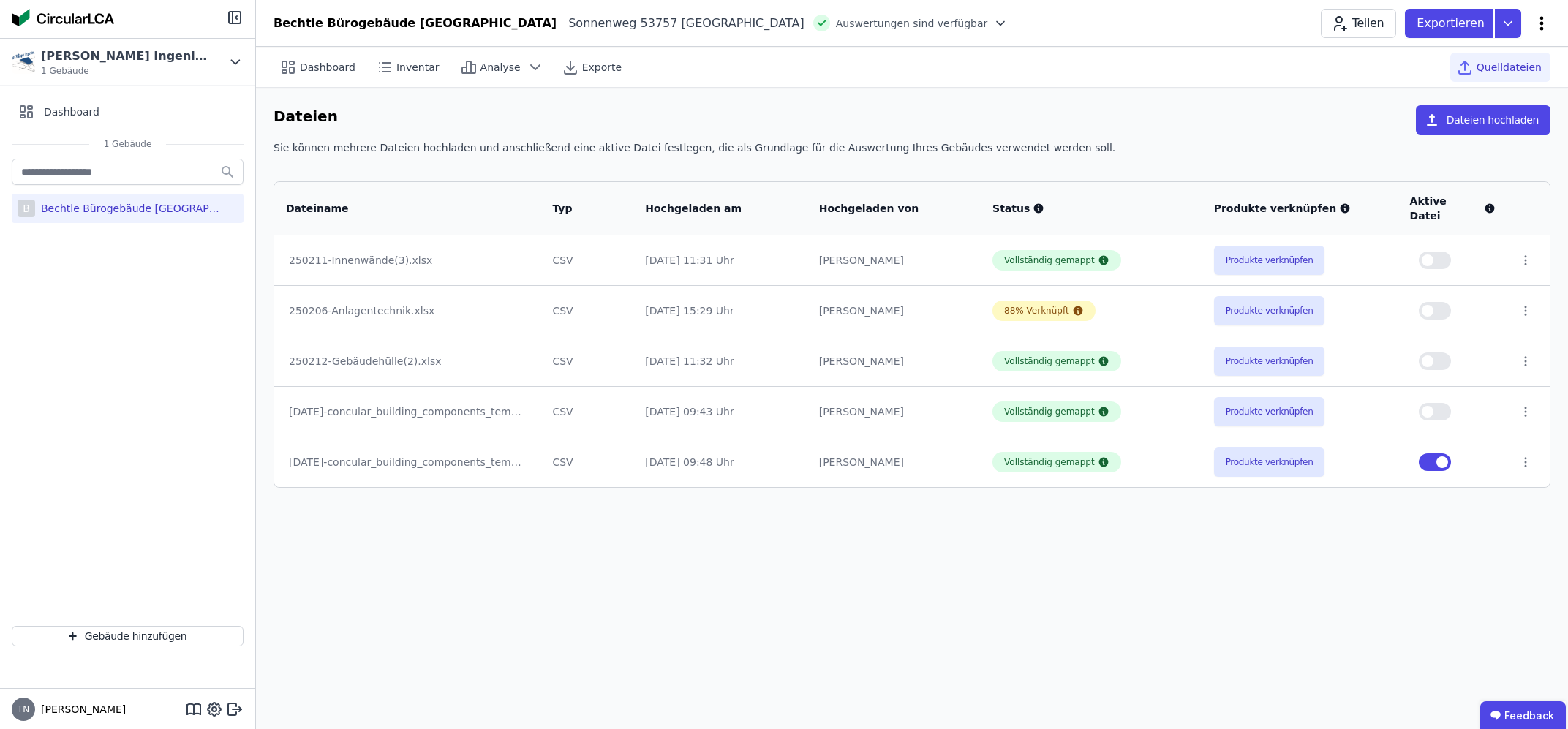
click at [1542, 20] on icon at bounding box center [1541, 24] width 18 height 18
click at [1468, 122] on div "Energie im Betrieb (B6)" at bounding box center [1479, 118] width 141 height 41
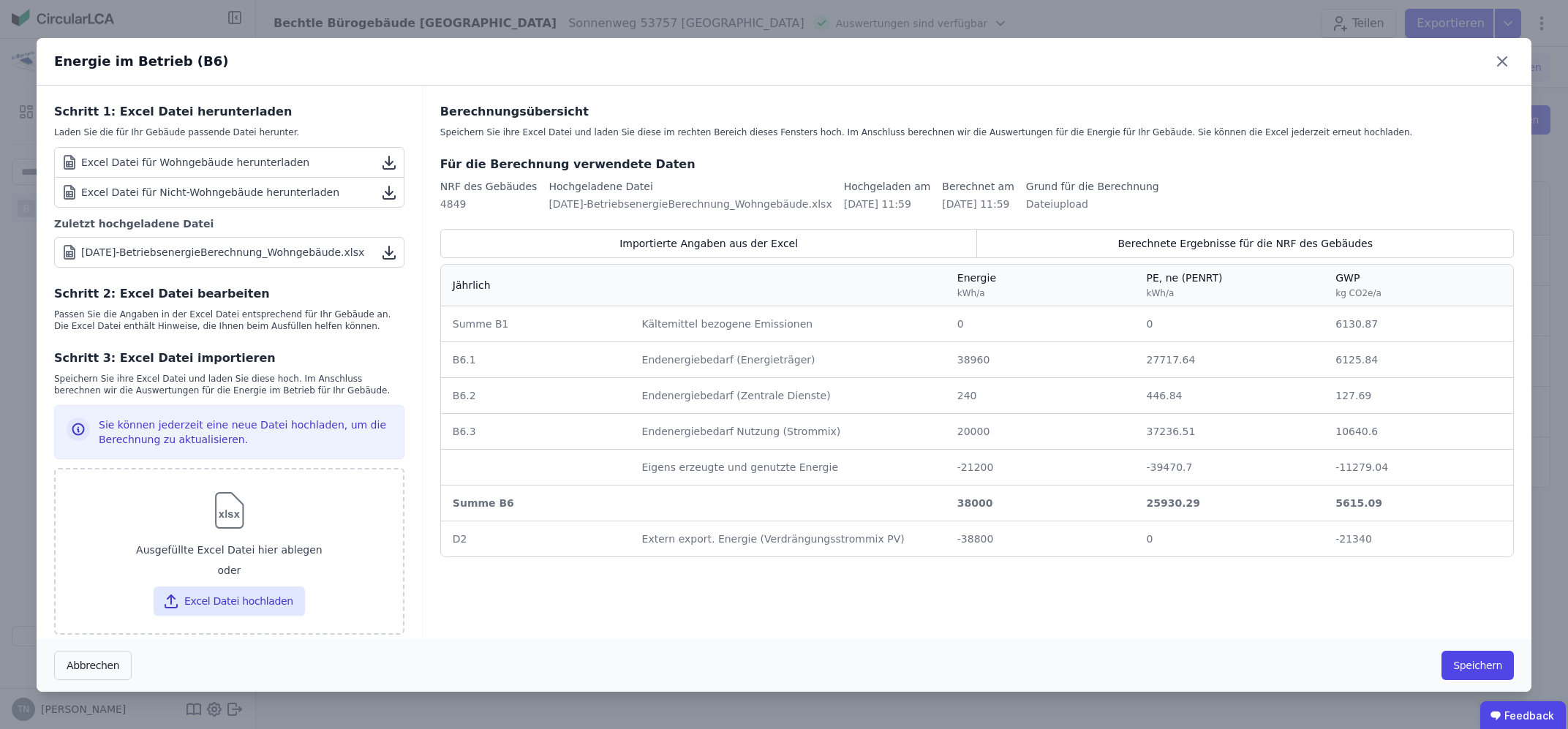
click at [395, 251] on icon at bounding box center [389, 253] width 18 height 18
click at [739, 79] on div "Energie im Betrieb (B6)" at bounding box center [784, 62] width 1494 height 48
click at [1480, 664] on button "Speichern" at bounding box center [1477, 666] width 72 height 29
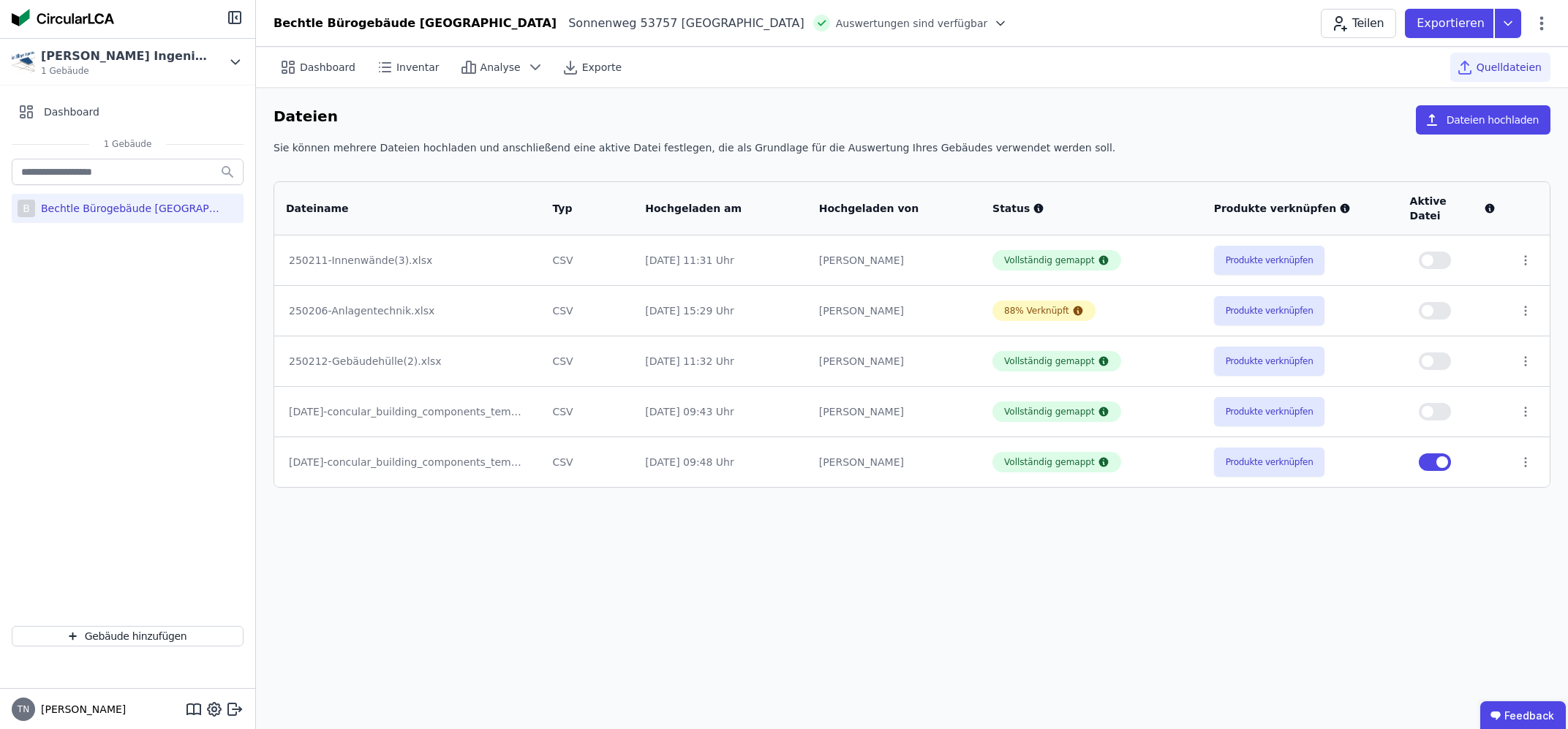
click at [707, 610] on div "Dashboard Inventar Analyse Exporte Quelldateien Dateien Dateien hochladen Sie k…" at bounding box center [912, 388] width 1312 height 683
click at [323, 68] on span "Dashboard" at bounding box center [327, 67] width 55 height 15
select select "*"
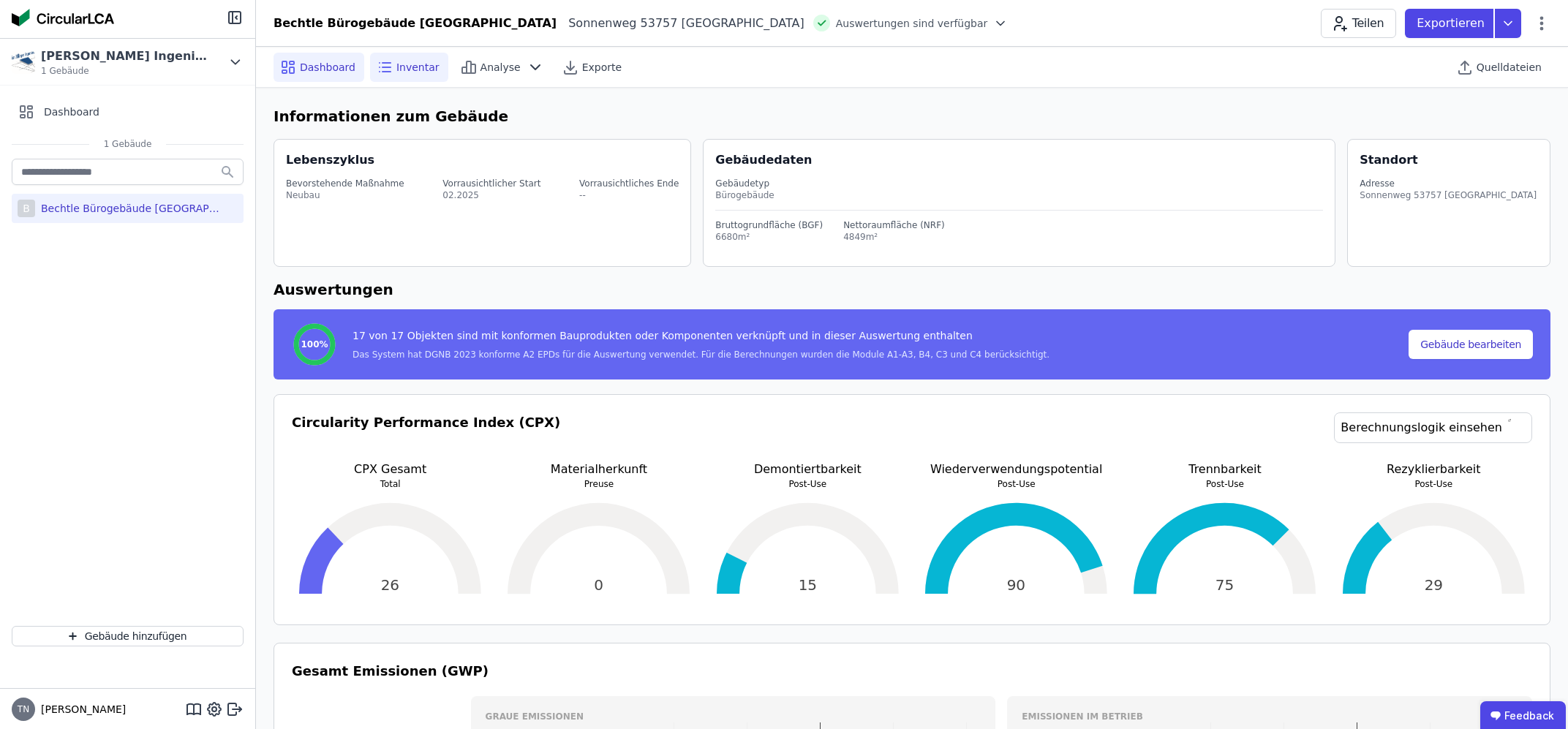
click at [410, 69] on span "Inventar" at bounding box center [417, 67] width 43 height 15
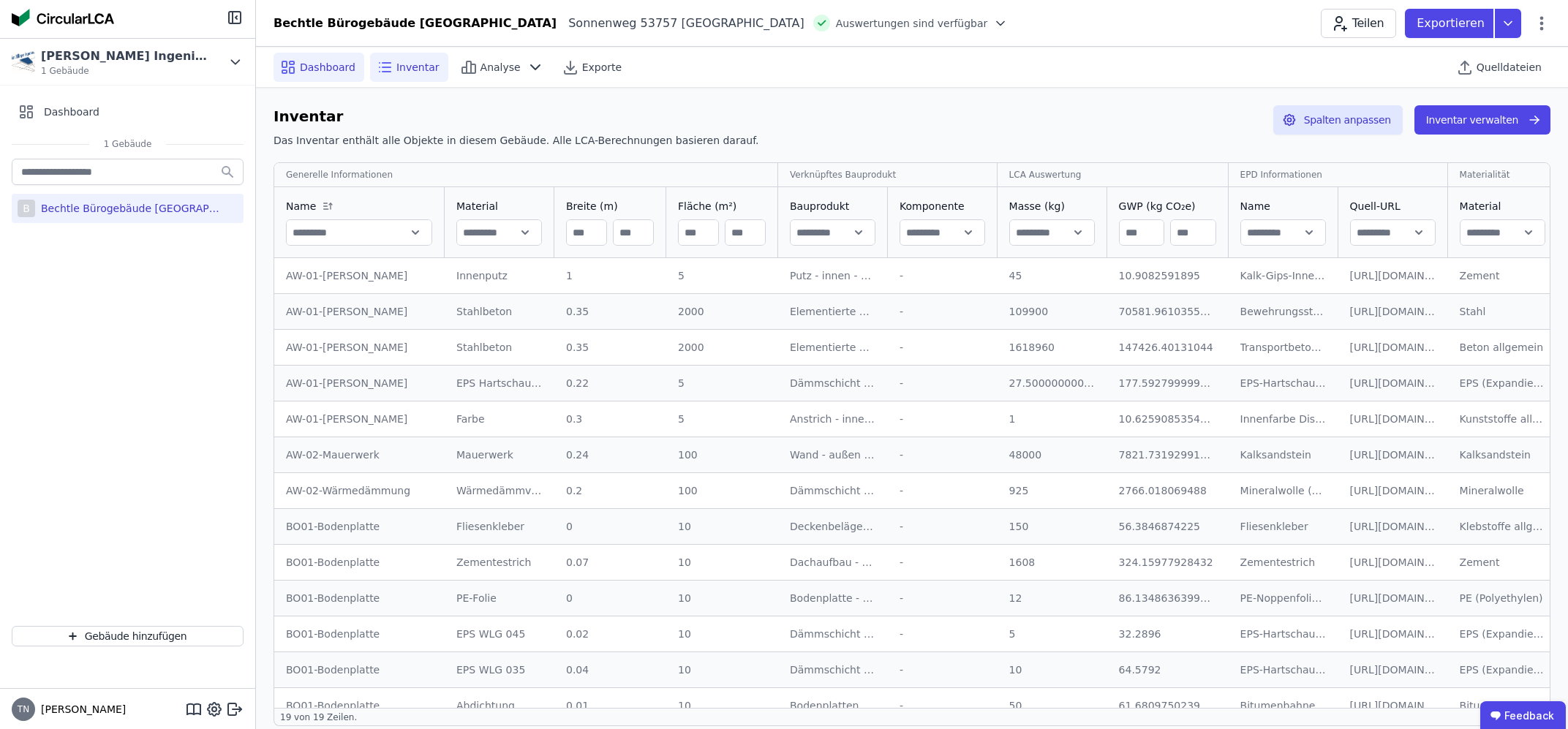
click at [292, 61] on icon at bounding box center [292, 63] width 4 height 3
select select "*"
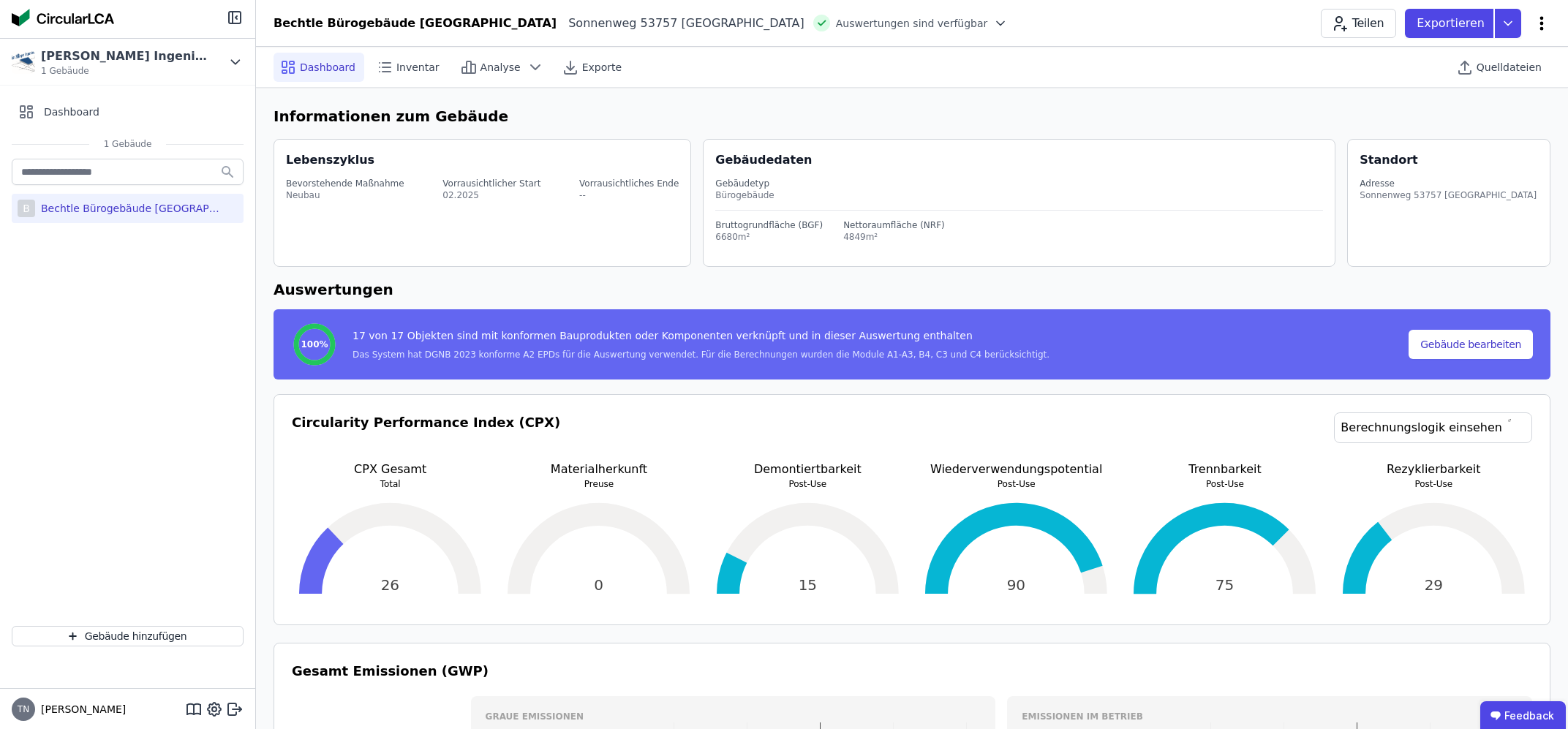
click at [1537, 29] on icon at bounding box center [1541, 24] width 18 height 18
click at [1525, 105] on div "Energie im Betrieb (B6)" at bounding box center [1479, 118] width 141 height 41
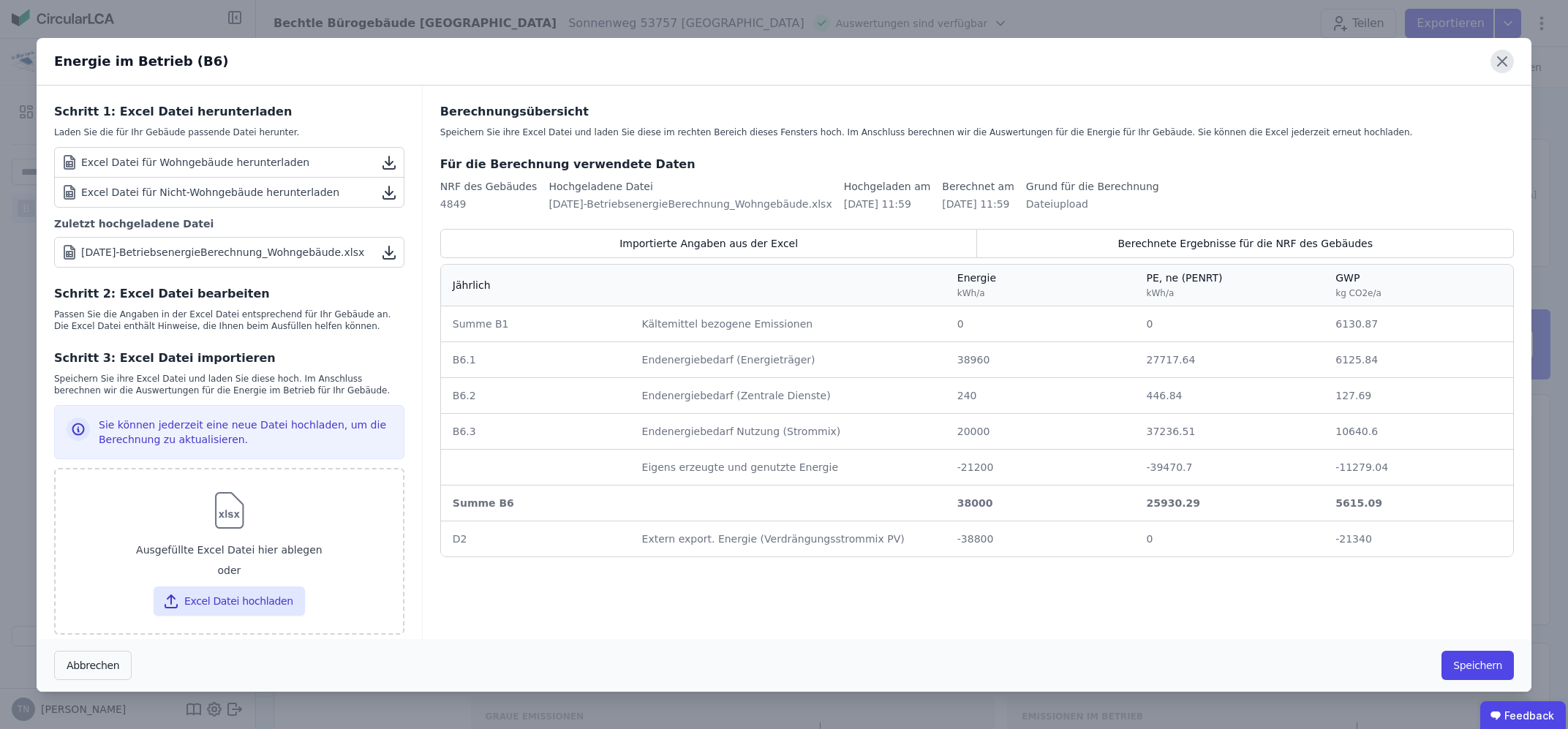
click at [1498, 58] on icon at bounding box center [1502, 62] width 24 height 24
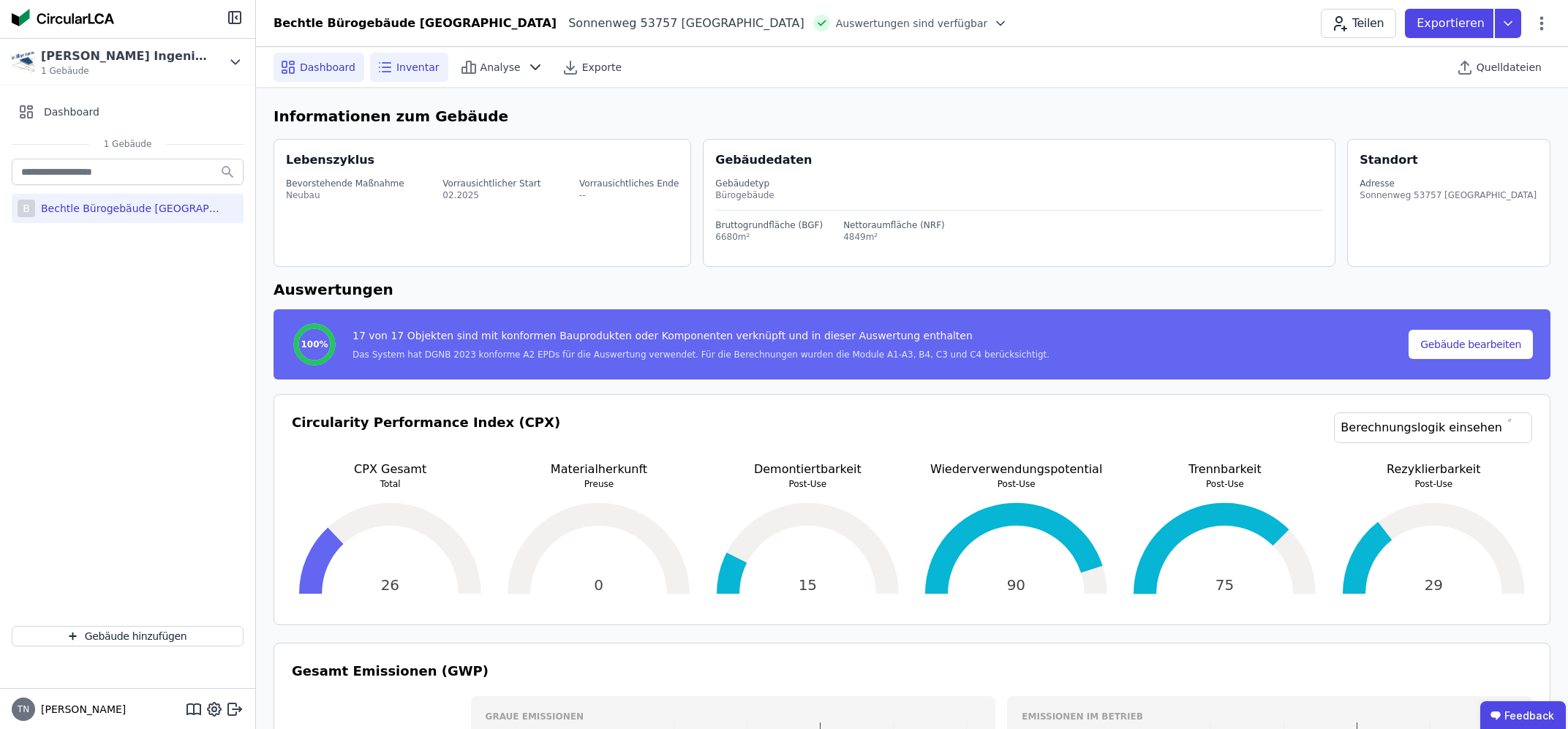
click at [384, 61] on icon at bounding box center [385, 67] width 18 height 18
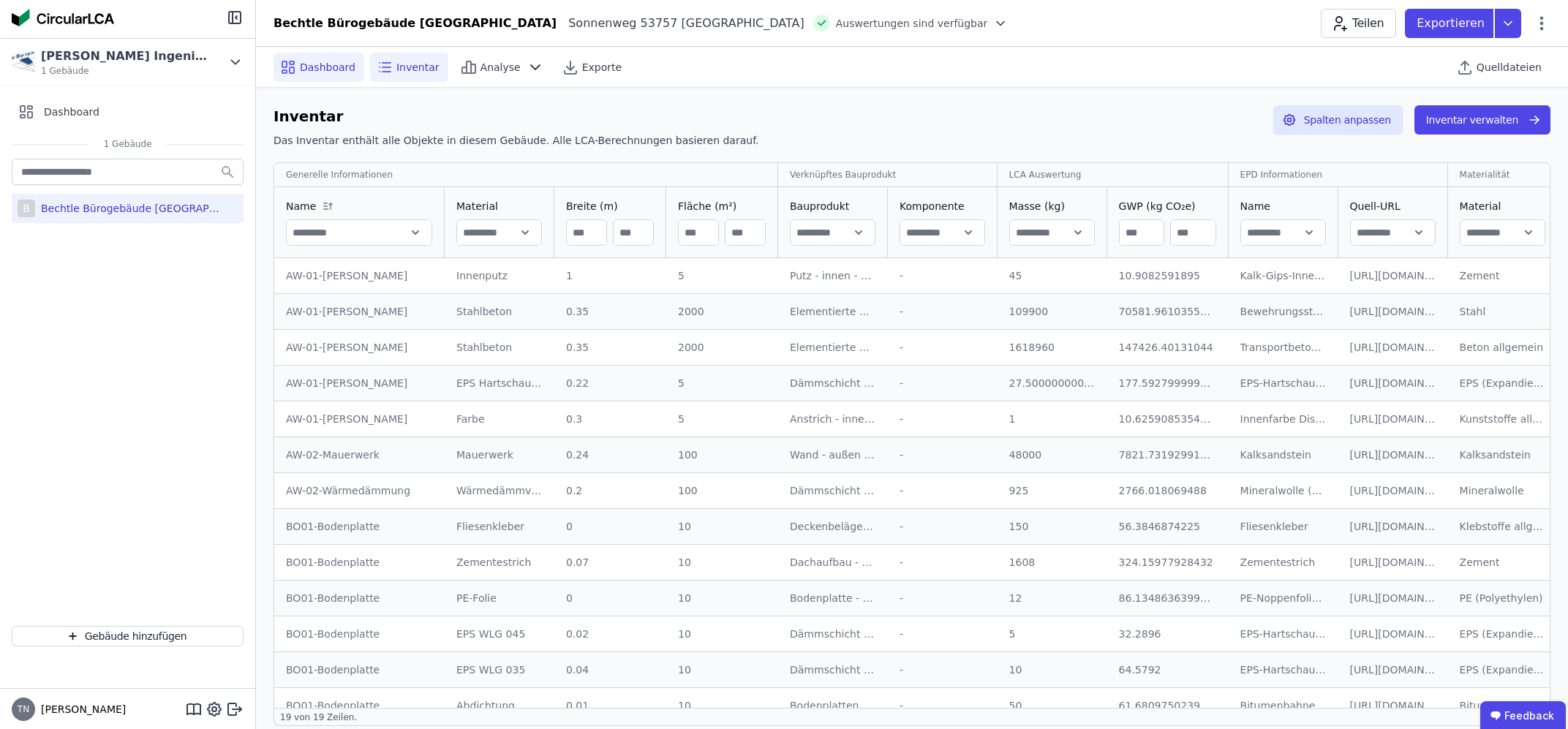
click at [288, 60] on icon at bounding box center [288, 67] width 18 height 18
select select "*"
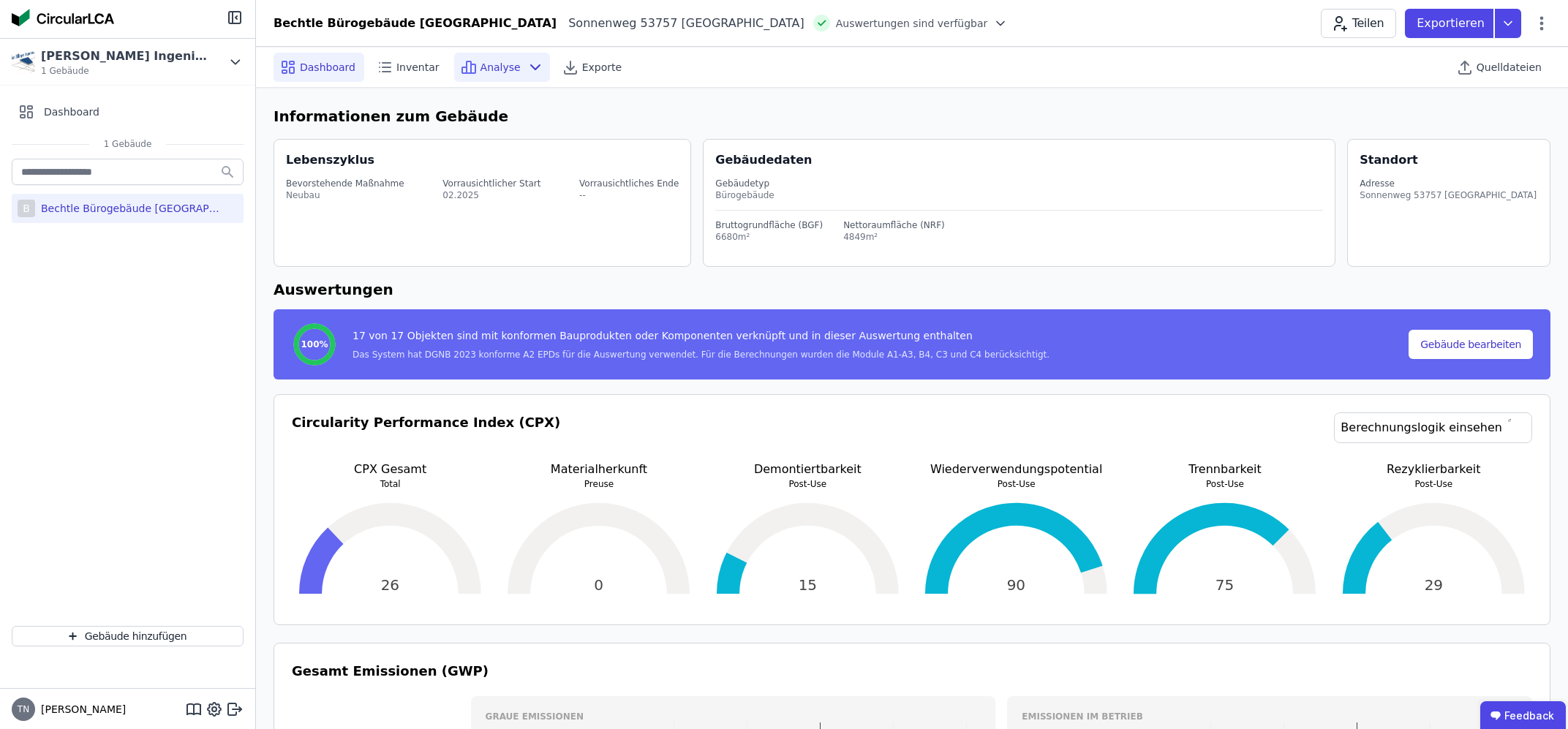
click at [526, 64] on icon at bounding box center [535, 67] width 18 height 18
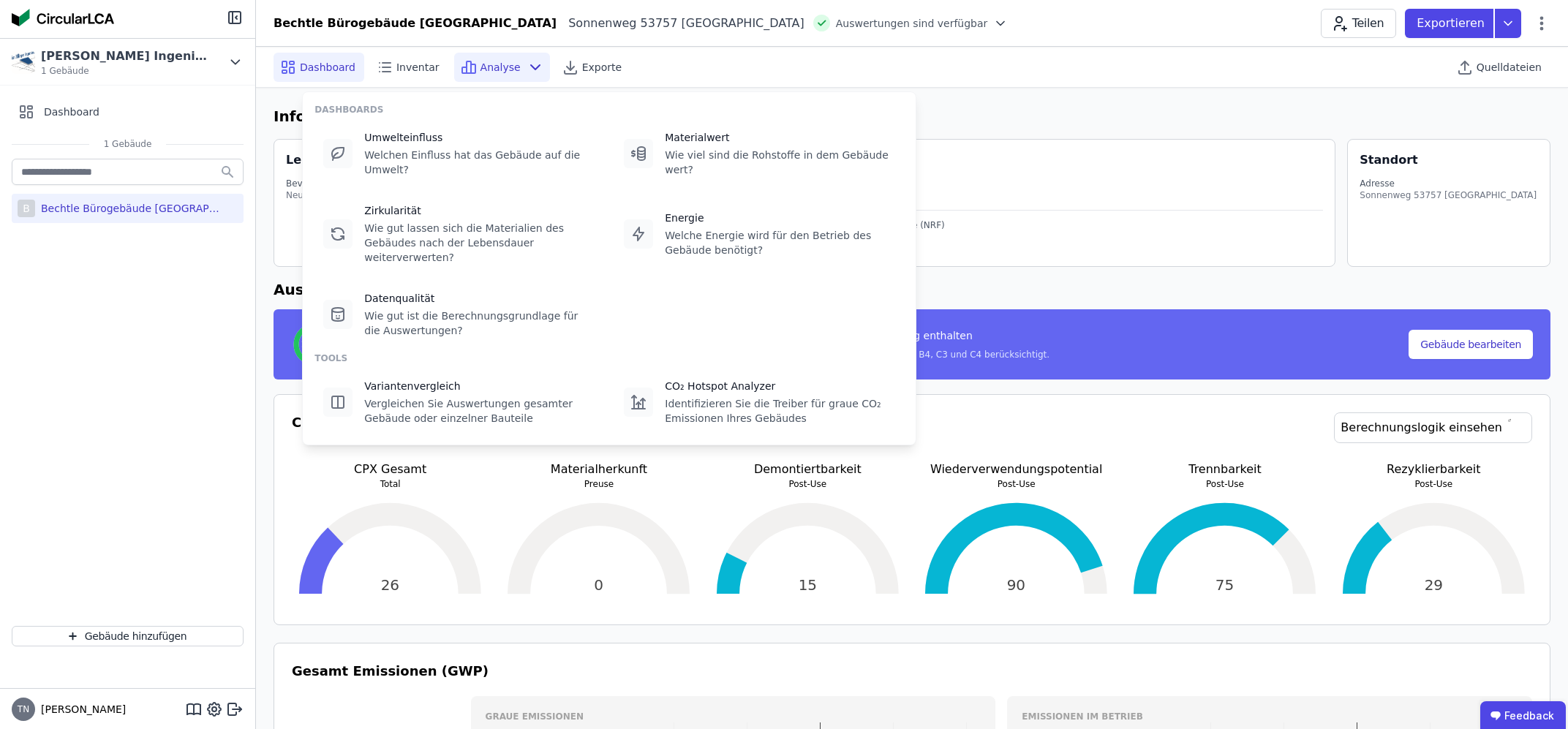
click at [739, 74] on div "Dashboard Inventar Analyse Exporte Quelldateien" at bounding box center [912, 67] width 1276 height 40
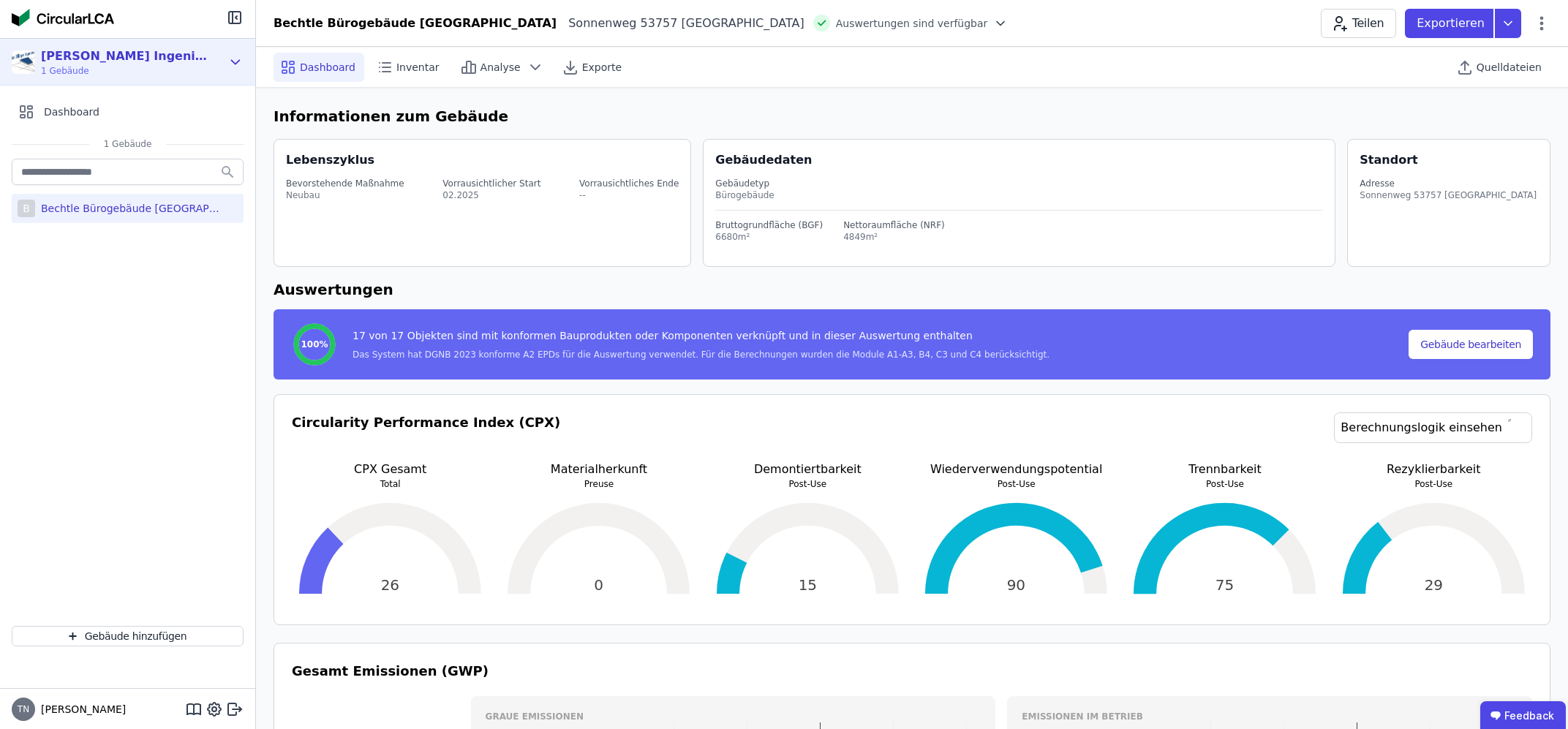
click at [84, 72] on span "1 Gebäude" at bounding box center [125, 71] width 168 height 12
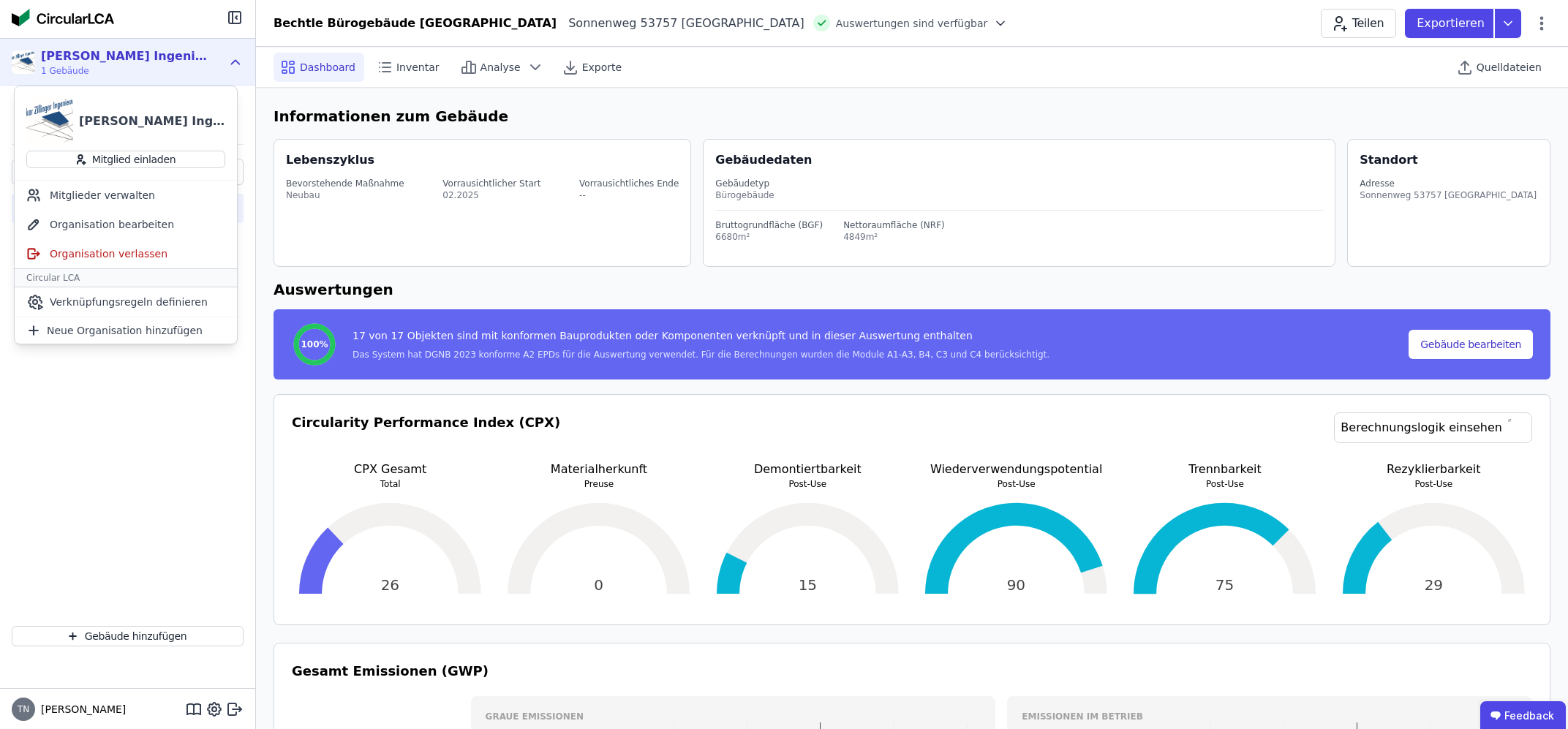
click at [593, 105] on h6 "Informationen zum Gebäude" at bounding box center [912, 116] width 1276 height 22
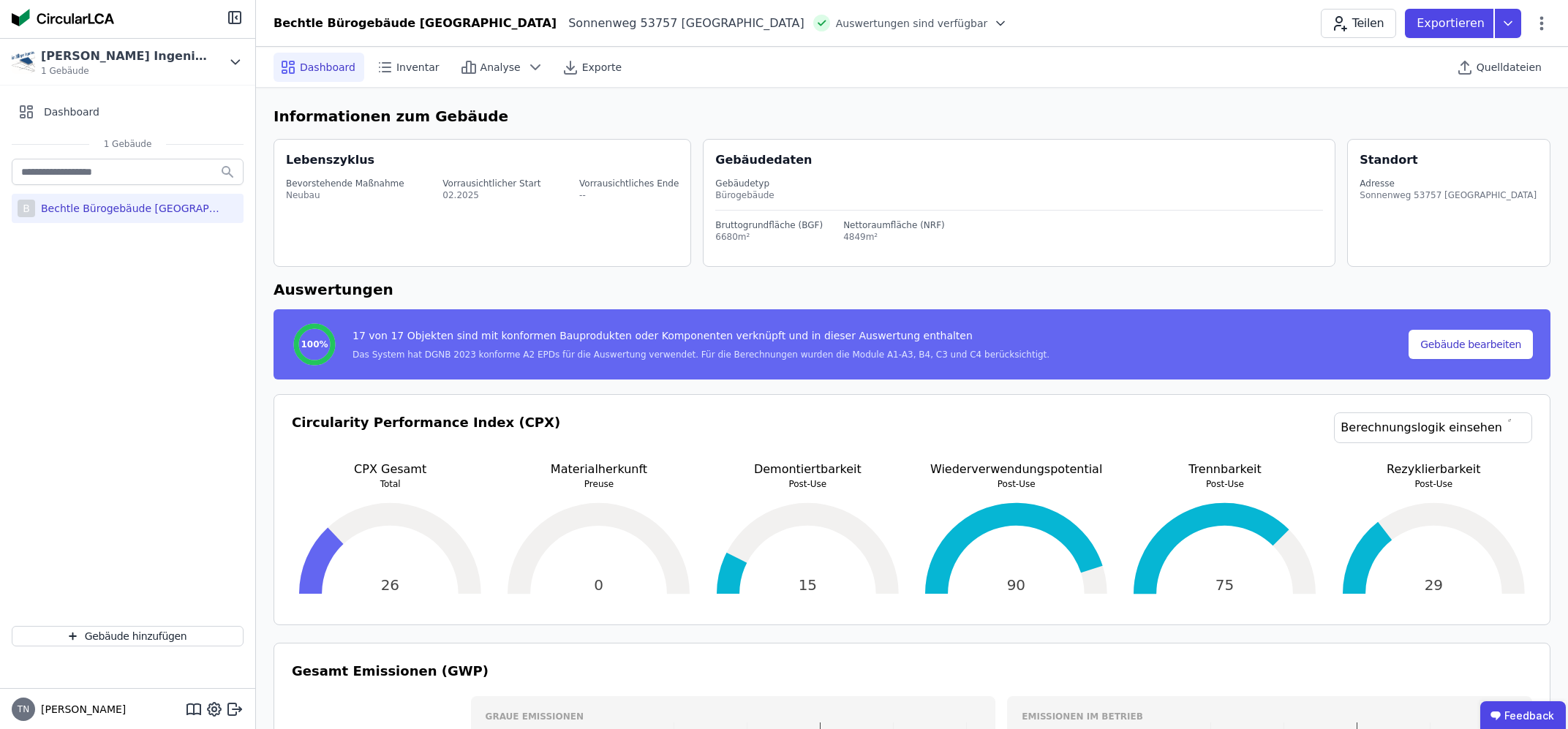
click at [103, 213] on div "Bechtle Bürogebäude [GEOGRAPHIC_DATA]" at bounding box center [130, 208] width 190 height 15
select select "*"
click at [1458, 340] on button "Gebäude bearbeiten" at bounding box center [1470, 345] width 124 height 29
select select "**********"
select select "*"
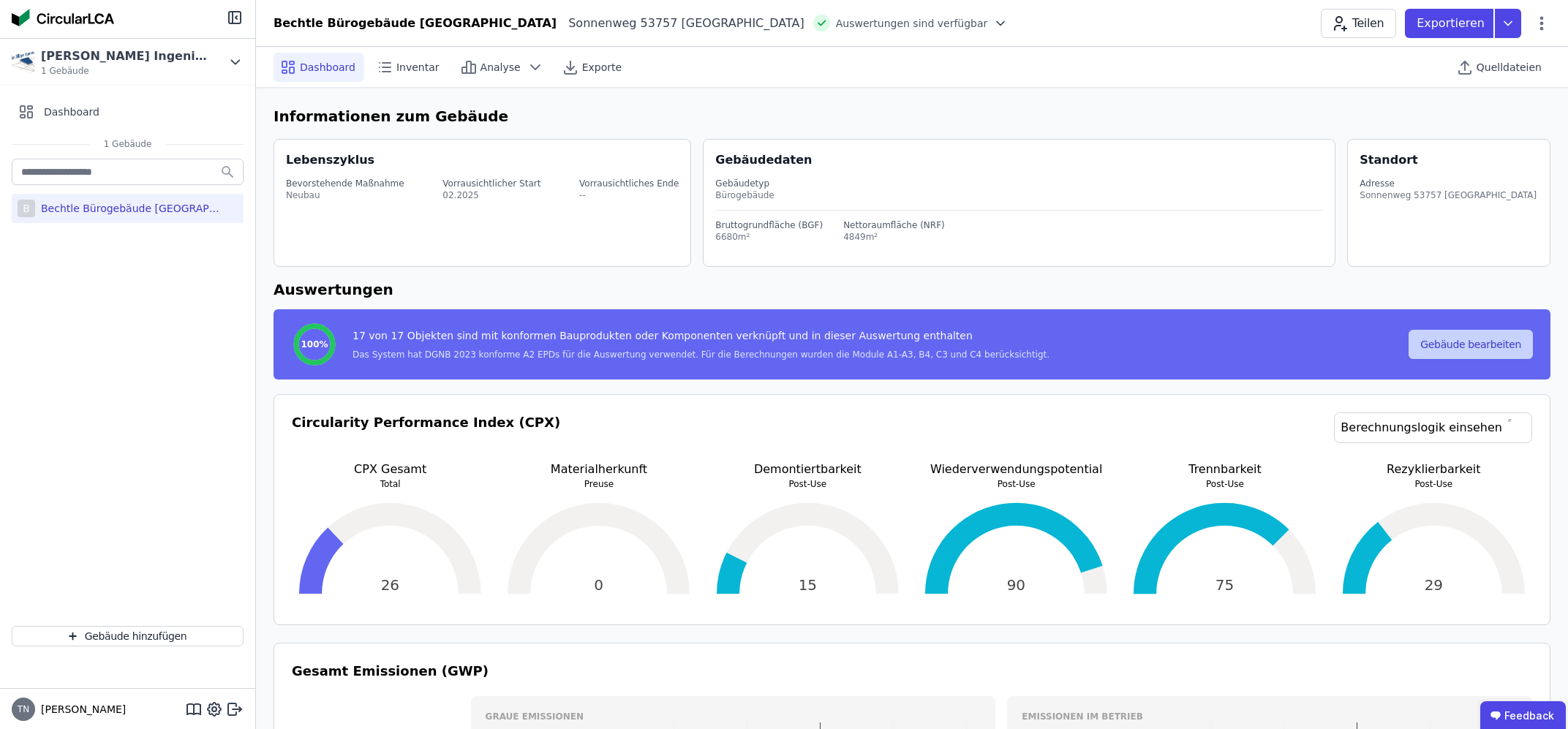
select select "**********"
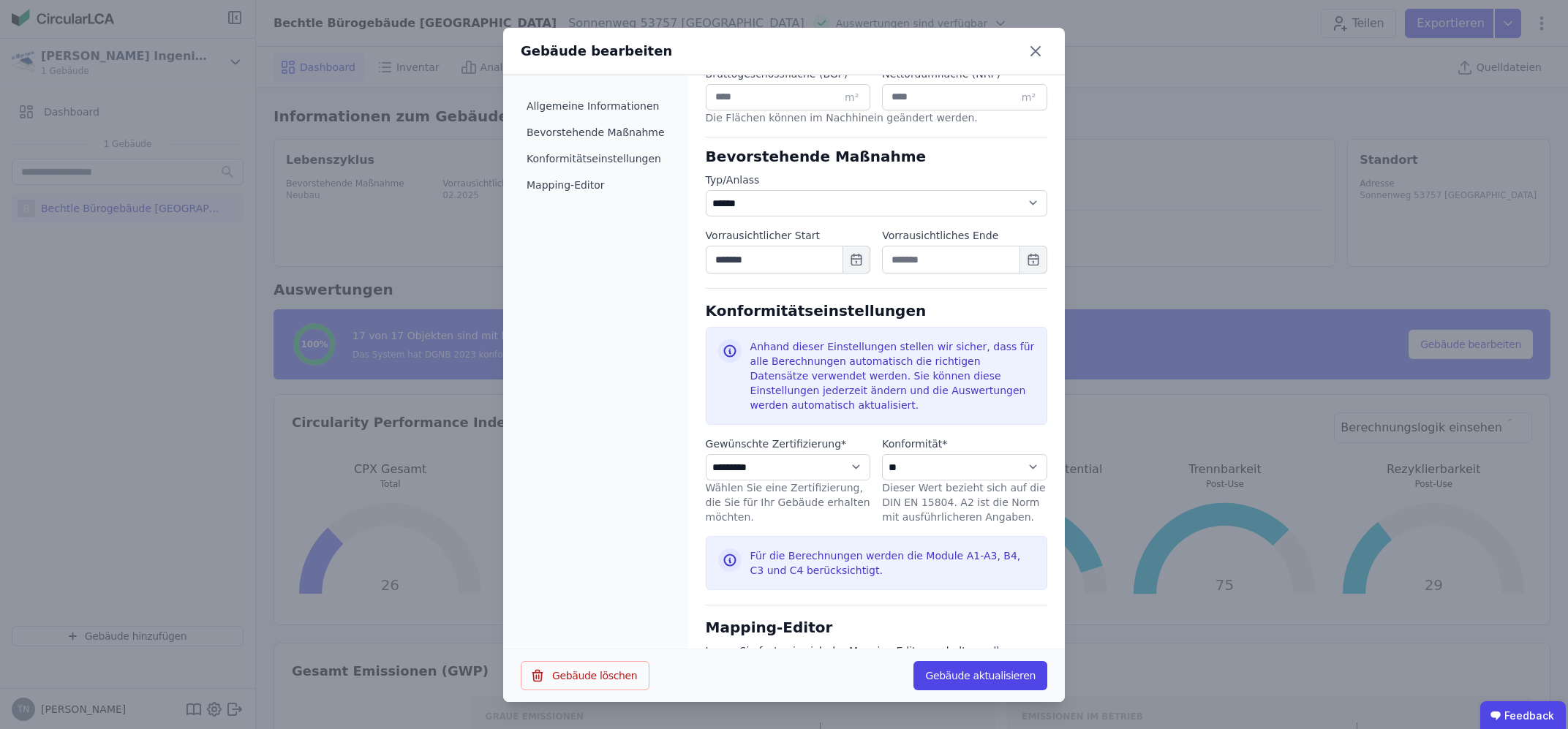
scroll to position [558, 0]
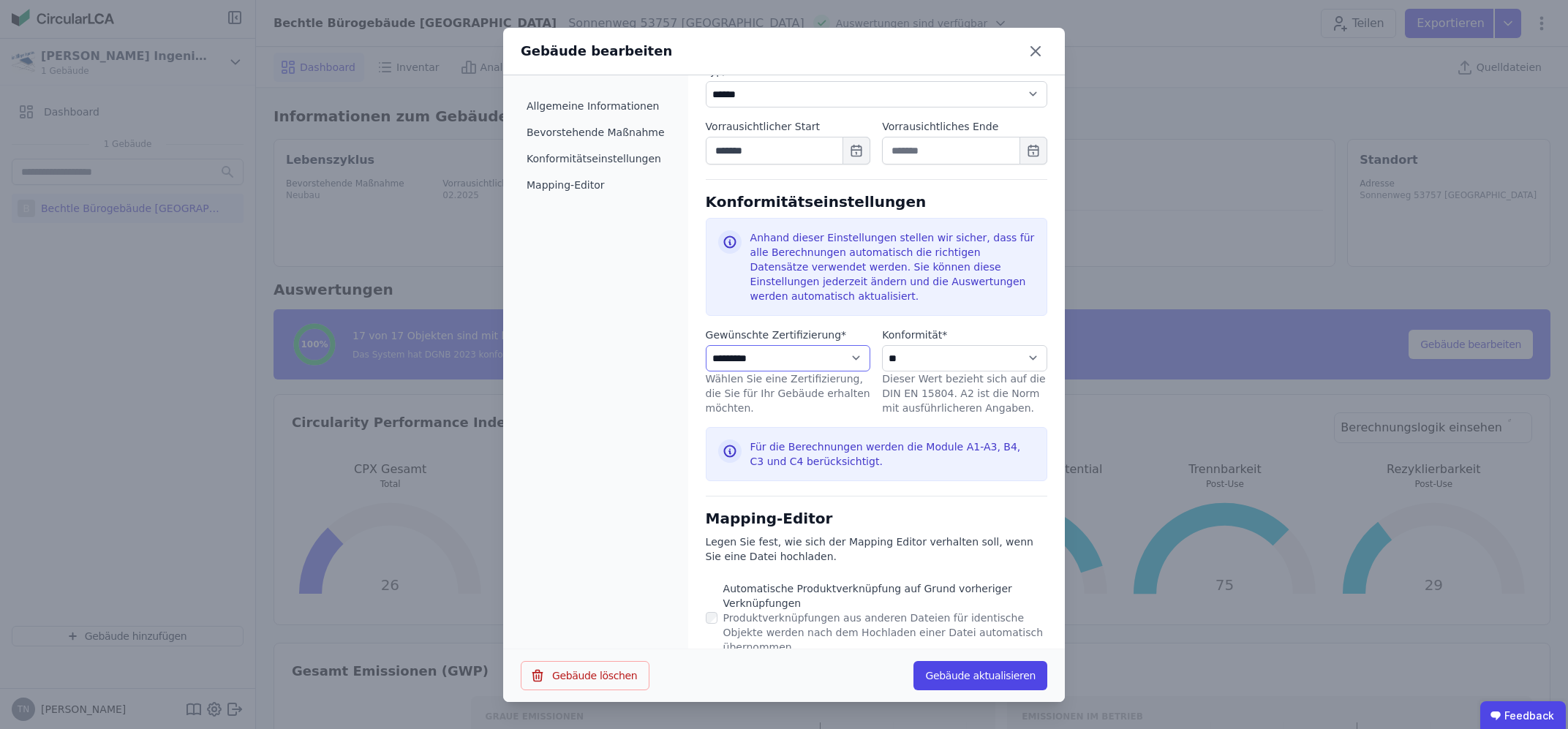
click at [706, 345] on select "**********" at bounding box center [788, 359] width 165 height 27
select select "**********"
click option "***" at bounding box center [0, 0] width 0 height 0
select select "**********"
click at [980, 675] on button "Gebäude aktualisieren" at bounding box center [981, 676] width 134 height 29
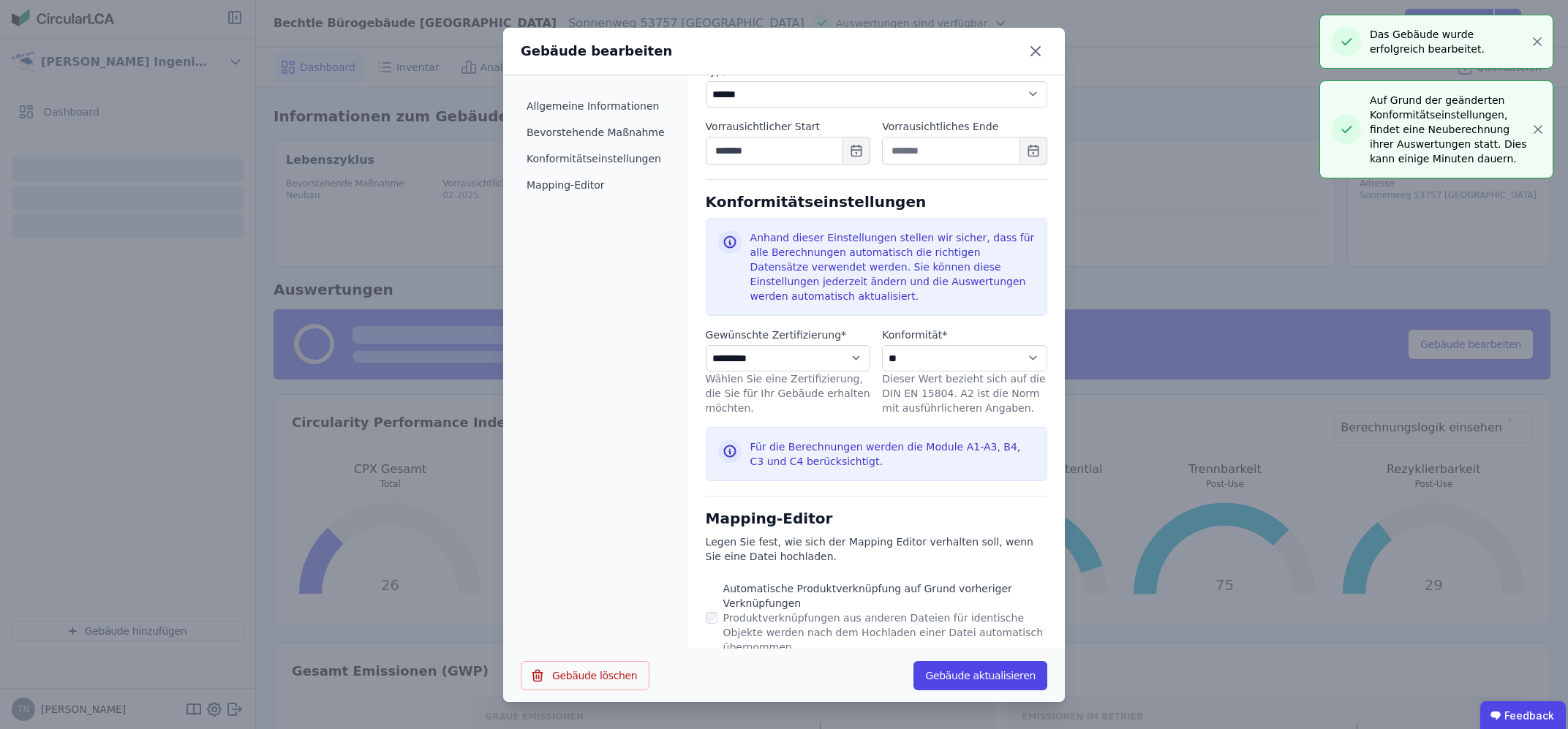
select select "*"
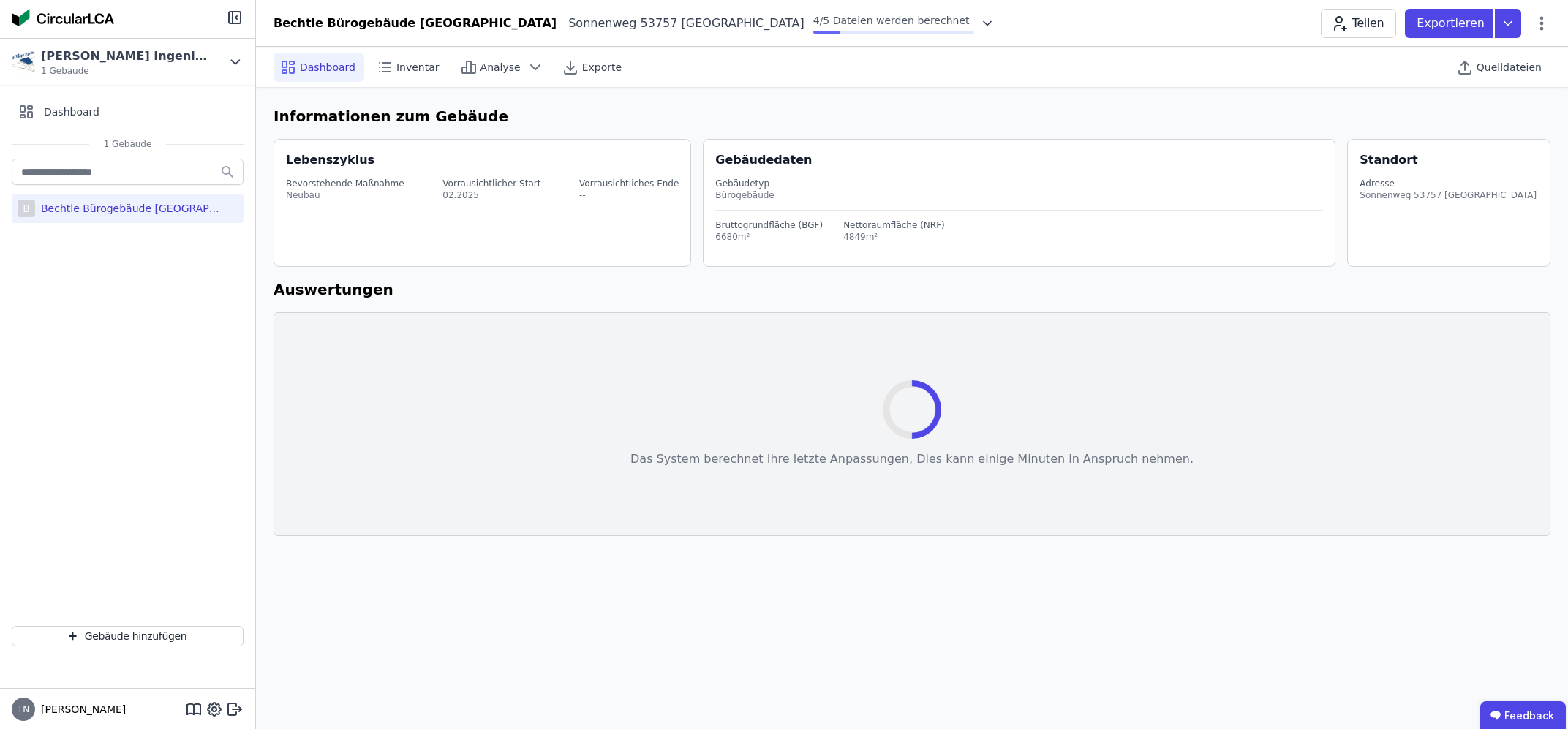
select select "*"
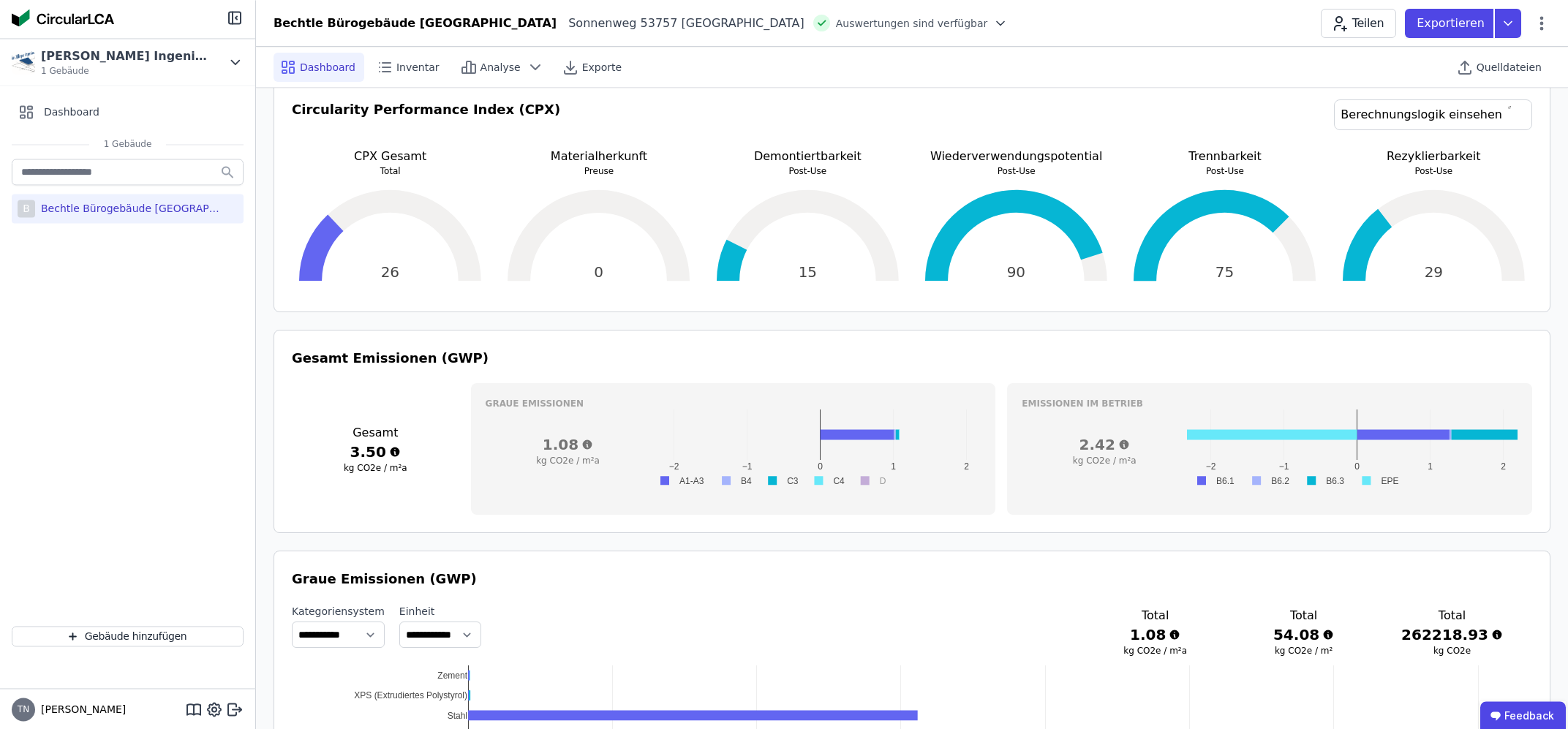
scroll to position [0, 0]
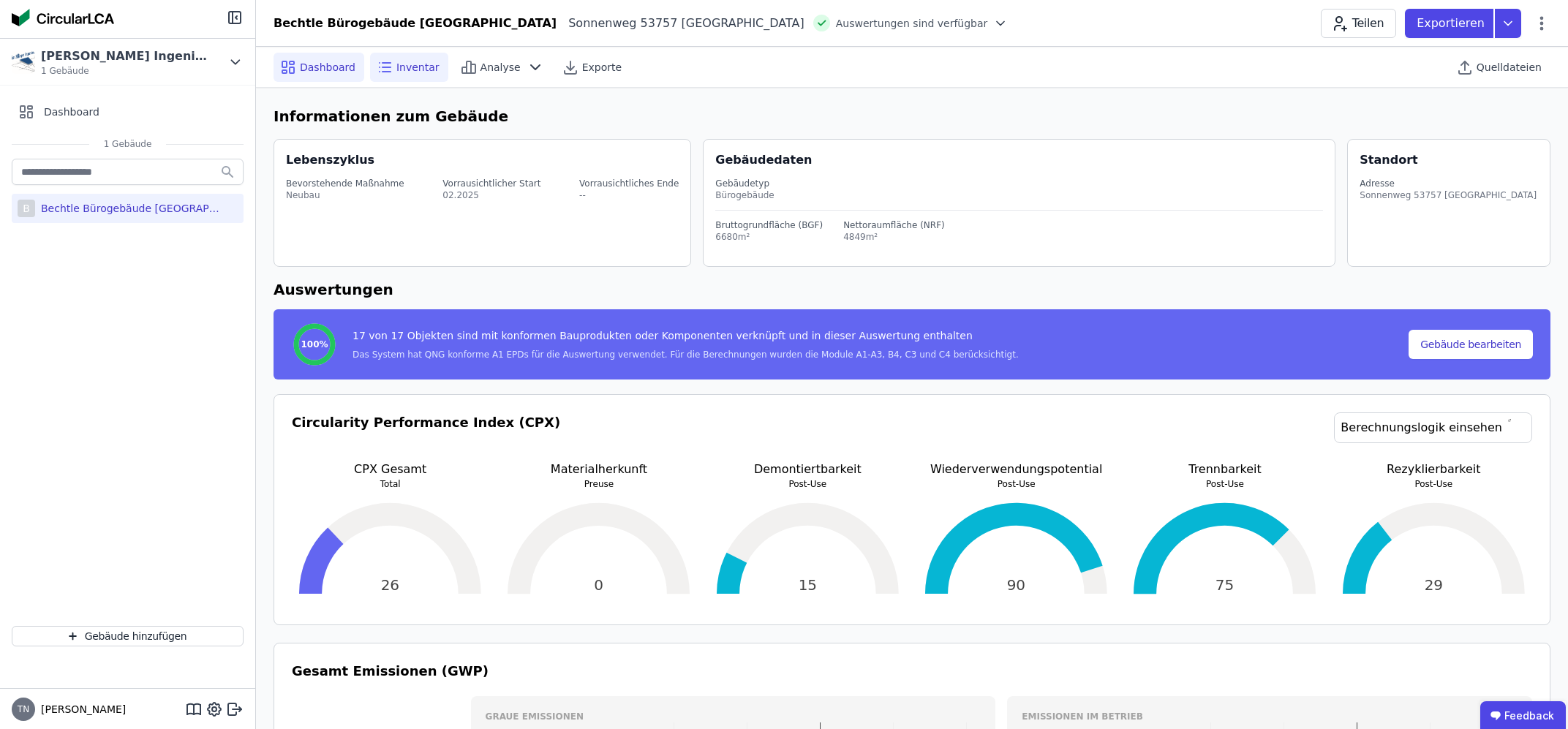
click at [425, 57] on div "Inventar" at bounding box center [409, 68] width 78 height 29
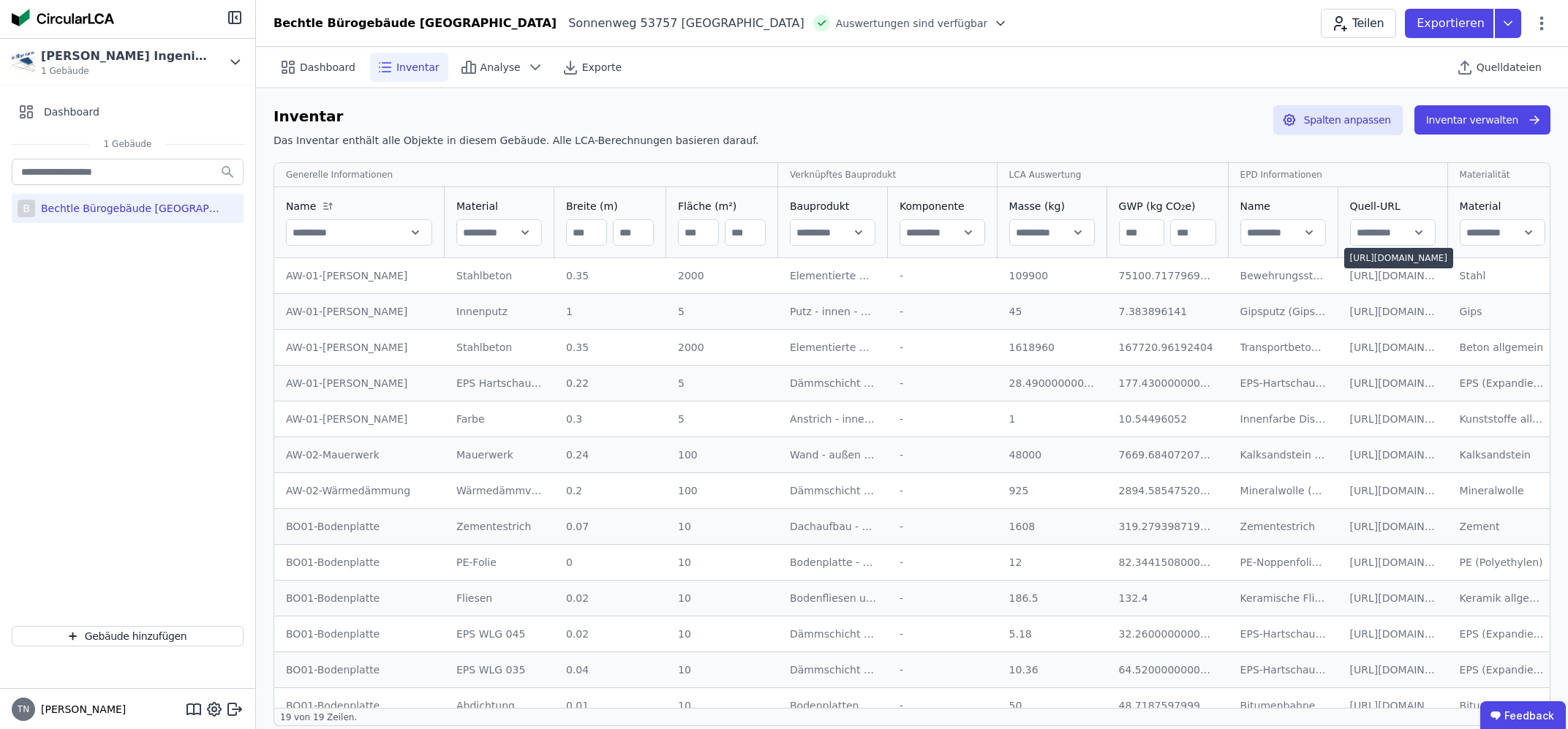
click at [1365, 274] on div "https://www.qng.info/qng/qng-anforderungen/qng-siegeldokumente/" at bounding box center [1393, 276] width 86 height 15
click at [1365, 280] on div "https://www.qng.info/qng/qng-anforderungen/qng-siegeldokumente/" at bounding box center [1393, 276] width 86 height 15
click at [1188, 288] on td "75100.71779699999 75100.71779699999" at bounding box center [1168, 276] width 121 height 35
click at [1481, 124] on button "Inventar verwalten" at bounding box center [1482, 120] width 136 height 29
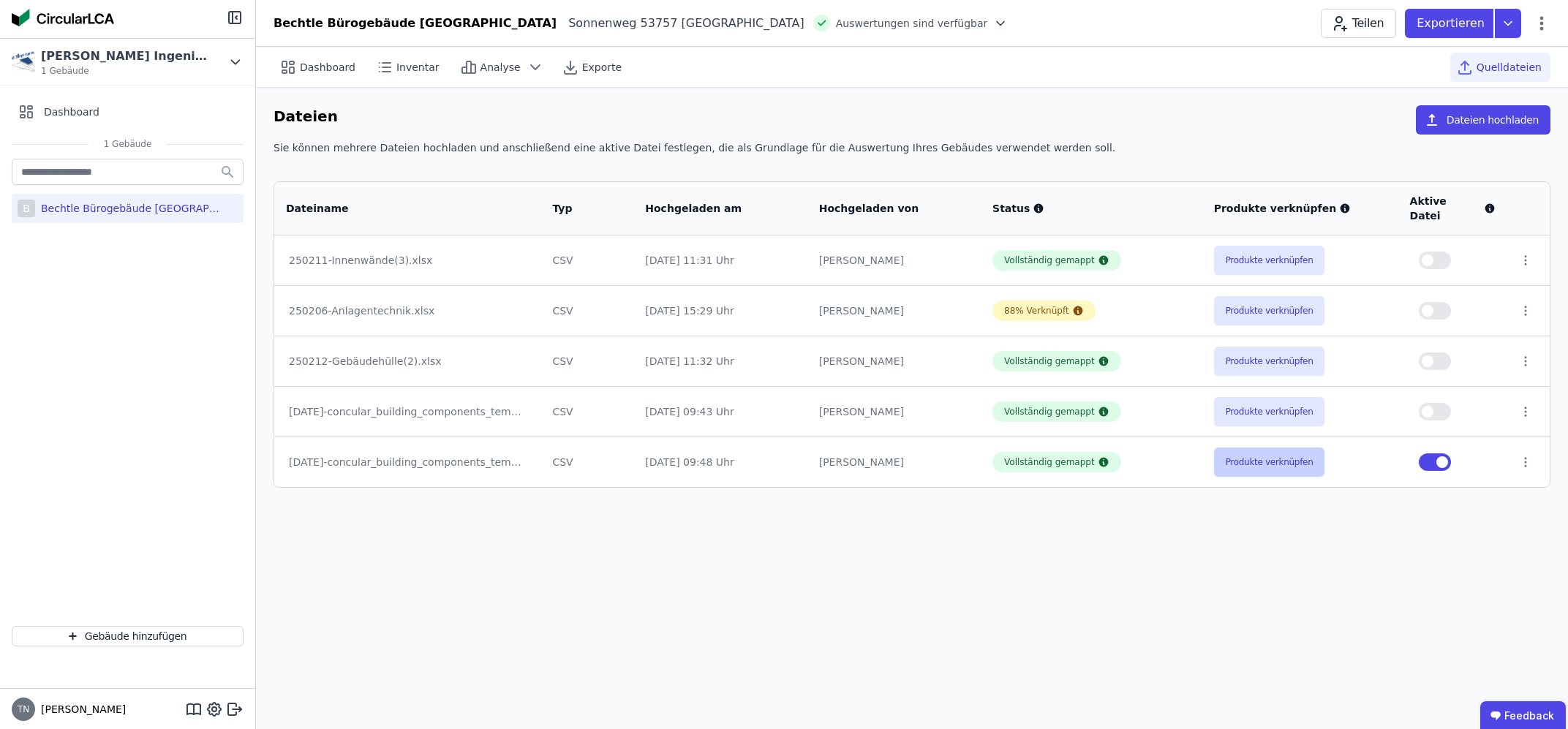
click at [1272, 448] on button "Produkte verknüpfen" at bounding box center [1269, 462] width 111 height 29
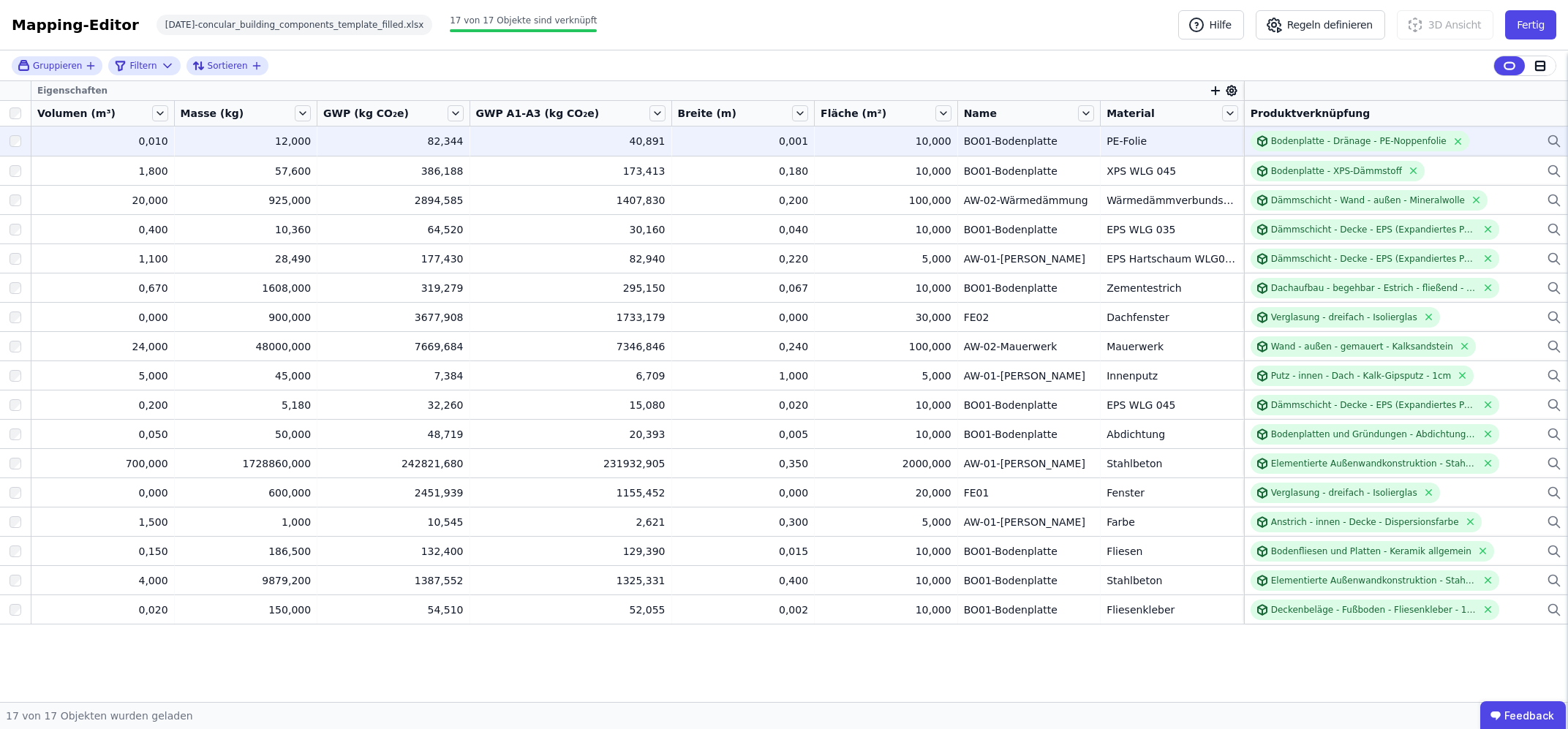
click at [1554, 140] on icon at bounding box center [1554, 141] width 15 height 18
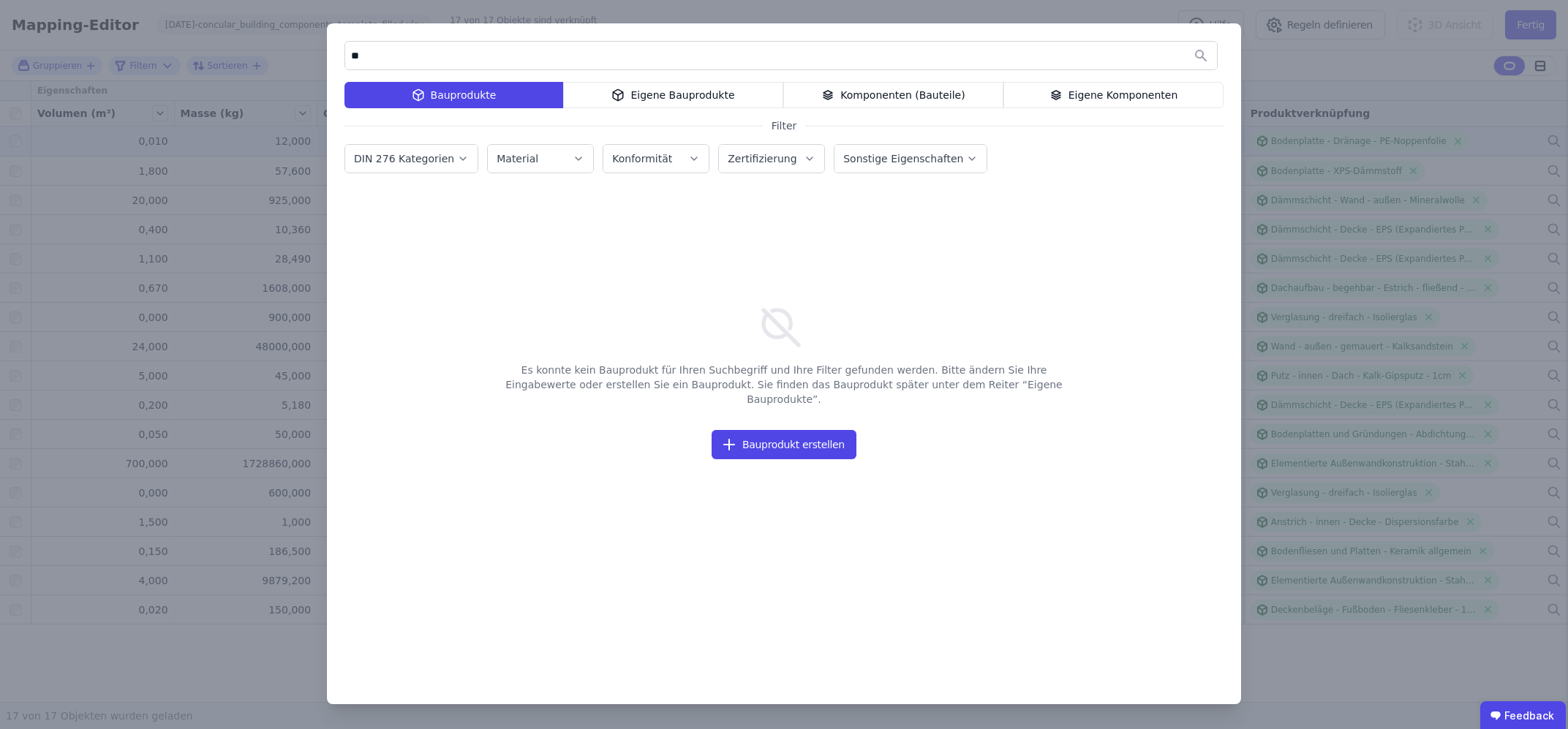
type input "*"
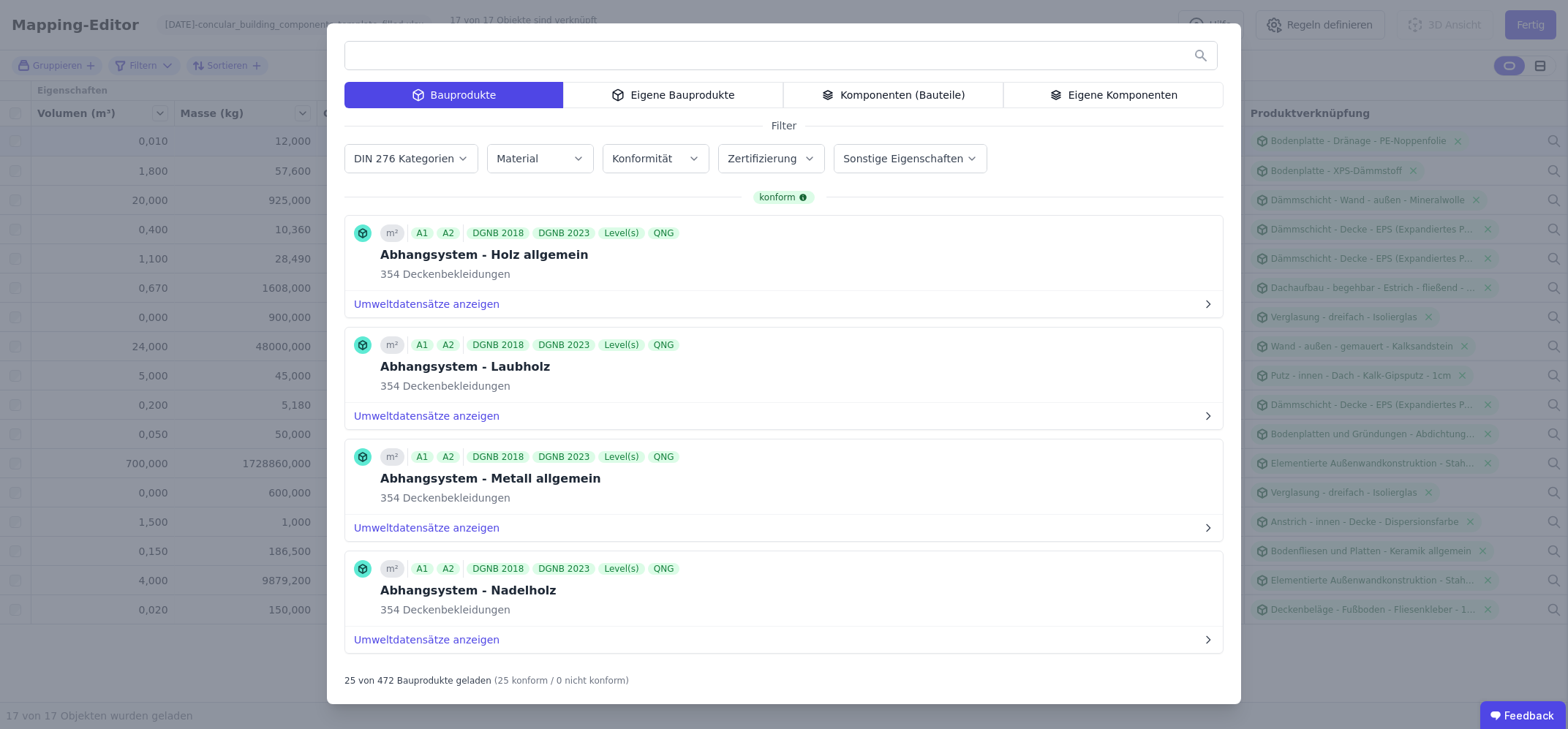
click at [457, 158] on icon "button" at bounding box center [463, 159] width 12 height 15
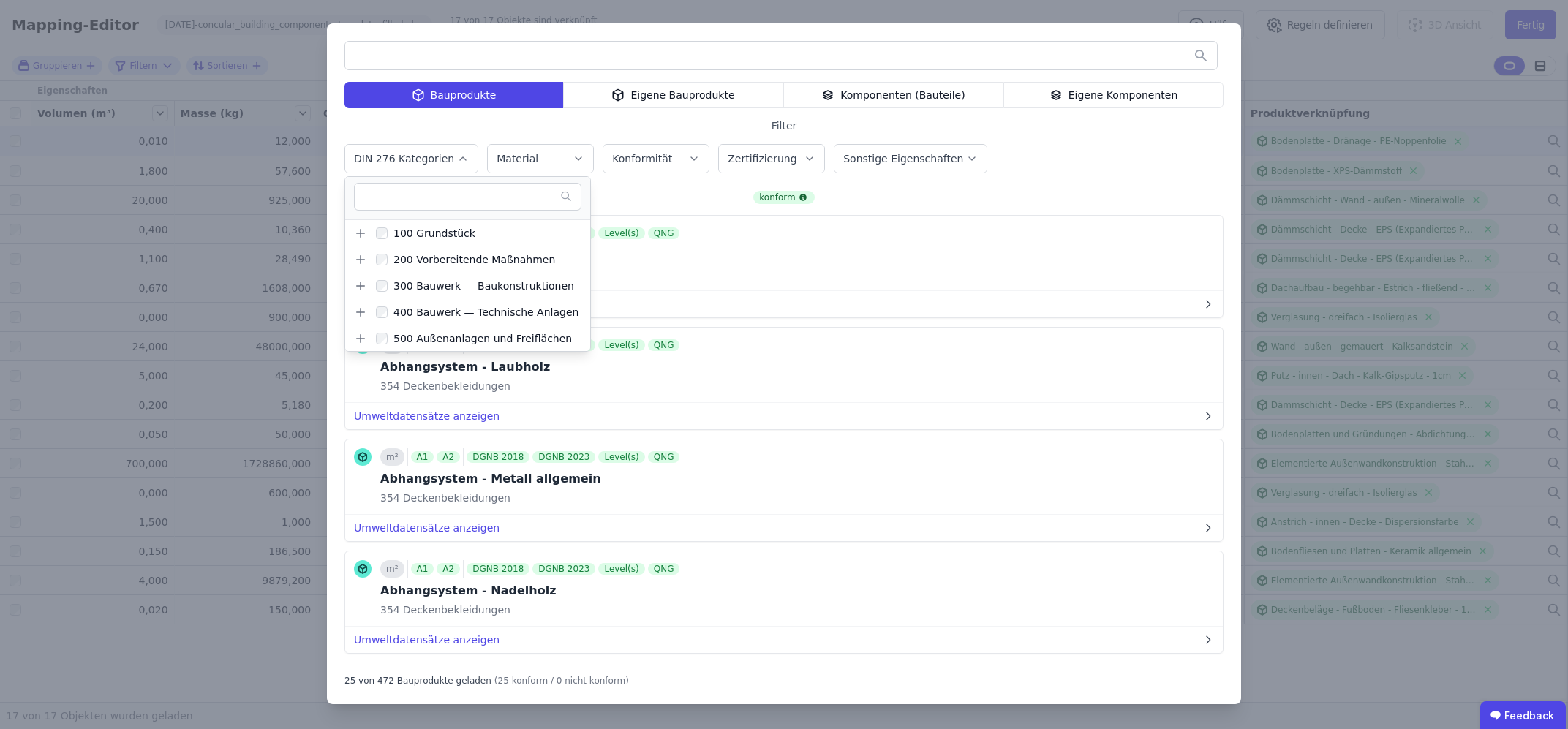
click at [457, 158] on icon "button" at bounding box center [463, 159] width 12 height 15
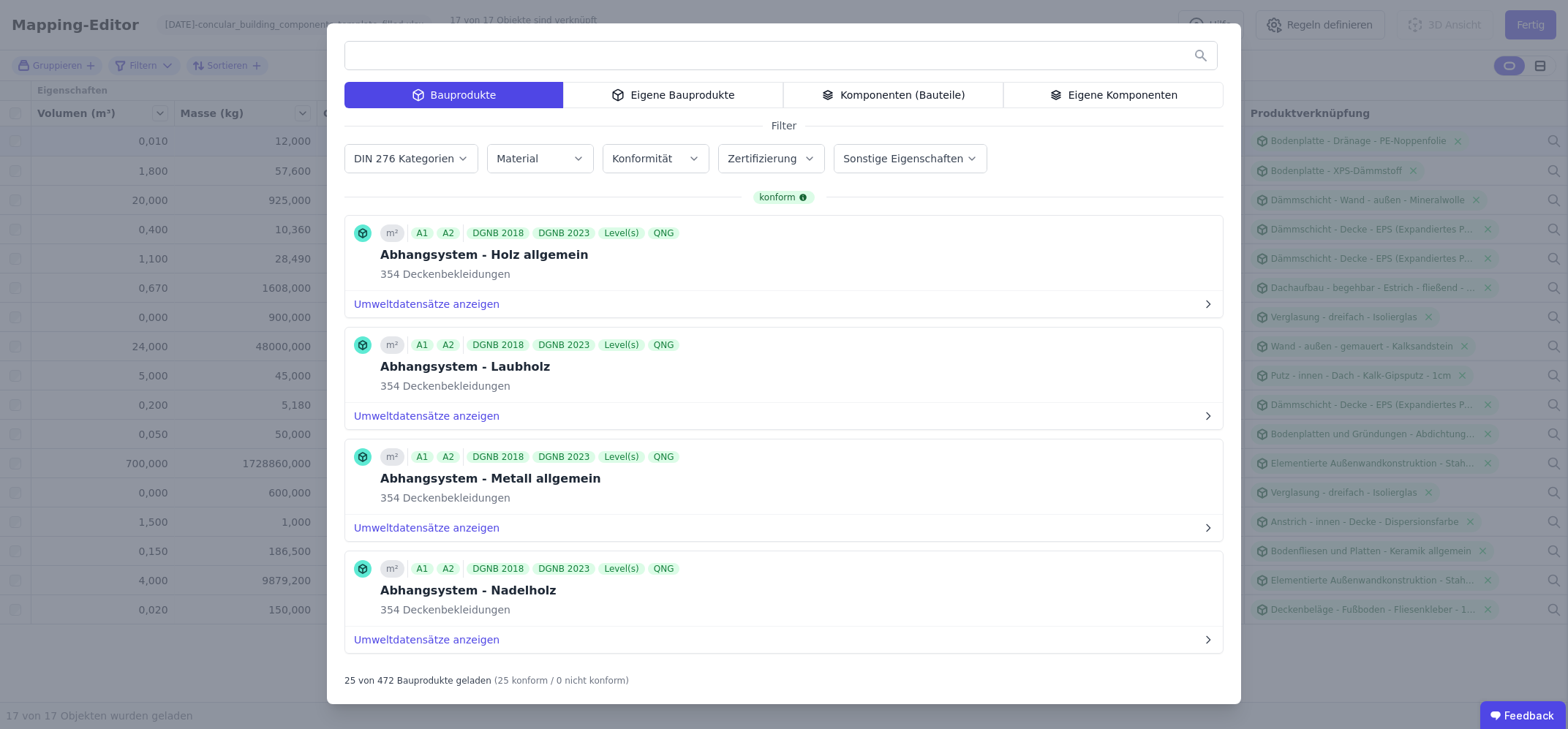
click at [579, 155] on button "Material" at bounding box center [540, 159] width 105 height 28
click at [702, 159] on div "DIN 276 Kategorien Material Konformität Zertifizierung Sonstige Eigenschaften" at bounding box center [665, 158] width 643 height 32
click at [688, 159] on button "Konformität" at bounding box center [656, 159] width 105 height 28
click at [738, 161] on label "Zertifizierung" at bounding box center [763, 159] width 71 height 12
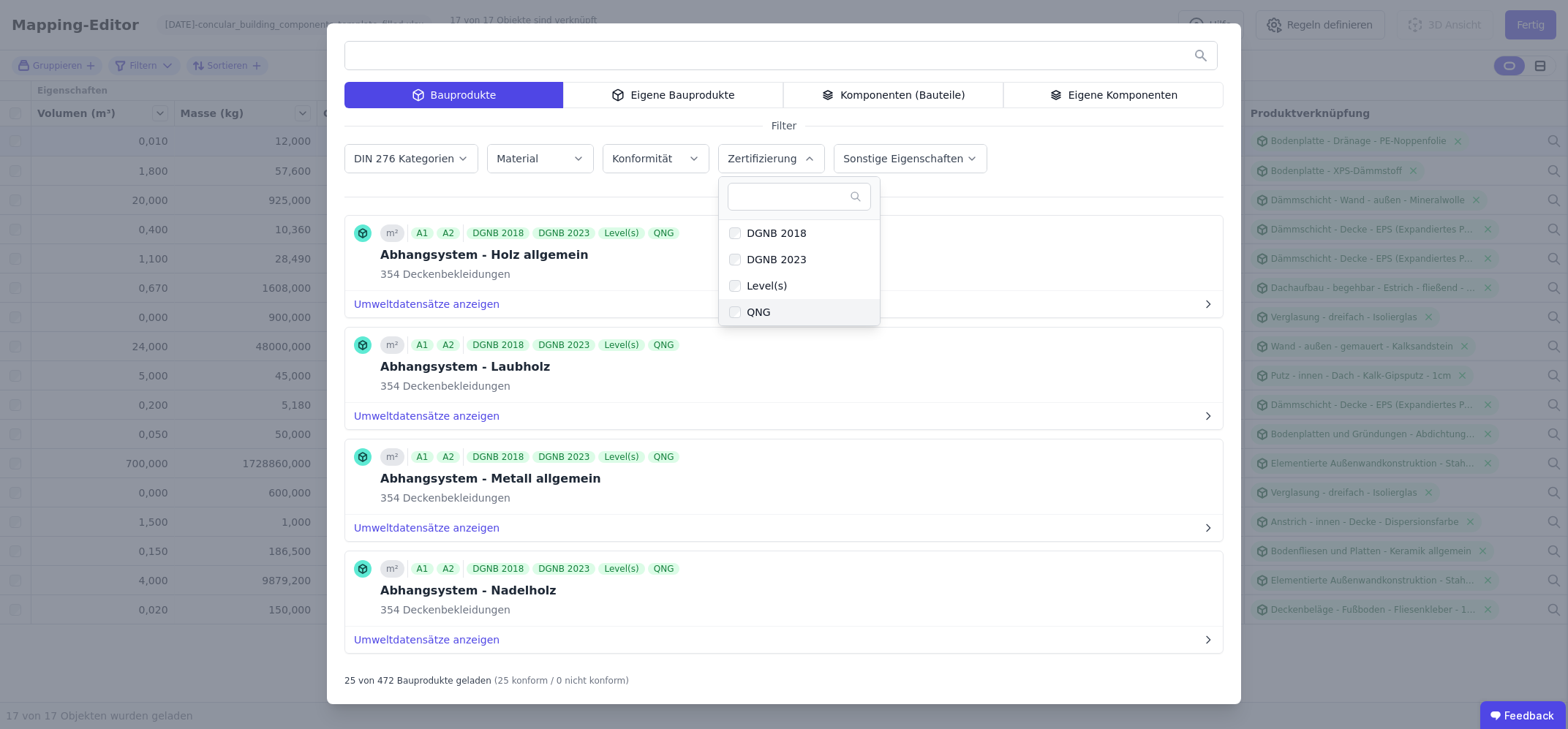
click at [741, 309] on div "QNG" at bounding box center [755, 312] width 29 height 15
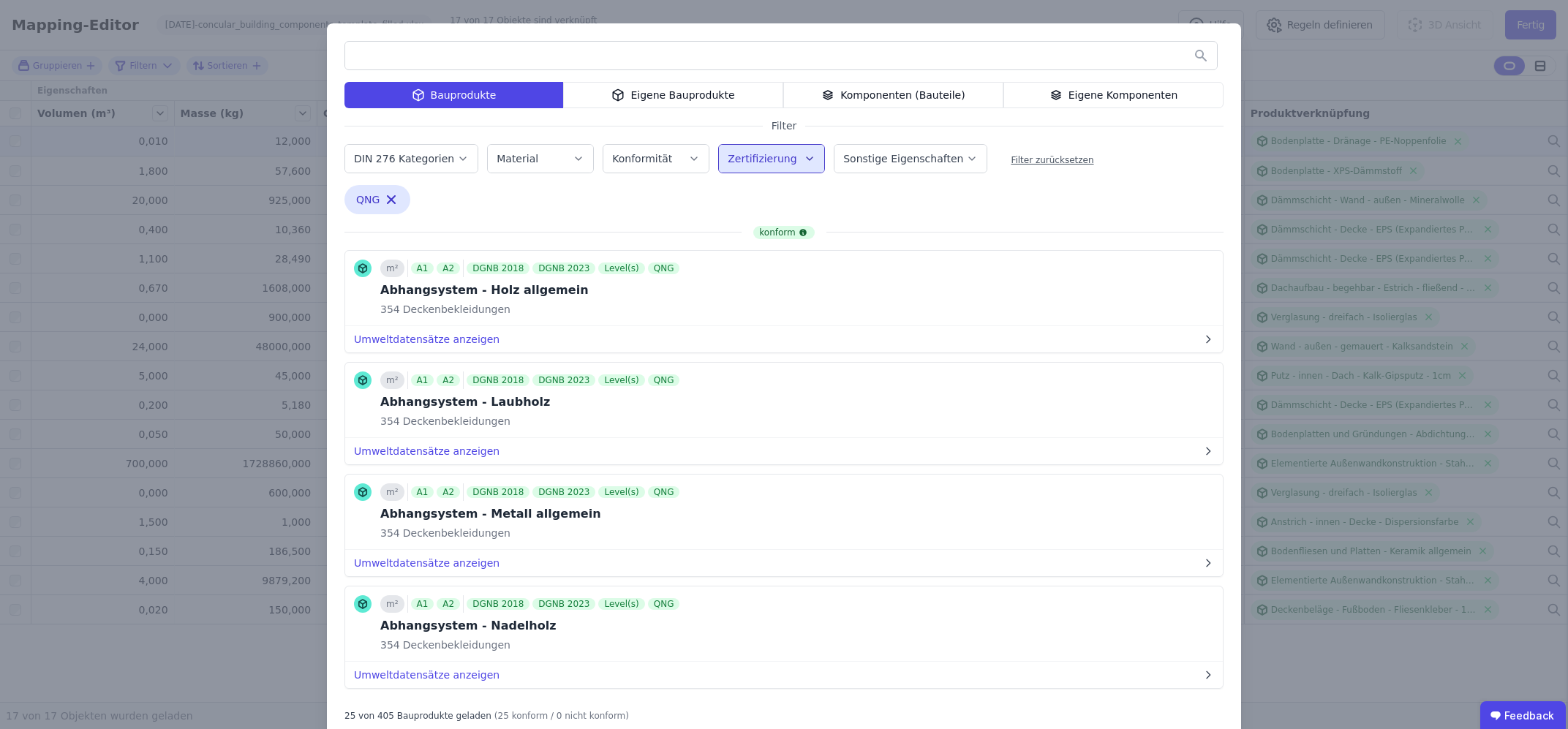
click at [894, 163] on label "Sonstige Eigenschaften" at bounding box center [904, 159] width 123 height 12
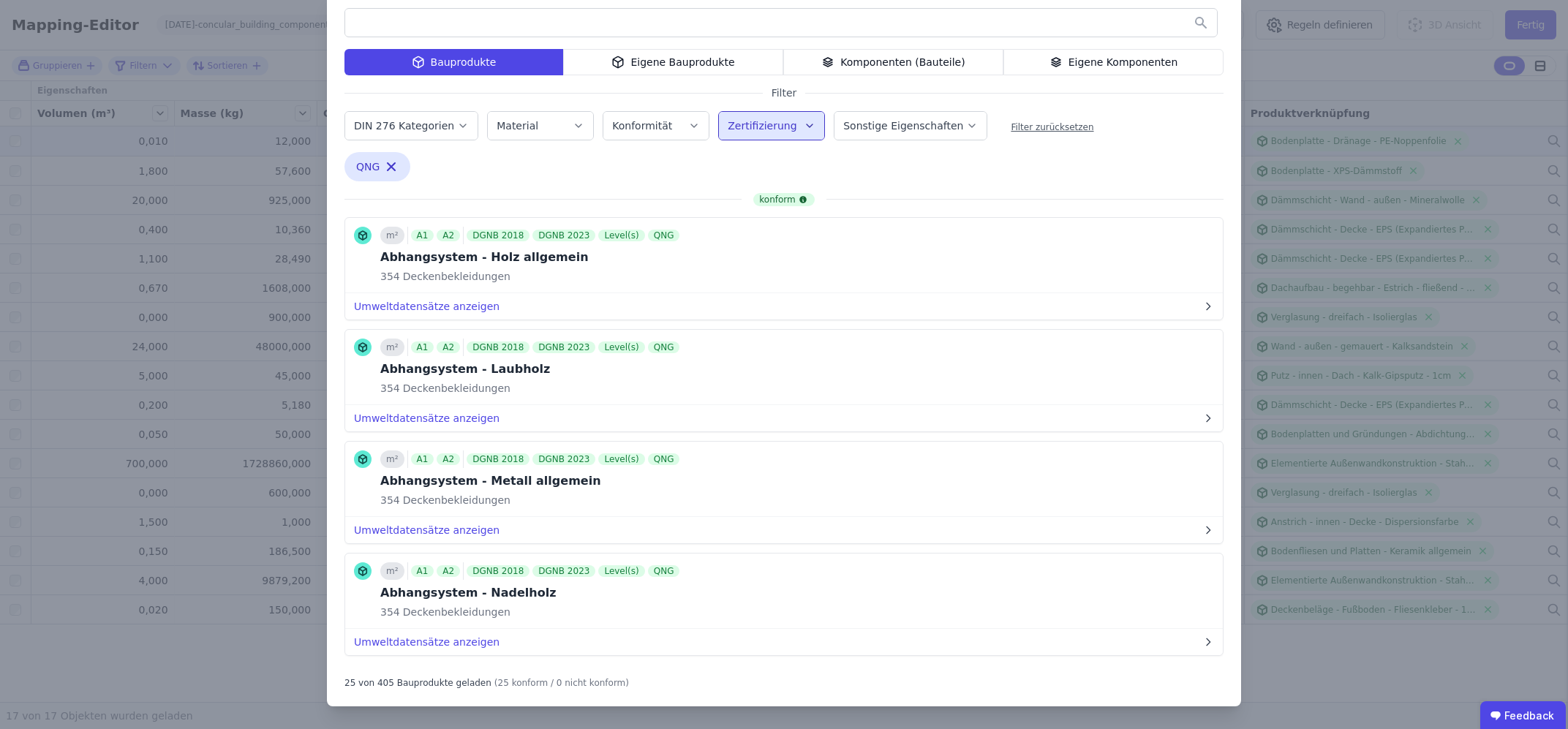
click at [1076, 164] on div "Bauprodukte Eigene Bauprodukte Komponenten (Bauteile) Eigene Komponenten Filter…" at bounding box center [784, 348] width 914 height 716
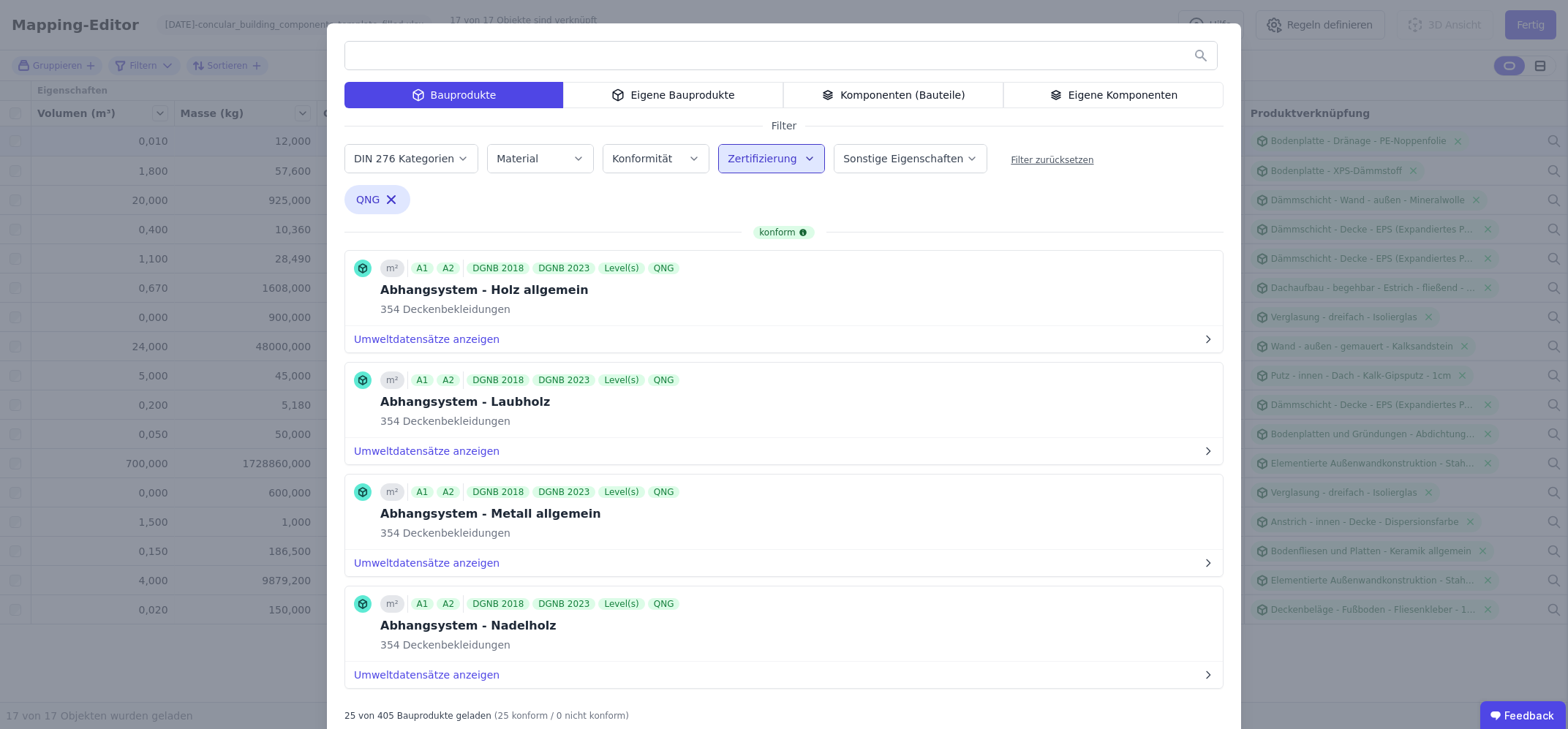
click at [1330, 71] on div "Bauprodukte Eigene Bauprodukte Komponenten (Bauteile) Eigene Komponenten Filter…" at bounding box center [784, 381] width 1568 height 763
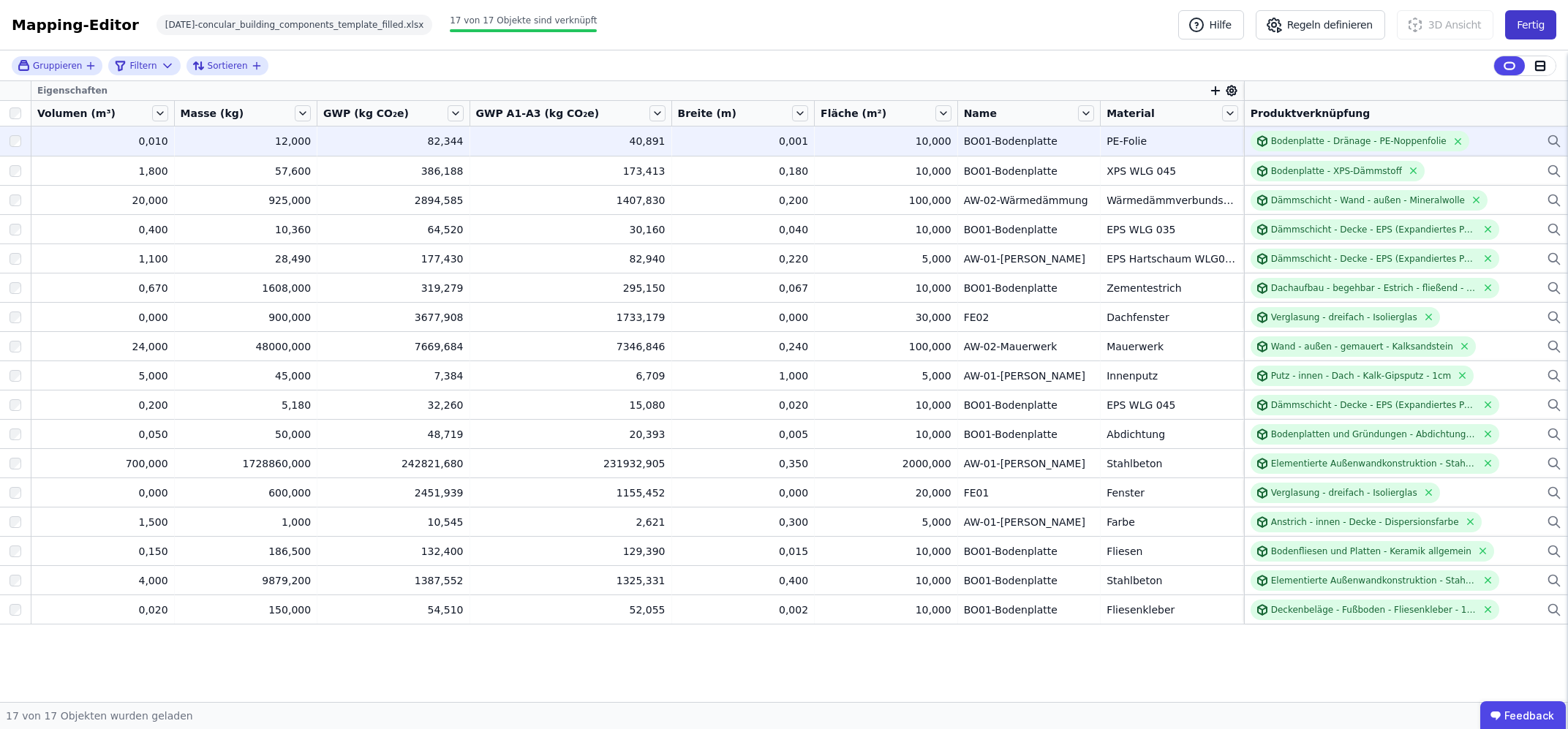
click at [1530, 29] on button "Fertig" at bounding box center [1530, 25] width 52 height 29
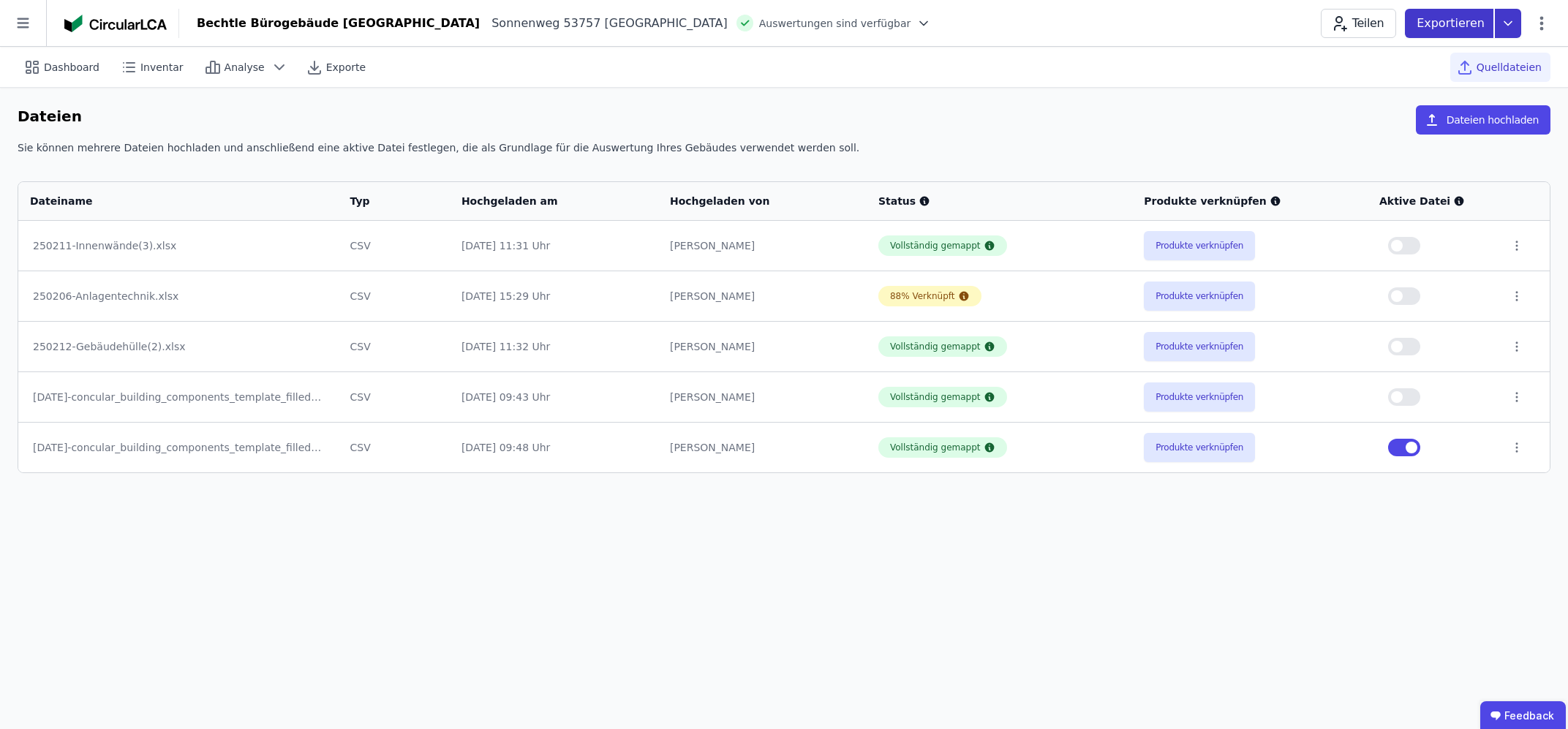
click at [1466, 19] on p "Exportieren" at bounding box center [1452, 24] width 71 height 18
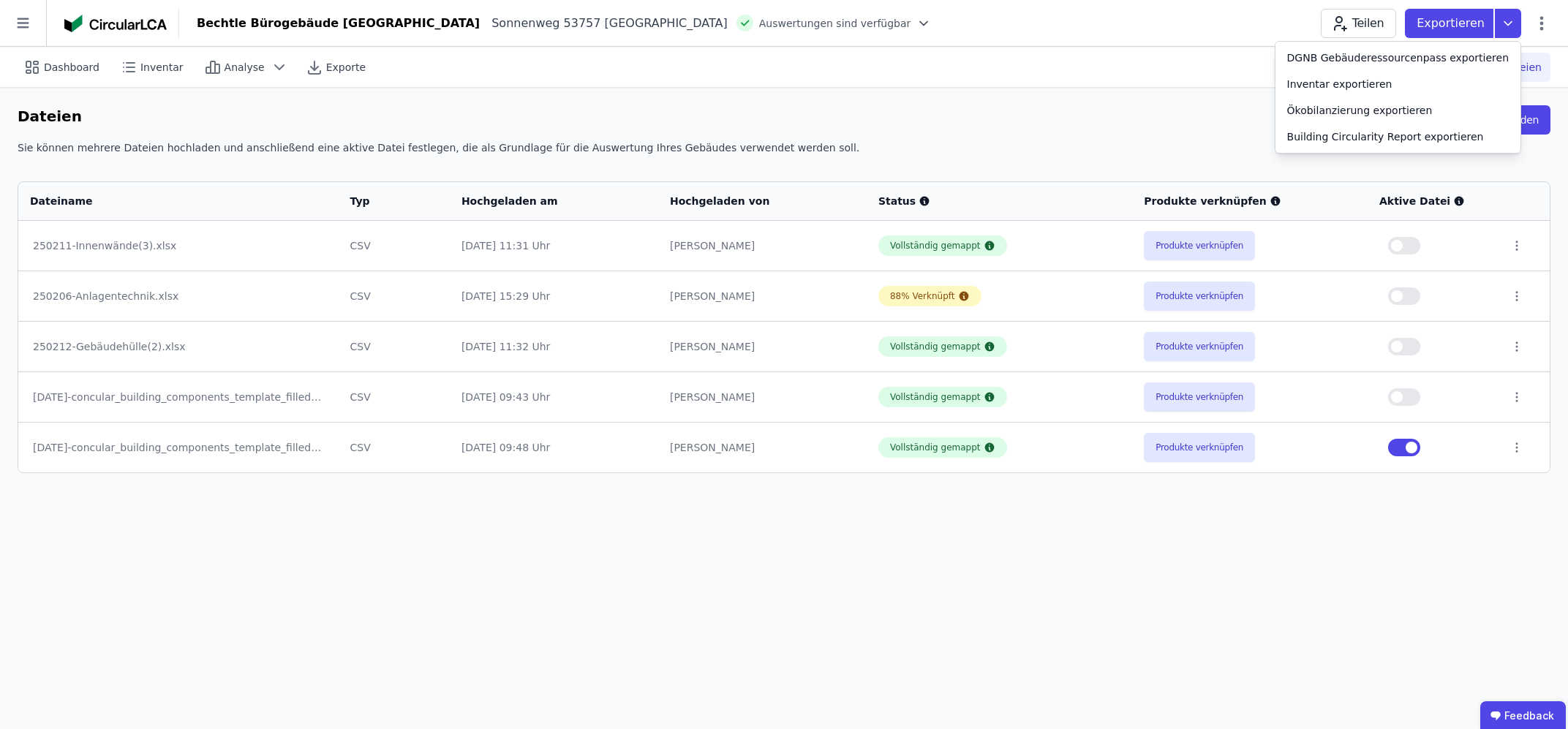
click at [646, 87] on div "Dashboard Inventar Analyse Exporte Quelldateien" at bounding box center [784, 68] width 1568 height 41
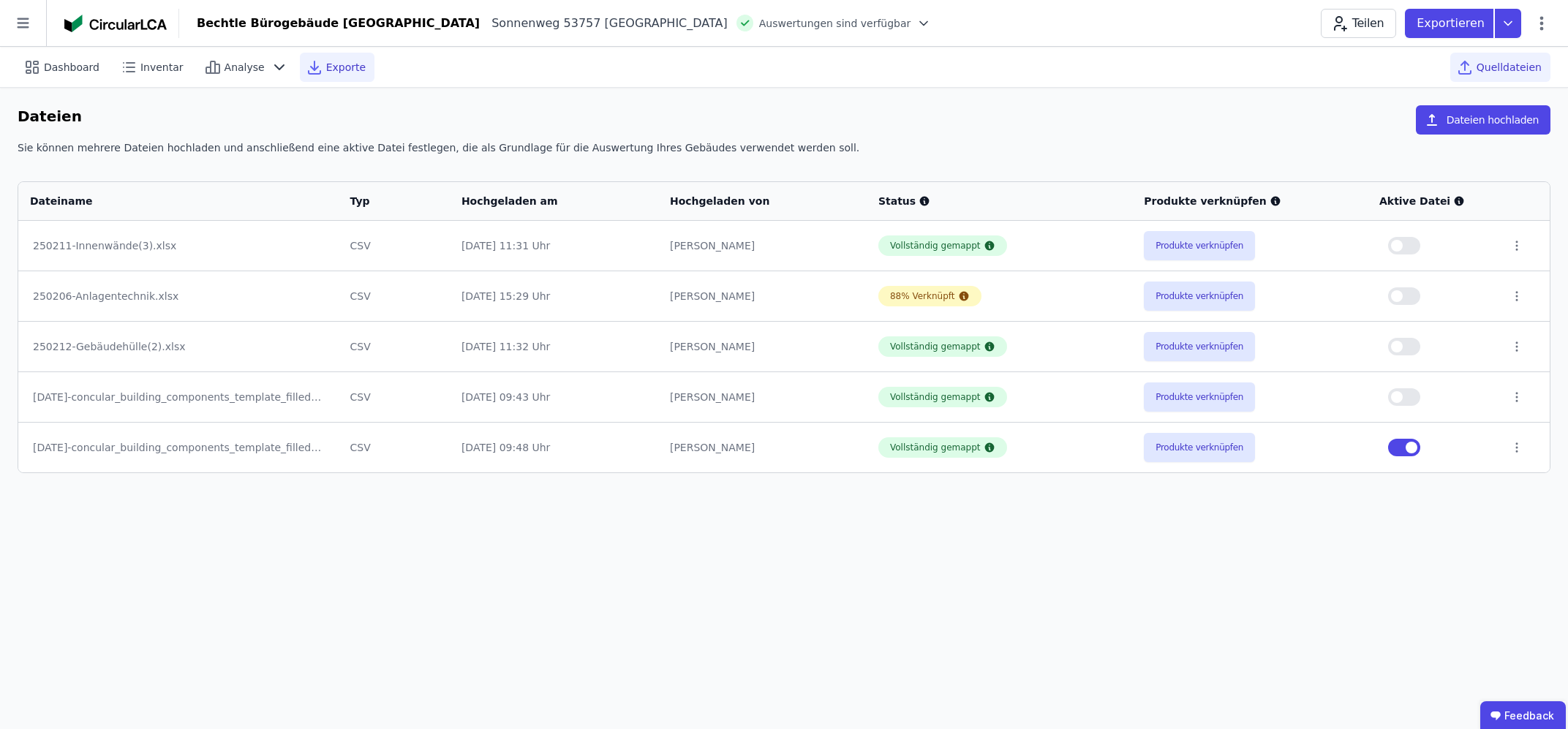
click at [326, 67] on span "Exporte" at bounding box center [346, 67] width 40 height 15
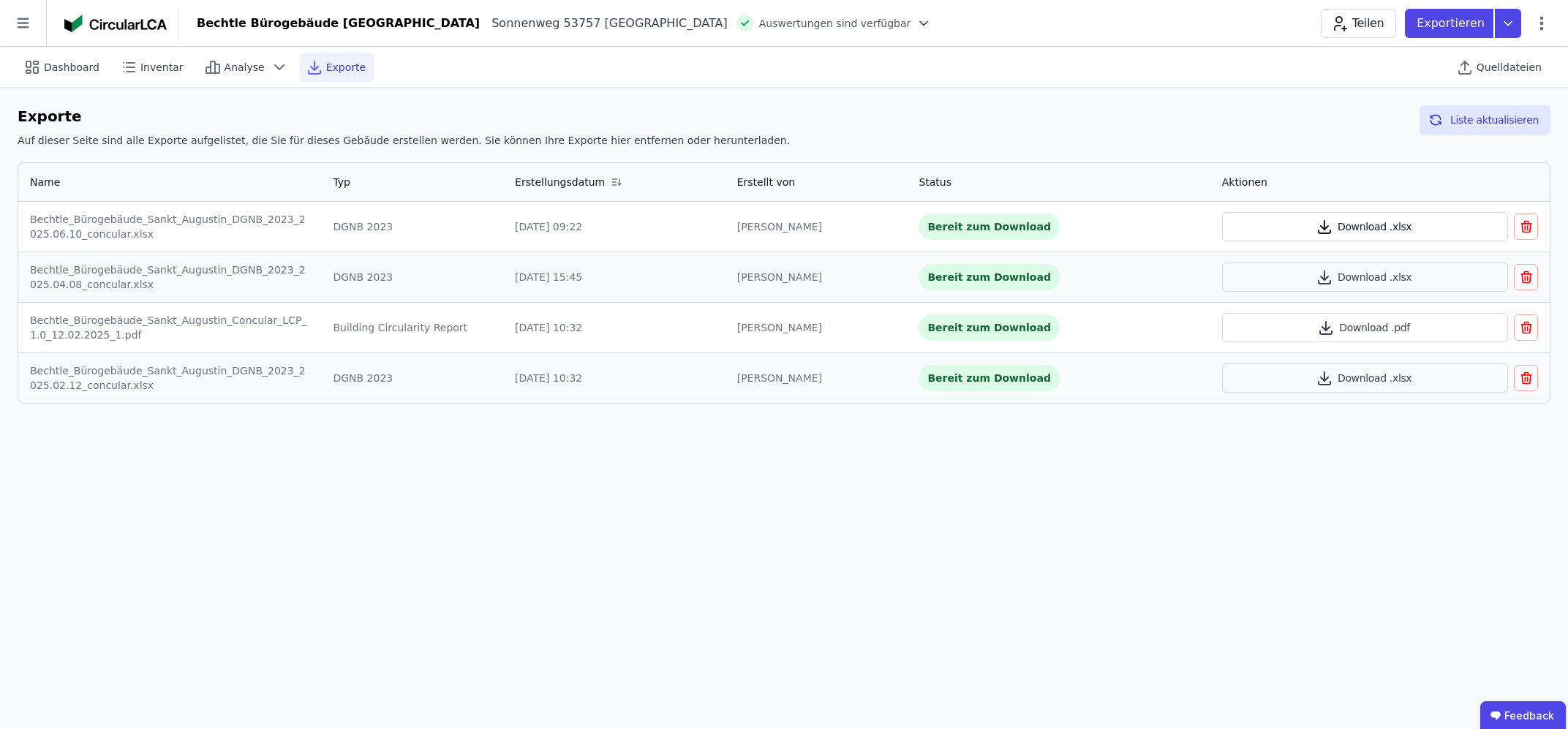
click at [1293, 223] on button "Download .xlsx" at bounding box center [1365, 227] width 286 height 29
click at [1121, 670] on div "Dashboard Inventar Analyse Exporte Quelldateien Exporte Auf dieser Seite sind a…" at bounding box center [784, 388] width 1568 height 683
click at [1312, 219] on button "Download .xlsx" at bounding box center [1365, 227] width 286 height 29
click at [1239, 14] on div "Bechtle Bürogebäude Sankt Augustin Sonnenweg 53757 Sankt Augustin DE Auswertung…" at bounding box center [873, 24] width 1388 height 29
click at [1512, 31] on icon at bounding box center [1508, 24] width 27 height 29
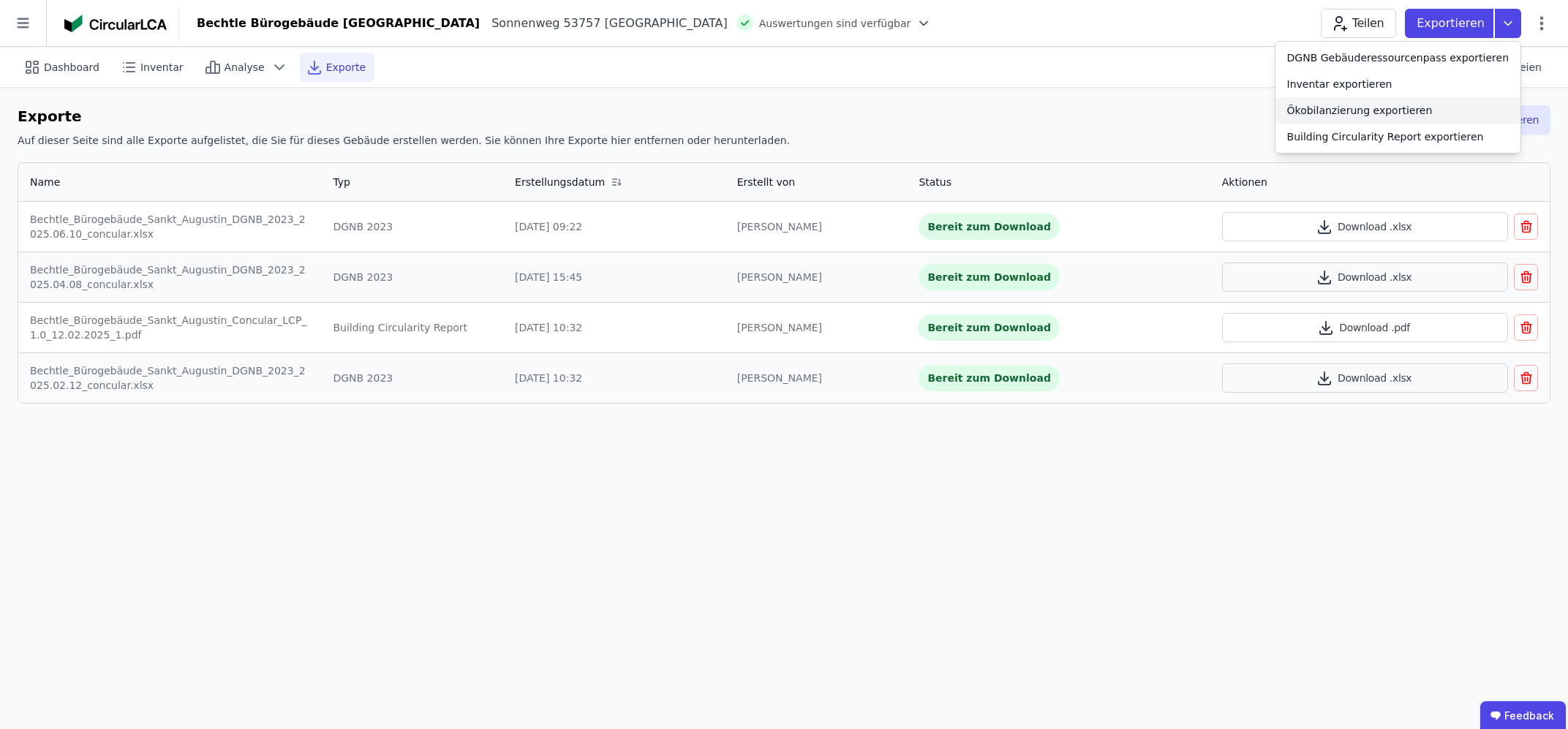
click at [1422, 107] on div "Ökobilanzierung exportieren" at bounding box center [1360, 110] width 146 height 15
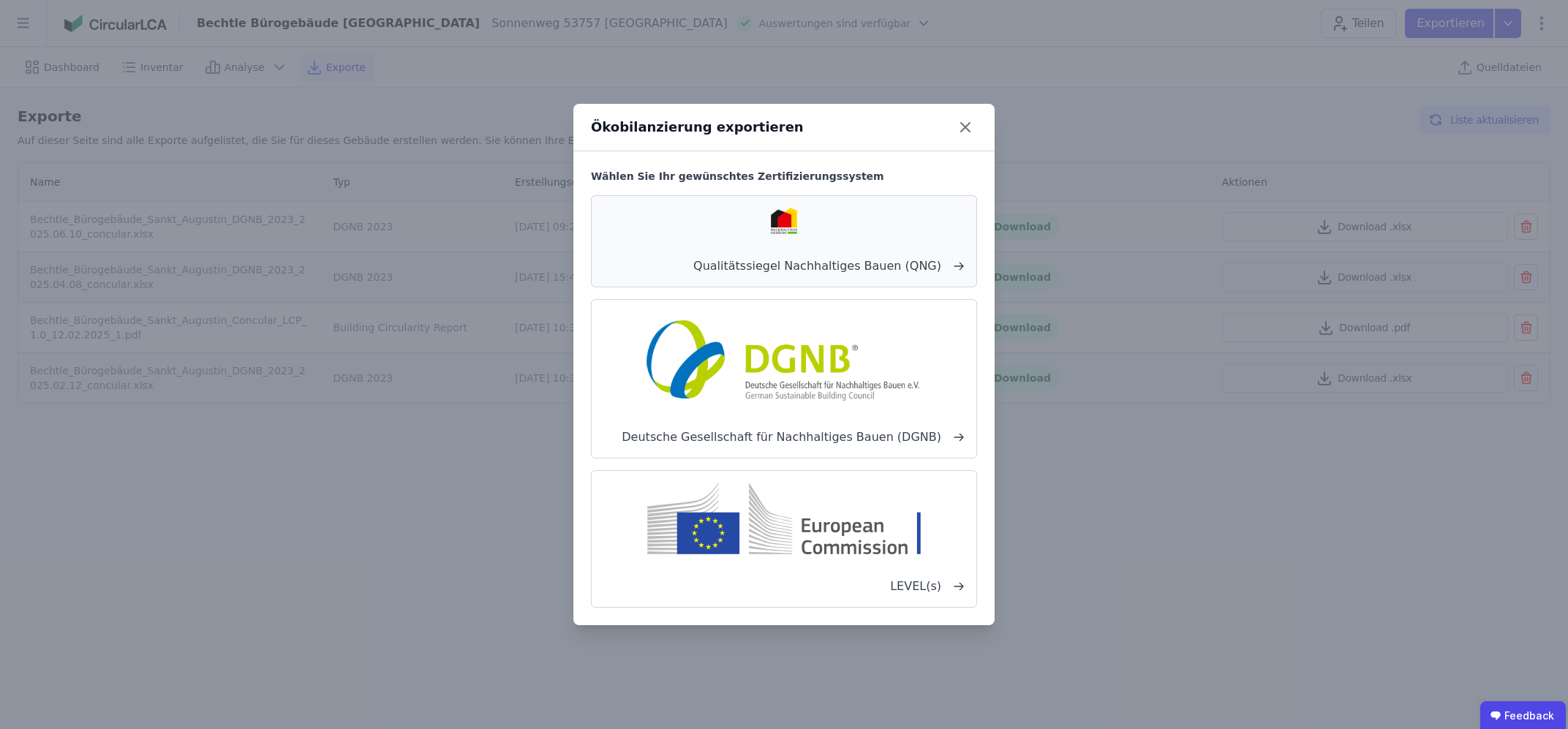
click at [803, 250] on div "Qualitätssiegel Nachhaltiges Bauen (QNG)" at bounding box center [784, 241] width 386 height 92
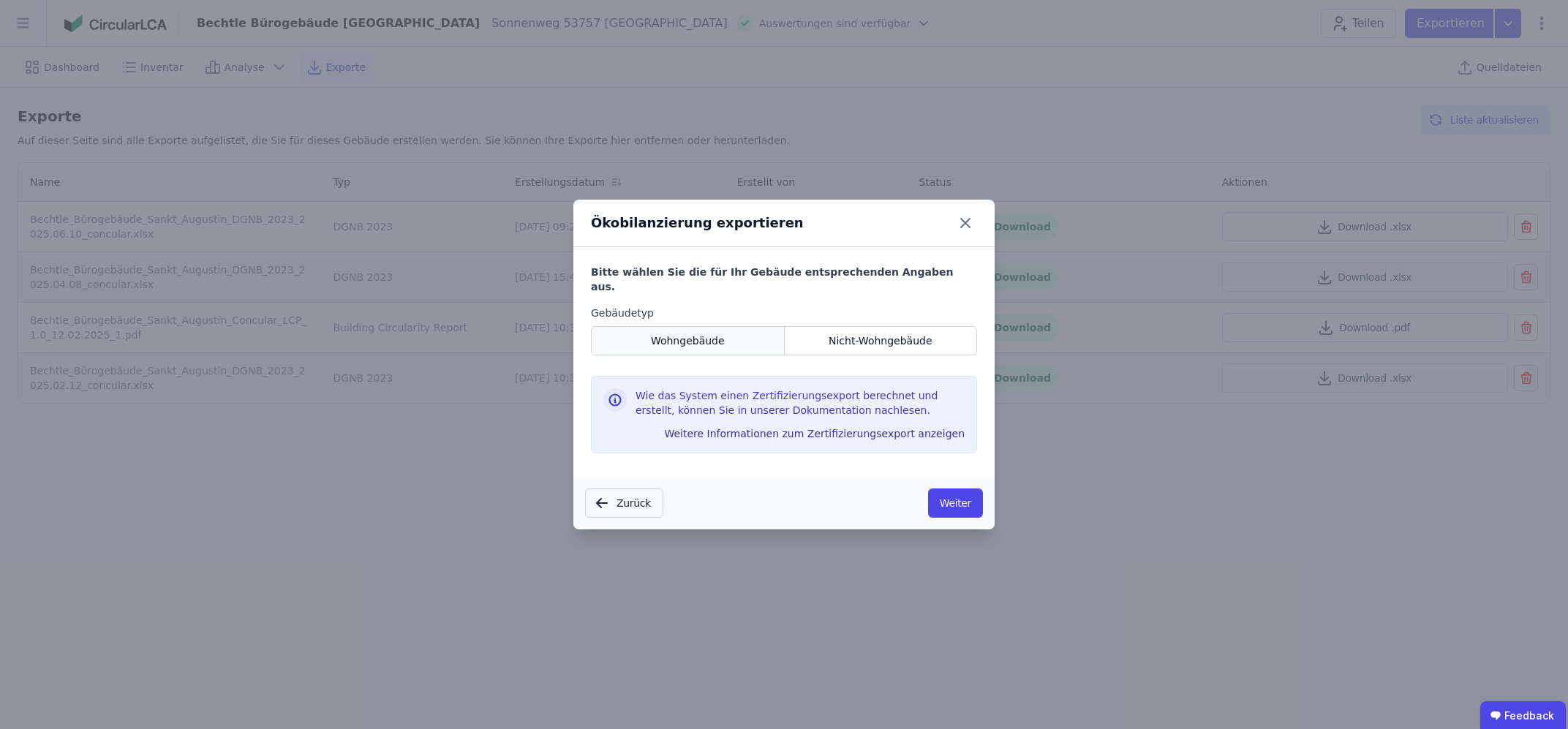
click at [734, 331] on div "Wohngebäude" at bounding box center [688, 341] width 194 height 29
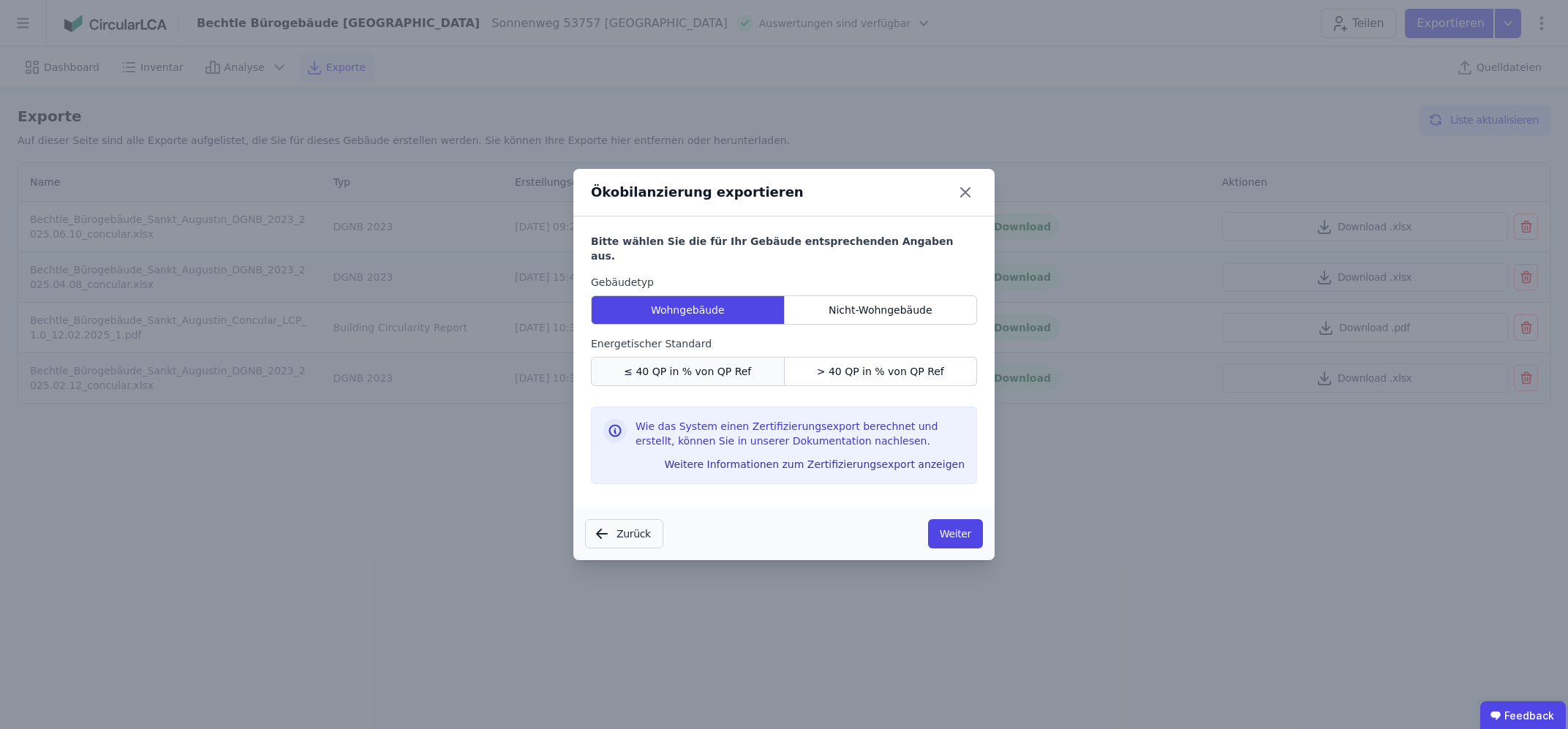
click at [730, 364] on span "≤ 40 QP in % von QP Ref" at bounding box center [687, 372] width 127 height 15
click at [949, 524] on button "Weiter" at bounding box center [956, 534] width 55 height 29
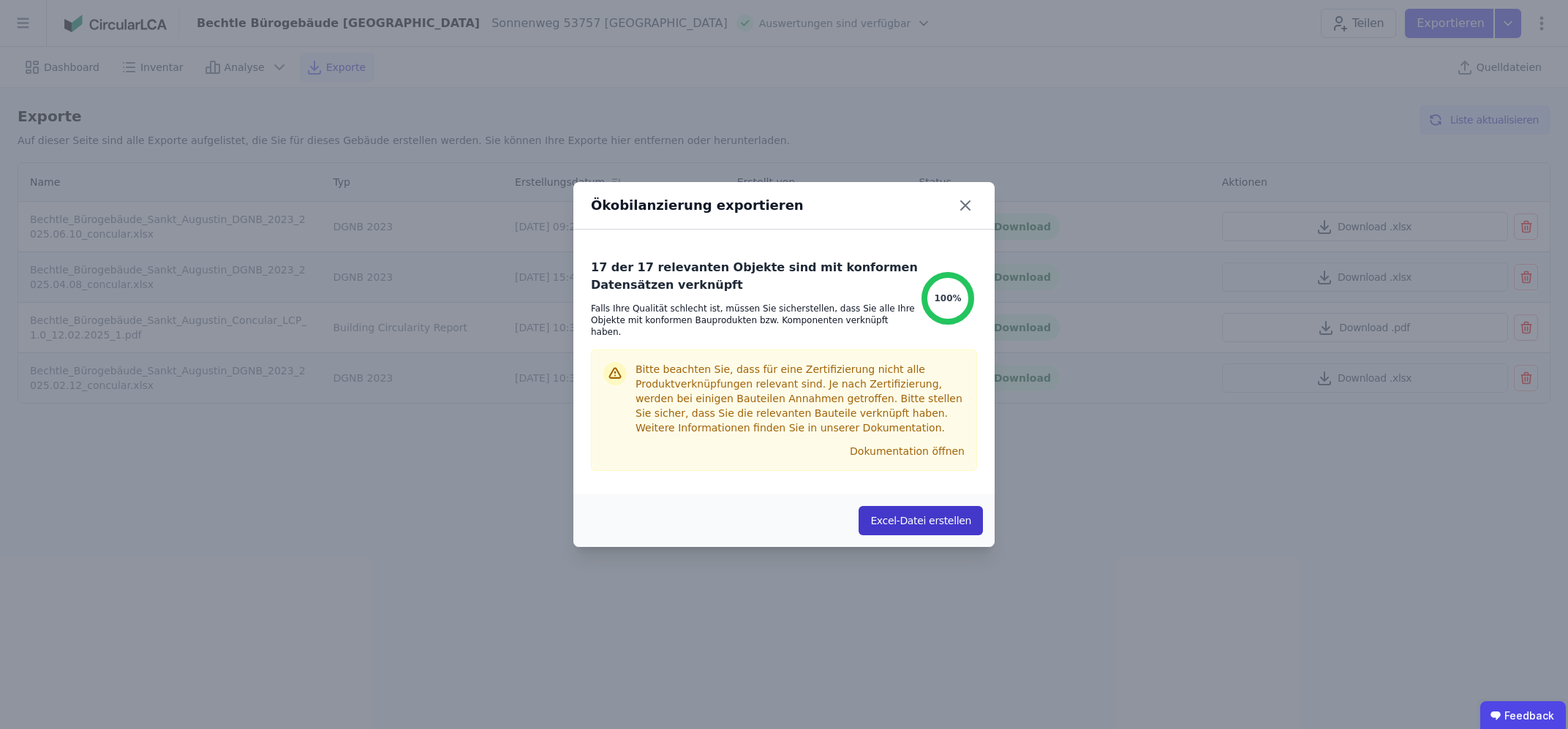
click at [936, 515] on button "Excel-Datei erstellen" at bounding box center [920, 521] width 124 height 29
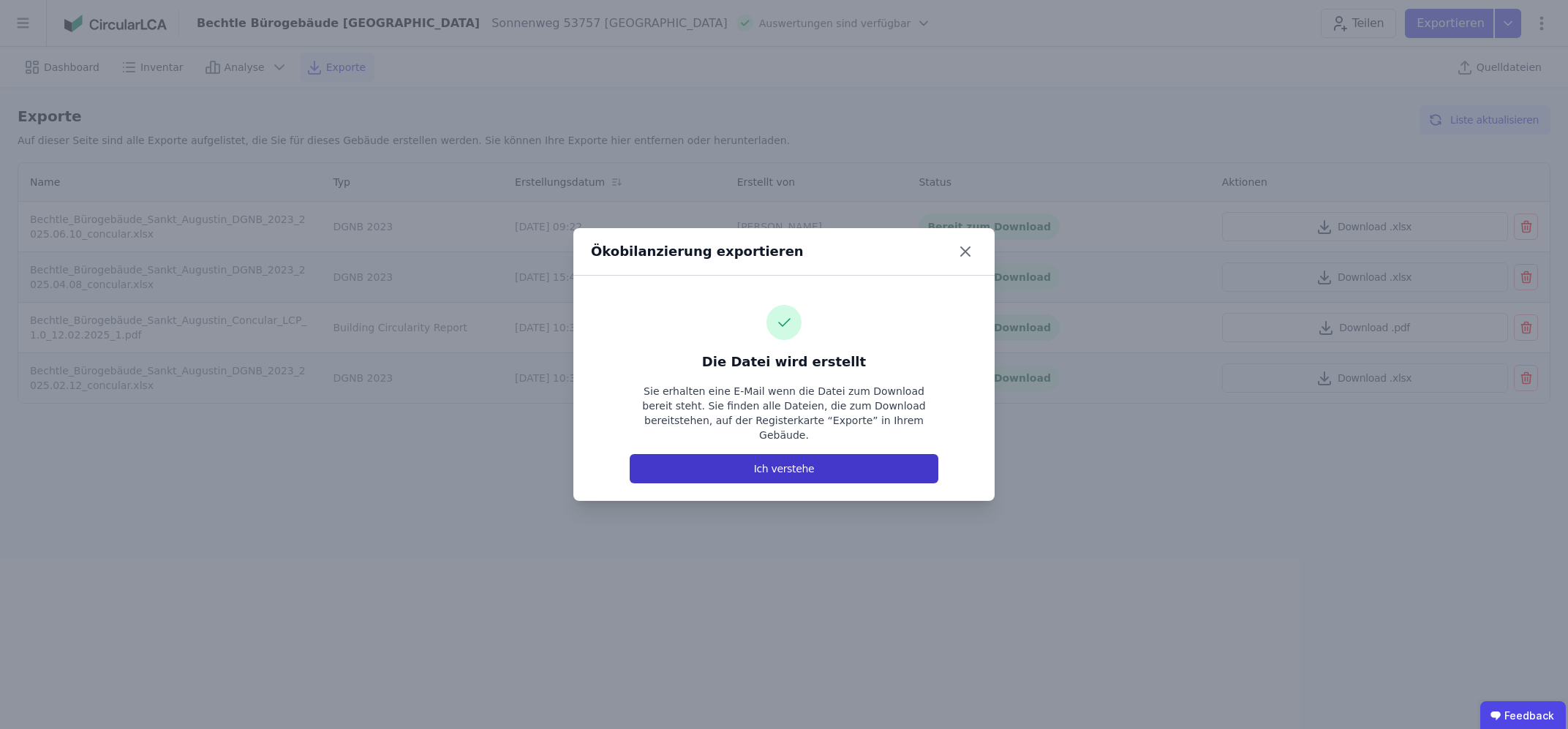
click at [852, 457] on button "Ich verstehe" at bounding box center [783, 469] width 308 height 29
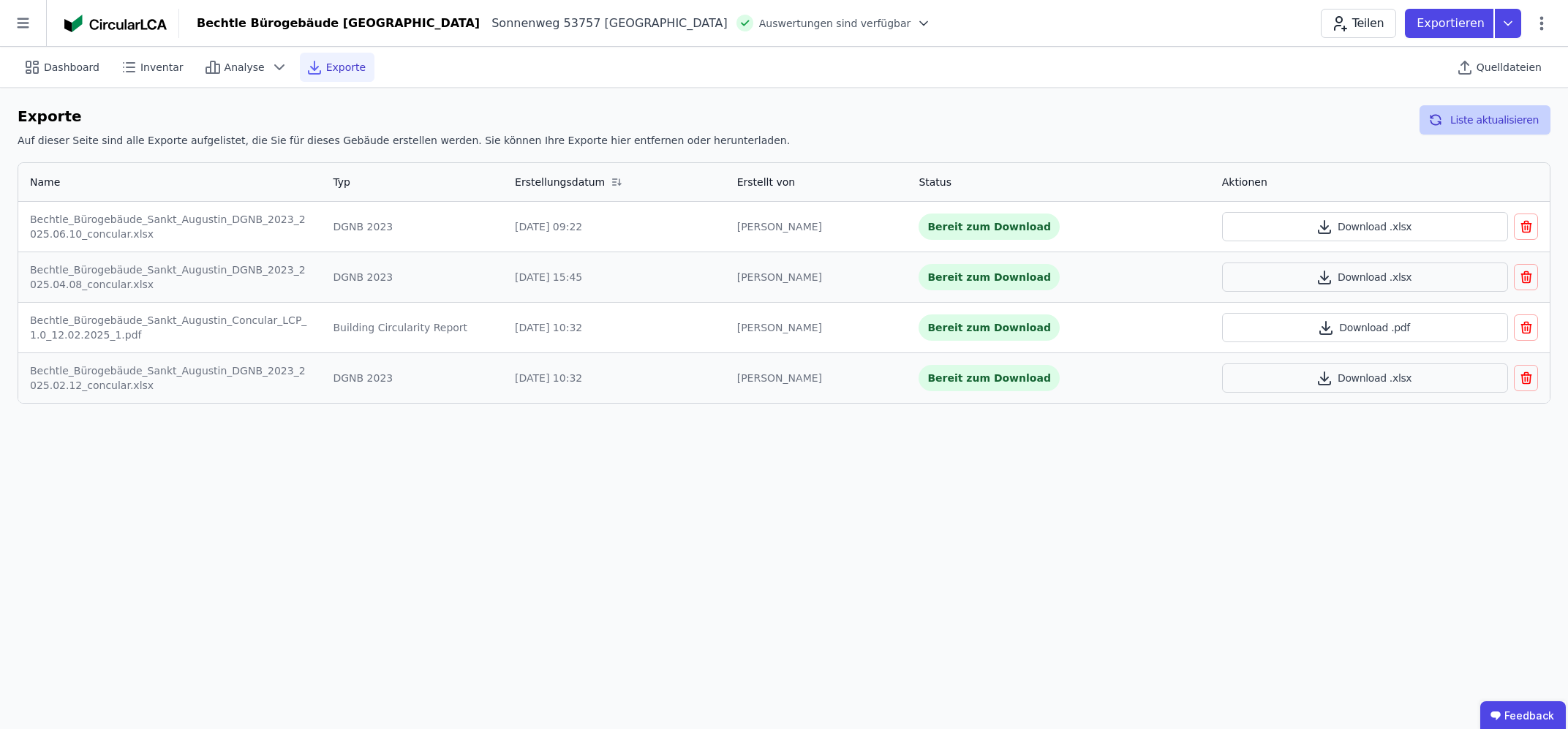
click at [1480, 119] on button "Liste aktualisieren" at bounding box center [1485, 120] width 131 height 29
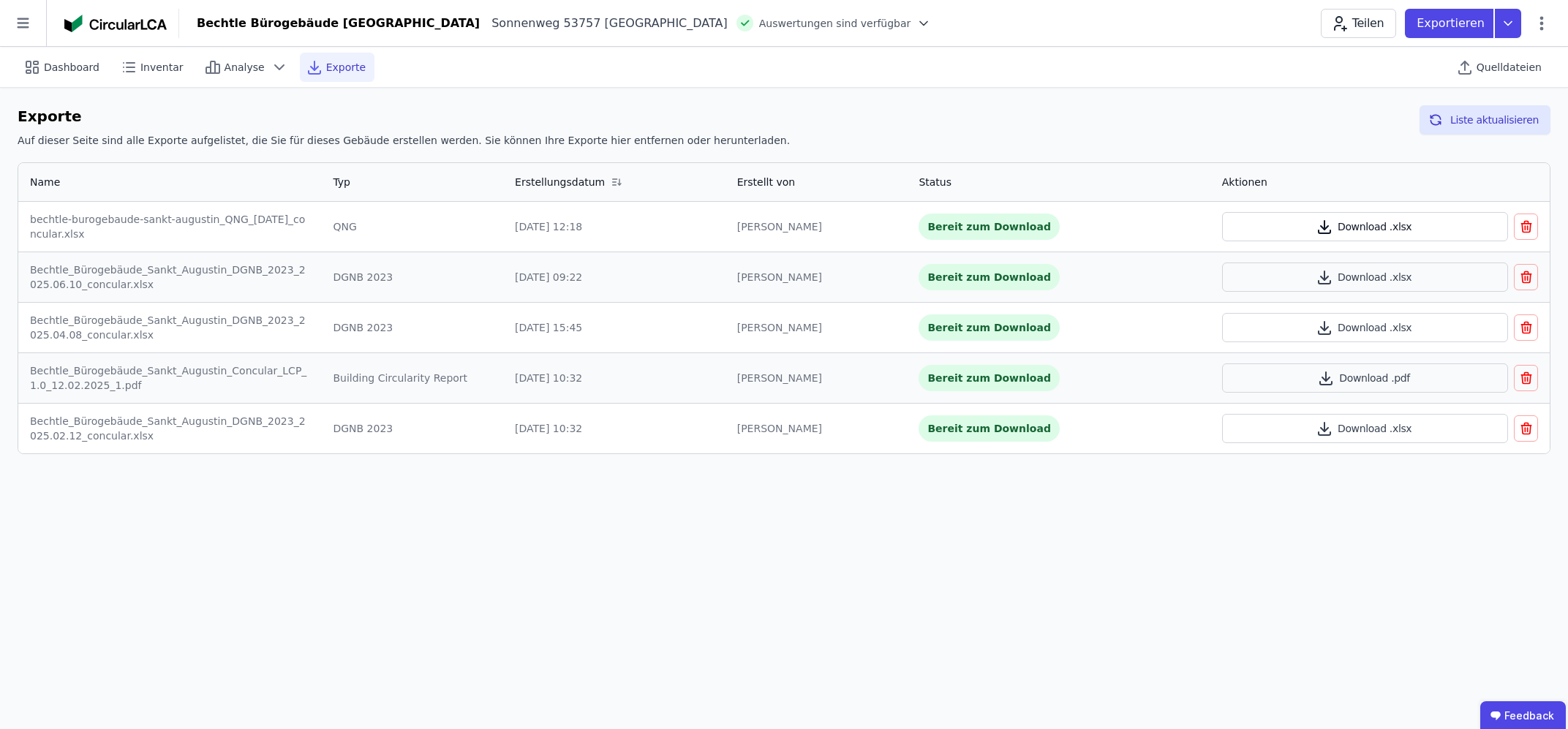
click at [1469, 232] on button "Download .xlsx" at bounding box center [1365, 227] width 286 height 29
click at [326, 68] on span "Exporte" at bounding box center [346, 67] width 40 height 15
click at [1502, 29] on icon at bounding box center [1508, 24] width 27 height 29
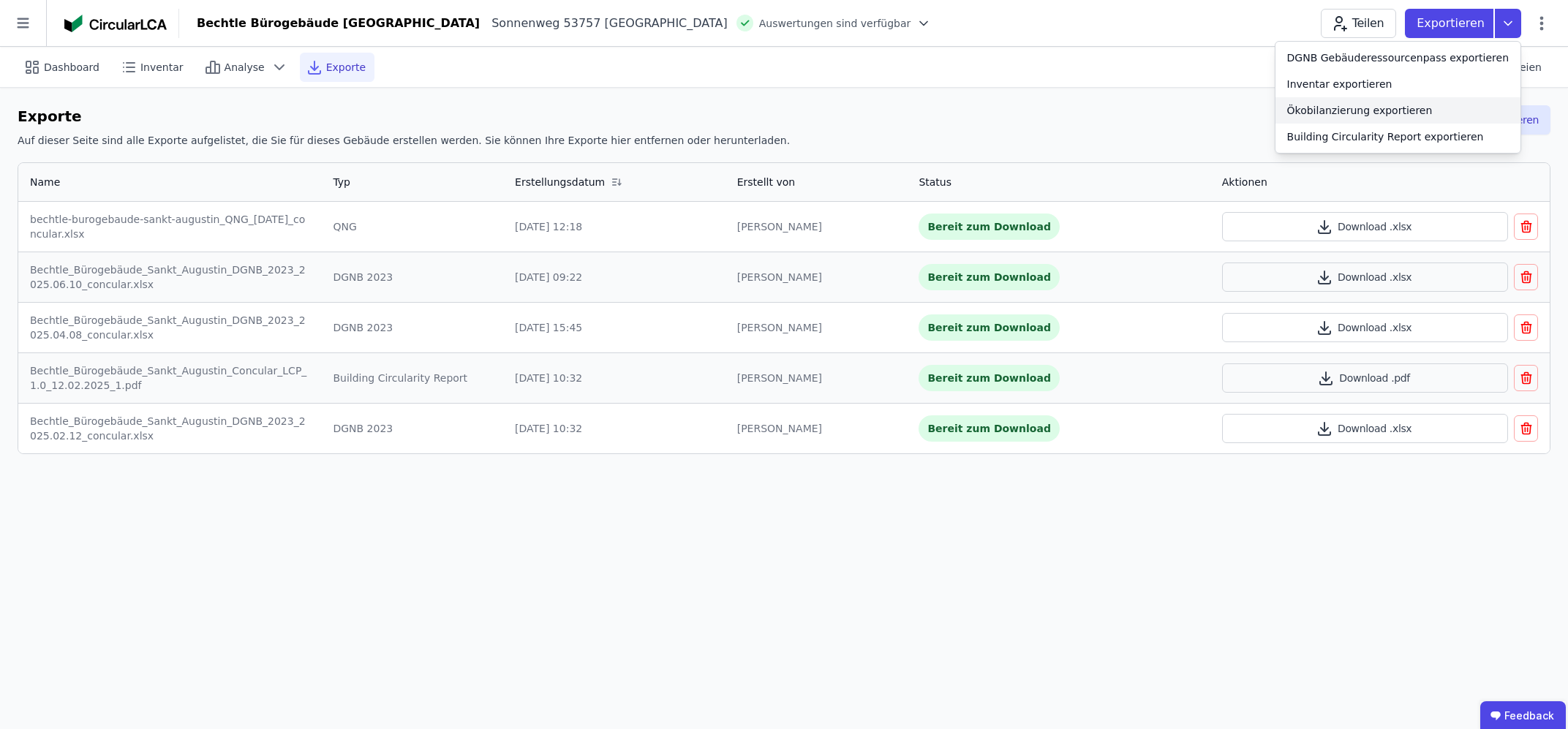
click at [1413, 111] on div "Ökobilanzierung exportieren" at bounding box center [1360, 110] width 146 height 15
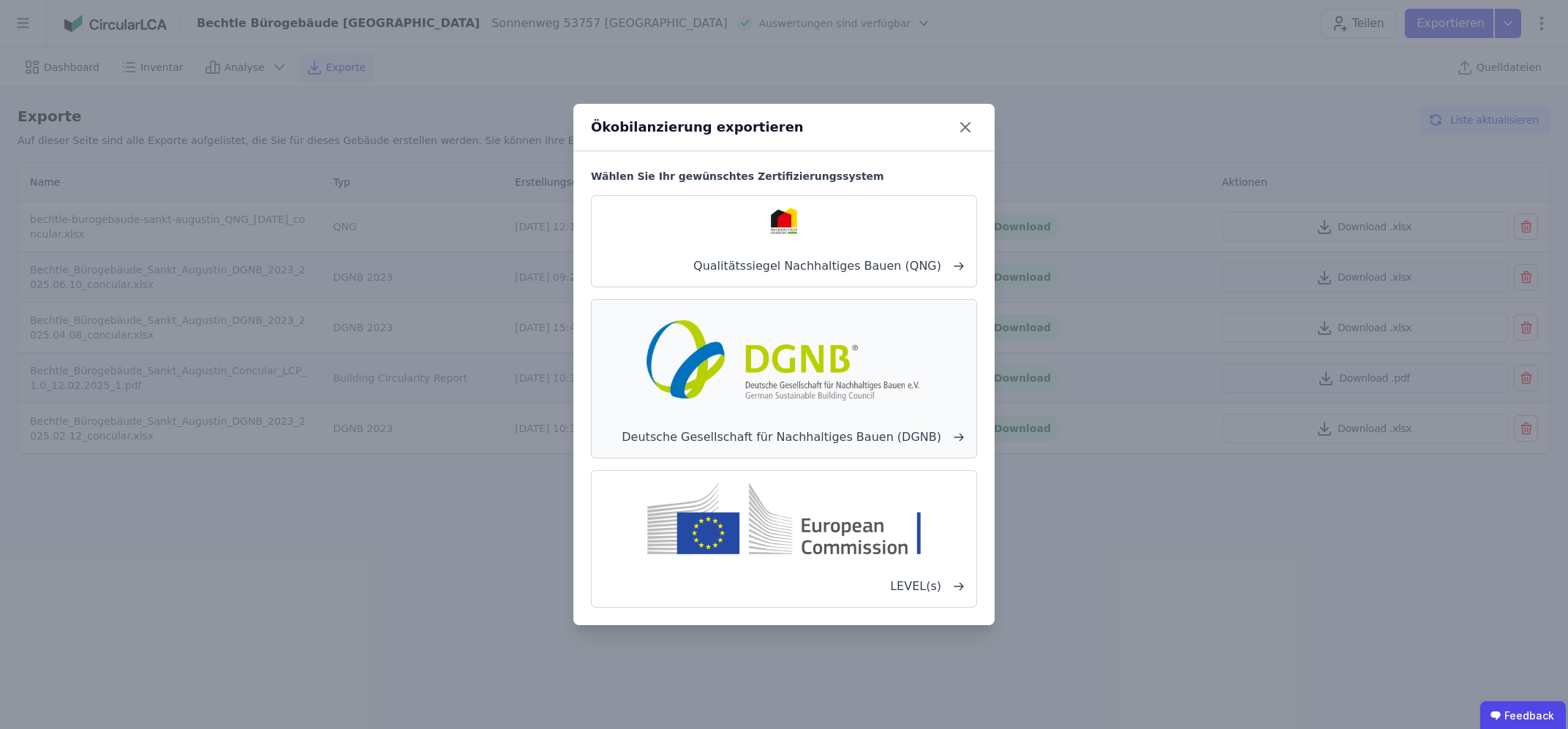
click at [797, 383] on img at bounding box center [783, 358] width 288 height 94
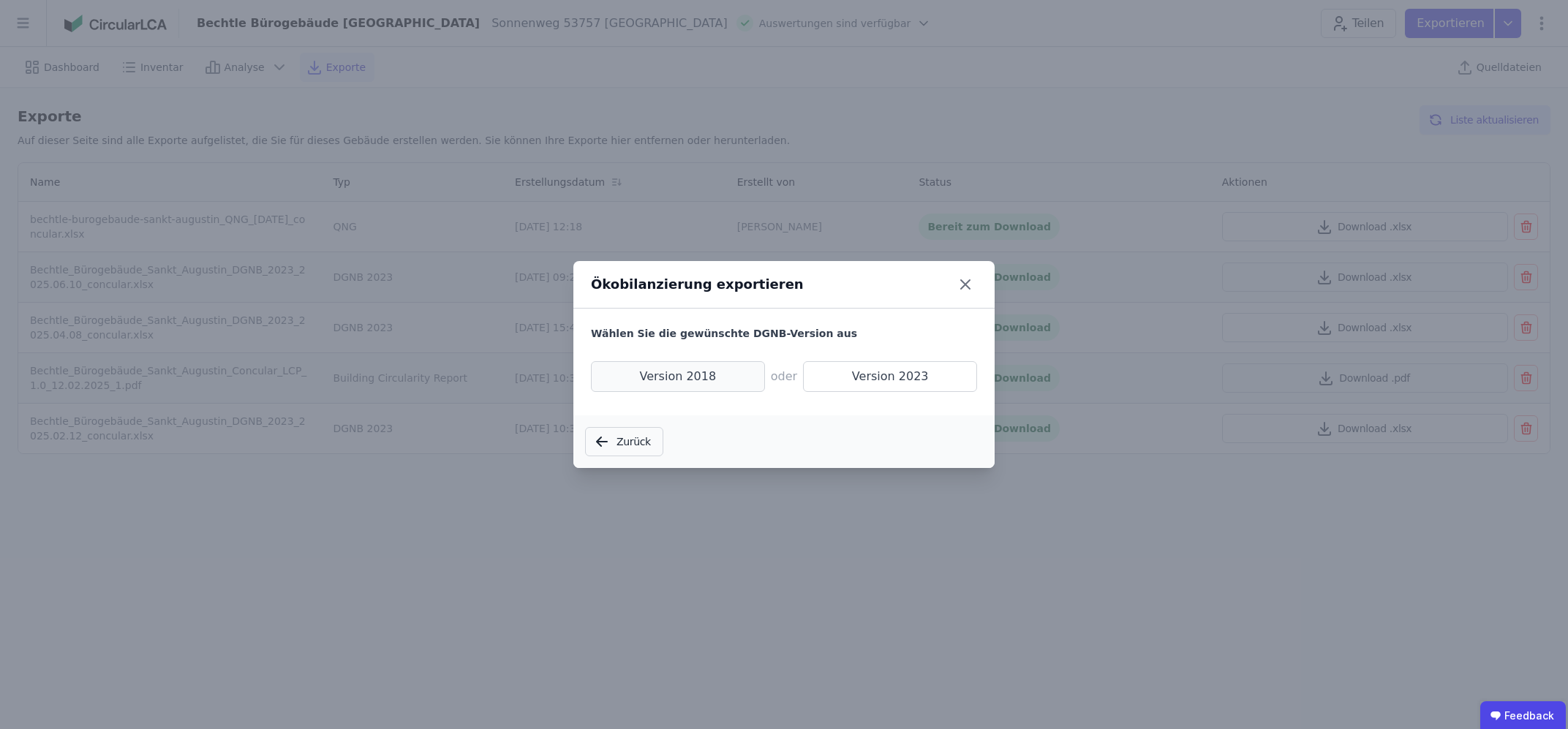
click at [718, 372] on span "Version 2018" at bounding box center [678, 377] width 174 height 31
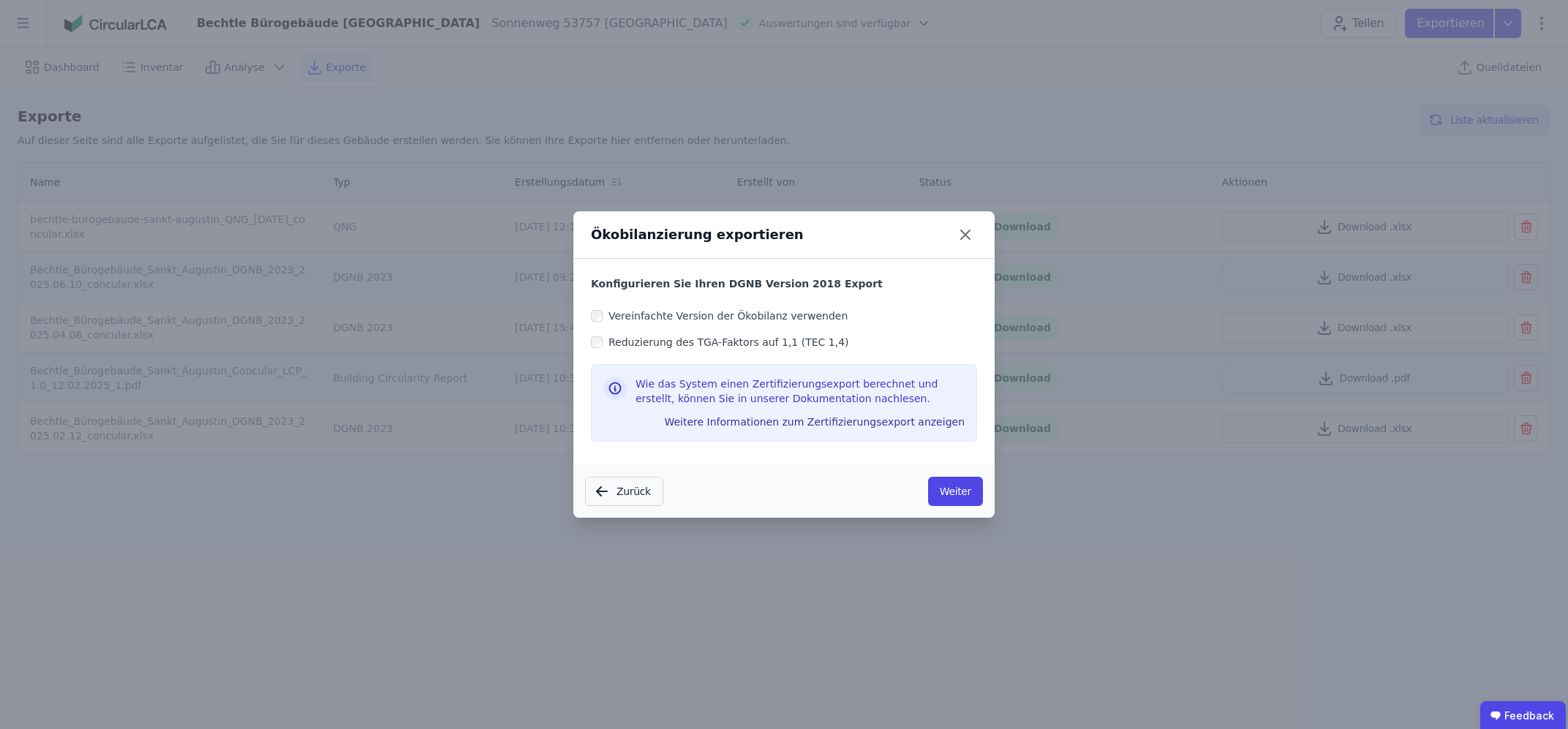
click at [603, 316] on label "Vereinfachte Version der Ökobilanz verwenden" at bounding box center [725, 316] width 245 height 15
click at [968, 488] on button "Weiter" at bounding box center [956, 492] width 55 height 29
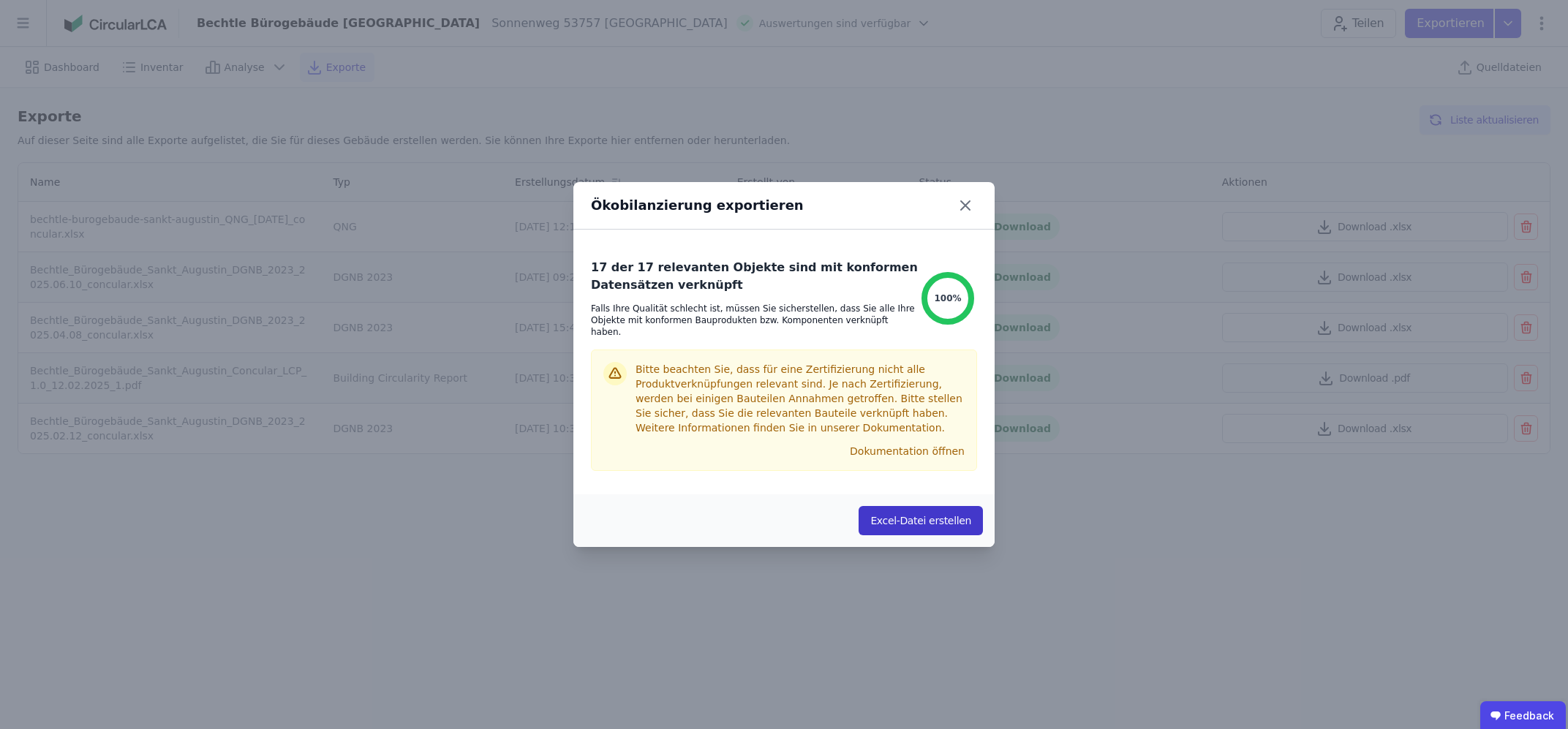
click at [922, 513] on button "Excel-Datei erstellen" at bounding box center [920, 521] width 124 height 29
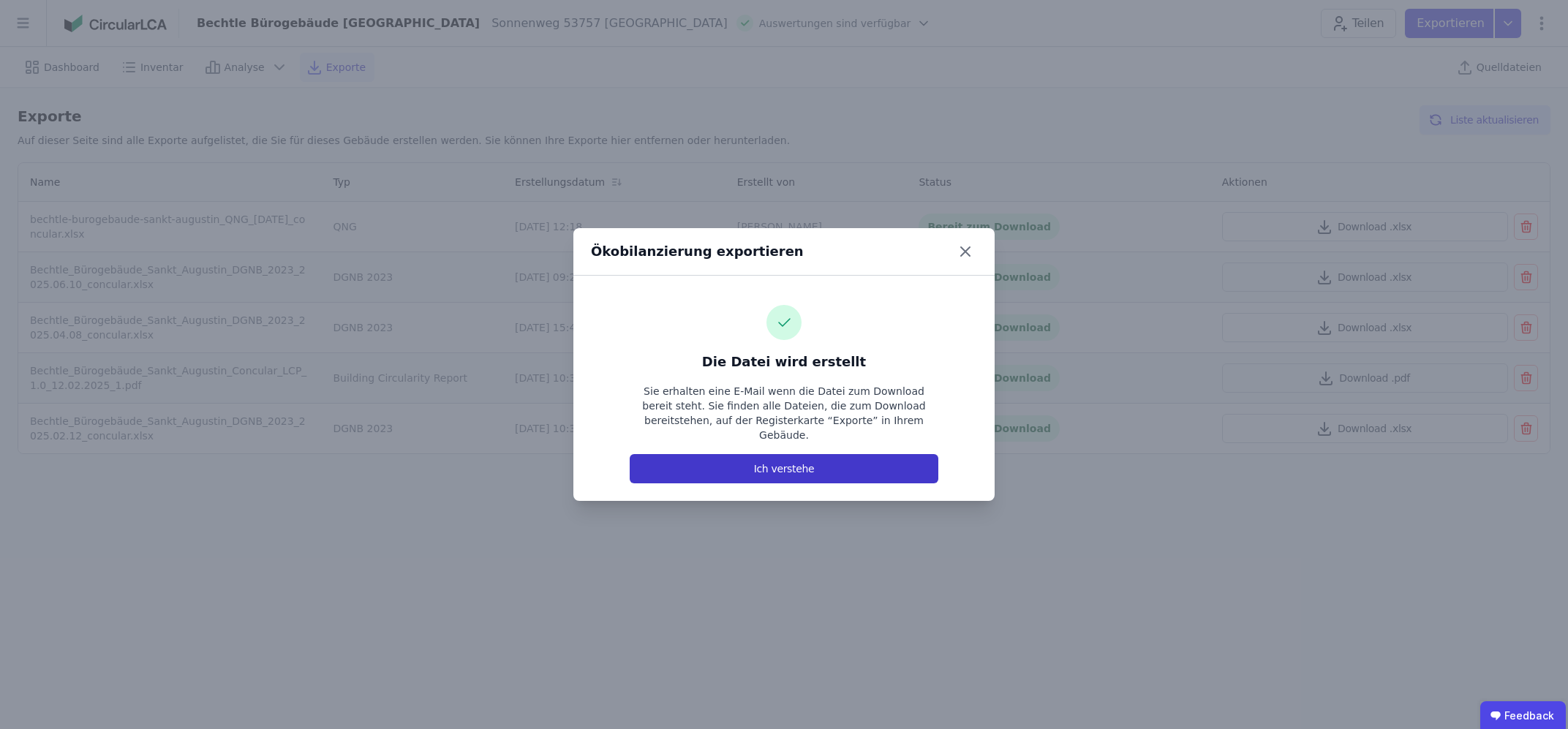
click at [842, 460] on button "Ich verstehe" at bounding box center [783, 469] width 308 height 29
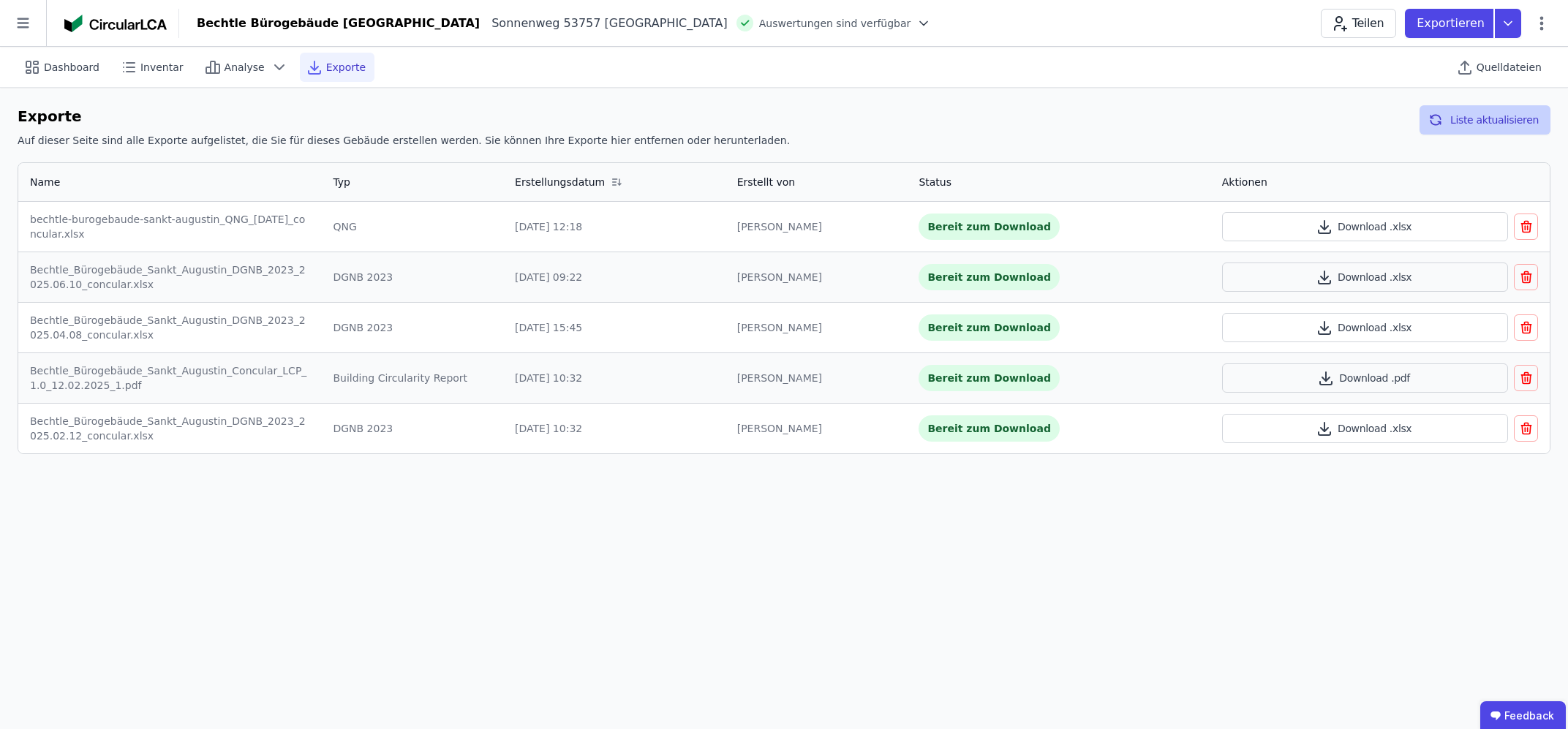
click at [1470, 123] on button "Liste aktualisieren" at bounding box center [1485, 120] width 131 height 29
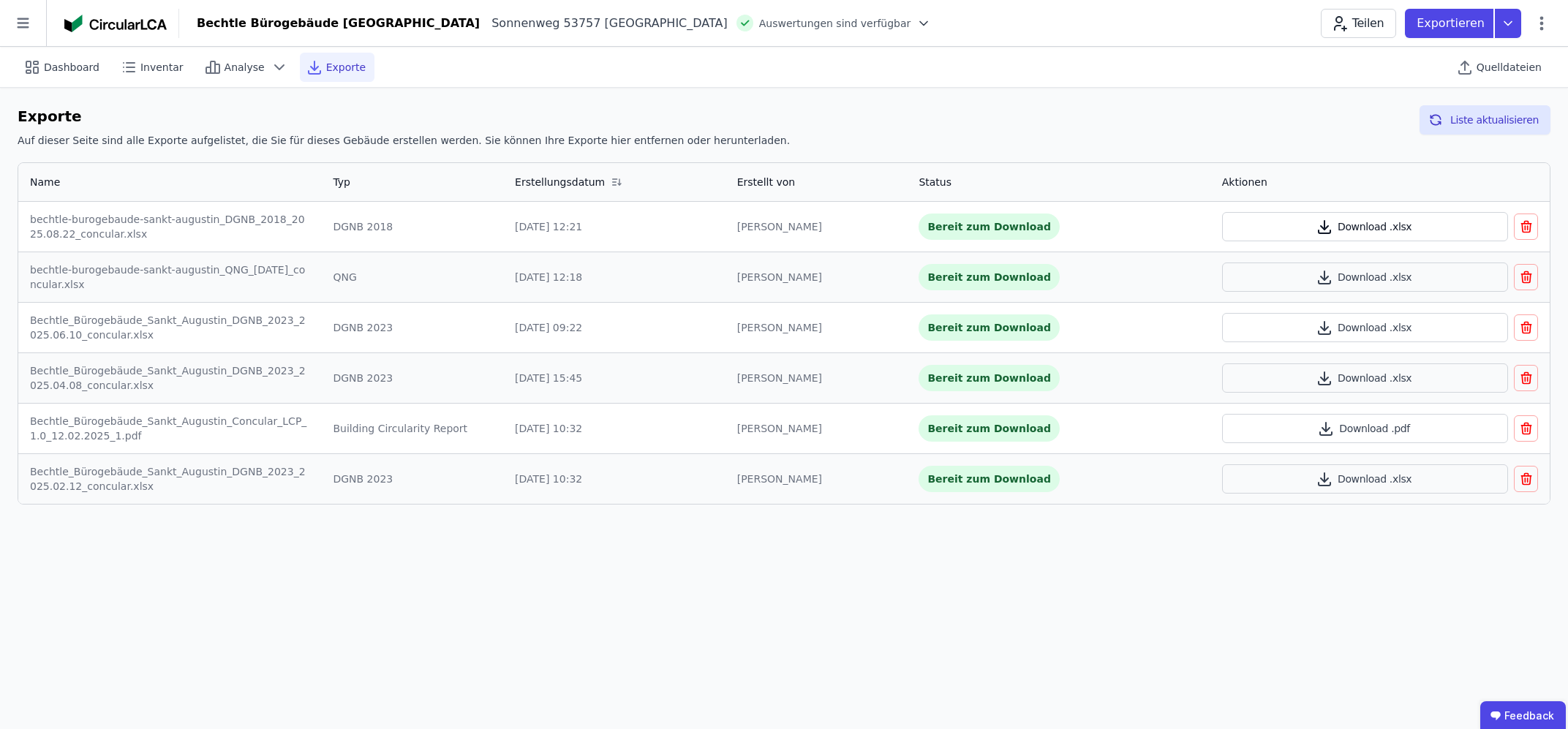
click at [1409, 224] on button "Download .xlsx" at bounding box center [1365, 227] width 286 height 29
click at [74, 70] on span "Dashboard" at bounding box center [71, 67] width 55 height 15
select select "*"
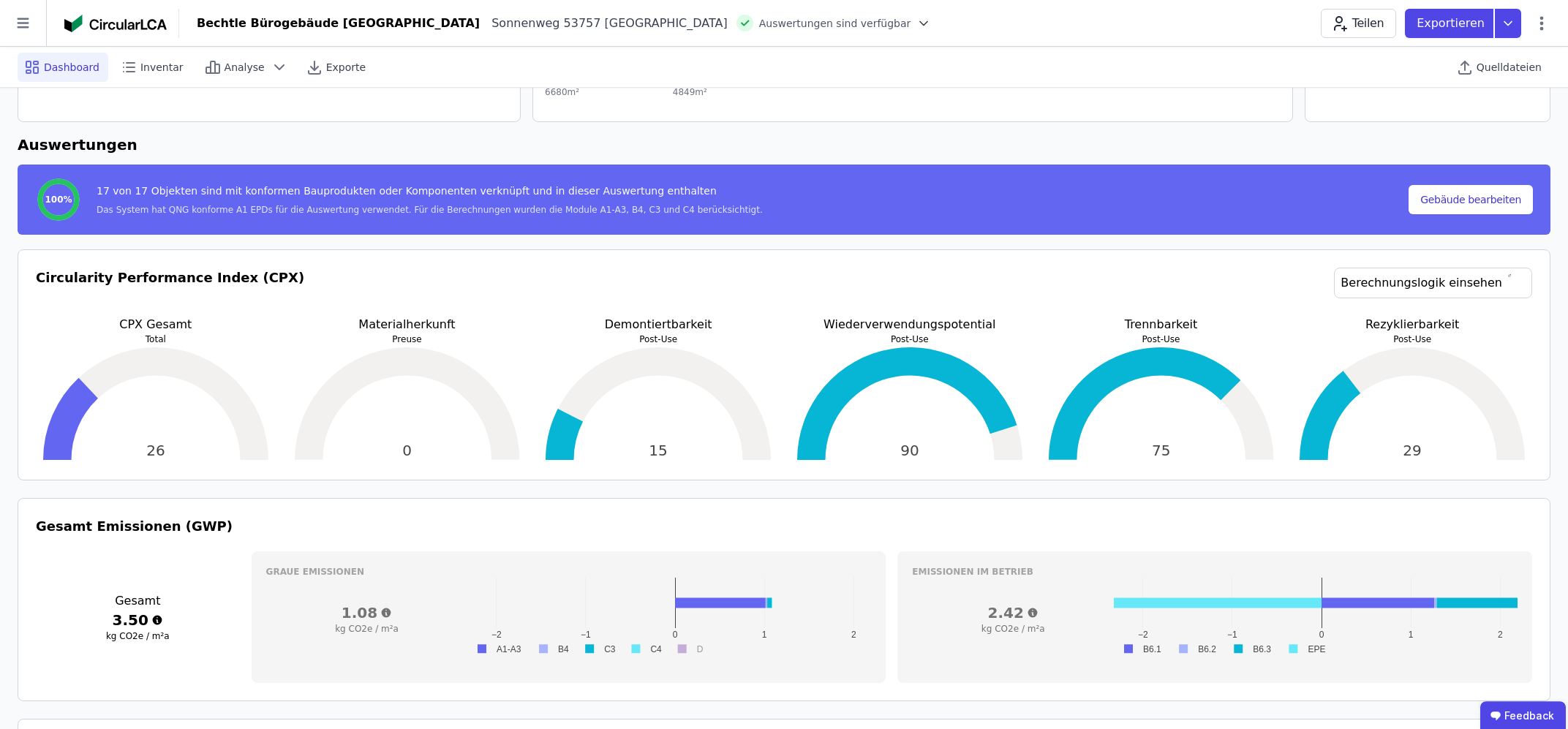
scroll to position [157, 0]
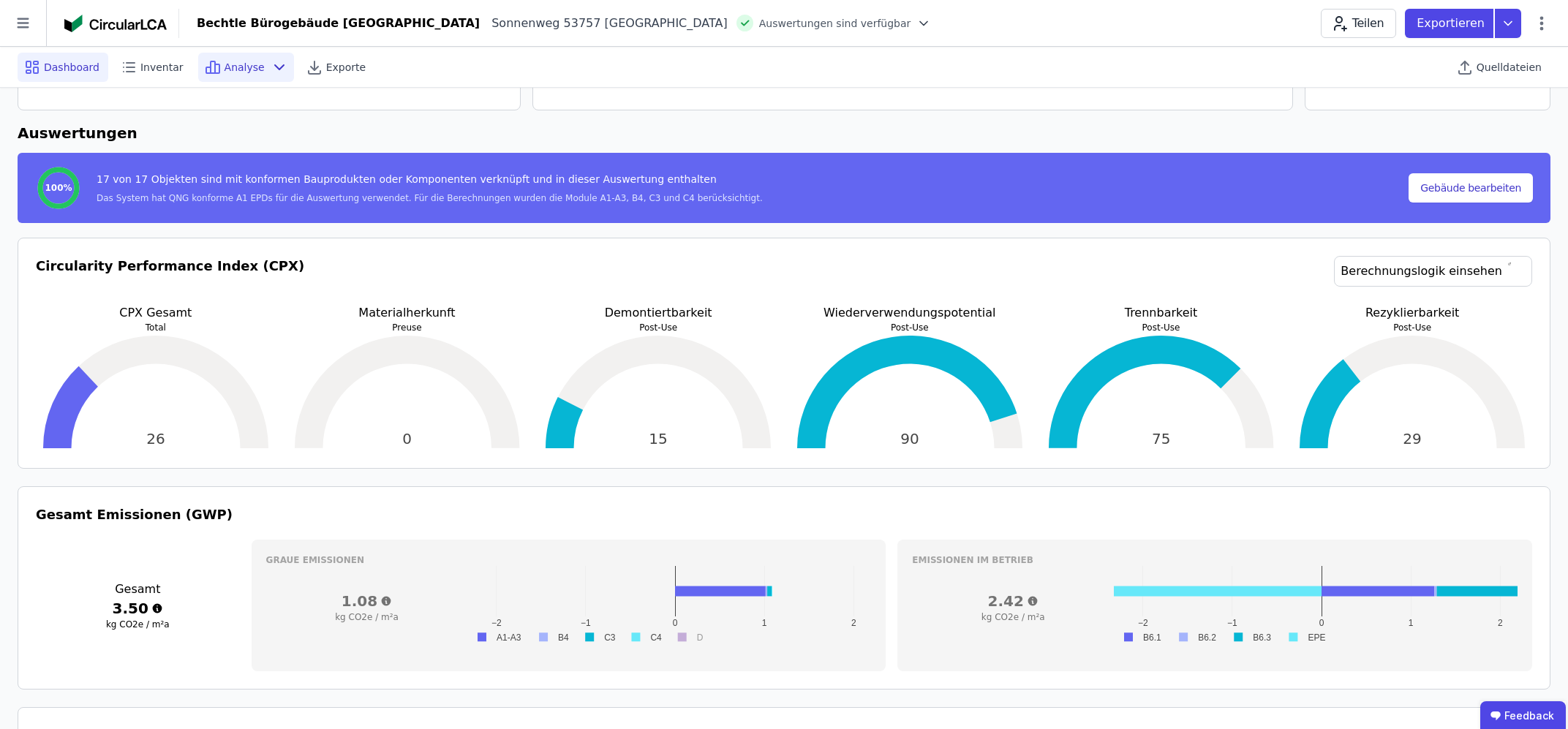
click at [225, 61] on span "Analyse" at bounding box center [244, 67] width 40 height 15
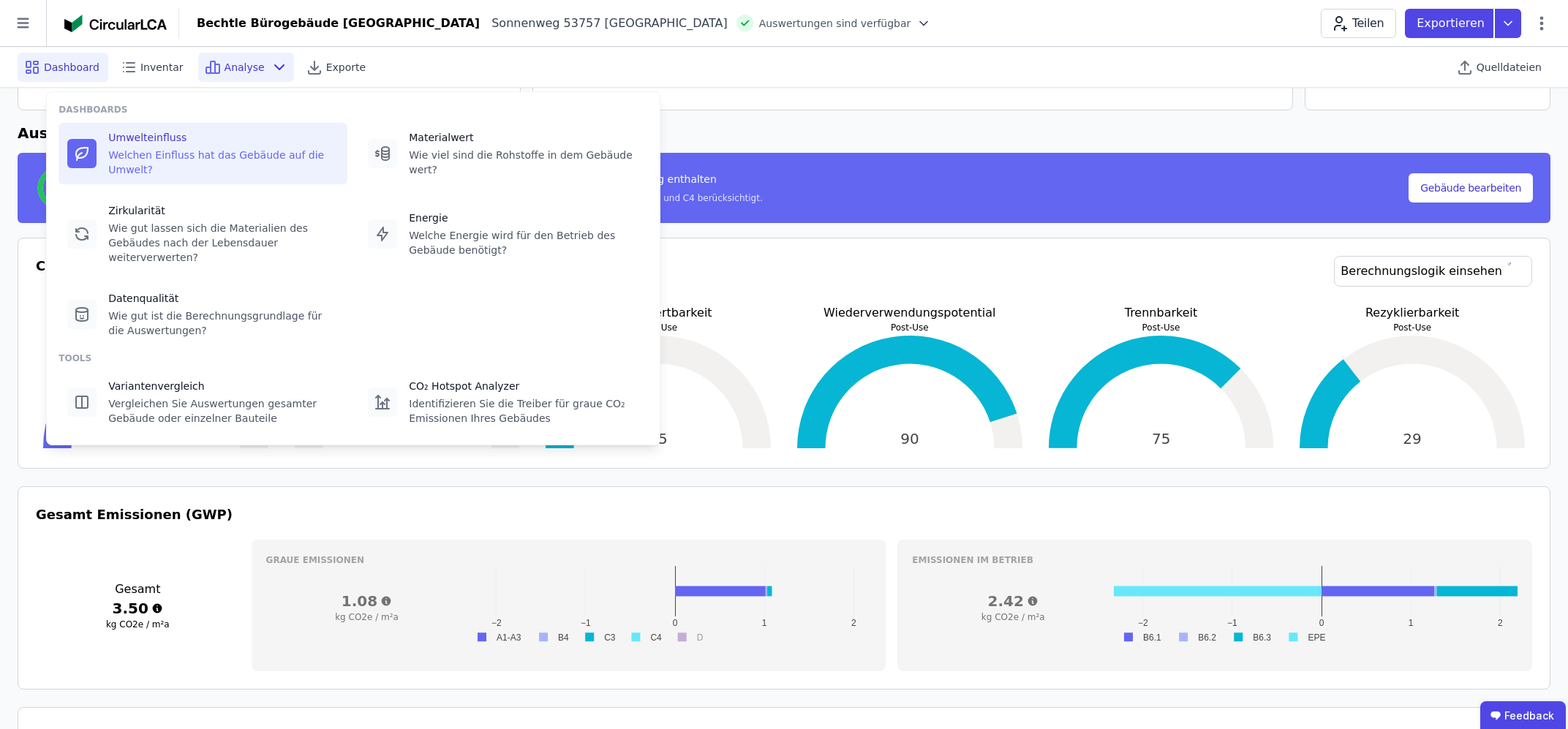
click at [195, 156] on div "Welchen Einfluss hat das Gebäude auf die Umwelt?" at bounding box center [223, 163] width 230 height 29
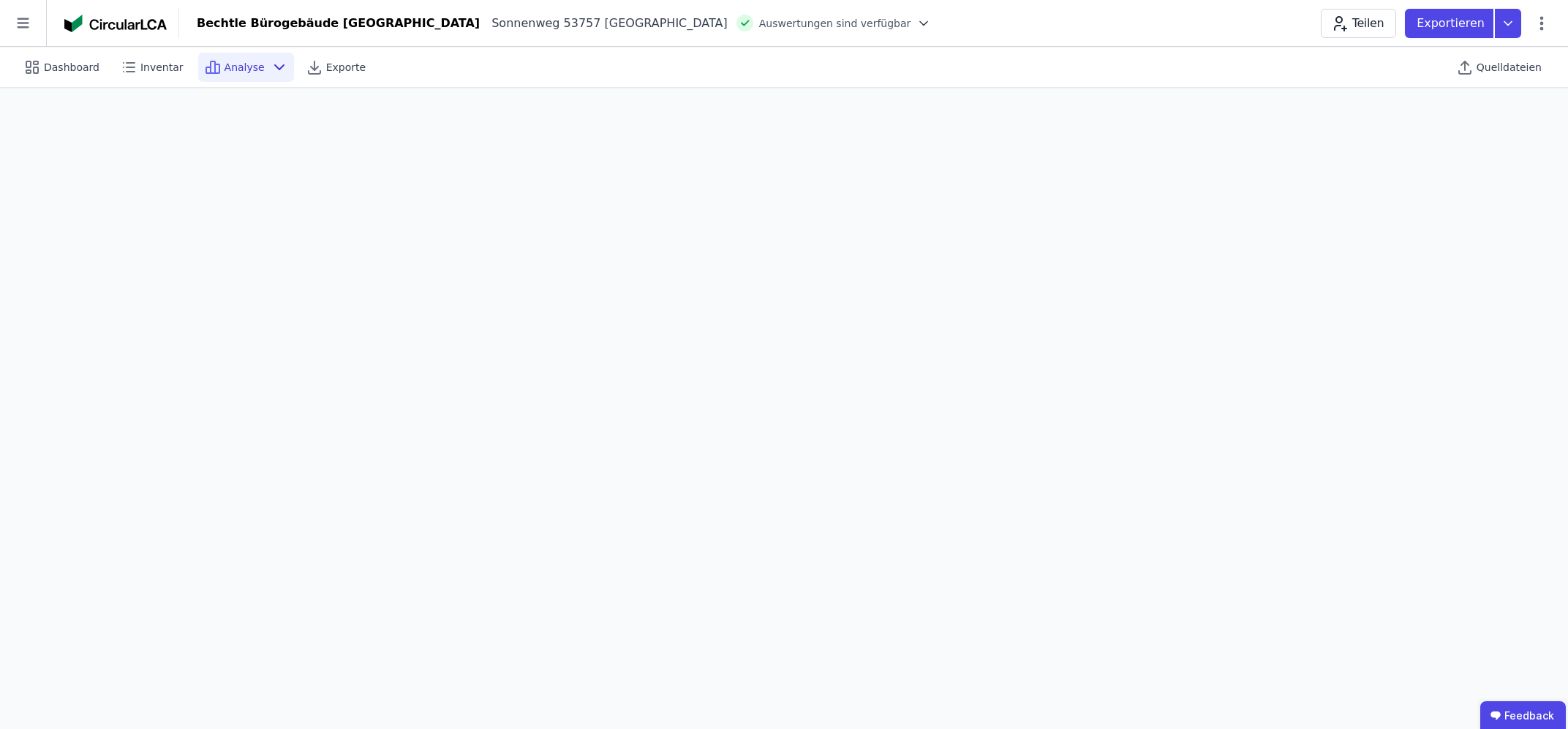
click at [247, 68] on div "Analyse" at bounding box center [246, 68] width 96 height 29
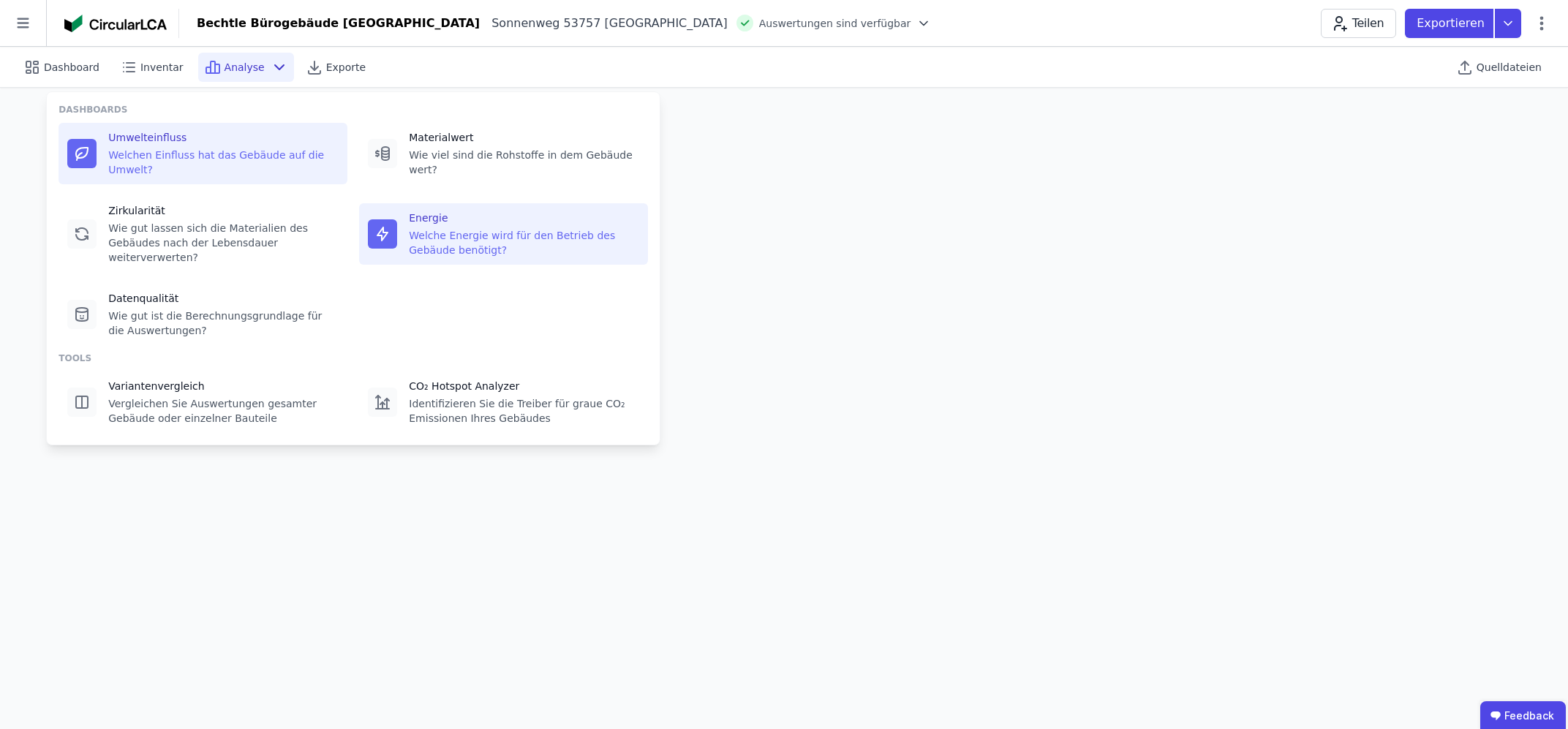
click at [456, 228] on div "Welche Energie wird für den Betrieb des Gebäude benötigt?" at bounding box center [523, 243] width 230 height 29
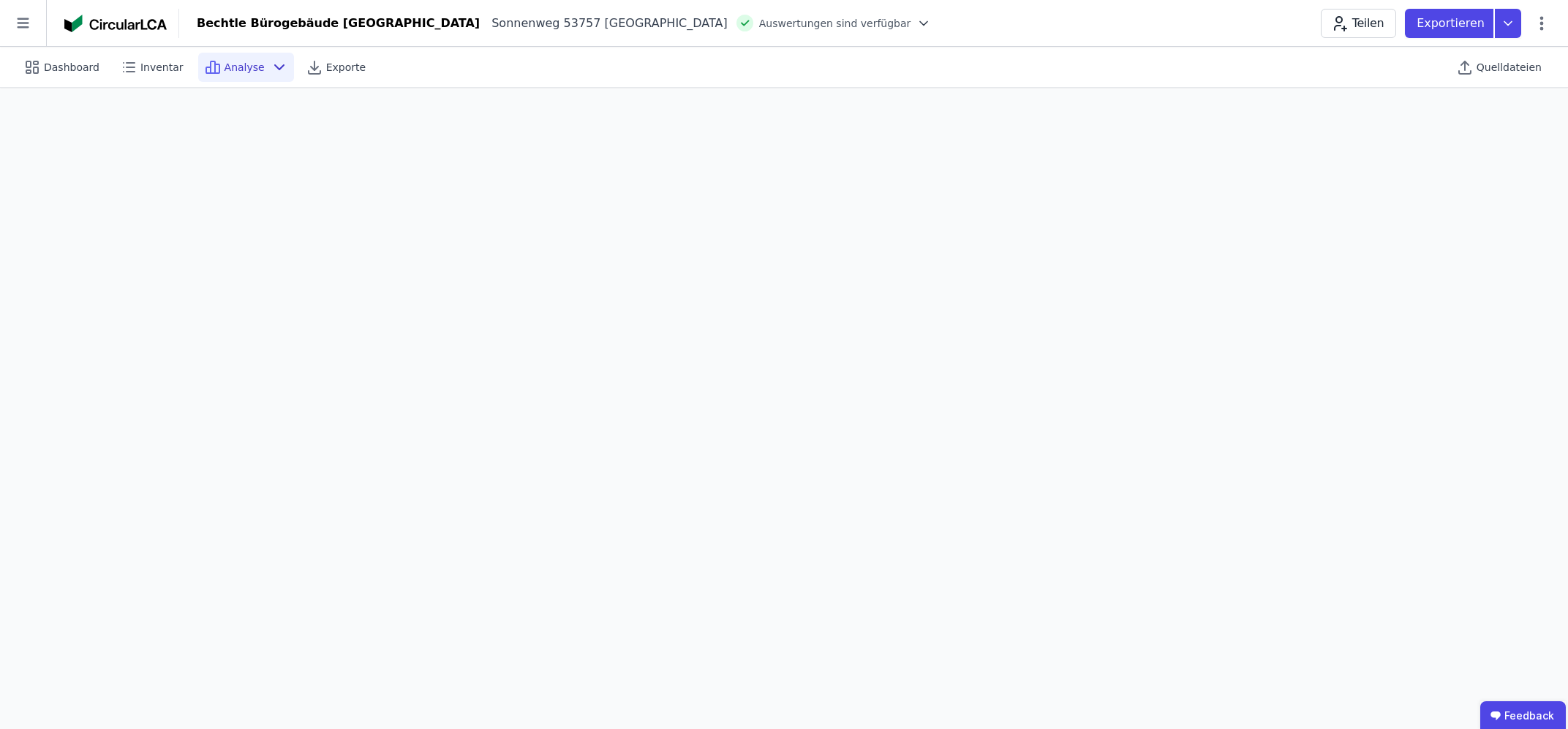
scroll to position [40, 0]
click at [225, 68] on span "Analyse" at bounding box center [244, 67] width 40 height 15
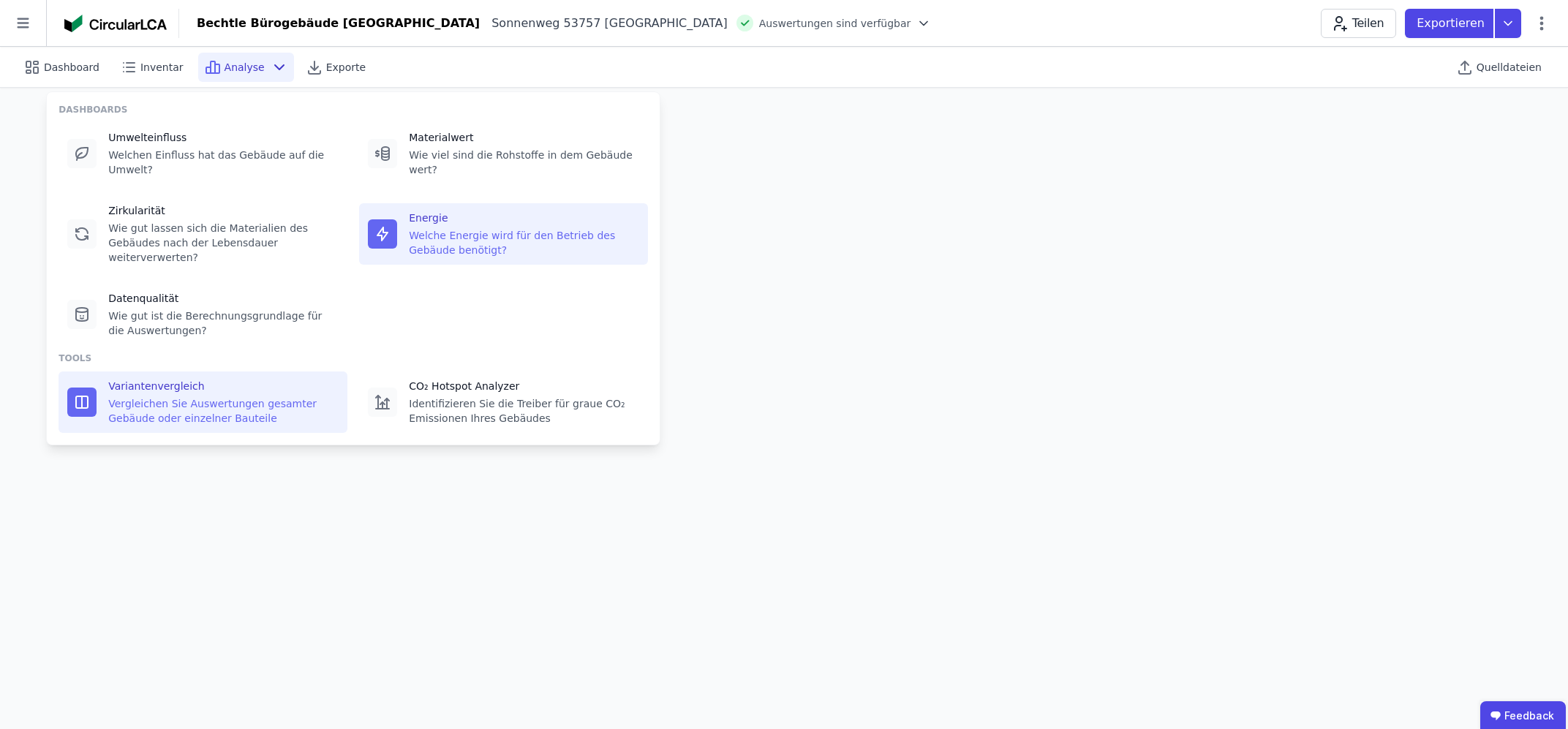
click at [230, 396] on div "Vergleichen Sie Auswertungen gesamter Gebäude oder einzelner Bauteile" at bounding box center [223, 411] width 230 height 29
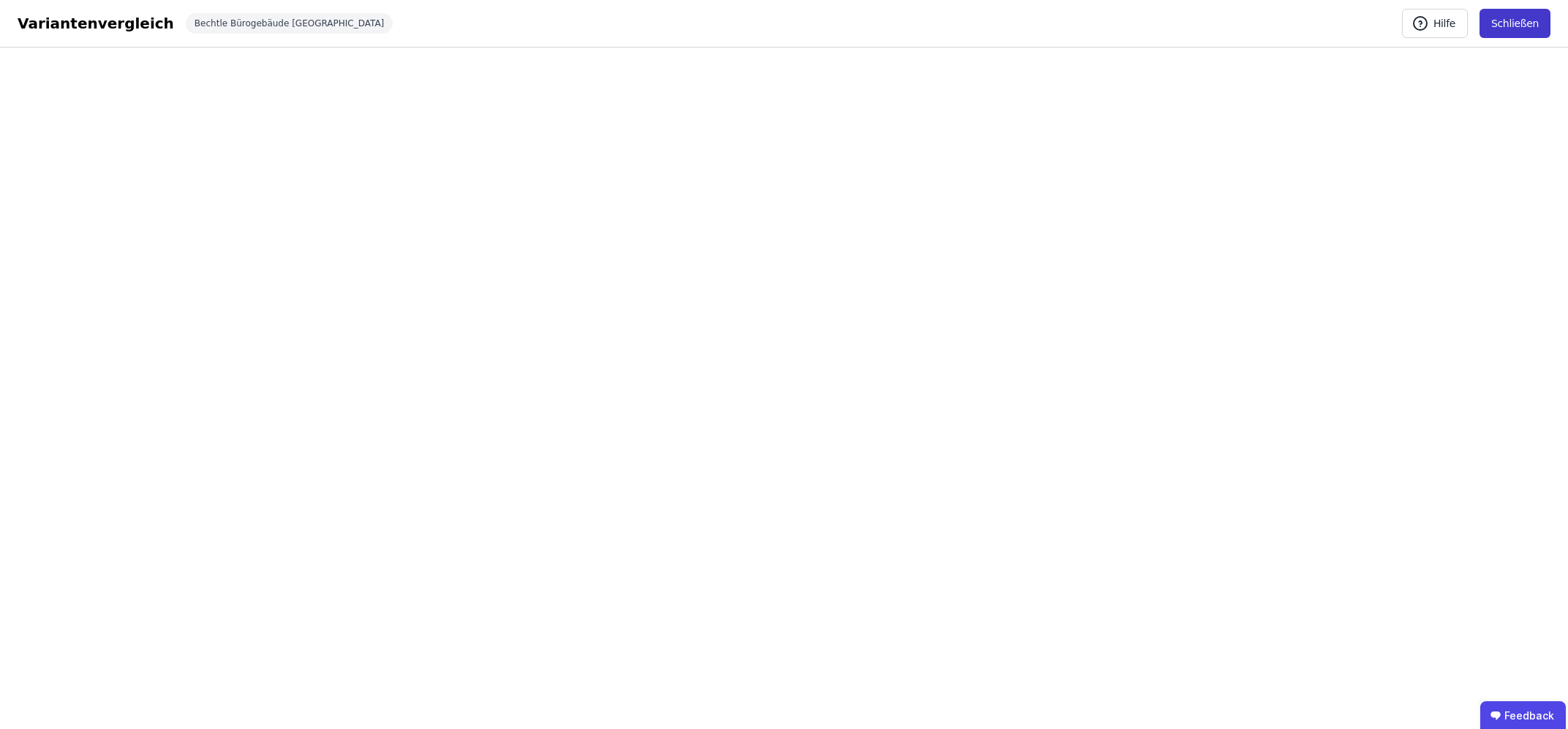
click at [1518, 24] on button "Schließen" at bounding box center [1515, 24] width 71 height 29
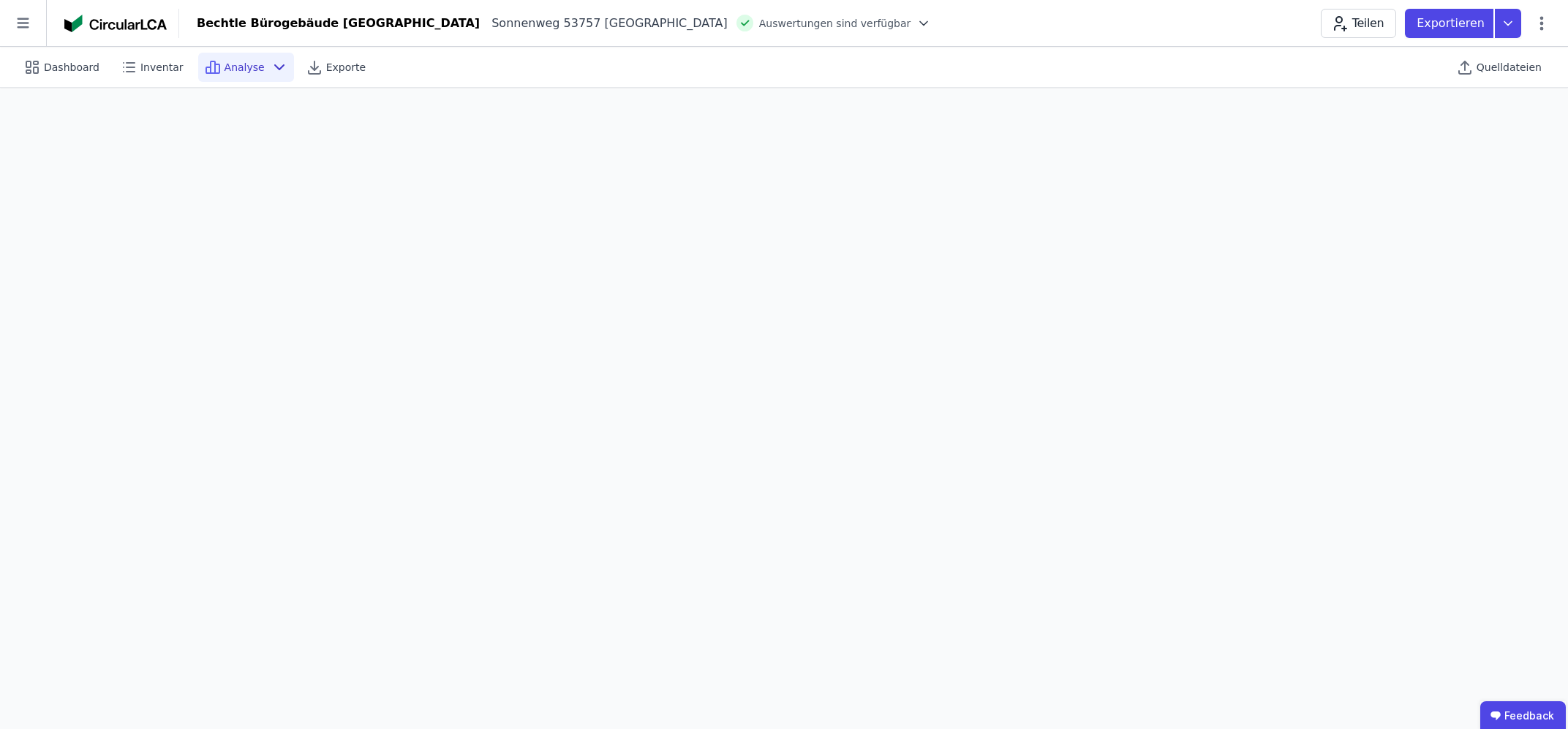
click at [264, 57] on div "Analyse" at bounding box center [246, 68] width 96 height 29
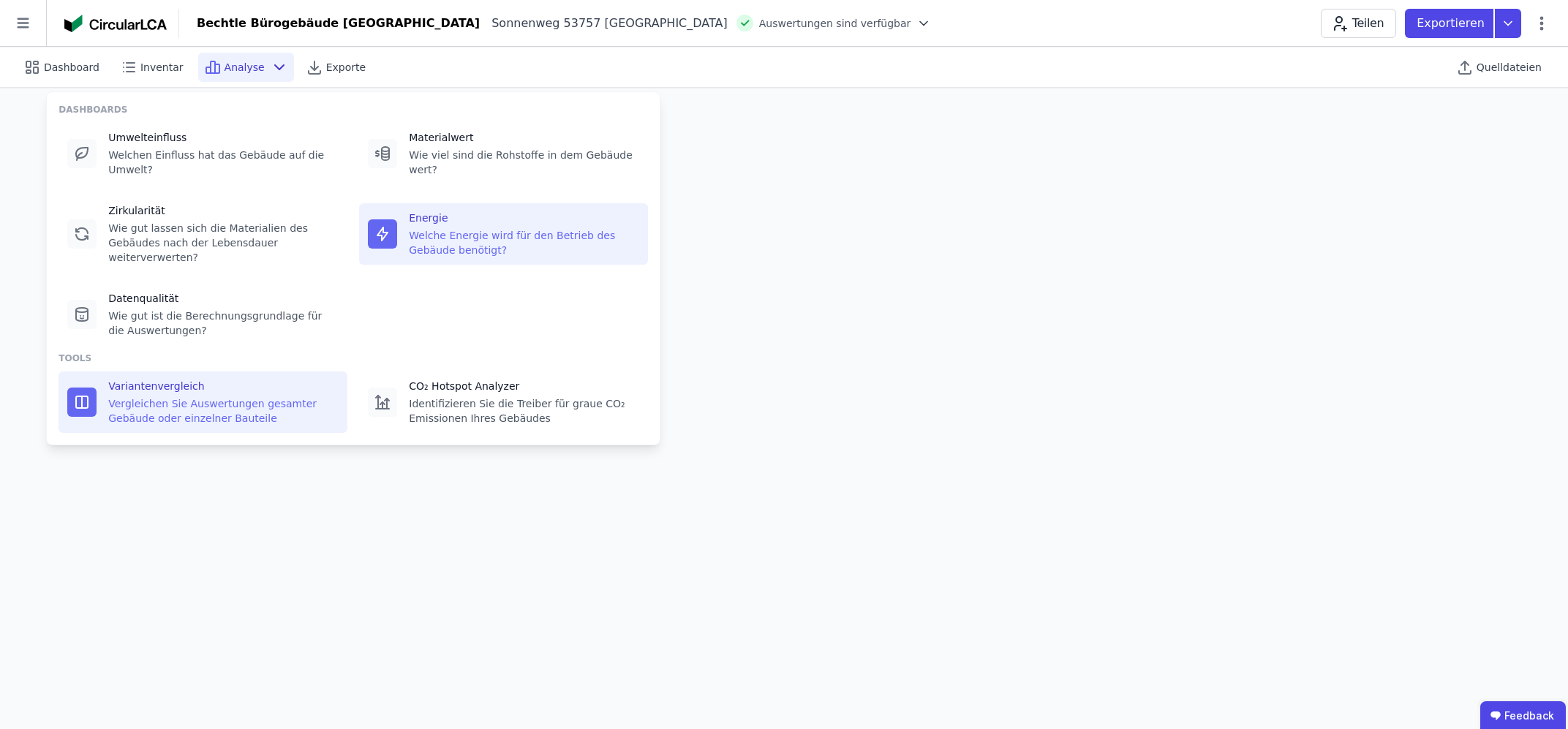
click at [153, 396] on div "Vergleichen Sie Auswertungen gesamter Gebäude oder einzelner Bauteile" at bounding box center [223, 411] width 230 height 29
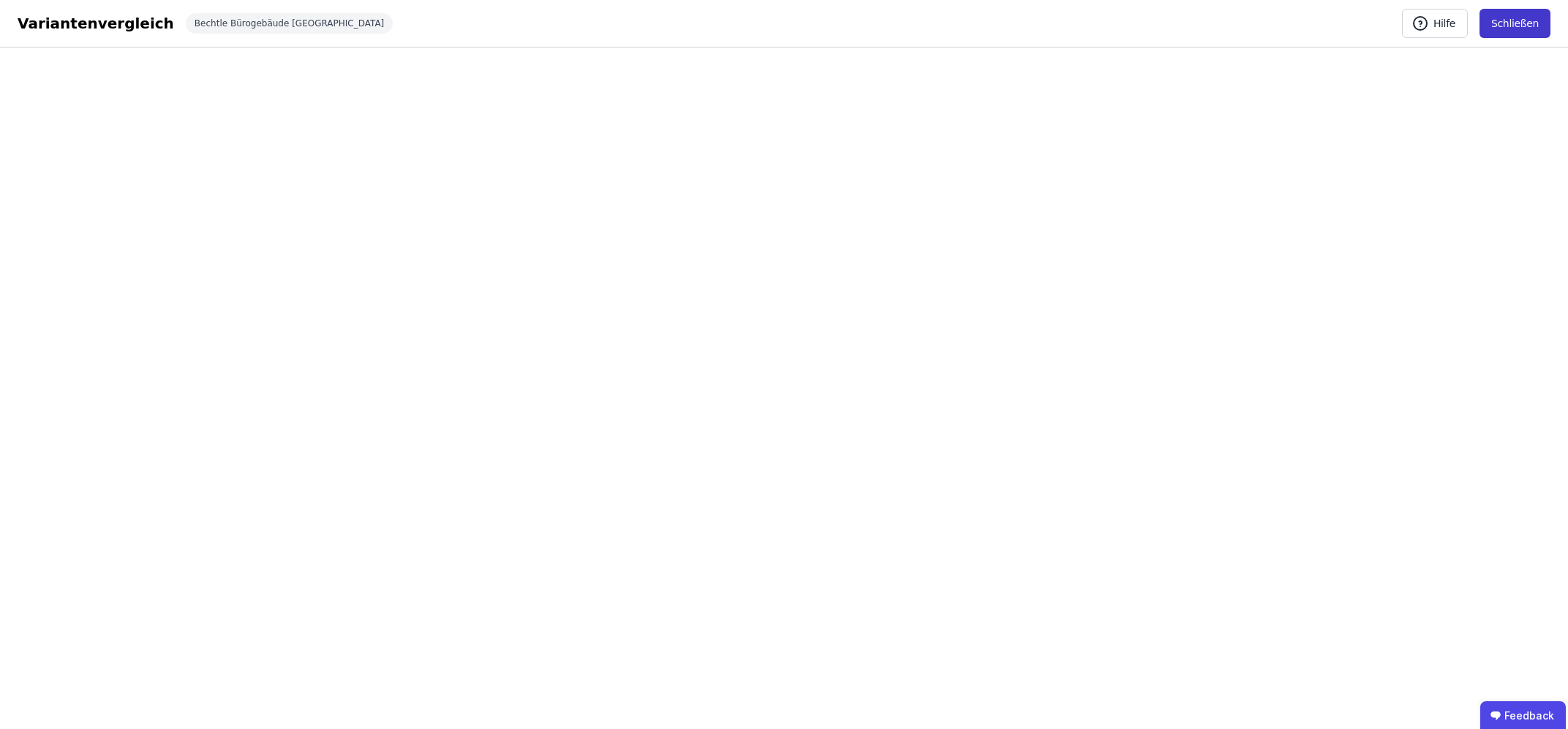
click at [1499, 31] on button "Schließen" at bounding box center [1515, 24] width 71 height 29
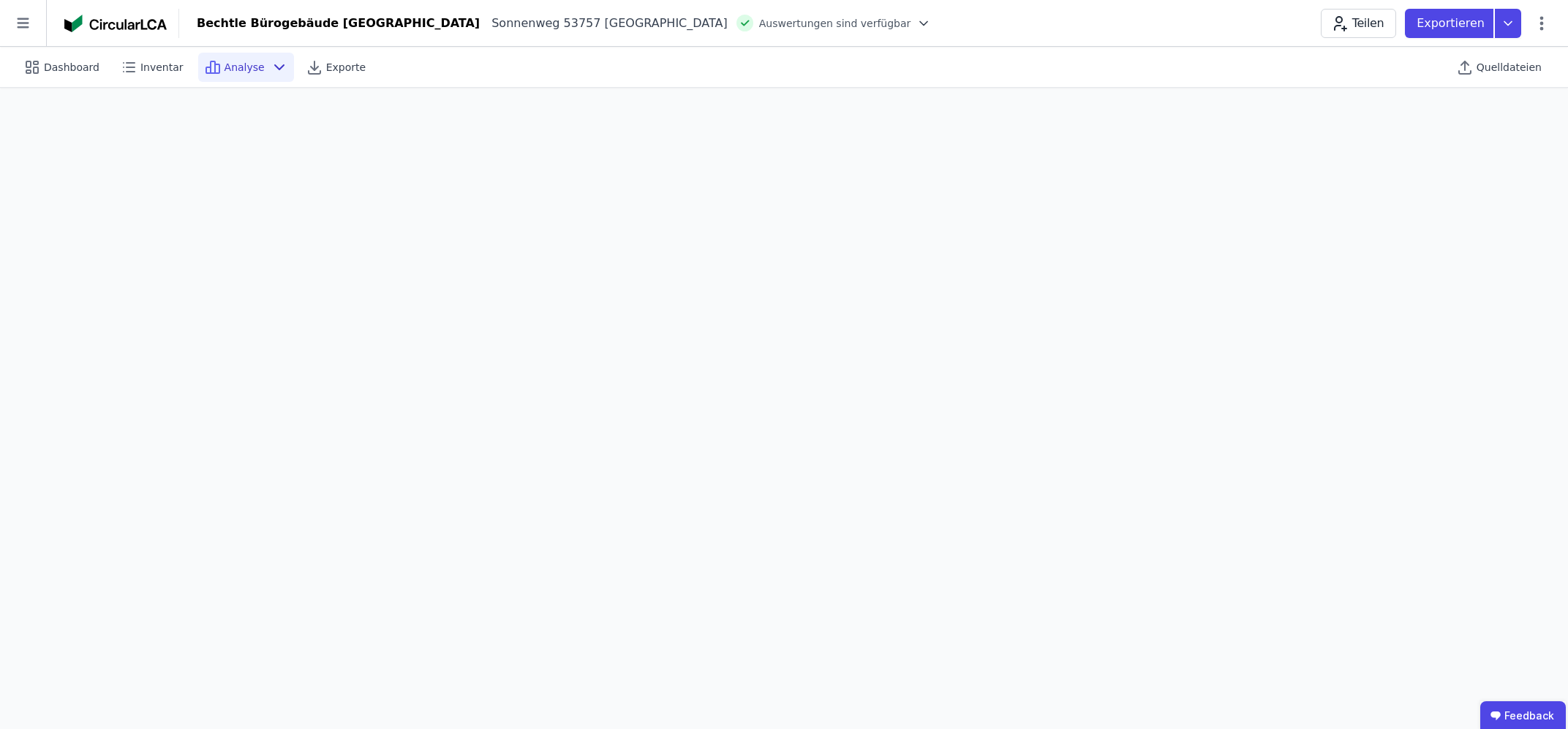
click at [271, 68] on icon at bounding box center [280, 67] width 18 height 18
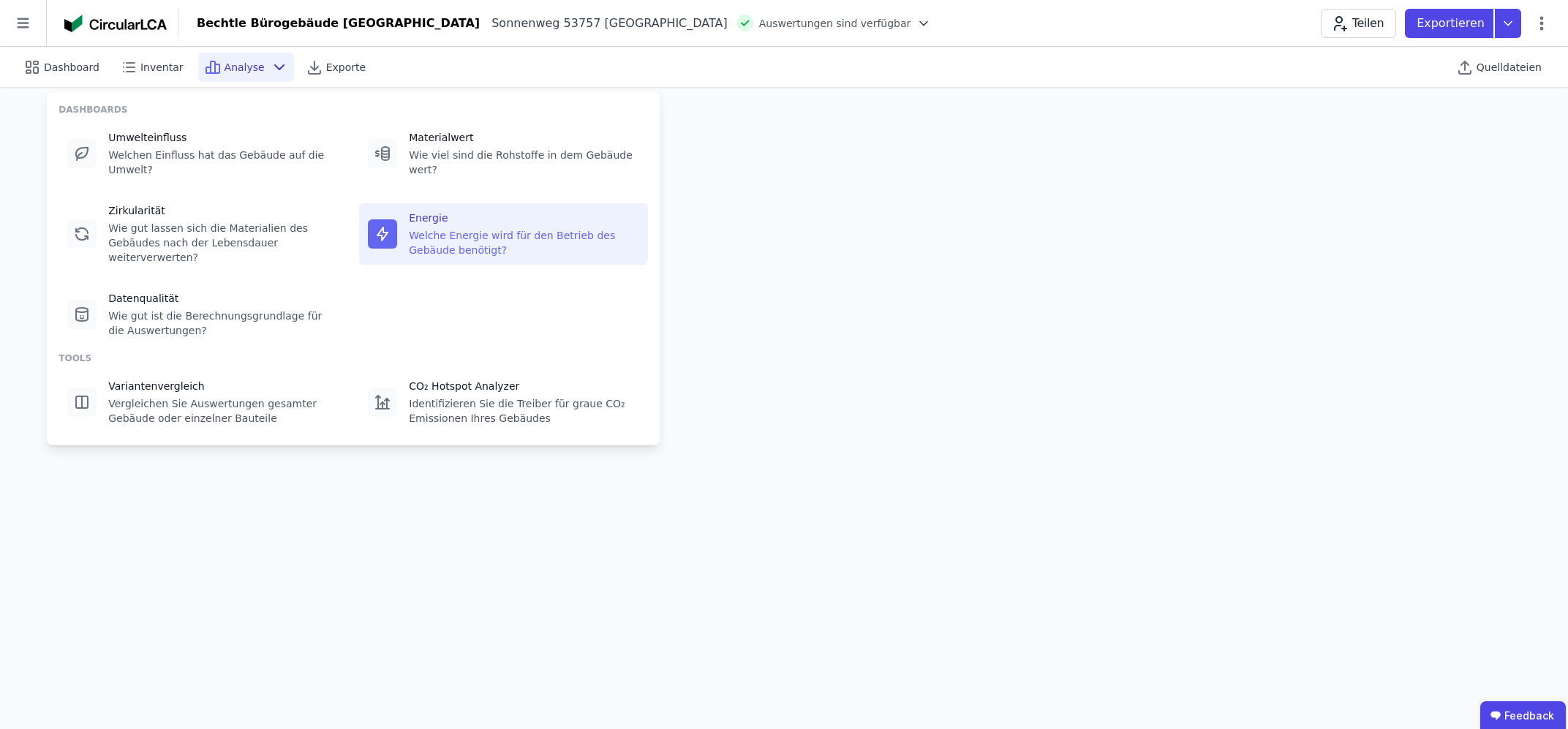
click at [271, 68] on icon at bounding box center [280, 67] width 18 height 18
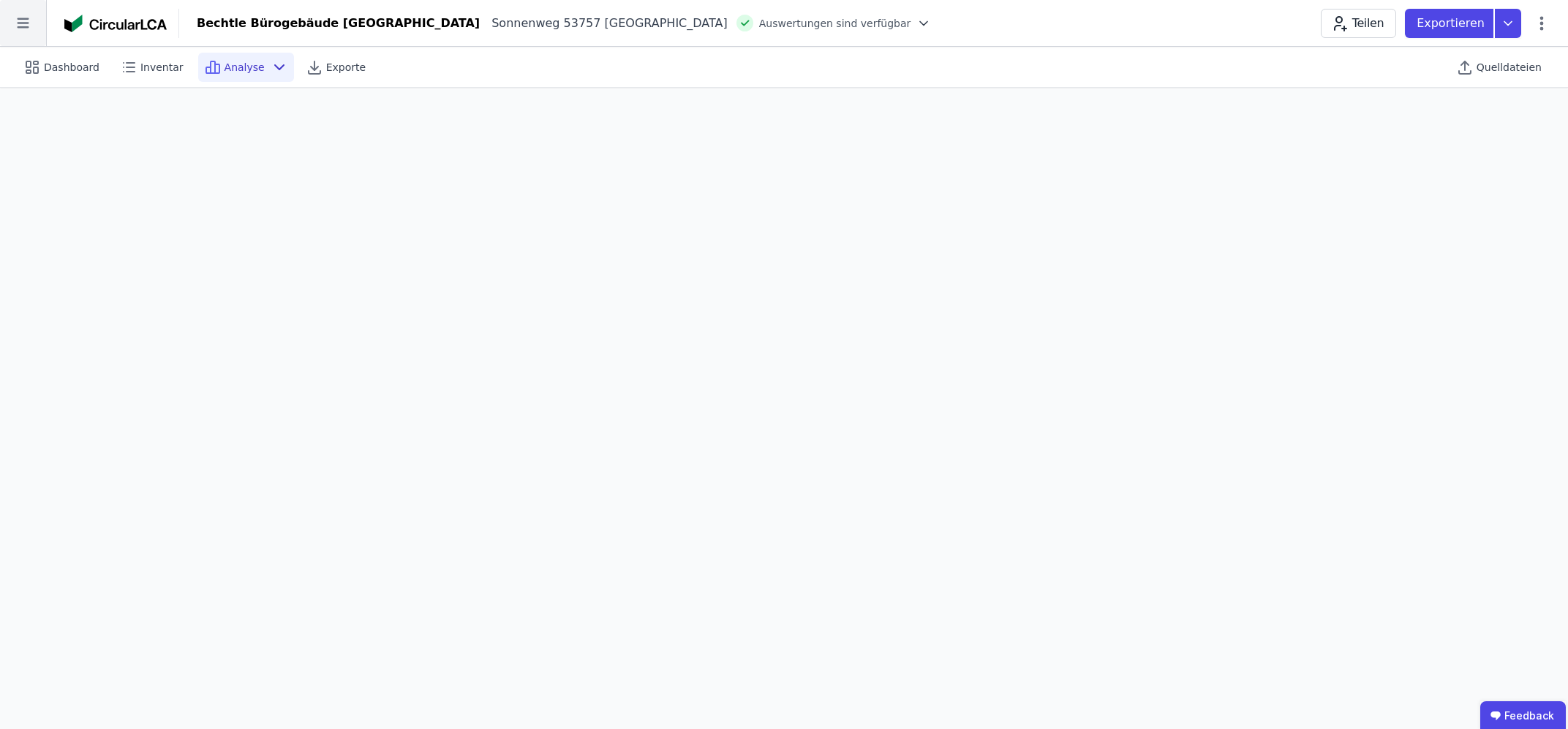
click at [35, 29] on icon at bounding box center [23, 23] width 46 height 46
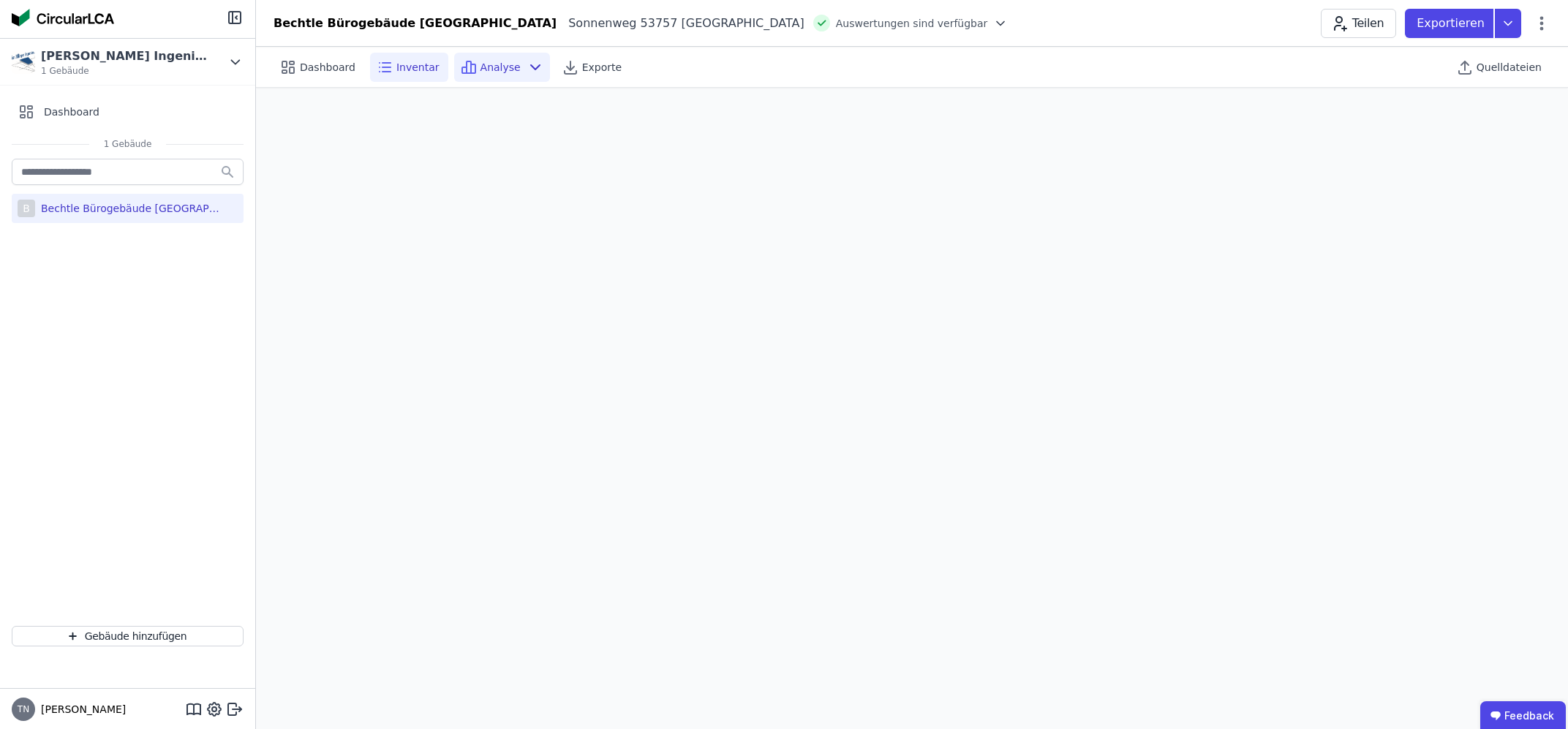
click at [384, 71] on icon at bounding box center [386, 71] width 8 height 0
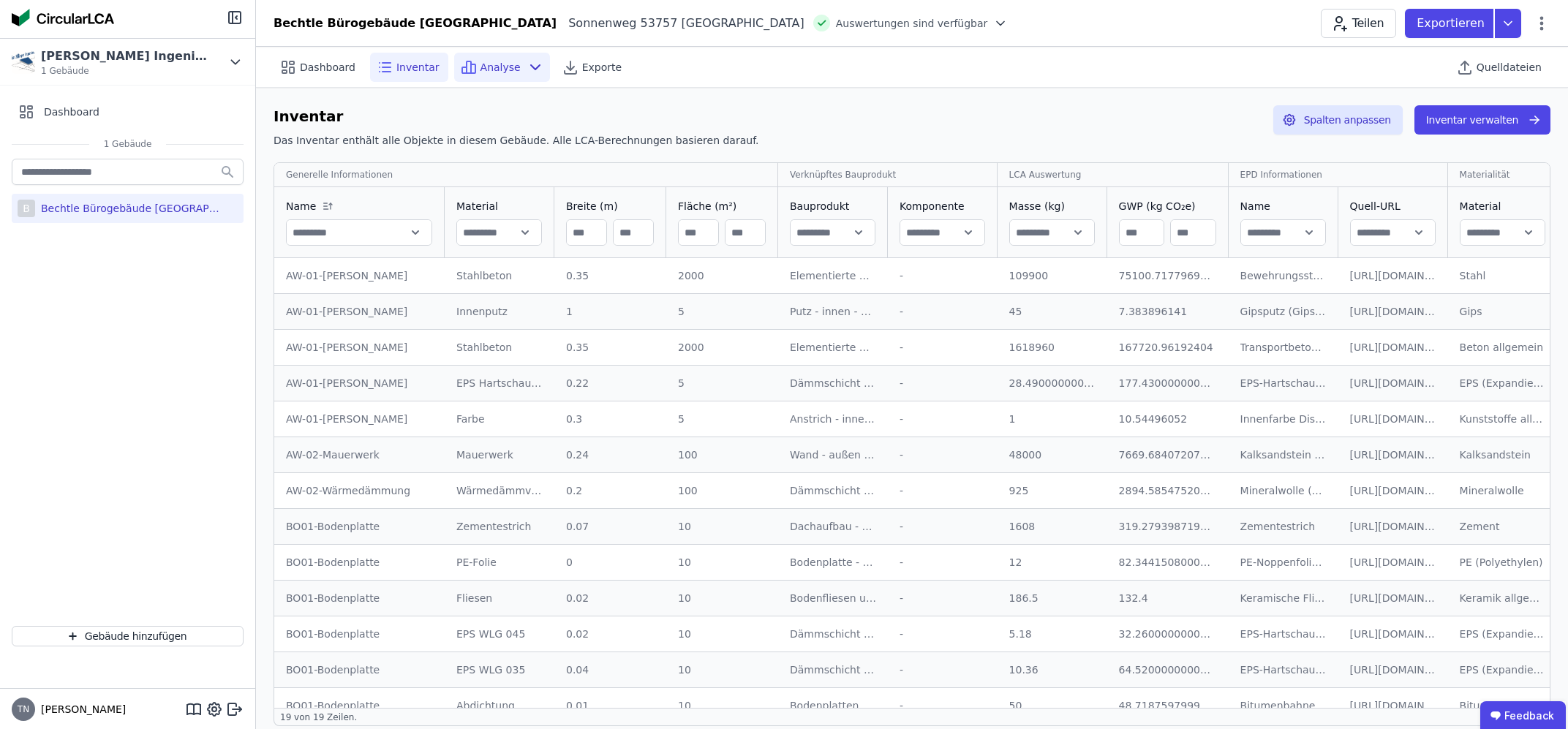
click at [481, 68] on span "Analyse" at bounding box center [501, 67] width 40 height 15
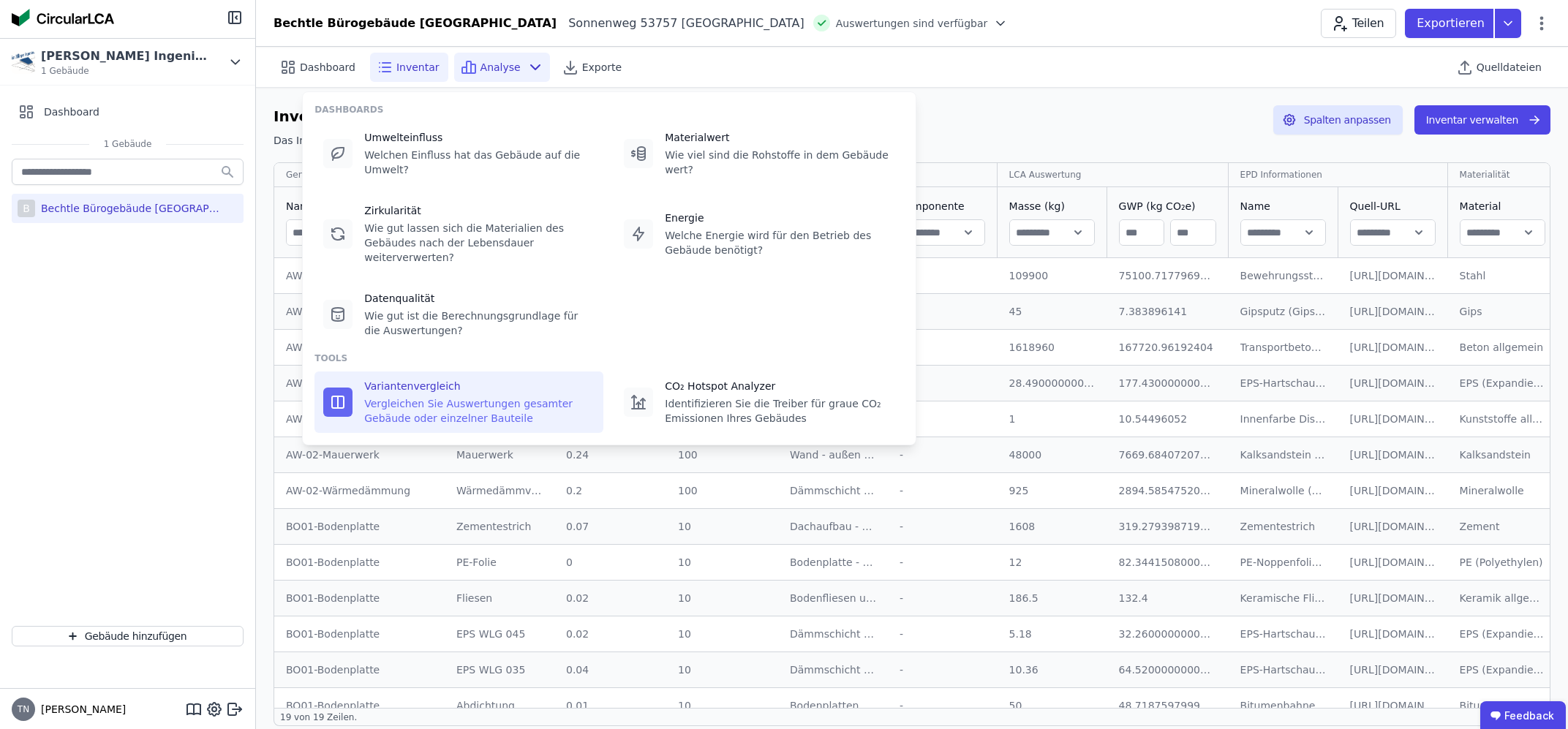
click at [453, 396] on div "Vergleichen Sie Auswertungen gesamter Gebäude oder einzelner Bauteile" at bounding box center [479, 411] width 230 height 29
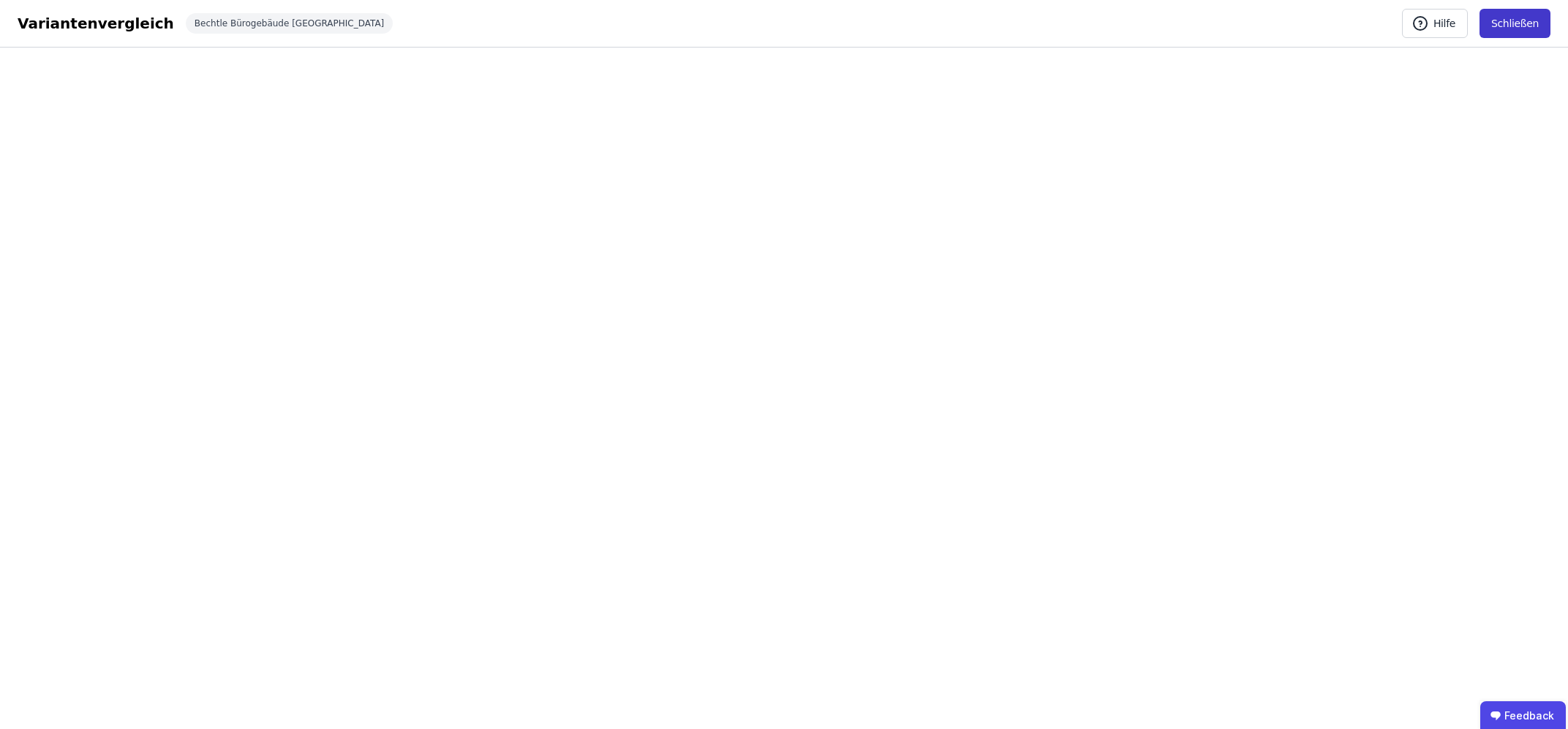
click at [1525, 25] on button "Schließen" at bounding box center [1515, 24] width 71 height 29
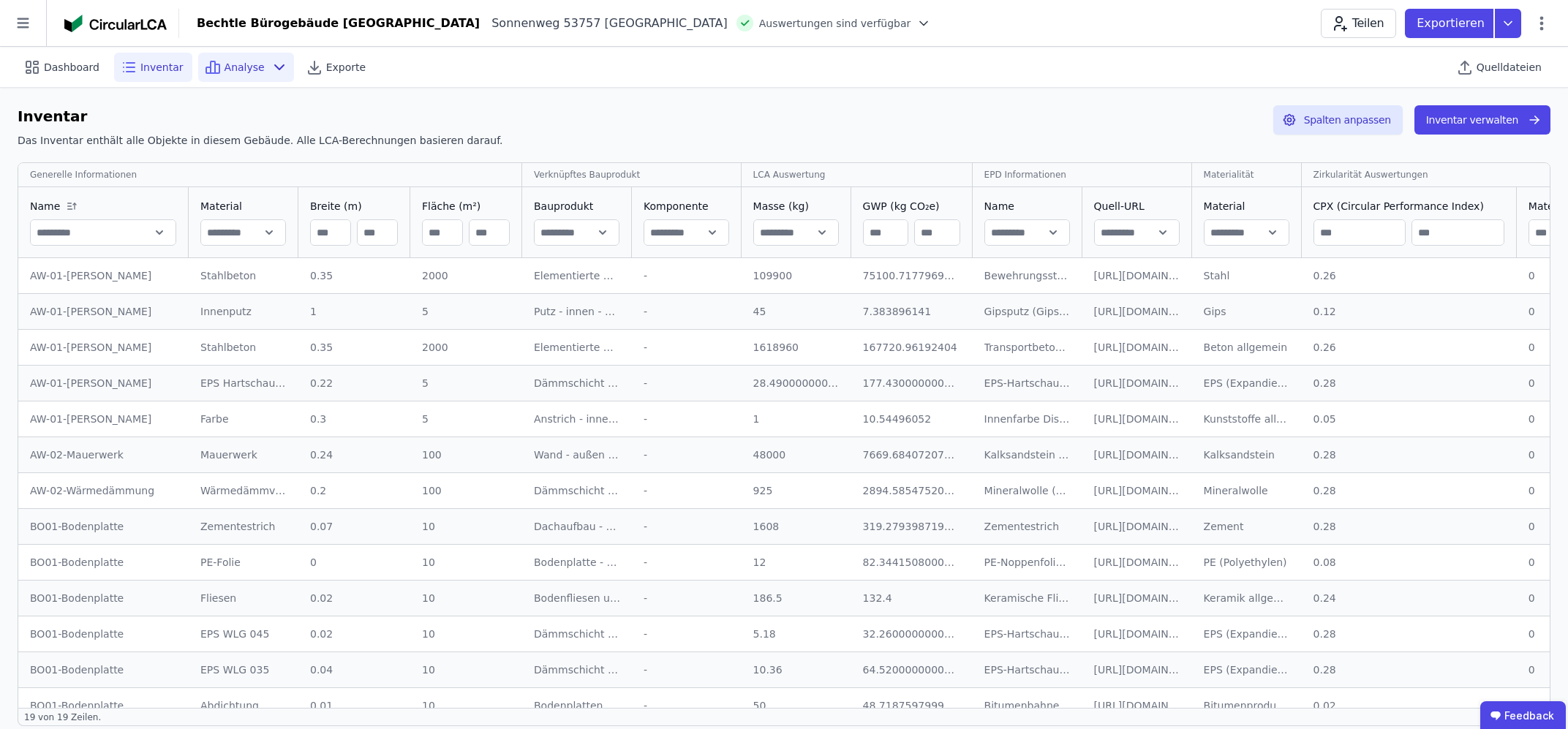
click at [244, 72] on span "Analyse" at bounding box center [244, 67] width 40 height 15
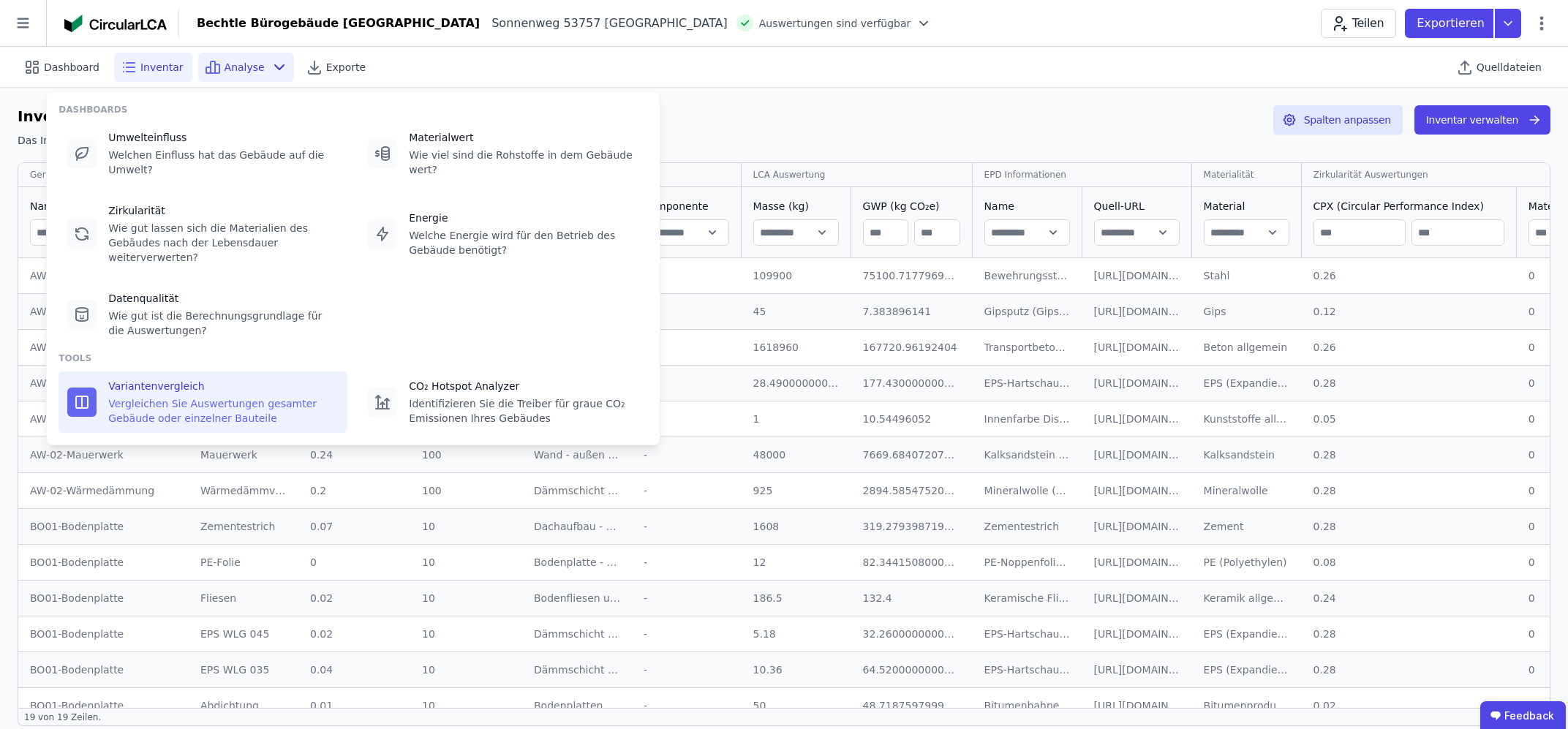
click at [184, 396] on div "Vergleichen Sie Auswertungen gesamter Gebäude oder einzelner Bauteile" at bounding box center [223, 411] width 230 height 29
